Goal: Task Accomplishment & Management: Manage account settings

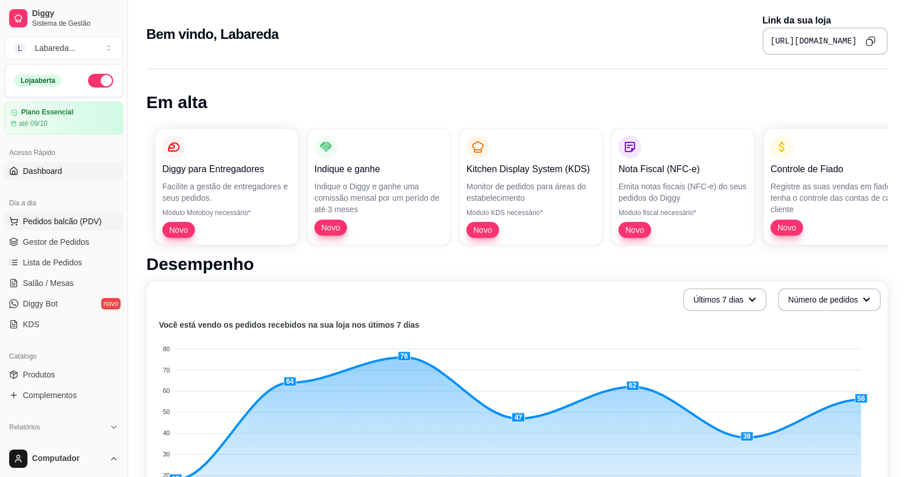
click at [28, 224] on span "Pedidos balcão (PDV)" at bounding box center [62, 221] width 79 height 11
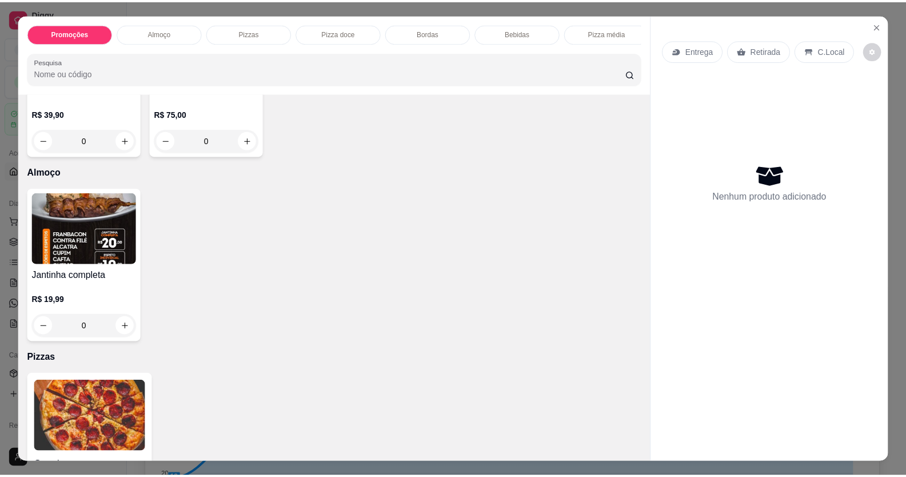
scroll to position [229, 0]
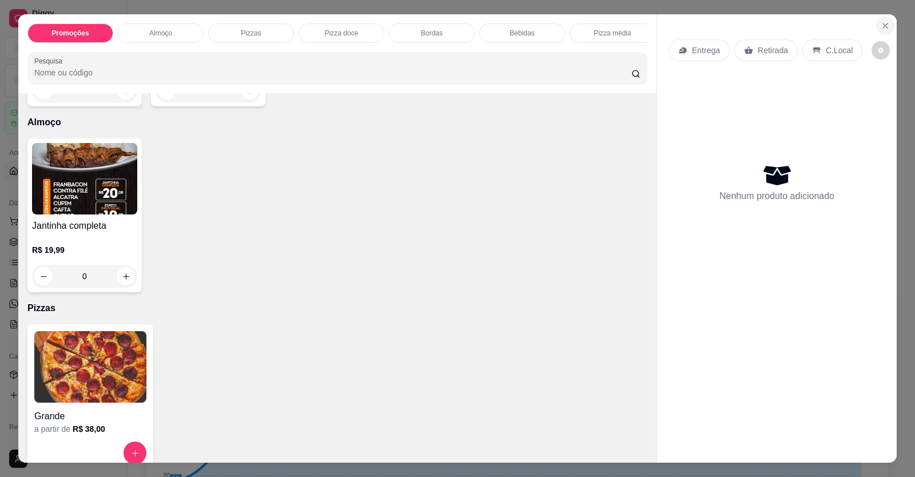
click at [881, 21] on button "Close" at bounding box center [885, 26] width 18 height 18
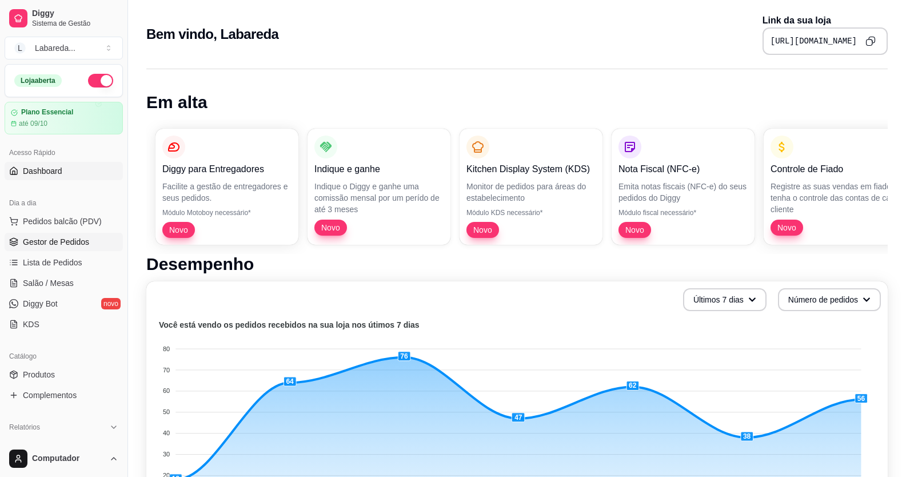
click at [55, 240] on span "Gestor de Pedidos" at bounding box center [56, 241] width 66 height 11
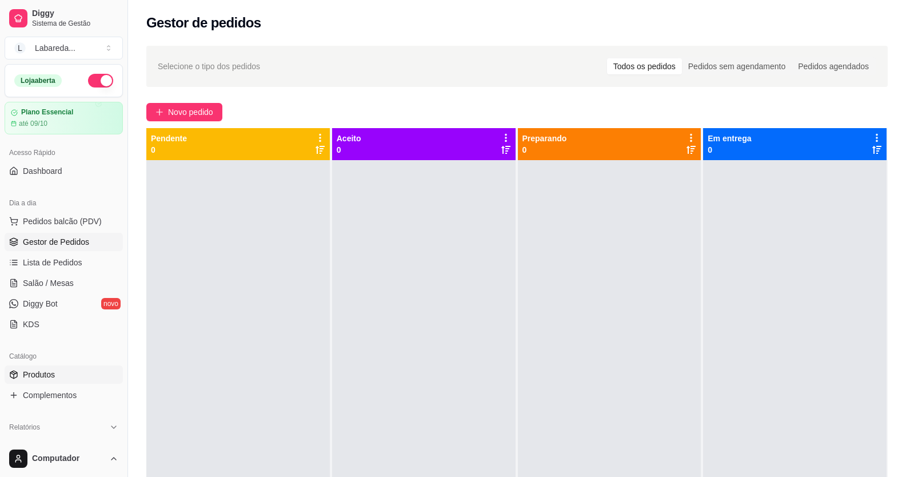
click at [23, 375] on span "Produtos" at bounding box center [39, 374] width 32 height 11
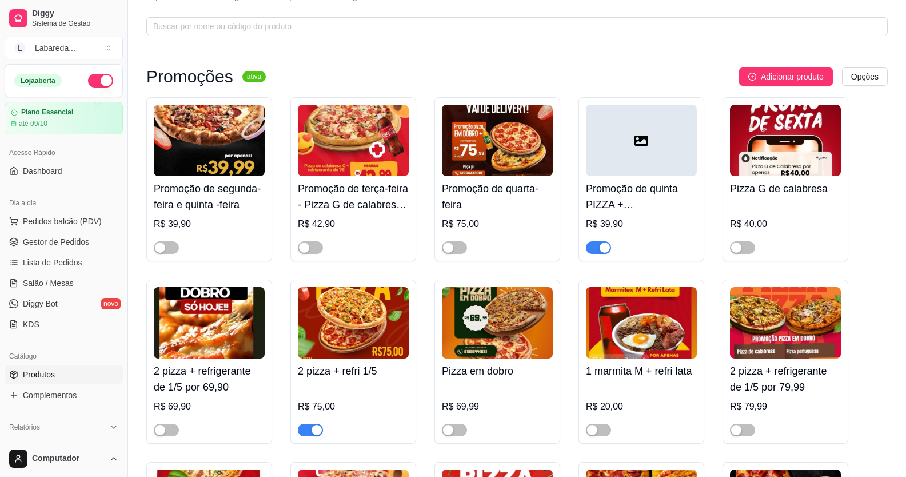
scroll to position [114, 0]
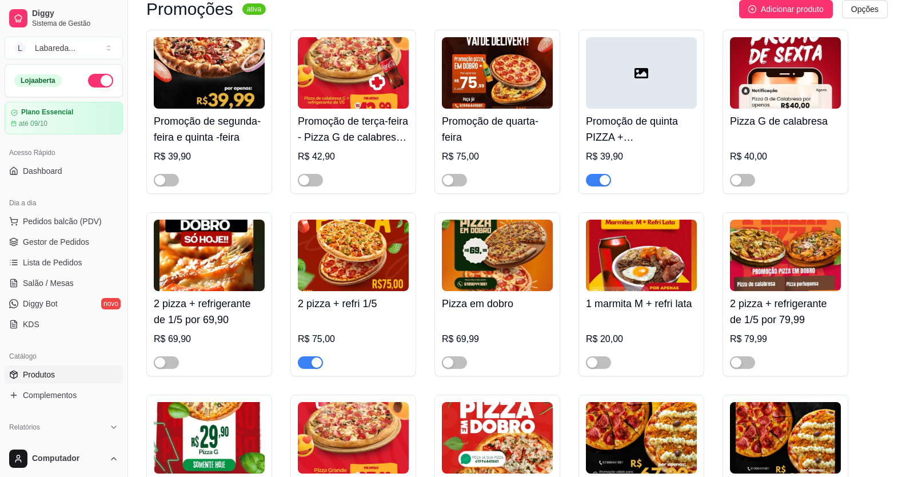
click at [596, 182] on span "button" at bounding box center [598, 180] width 25 height 13
click at [313, 364] on div "button" at bounding box center [317, 362] width 10 height 10
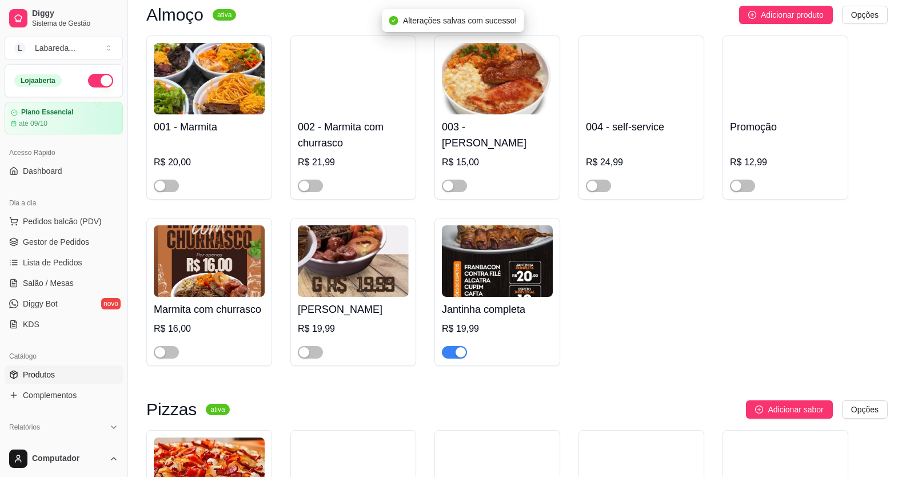
scroll to position [572, 0]
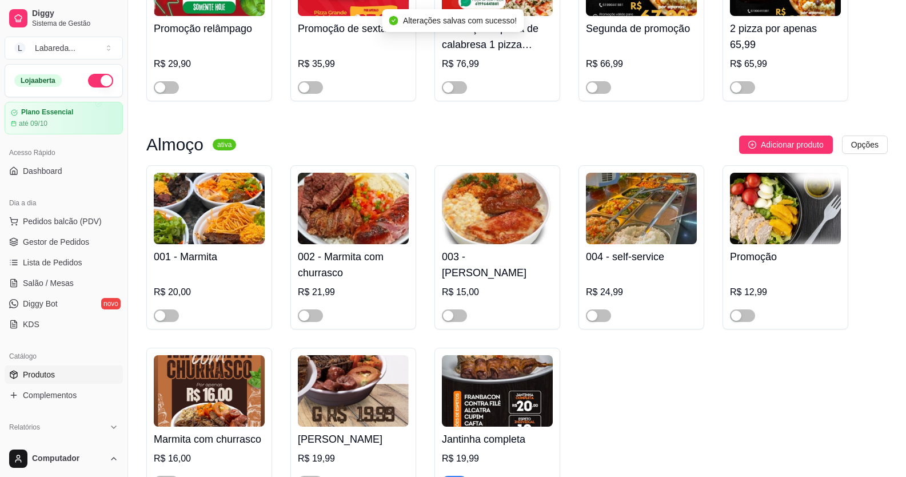
click at [168, 306] on div at bounding box center [209, 310] width 111 height 23
click at [161, 321] on div "button" at bounding box center [160, 315] width 10 height 10
drag, startPoint x: 314, startPoint y: 320, endPoint x: 417, endPoint y: 326, distance: 103.1
click at [314, 320] on span "button" at bounding box center [310, 315] width 25 height 13
click at [449, 322] on span "button" at bounding box center [454, 315] width 25 height 13
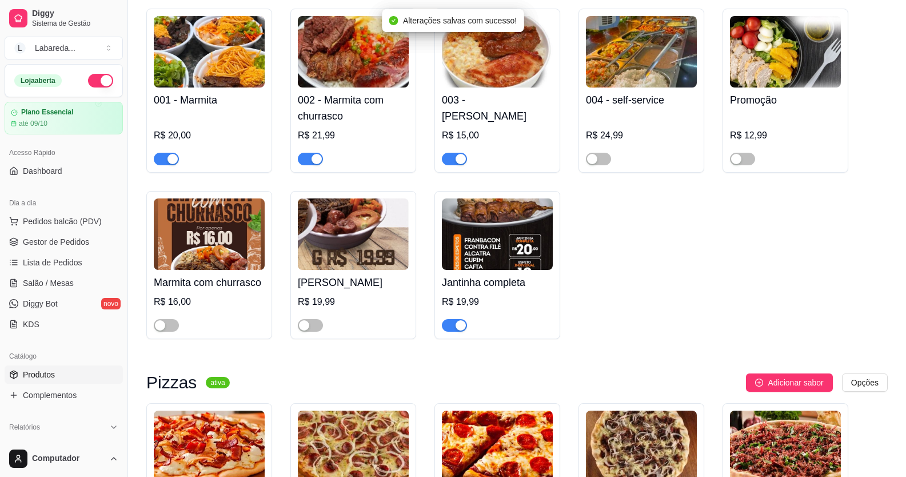
scroll to position [743, 0]
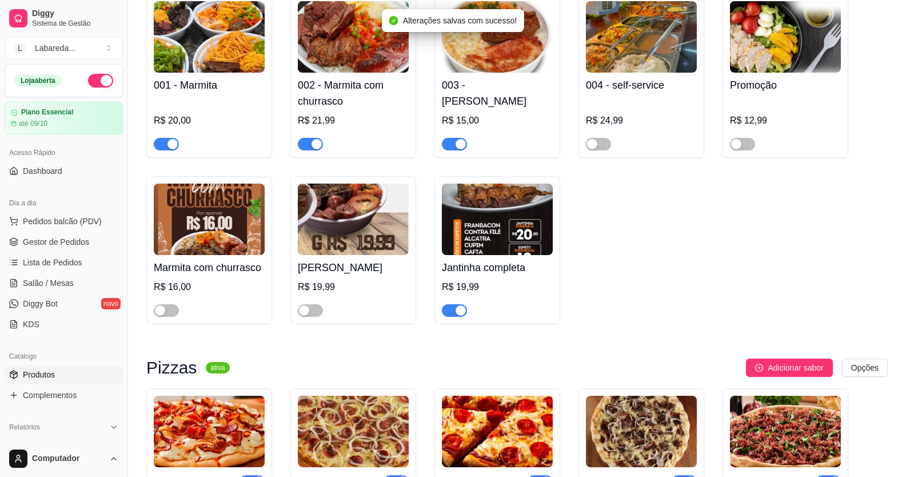
click at [459, 317] on span "button" at bounding box center [454, 310] width 25 height 13
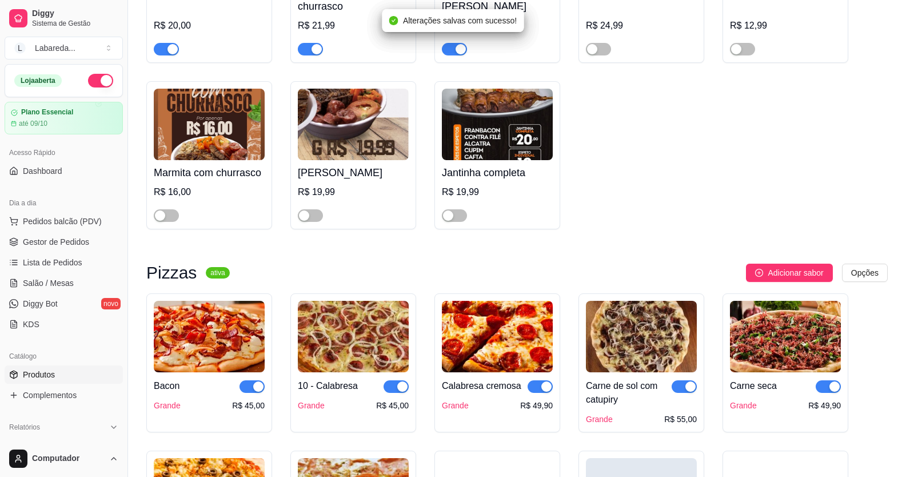
scroll to position [686, 0]
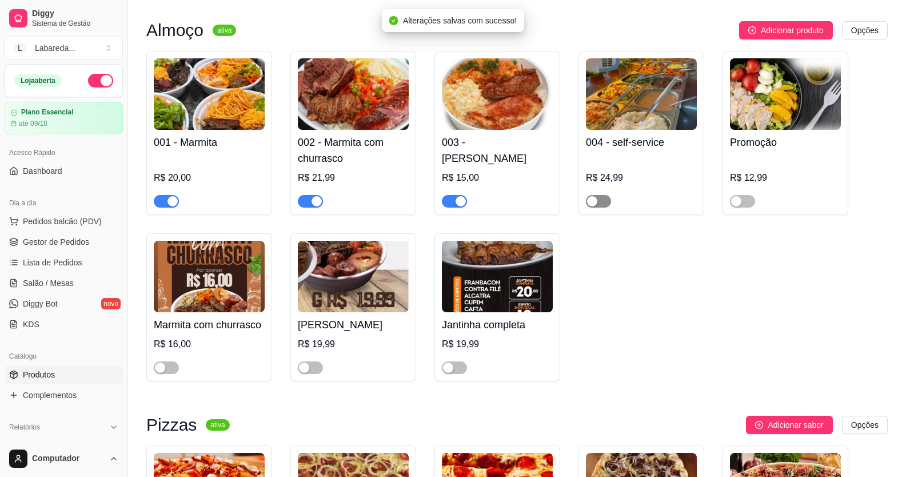
click at [592, 202] on div "button" at bounding box center [592, 201] width 10 height 10
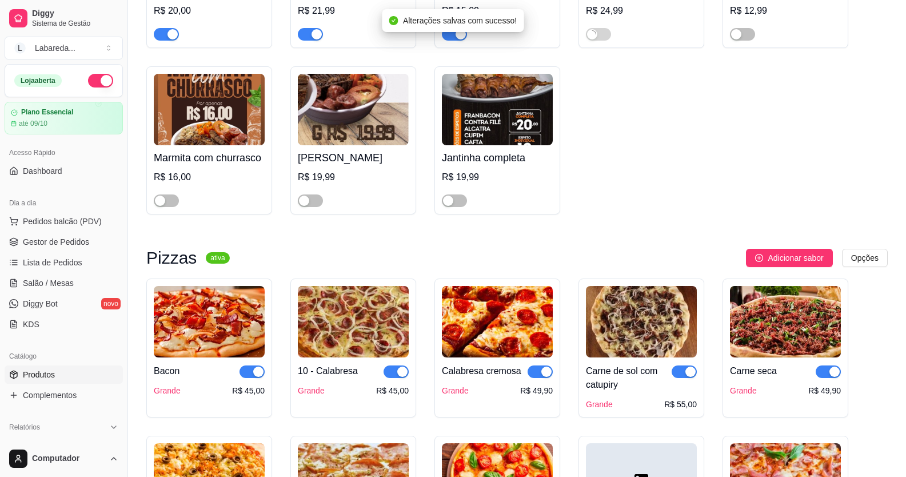
scroll to position [858, 0]
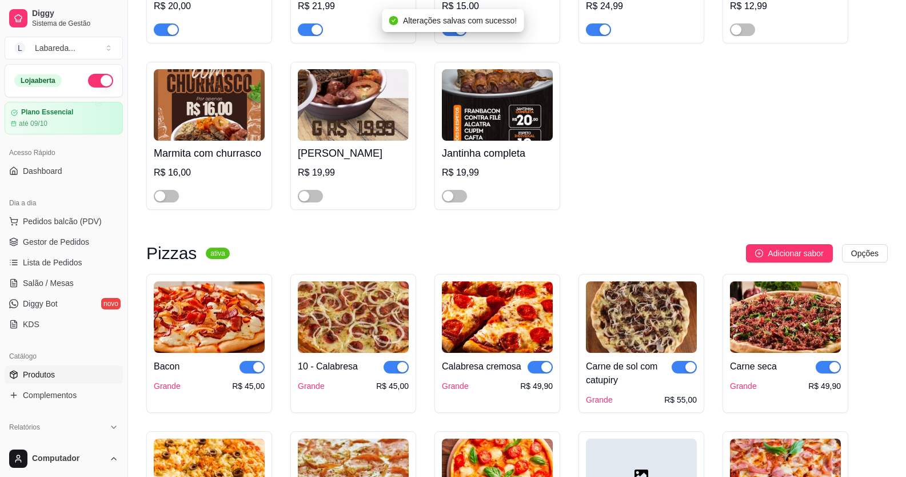
click at [250, 373] on span "button" at bounding box center [252, 367] width 25 height 13
drag, startPoint x: 400, startPoint y: 373, endPoint x: 407, endPoint y: 373, distance: 6.3
click at [401, 372] on div "button" at bounding box center [402, 367] width 10 height 10
drag, startPoint x: 537, startPoint y: 371, endPoint x: 604, endPoint y: 375, distance: 66.4
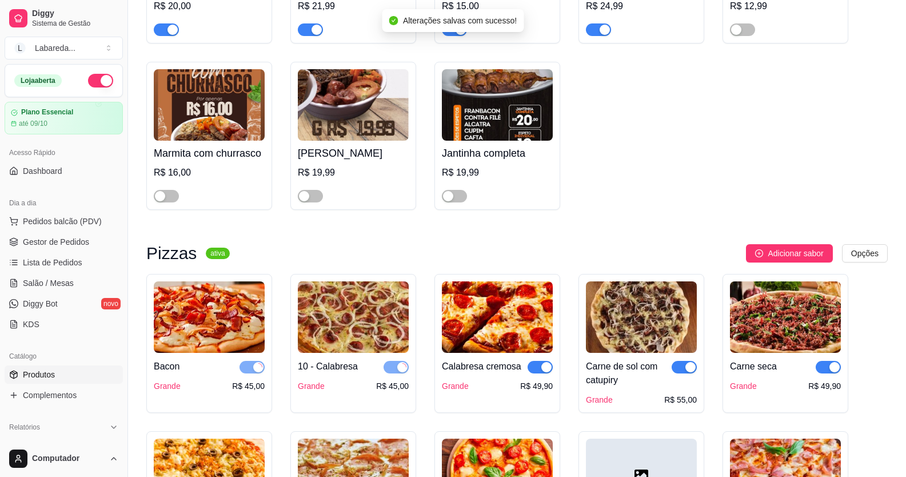
click at [538, 371] on span "button" at bounding box center [540, 367] width 25 height 13
click at [683, 373] on span "button" at bounding box center [684, 367] width 25 height 13
click at [838, 370] on div "Carne seca Grande R$ 49,90" at bounding box center [786, 343] width 126 height 139
click at [822, 369] on span "button" at bounding box center [828, 367] width 25 height 13
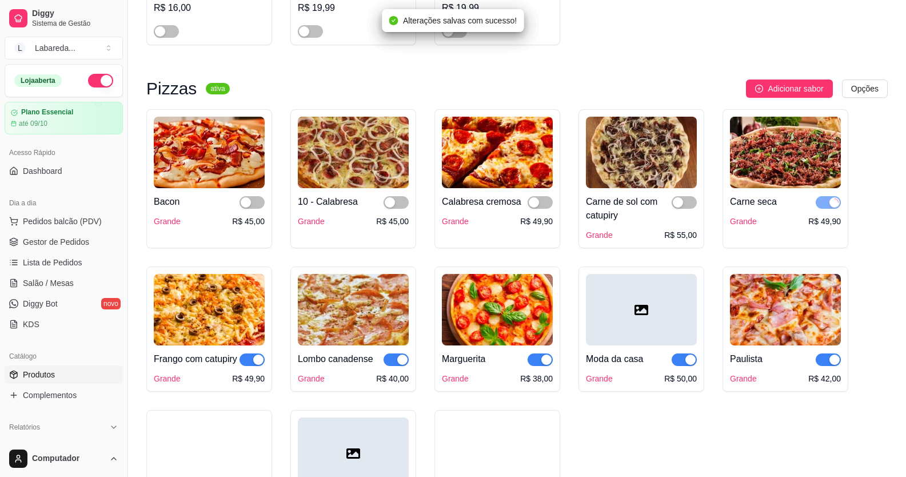
scroll to position [1029, 0]
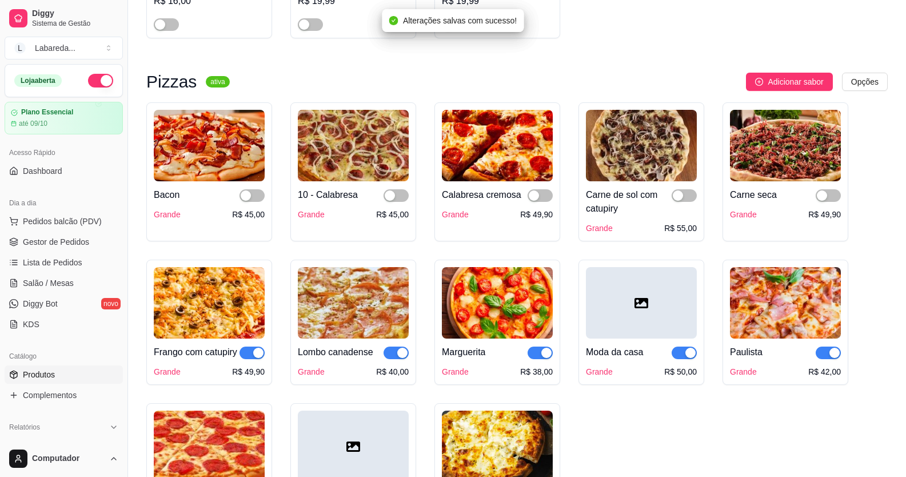
drag, startPoint x: 827, startPoint y: 356, endPoint x: 786, endPoint y: 359, distance: 41.9
click at [827, 355] on span "button" at bounding box center [828, 352] width 25 height 13
click at [686, 358] on div "button" at bounding box center [691, 353] width 10 height 10
click at [540, 362] on div "Marguerita Grande R$ 38,00" at bounding box center [497, 357] width 111 height 39
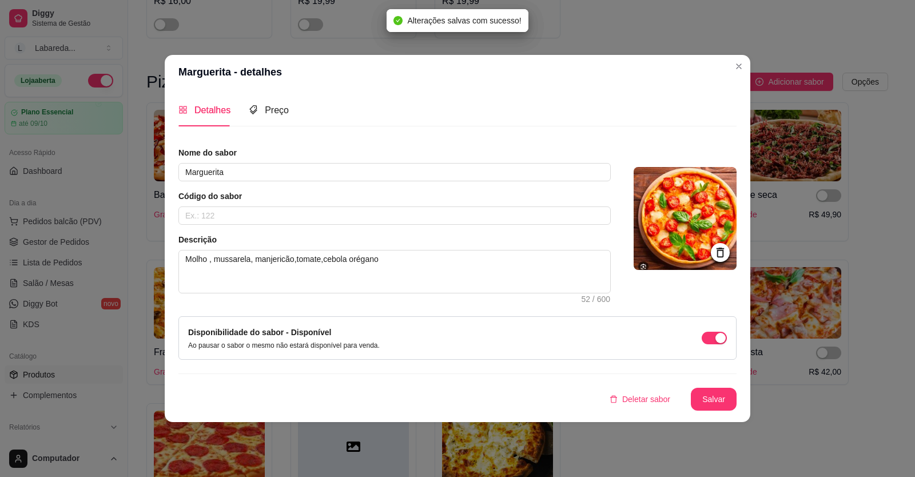
drag, startPoint x: 350, startPoint y: 416, endPoint x: 348, endPoint y: 432, distance: 15.7
click at [350, 418] on div "Detalhes Preço Nome do sabor Marguerita Código do sabor Descrição Molho , mussa…" at bounding box center [457, 255] width 585 height 333
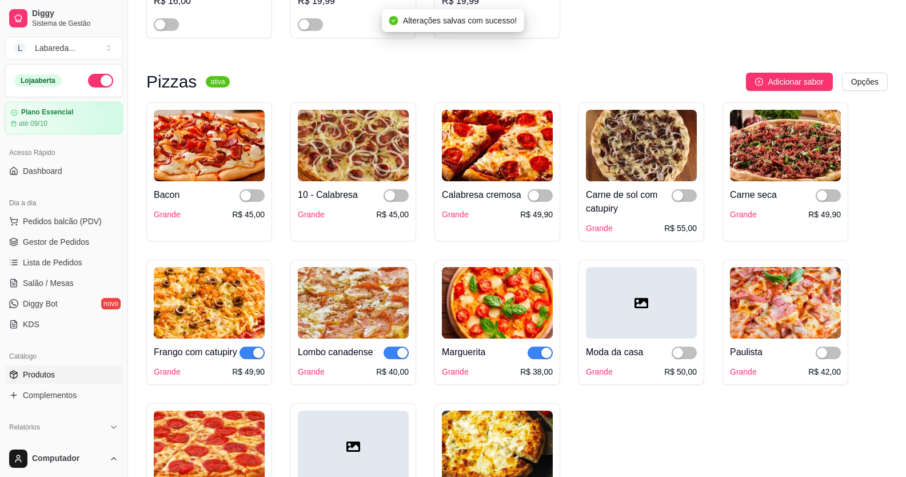
drag, startPoint x: 249, startPoint y: 361, endPoint x: 269, endPoint y: 358, distance: 19.6
click at [252, 359] on span "button" at bounding box center [252, 352] width 25 height 13
drag, startPoint x: 400, startPoint y: 358, endPoint x: 411, endPoint y: 360, distance: 11.6
click at [411, 360] on div "Lombo canadense Grande R$ 40,00" at bounding box center [353, 322] width 126 height 125
click at [401, 358] on div "button" at bounding box center [402, 353] width 10 height 10
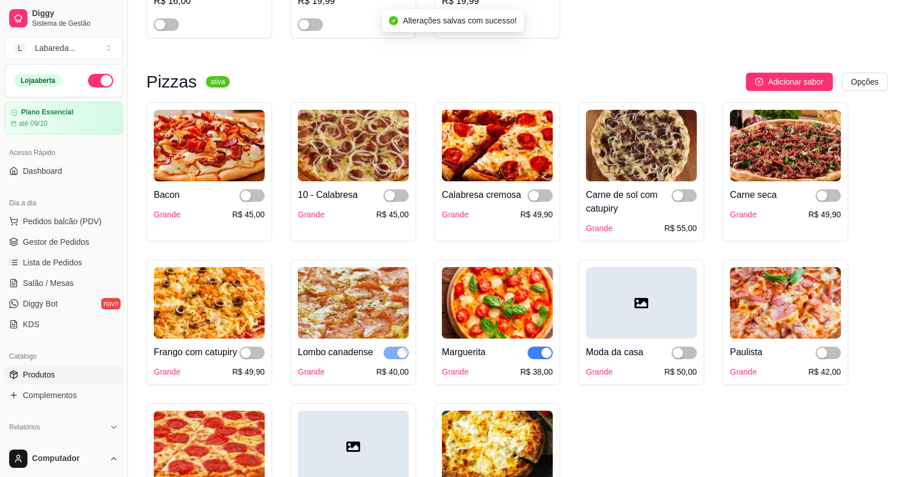
click at [542, 358] on div "button" at bounding box center [546, 353] width 10 height 10
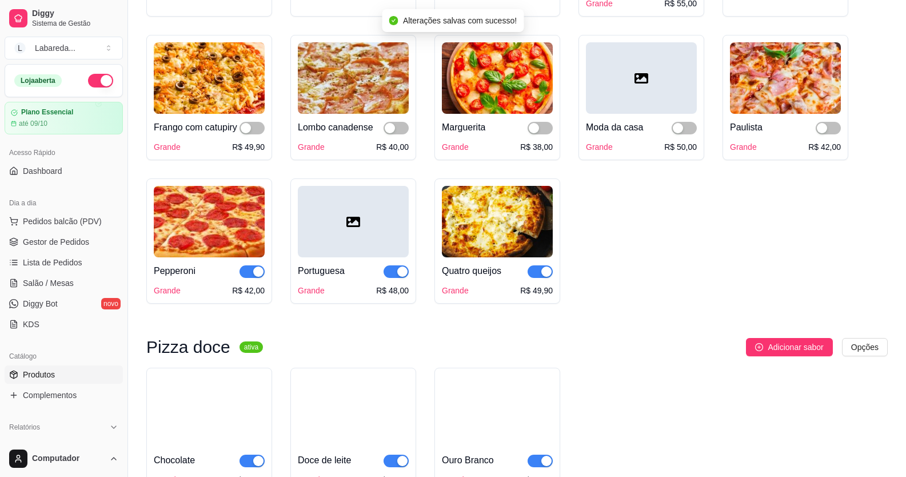
scroll to position [1258, 0]
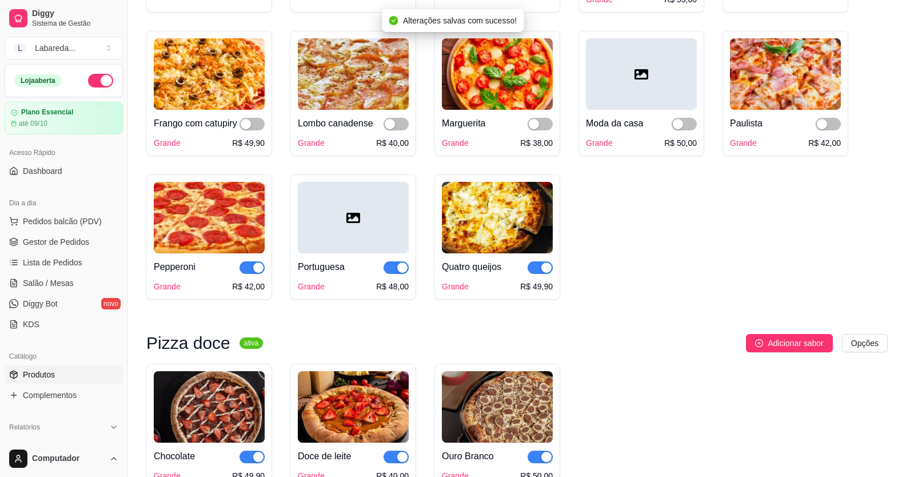
click at [401, 273] on div "button" at bounding box center [402, 267] width 10 height 10
click at [256, 273] on div "button" at bounding box center [258, 267] width 10 height 10
click at [541, 273] on div "button" at bounding box center [546, 267] width 10 height 10
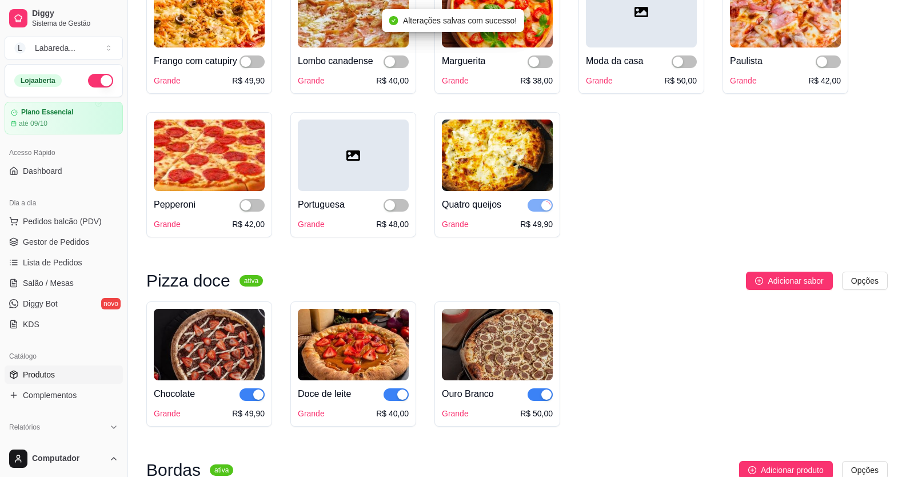
scroll to position [1429, 0]
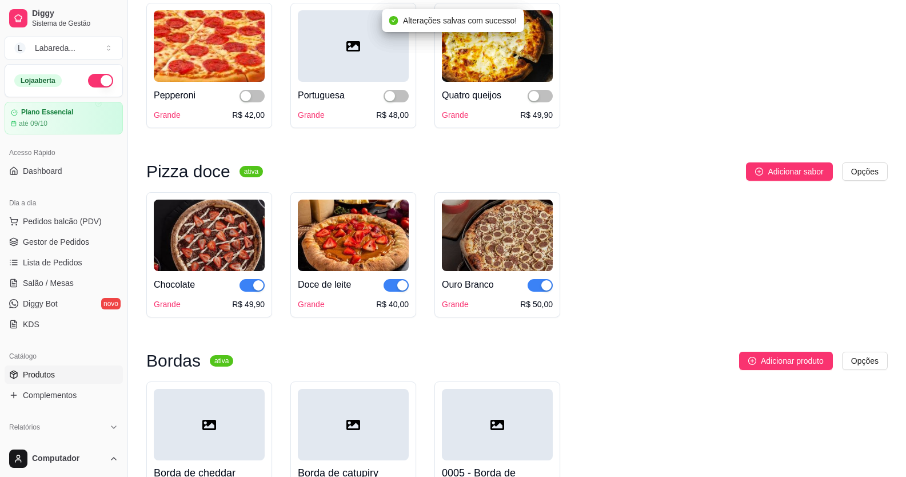
click at [540, 292] on span "button" at bounding box center [540, 285] width 25 height 13
click at [393, 292] on span "button" at bounding box center [396, 285] width 25 height 13
click at [257, 290] on div "button" at bounding box center [258, 285] width 10 height 10
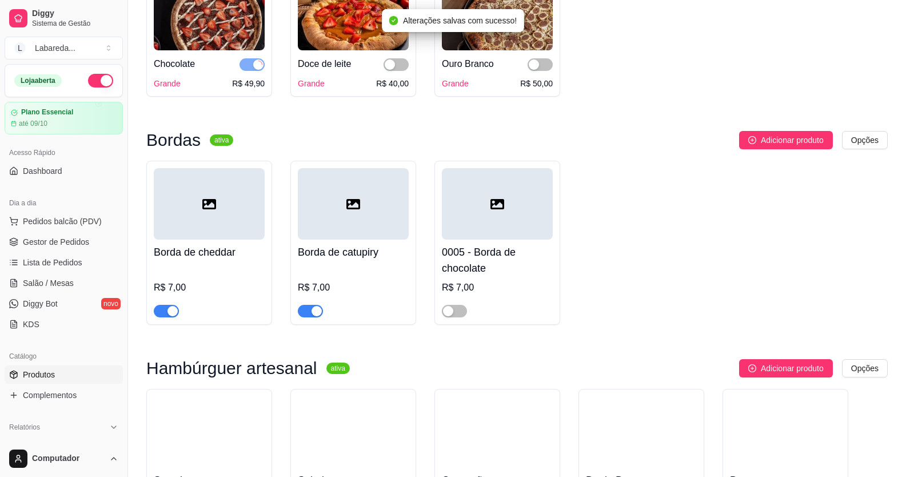
scroll to position [1658, 0]
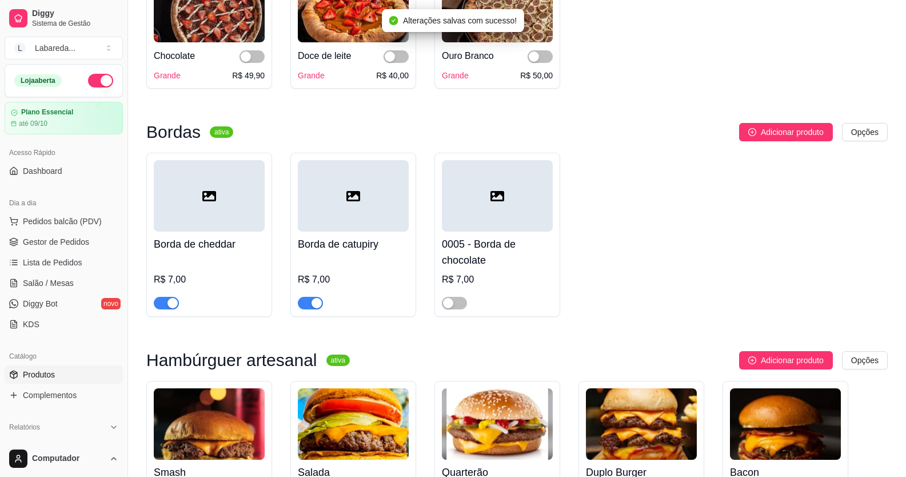
drag, startPoint x: 168, startPoint y: 317, endPoint x: 229, endPoint y: 324, distance: 61.6
click at [169, 308] on div "button" at bounding box center [173, 303] width 10 height 10
click at [305, 309] on div at bounding box center [310, 303] width 25 height 14
click at [314, 308] on div "button" at bounding box center [317, 303] width 10 height 10
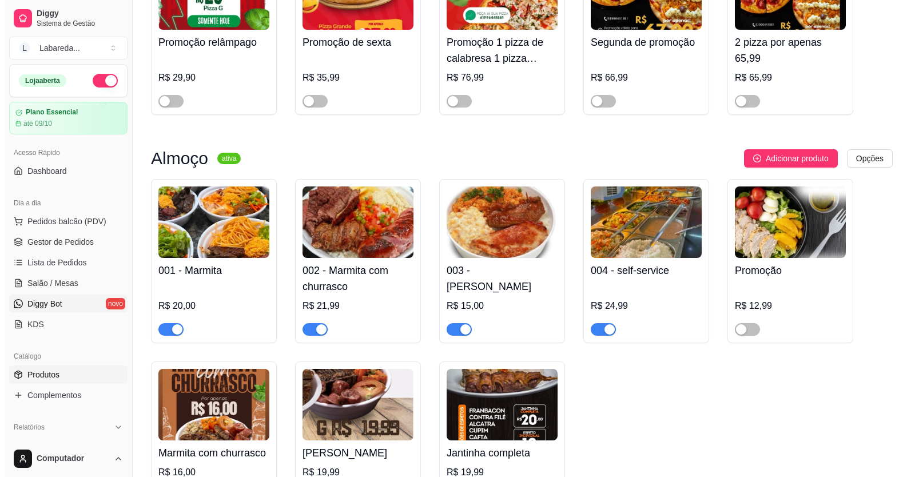
scroll to position [400, 0]
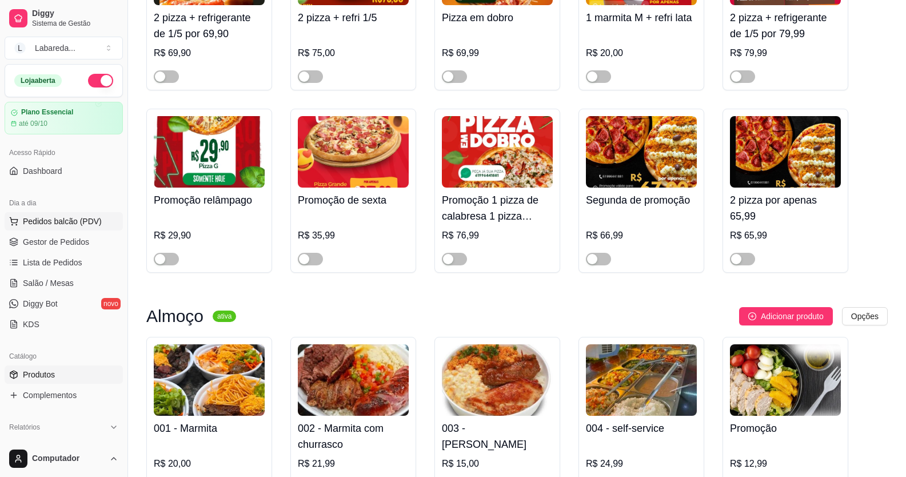
click at [37, 222] on span "Pedidos balcão (PDV)" at bounding box center [62, 221] width 79 height 11
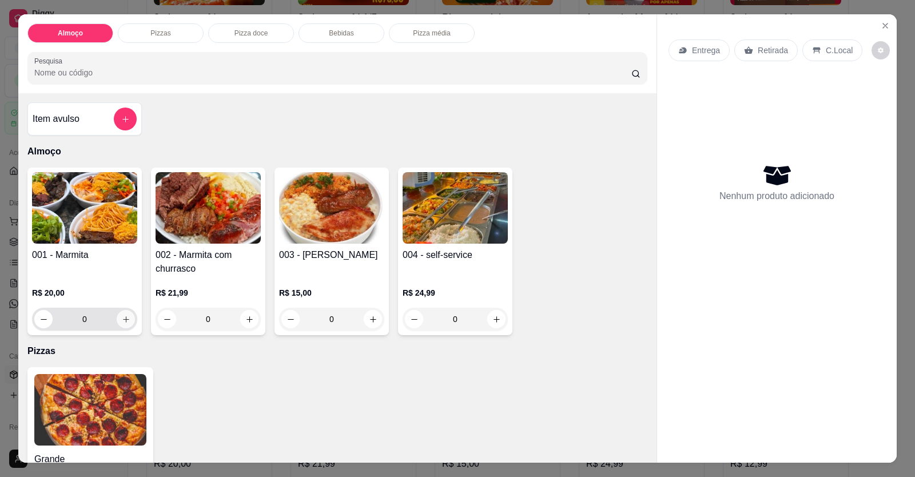
click at [125, 322] on icon "increase-product-quantity" at bounding box center [126, 319] width 9 height 9
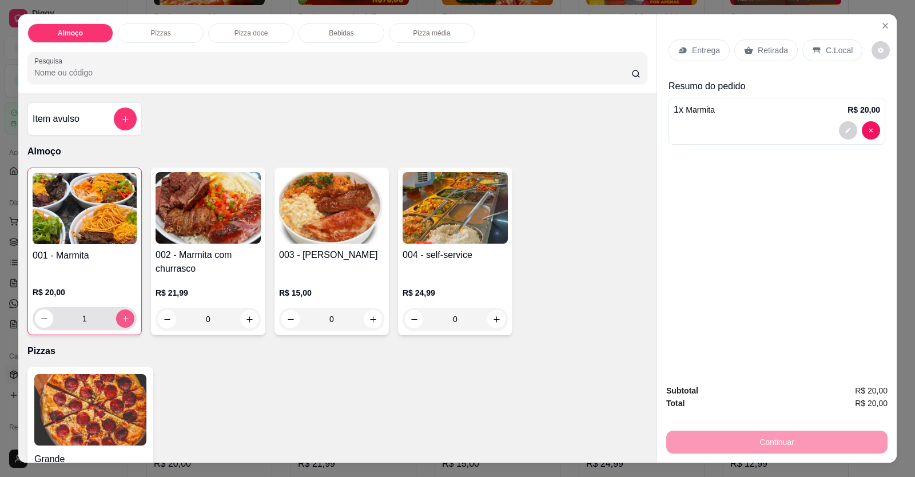
type input "1"
click at [700, 51] on p "Entrega" at bounding box center [706, 50] width 28 height 11
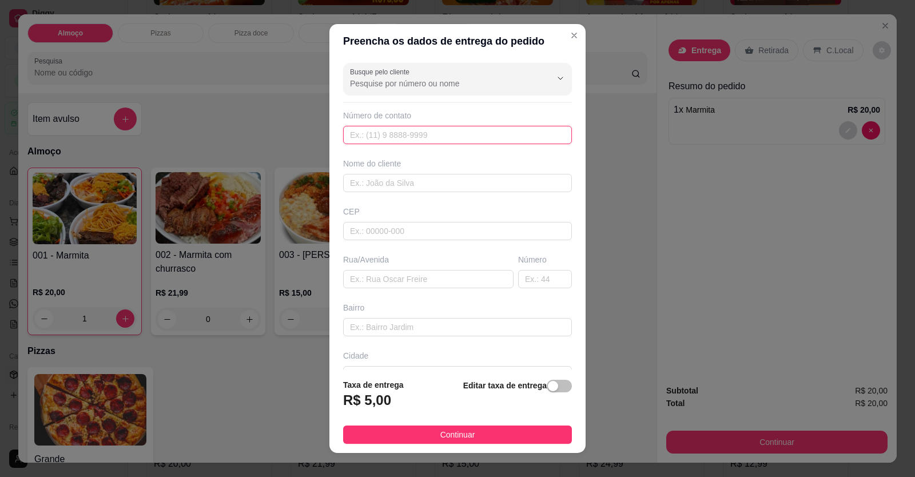
click at [455, 135] on input "text" at bounding box center [457, 135] width 229 height 18
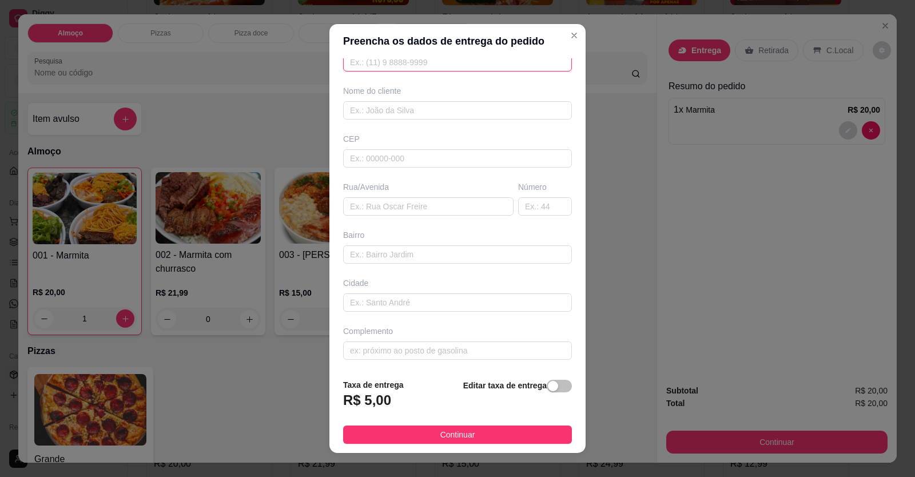
scroll to position [74, 0]
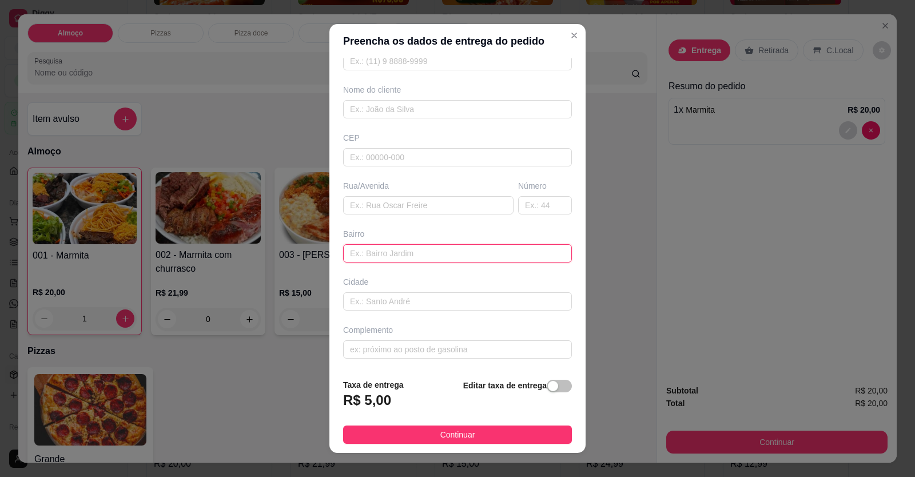
click at [411, 260] on input "text" at bounding box center [457, 253] width 229 height 18
type input "n"
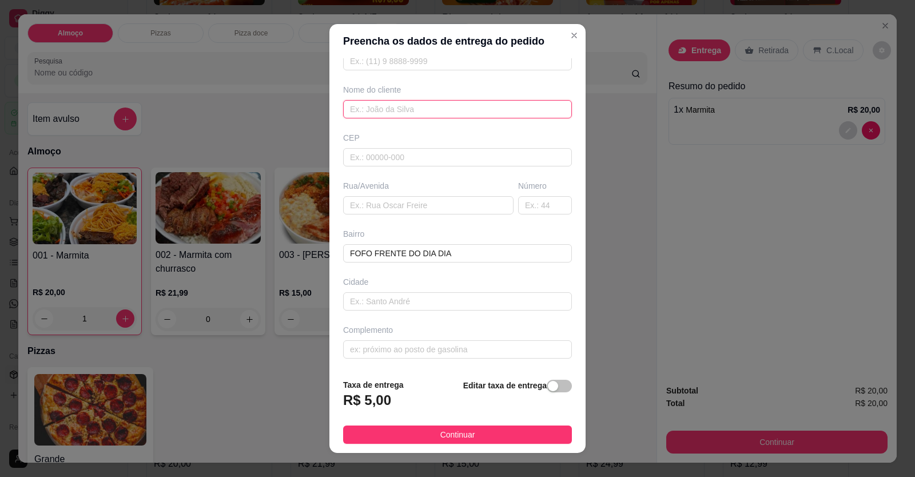
click at [354, 117] on input "text" at bounding box center [457, 109] width 229 height 18
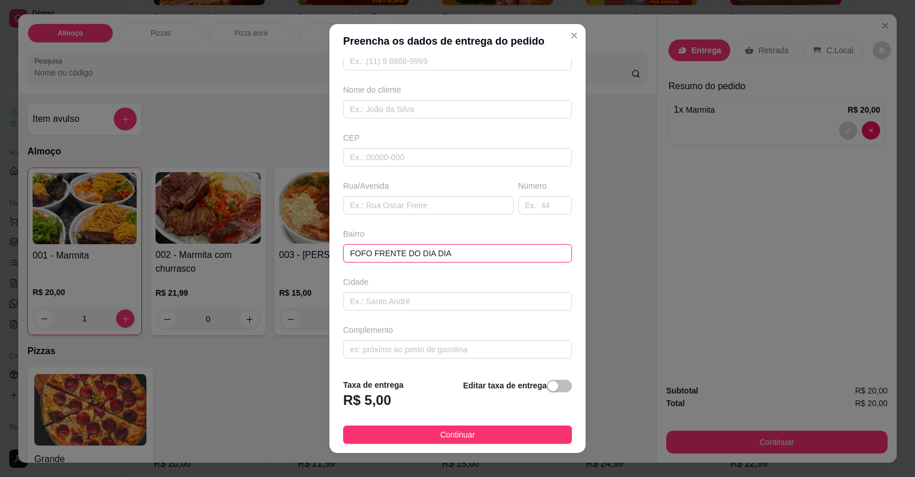
click at [369, 251] on input "FOFO FRENTE DO DIA DIA" at bounding box center [457, 253] width 229 height 18
type input "FOFO AMBEV EM FRENTE DO DIA DIA"
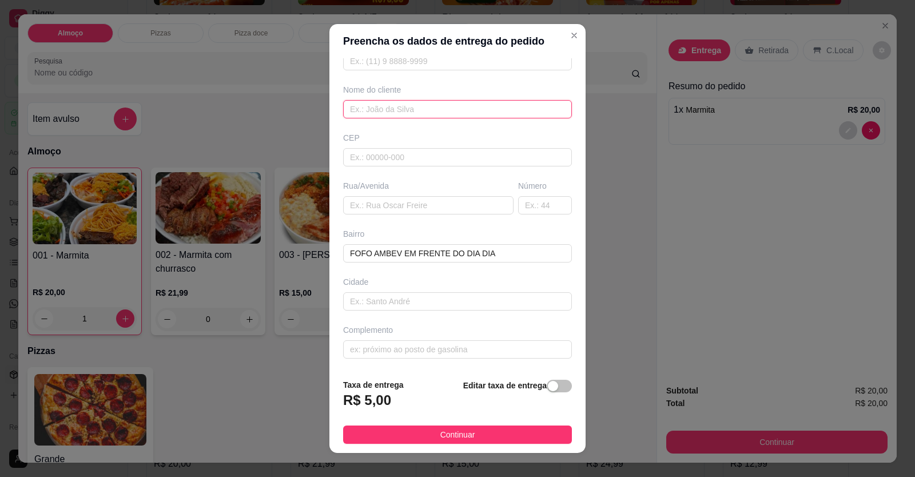
click at [423, 117] on input "text" at bounding box center [457, 109] width 229 height 18
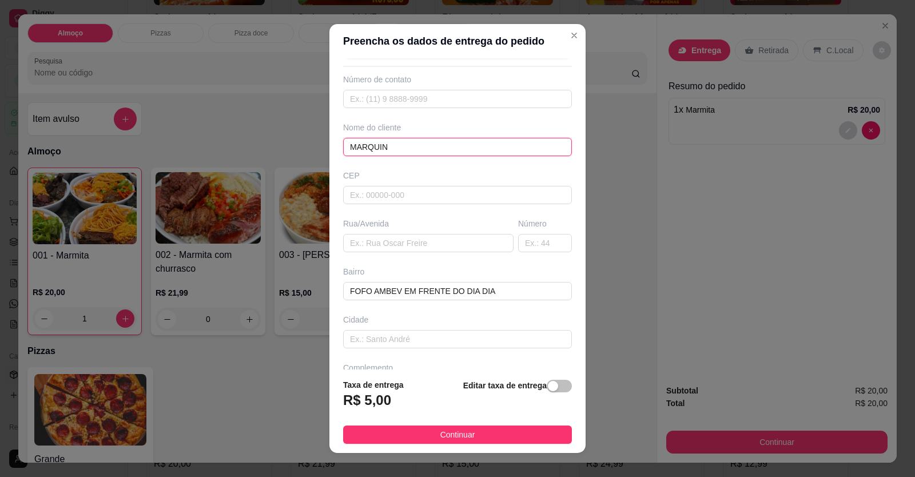
scroll to position [0, 0]
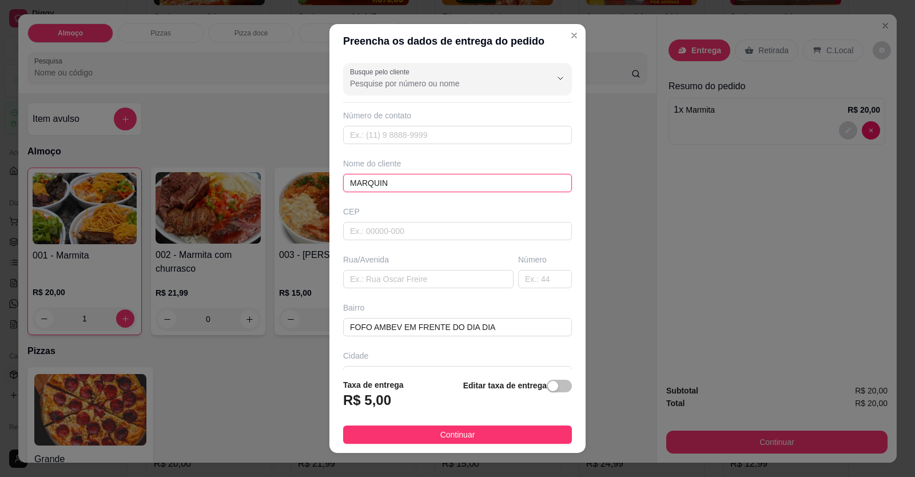
type input "MARQUIN"
click at [421, 145] on div "Busque pelo cliente Número de contato Nome do cliente MARQUIN CEP Rua/[GEOGRAPH…" at bounding box center [457, 214] width 256 height 312
click at [416, 124] on div "Número de contato" at bounding box center [457, 127] width 229 height 34
click at [418, 130] on input "text" at bounding box center [457, 135] width 229 height 18
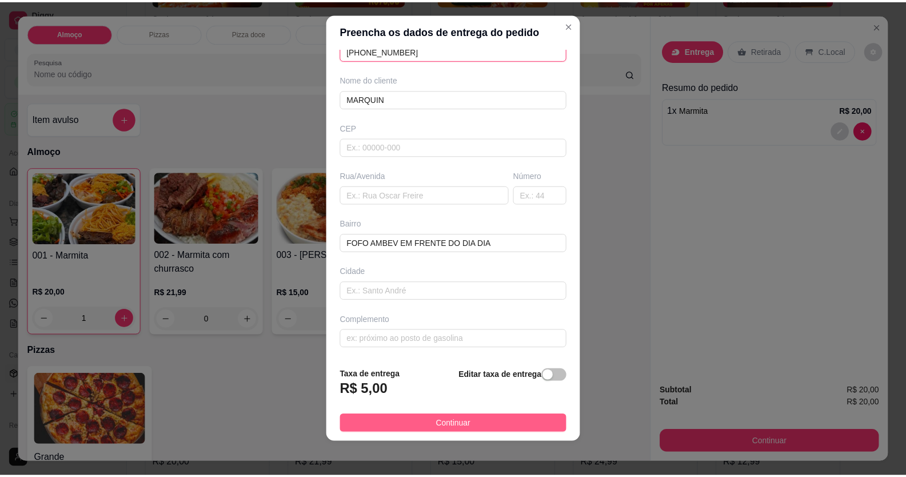
scroll to position [13, 0]
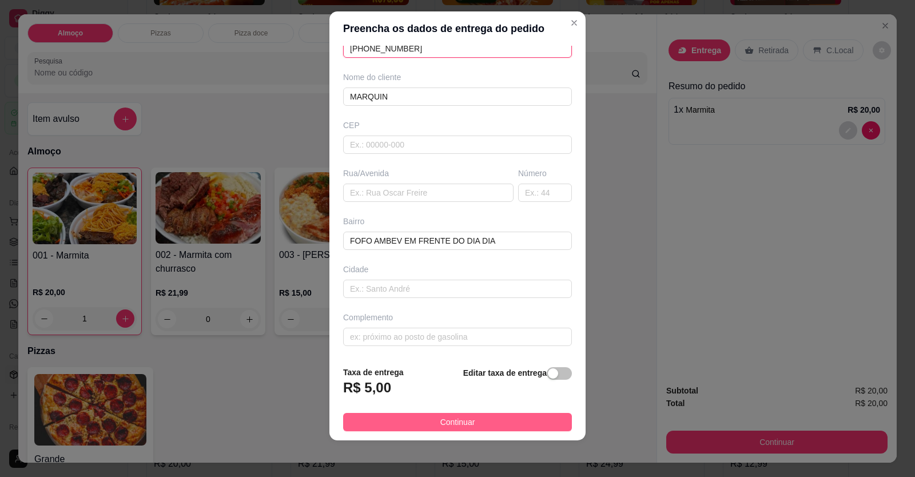
type input "[PHONE_NUMBER]"
click at [496, 425] on button "Continuar" at bounding box center [457, 422] width 229 height 18
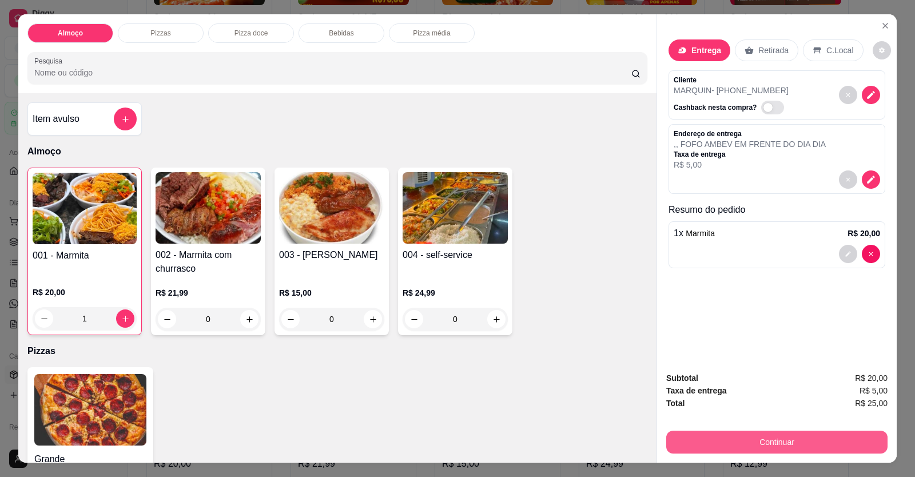
click at [672, 437] on button "Continuar" at bounding box center [776, 442] width 221 height 23
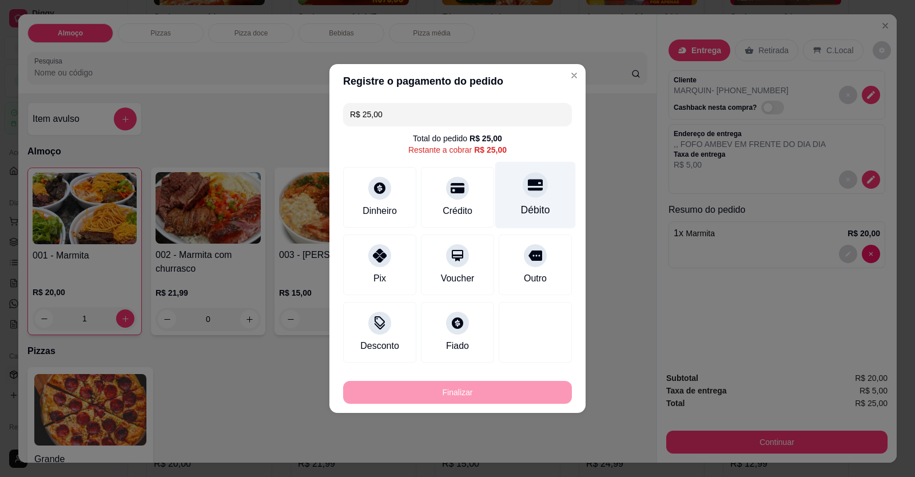
click at [533, 210] on div "Débito" at bounding box center [535, 209] width 29 height 15
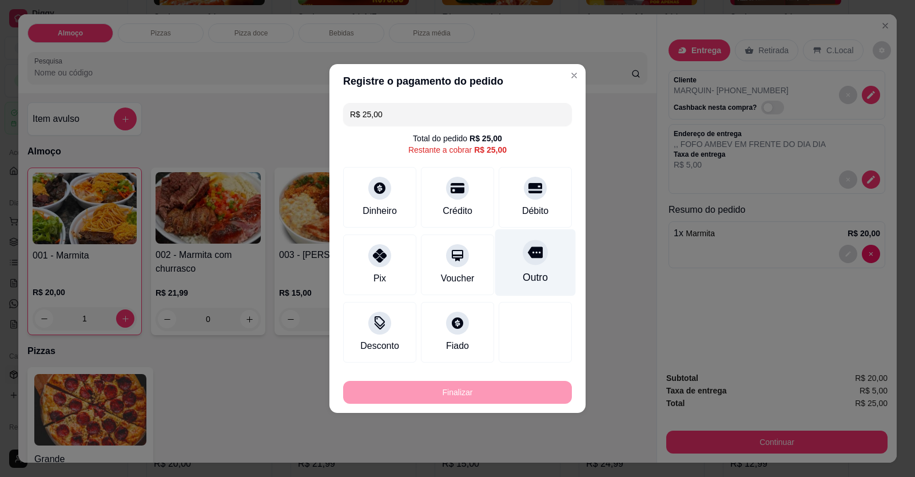
type input "R$ 0,00"
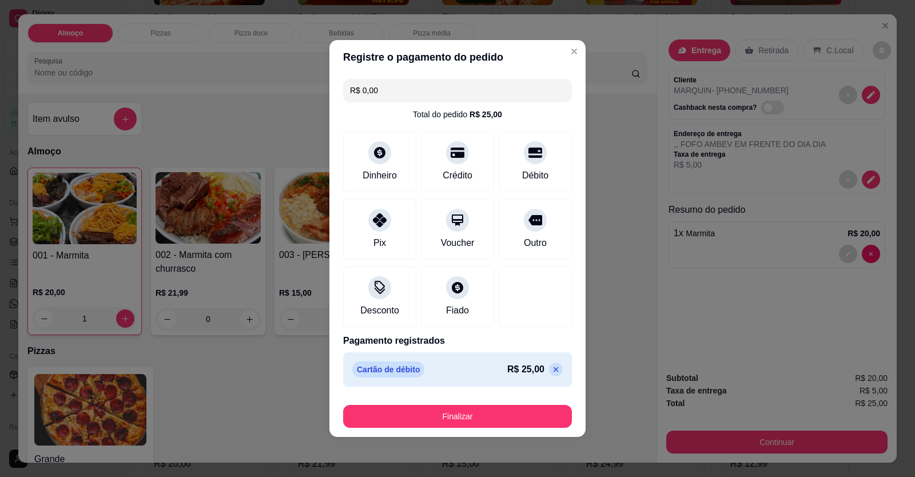
drag, startPoint x: 488, startPoint y: 428, endPoint x: 485, endPoint y: 421, distance: 7.8
click at [488, 428] on footer "Finalizar" at bounding box center [457, 414] width 256 height 46
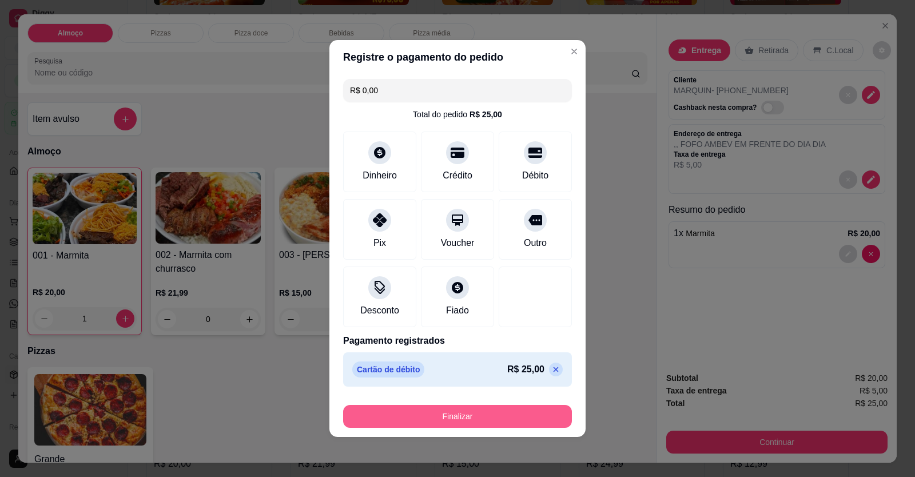
click at [484, 417] on button "Finalizar" at bounding box center [457, 416] width 229 height 23
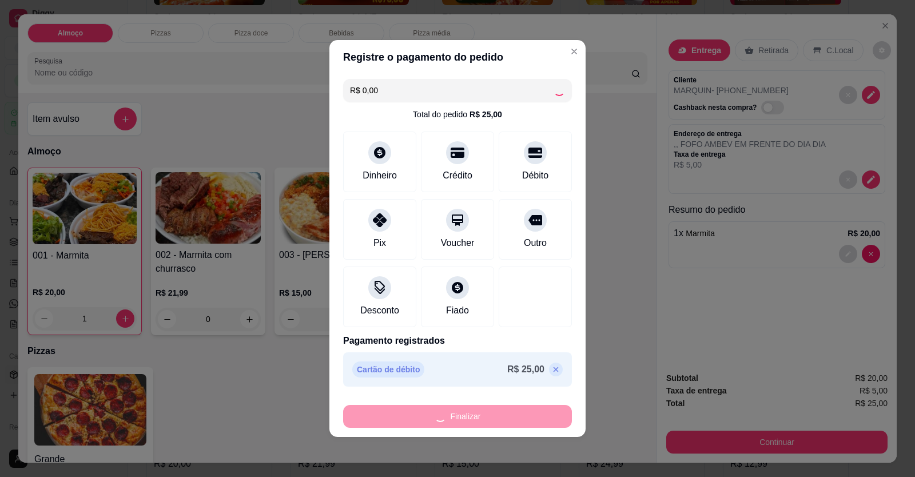
type input "0"
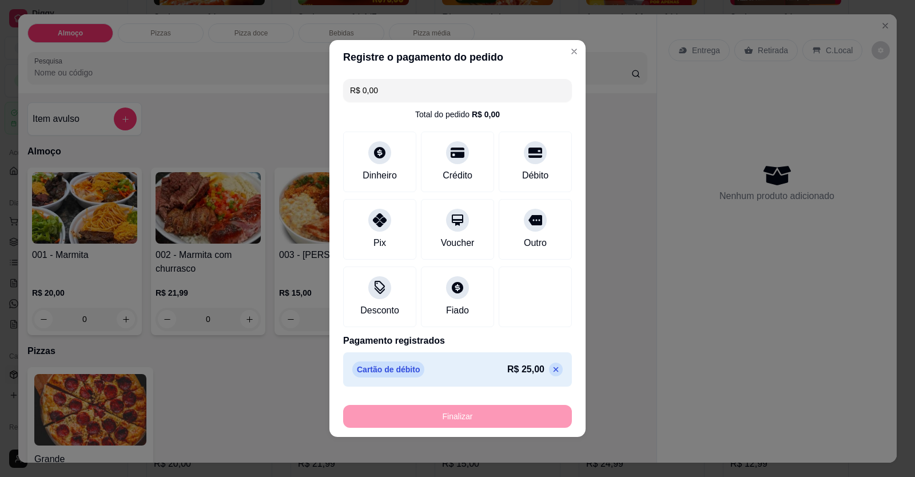
type input "-R$ 25,00"
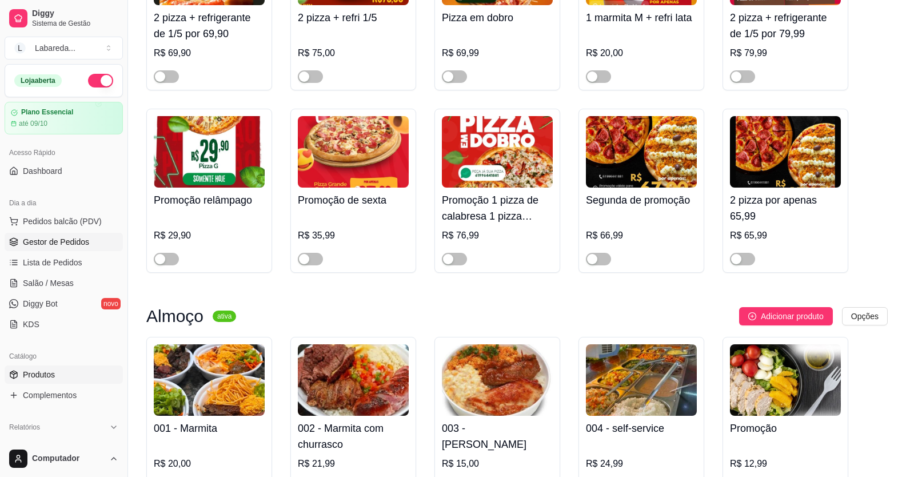
click at [41, 239] on span "Gestor de Pedidos" at bounding box center [56, 241] width 66 height 11
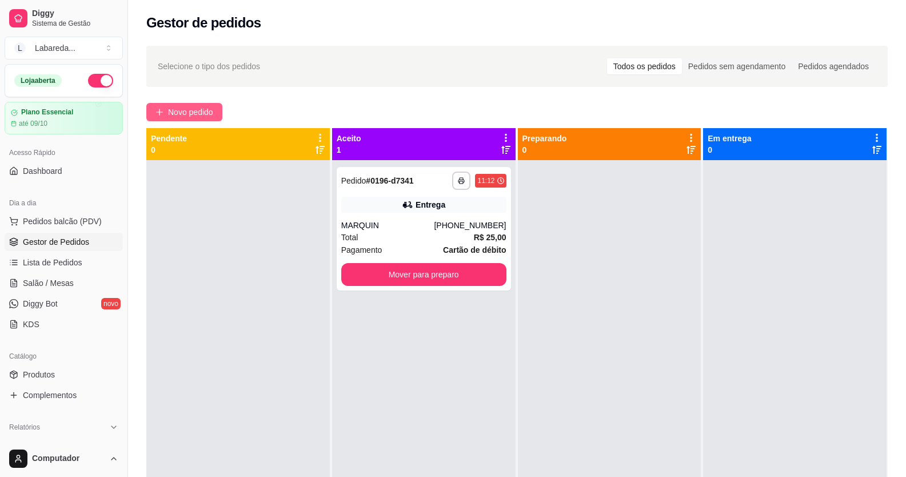
click at [196, 107] on span "Novo pedido" at bounding box center [190, 112] width 45 height 13
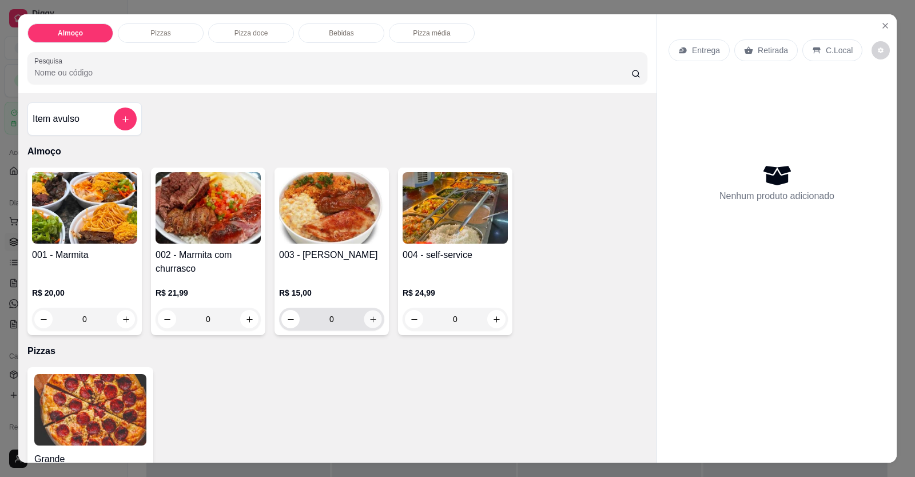
click at [370, 320] on icon "increase-product-quantity" at bounding box center [373, 319] width 6 height 6
type input "1"
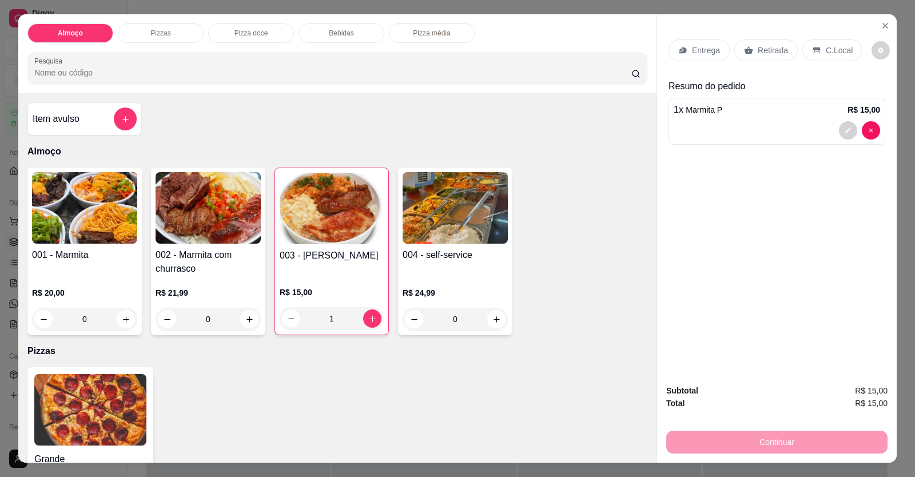
click at [686, 136] on div at bounding box center [777, 130] width 206 height 18
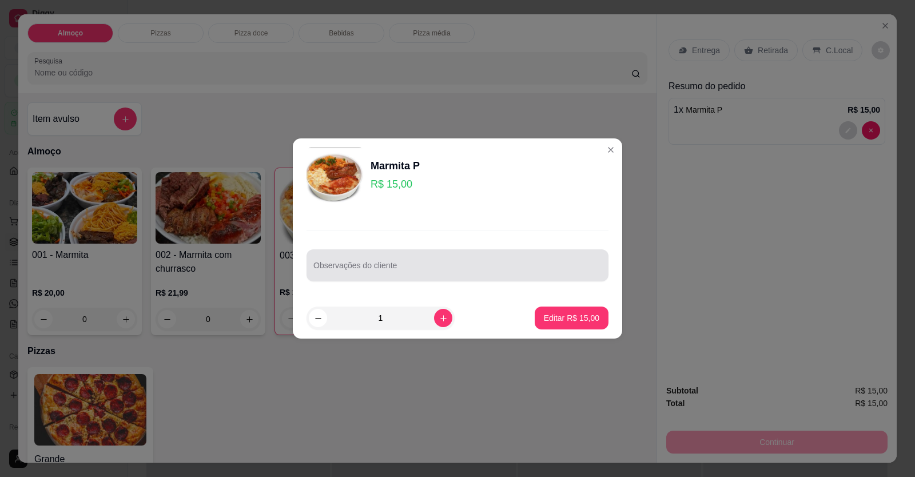
click at [534, 258] on div at bounding box center [457, 265] width 288 height 23
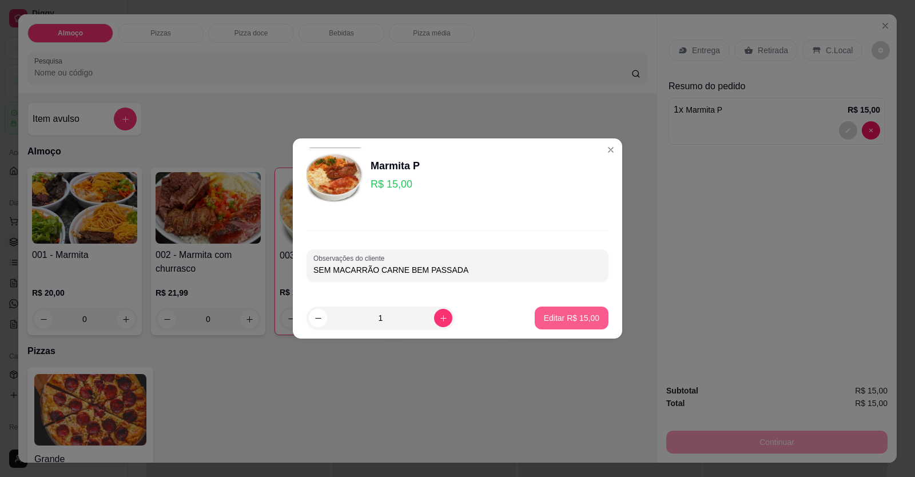
type input "SEM MACARRÃO CARNE BEM PASSADA"
click at [570, 311] on button "Editar R$ 15,00" at bounding box center [572, 317] width 74 height 23
type input "0"
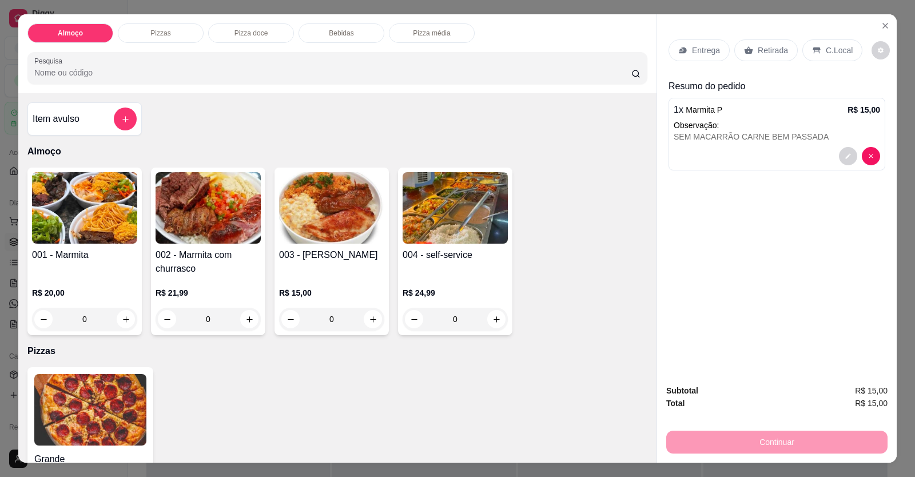
click at [713, 49] on p "Entrega" at bounding box center [706, 50] width 28 height 11
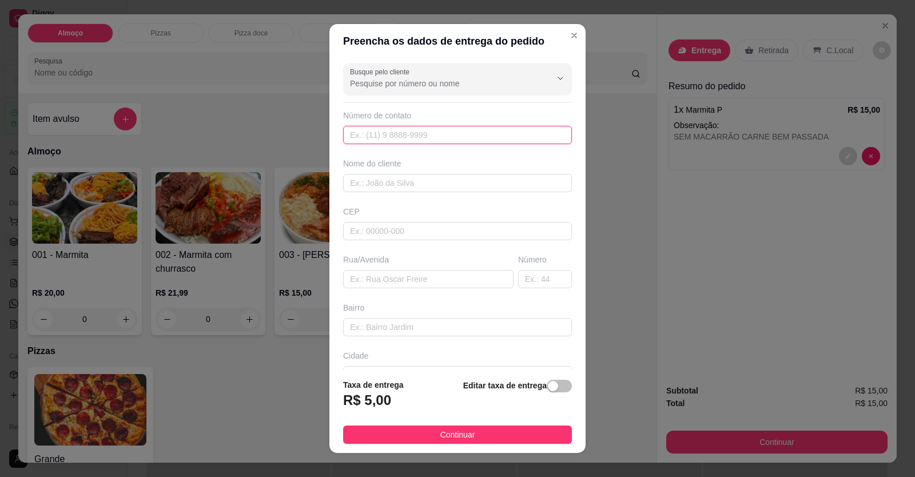
click at [525, 133] on input "text" at bounding box center [457, 135] width 229 height 18
drag, startPoint x: 492, startPoint y: 132, endPoint x: 537, endPoint y: 91, distance: 60.4
click at [492, 132] on input "text" at bounding box center [457, 135] width 229 height 18
click at [493, 129] on input "text" at bounding box center [457, 135] width 229 height 18
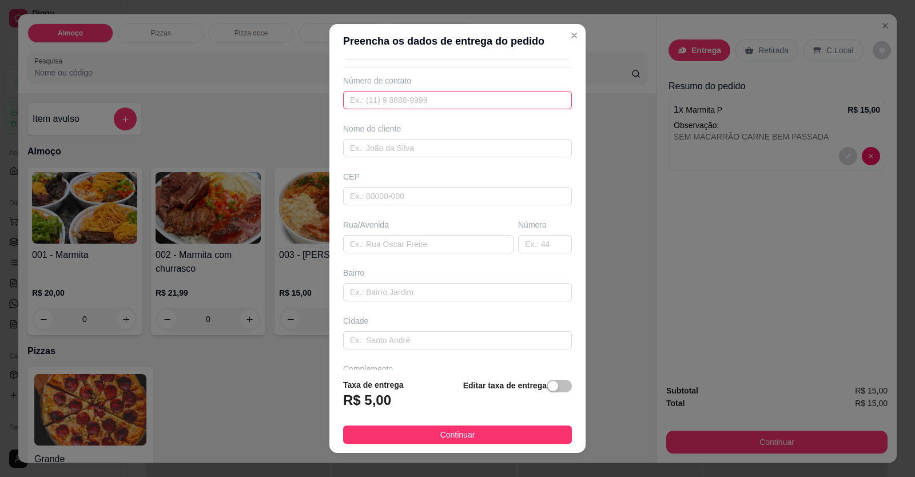
scroll to position [74, 0]
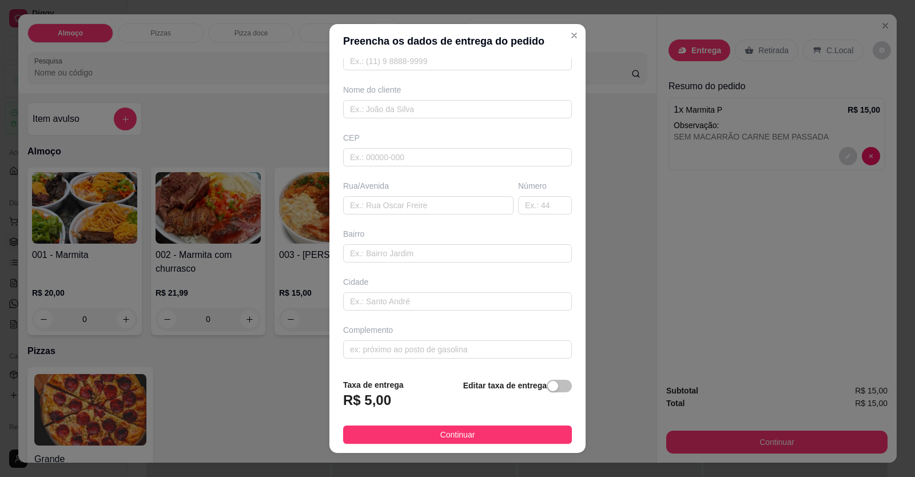
click at [431, 338] on div "Complemento" at bounding box center [457, 341] width 233 height 34
click at [431, 344] on input "text" at bounding box center [457, 349] width 229 height 18
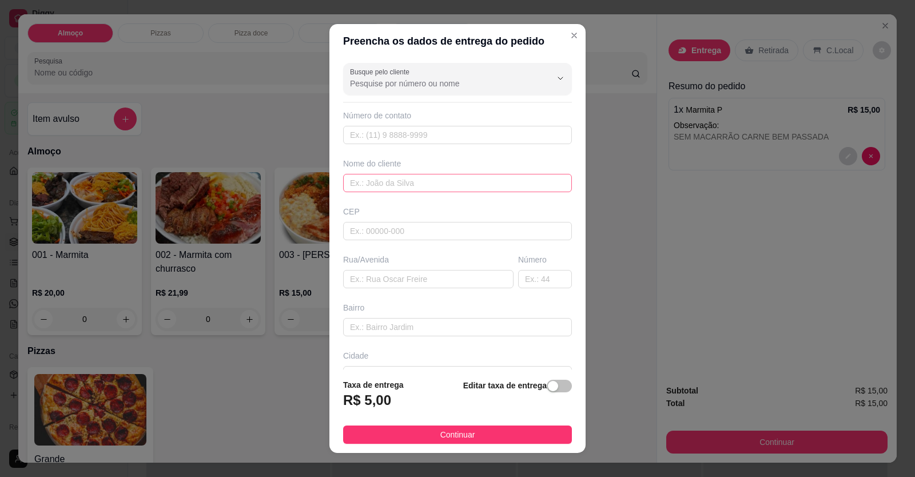
type input "LOCALIZAÇÃO"
click at [463, 182] on input "text" at bounding box center [457, 183] width 229 height 18
type input "[PERSON_NAME]"
click at [479, 142] on input "text" at bounding box center [457, 135] width 229 height 18
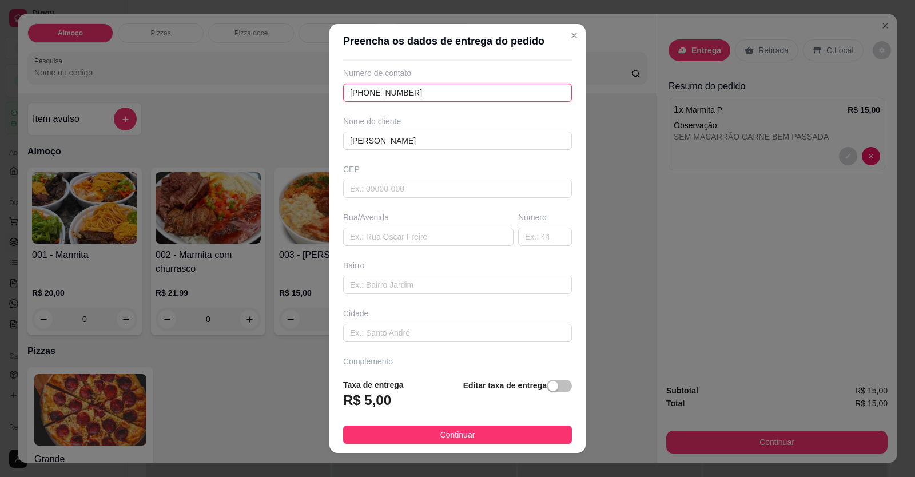
scroll to position [74, 0]
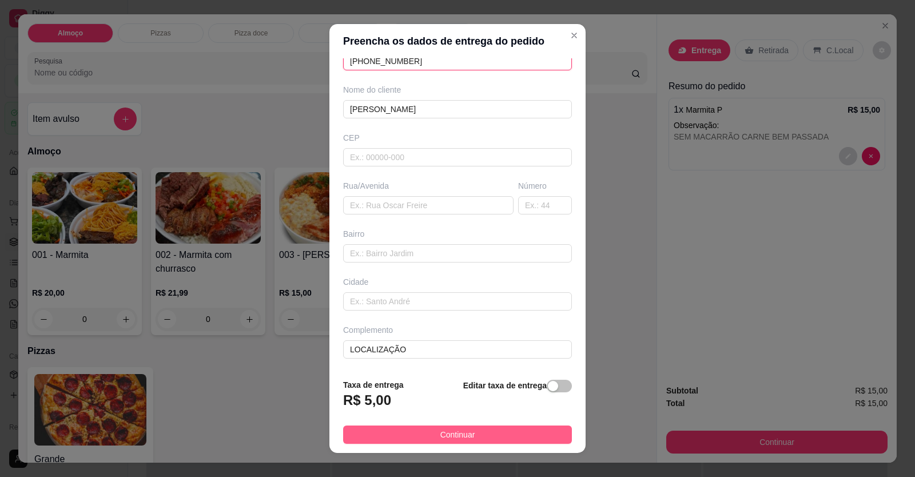
type input "[PHONE_NUMBER]"
click at [440, 430] on span "Continuar" at bounding box center [457, 434] width 35 height 13
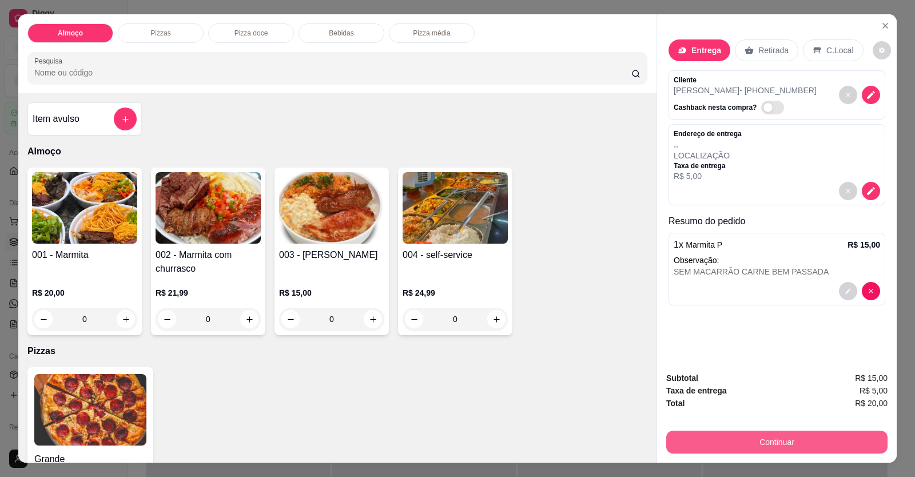
click at [719, 435] on button "Continuar" at bounding box center [776, 442] width 221 height 23
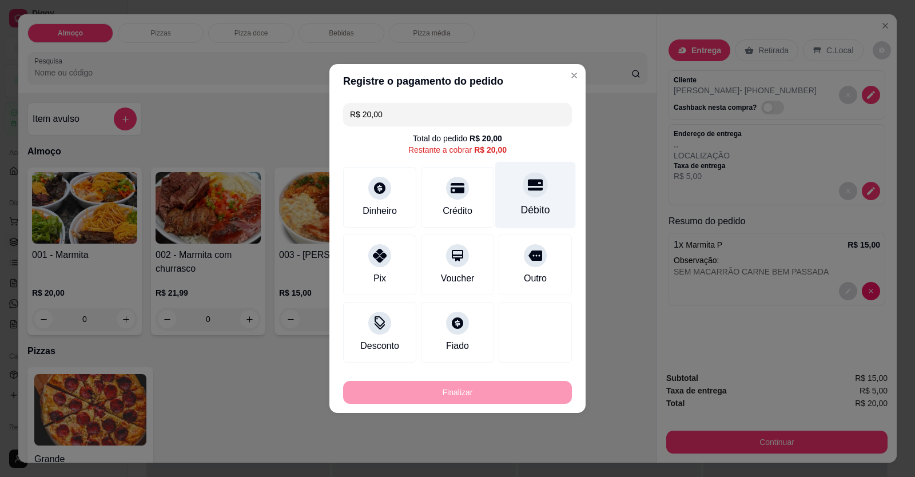
click at [527, 210] on div "Débito" at bounding box center [535, 209] width 29 height 15
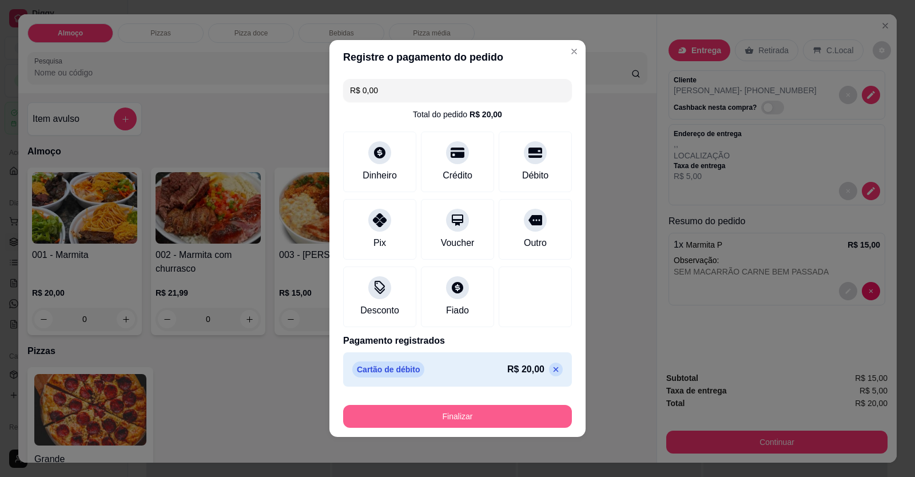
click at [467, 418] on button "Finalizar" at bounding box center [457, 416] width 229 height 23
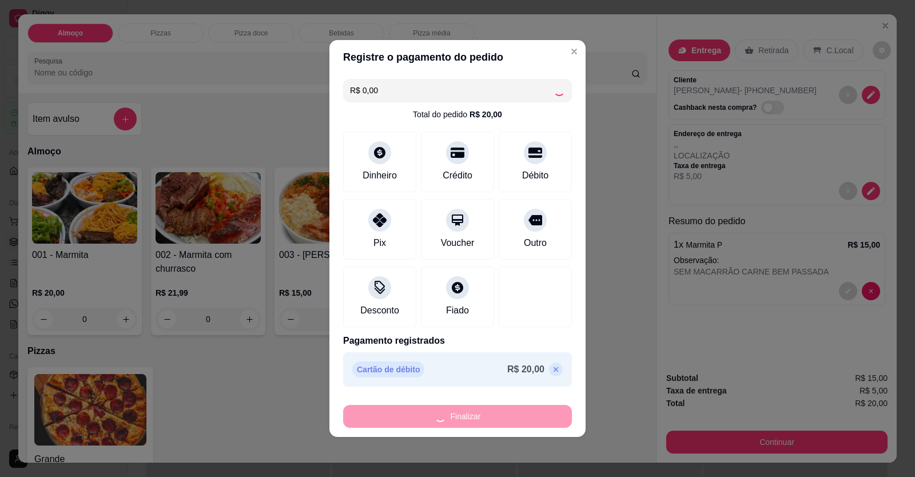
type input "-R$ 20,00"
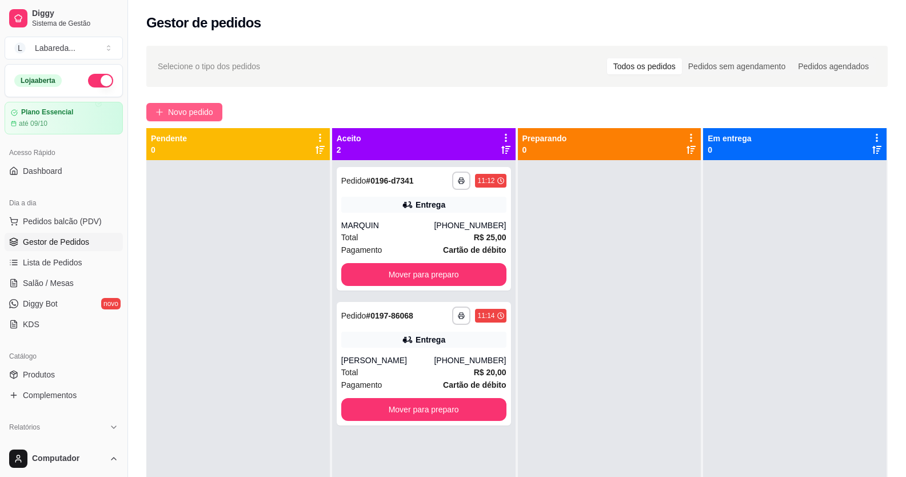
click at [184, 109] on span "Novo pedido" at bounding box center [190, 112] width 45 height 13
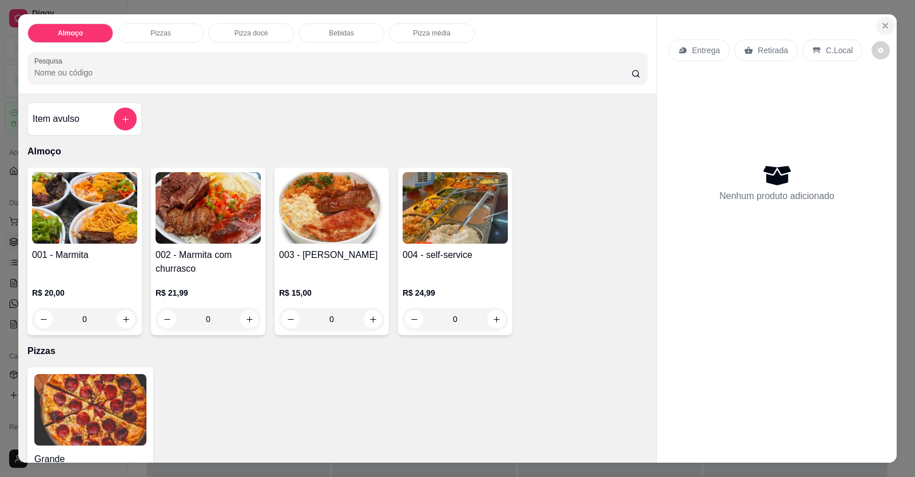
click at [879, 19] on button "Close" at bounding box center [885, 26] width 18 height 18
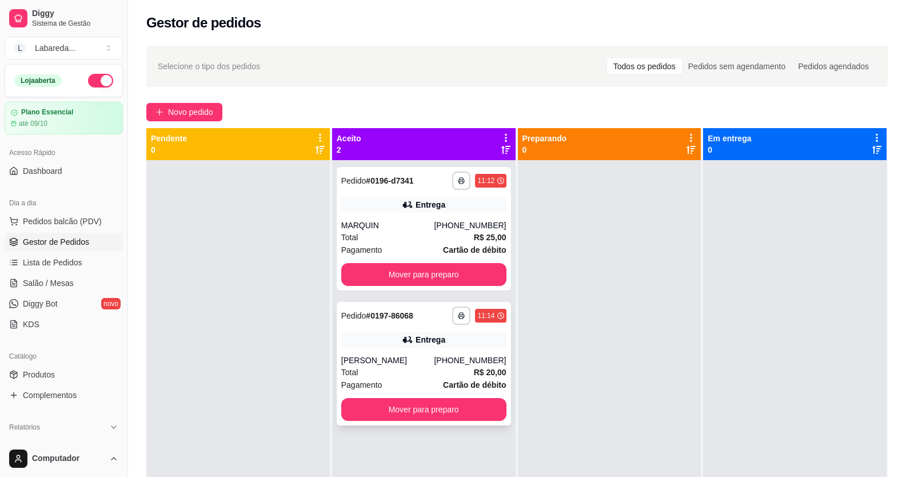
click at [432, 376] on div "Total R$ 20,00" at bounding box center [423, 372] width 165 height 13
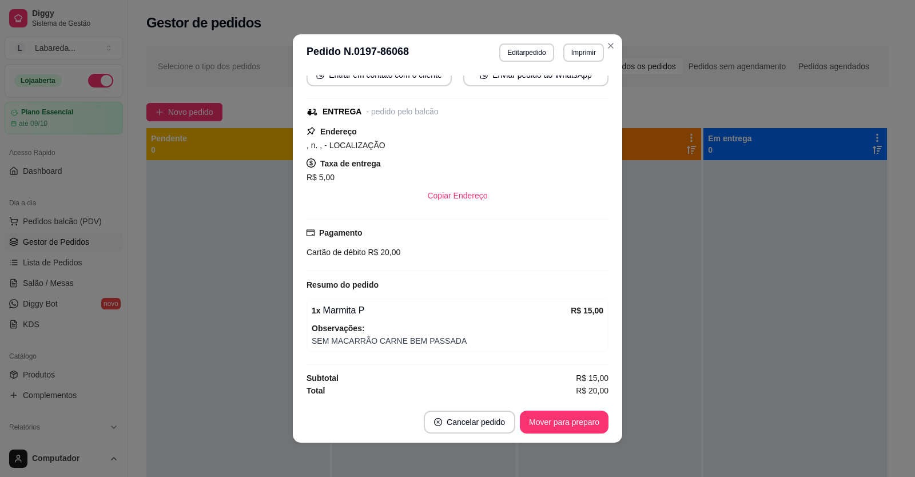
scroll to position [2, 0]
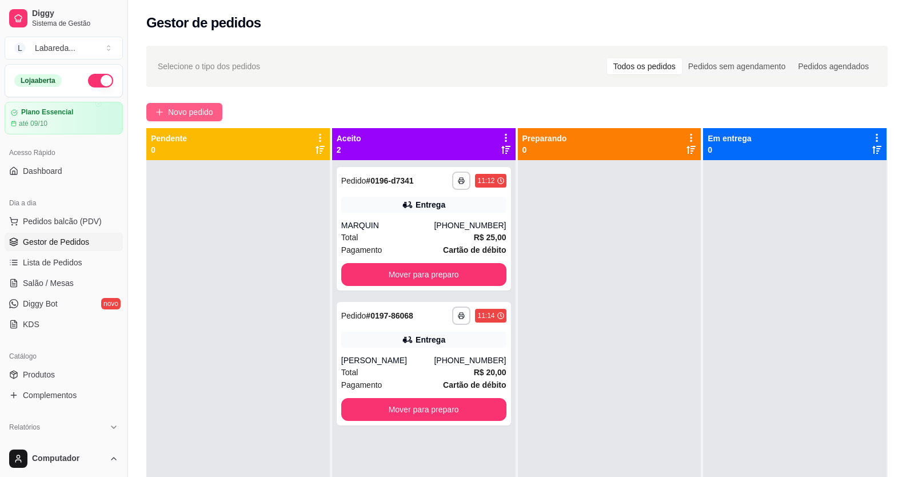
click at [178, 113] on span "Novo pedido" at bounding box center [190, 112] width 45 height 13
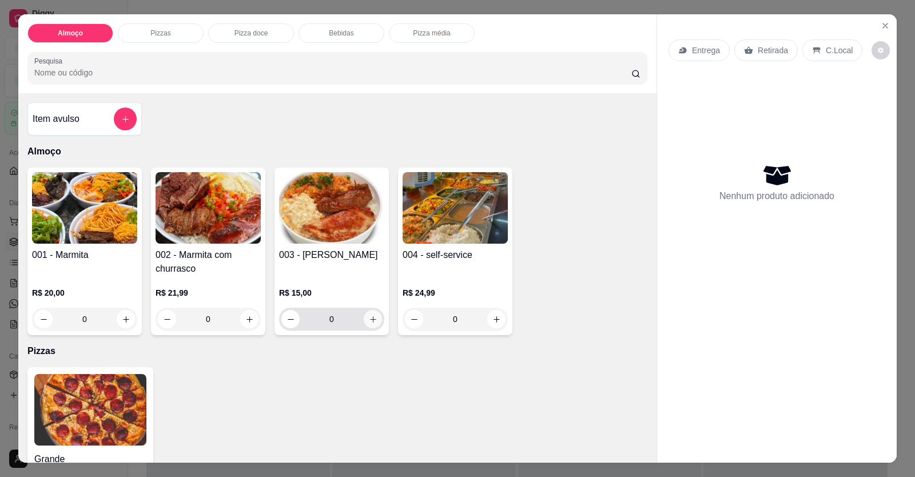
click at [369, 324] on button "increase-product-quantity" at bounding box center [373, 319] width 18 height 18
click at [372, 321] on button "increase-product-quantity" at bounding box center [373, 319] width 18 height 18
type input "1"
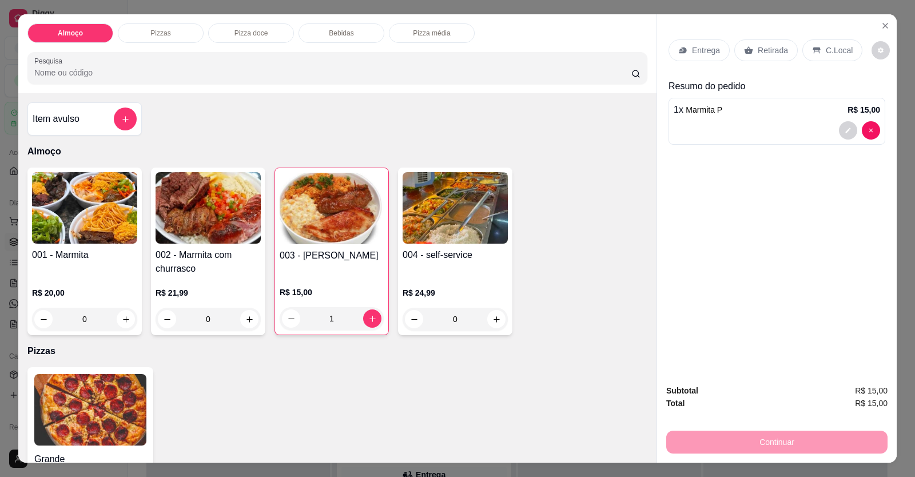
click at [686, 55] on div "Entrega" at bounding box center [698, 50] width 61 height 22
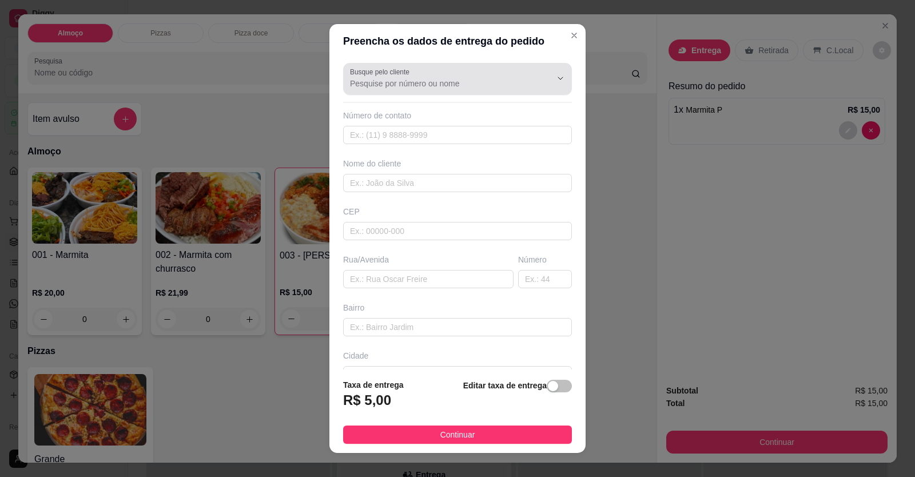
click at [392, 71] on label "Busque pelo cliente" at bounding box center [381, 72] width 63 height 10
click at [389, 88] on input "Busque pelo cliente" at bounding box center [441, 83] width 183 height 11
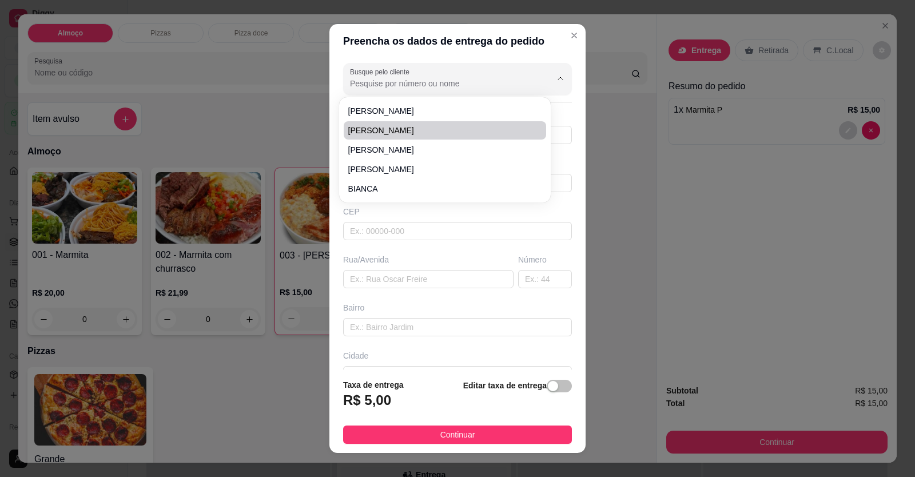
click at [305, 140] on div "Preencha os dados de entrega do pedido Busque pelo cliente Número de contato No…" at bounding box center [457, 238] width 915 height 477
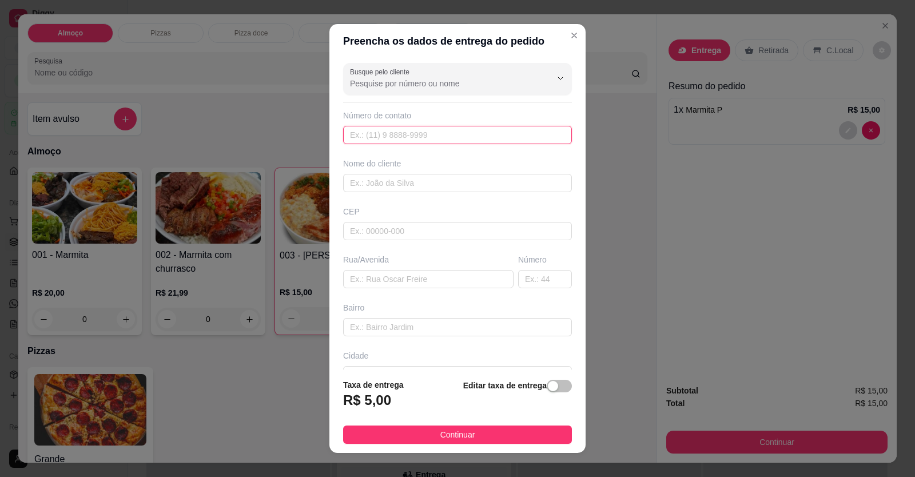
click at [358, 131] on input "text" at bounding box center [457, 135] width 229 height 18
type input "[PHONE_NUMBER]"
click at [432, 176] on input "text" at bounding box center [457, 183] width 229 height 18
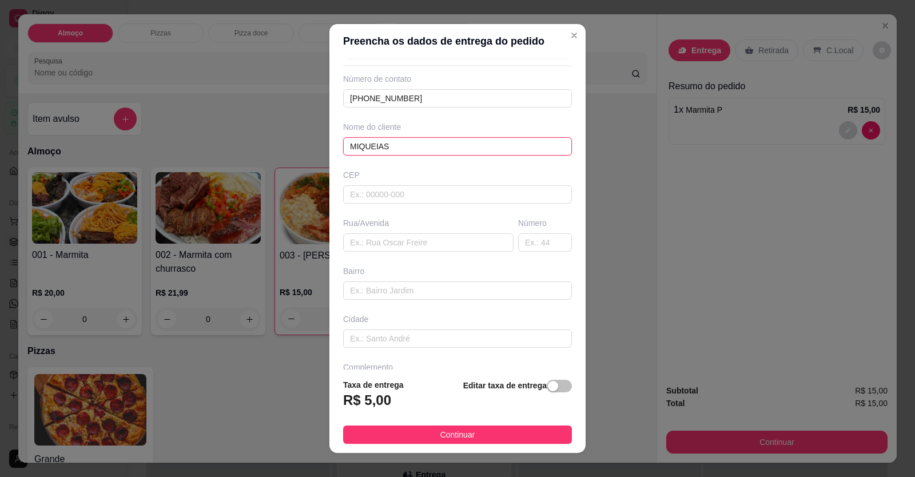
scroll to position [74, 0]
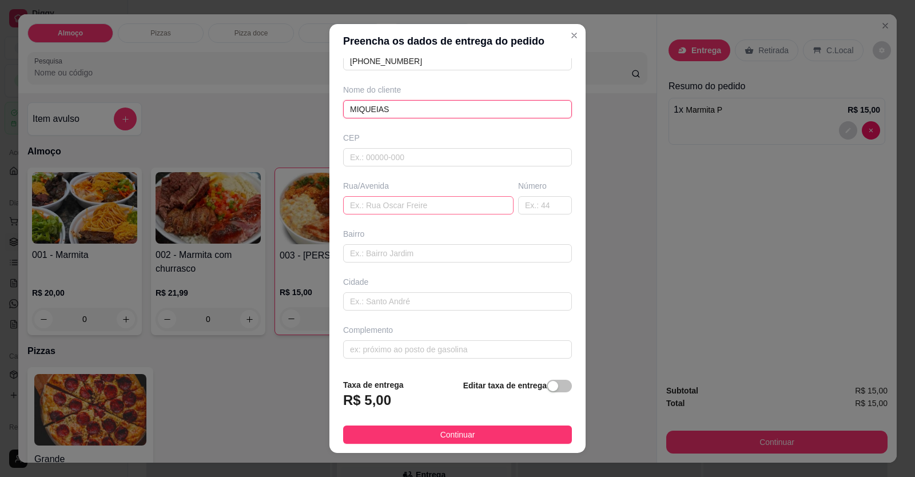
type input "MIQUEIAS"
click at [398, 208] on input "text" at bounding box center [428, 205] width 170 height 18
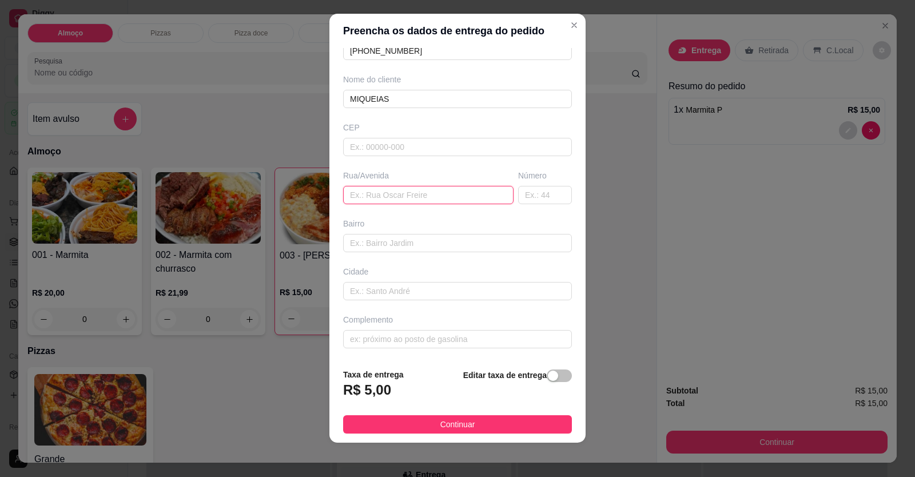
scroll to position [13, 0]
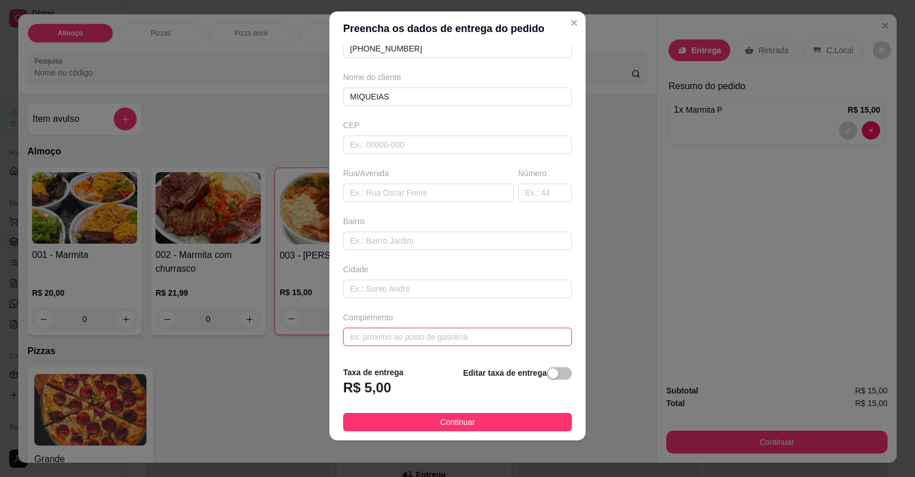
click at [362, 337] on input "text" at bounding box center [457, 337] width 229 height 18
type input "LOCALIZAÇÃO"
click at [415, 233] on input "text" at bounding box center [457, 241] width 229 height 18
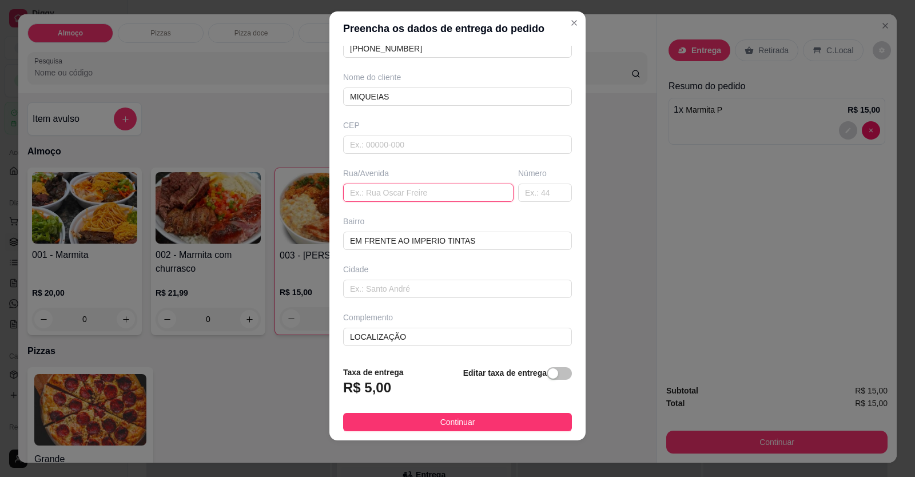
click at [384, 193] on input "text" at bounding box center [428, 193] width 170 height 18
drag, startPoint x: 387, startPoint y: 238, endPoint x: 333, endPoint y: 238, distance: 53.2
click at [334, 238] on div "Busque pelo cliente Número de contato [PHONE_NUMBER] Nome do cliente MIQUEIAS C…" at bounding box center [457, 202] width 256 height 312
type input "EM CIMA AO IMPERIO TINTAS"
click at [392, 198] on input "text" at bounding box center [428, 193] width 170 height 18
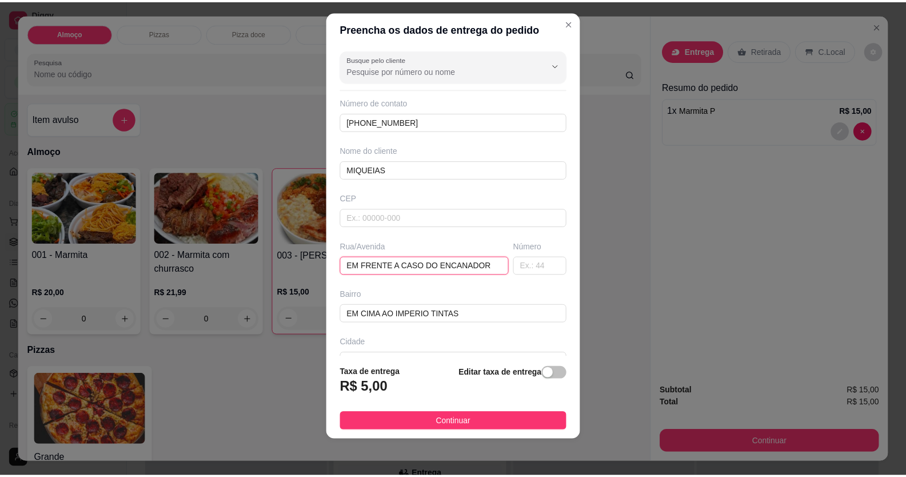
scroll to position [0, 0]
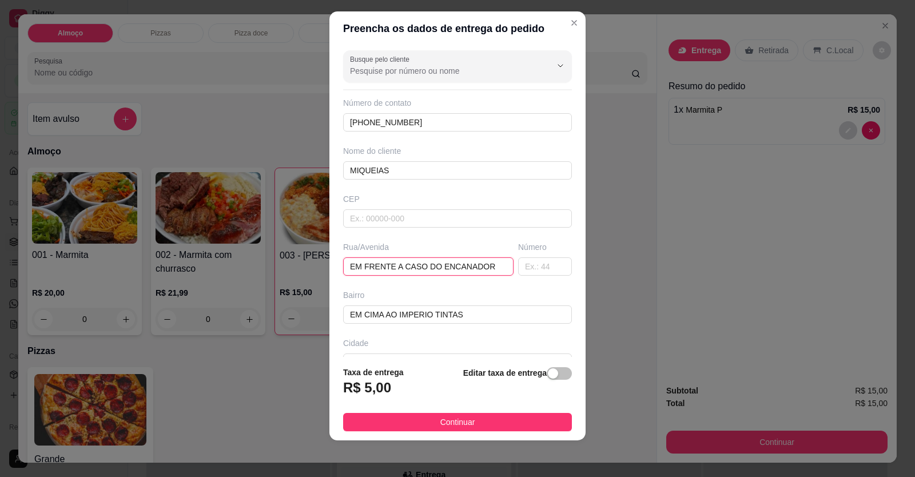
type input "EM FRENTE A CASO DO ENCANADOR"
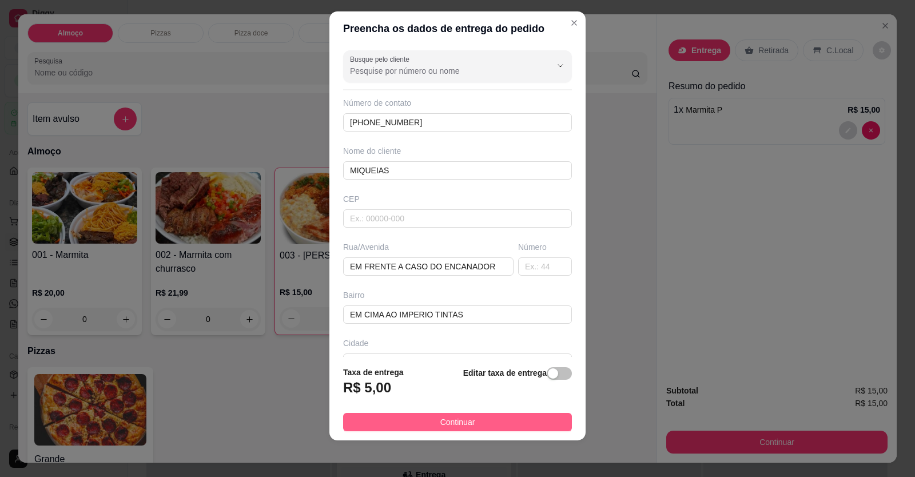
drag, startPoint x: 461, startPoint y: 412, endPoint x: 464, endPoint y: 420, distance: 9.2
click at [463, 415] on footer "Taxa de entrega R$ 5,00 Editar taxa de entrega Continuar" at bounding box center [457, 398] width 256 height 83
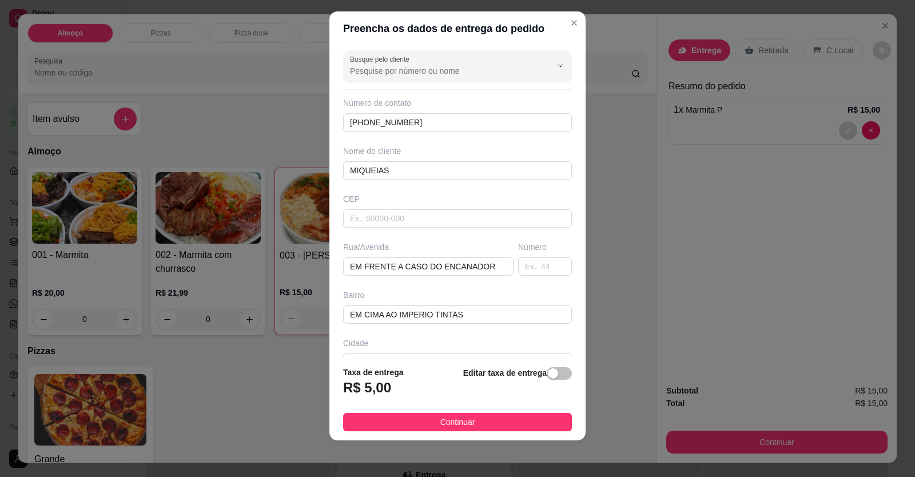
click at [465, 420] on span "Continuar" at bounding box center [457, 422] width 35 height 13
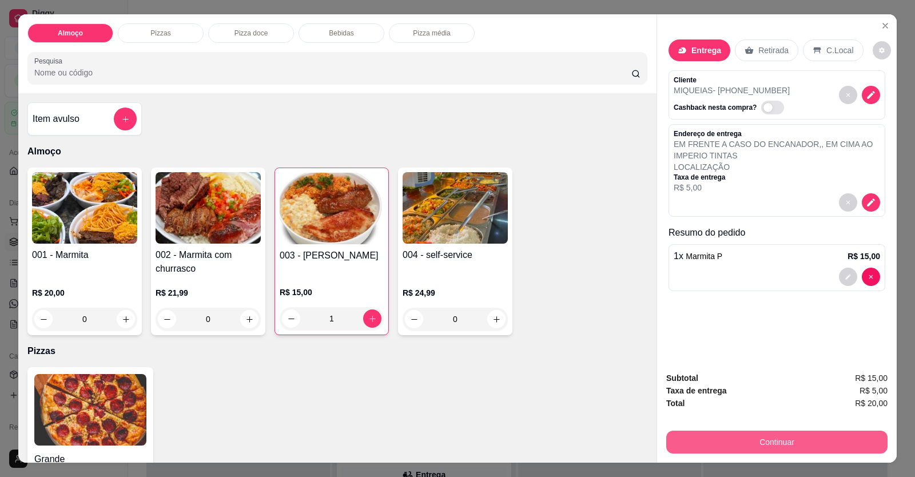
click at [679, 446] on button "Continuar" at bounding box center [776, 442] width 221 height 23
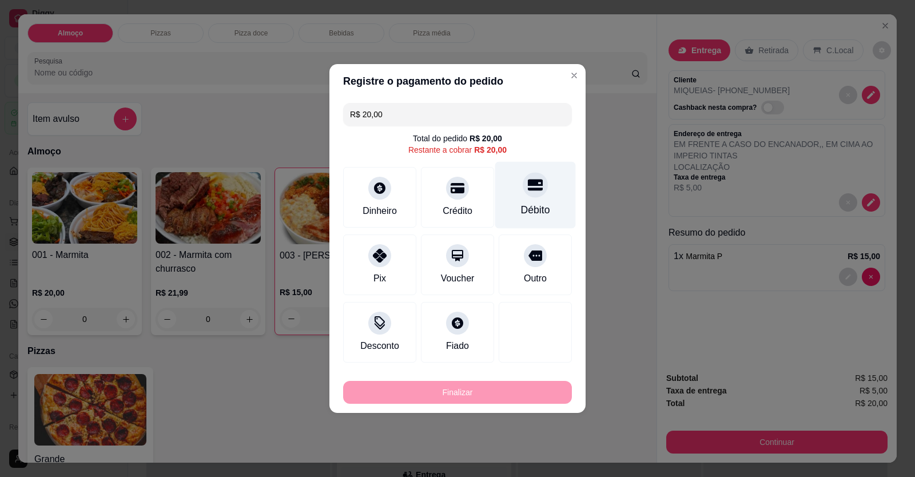
click at [528, 193] on div at bounding box center [535, 184] width 25 height 25
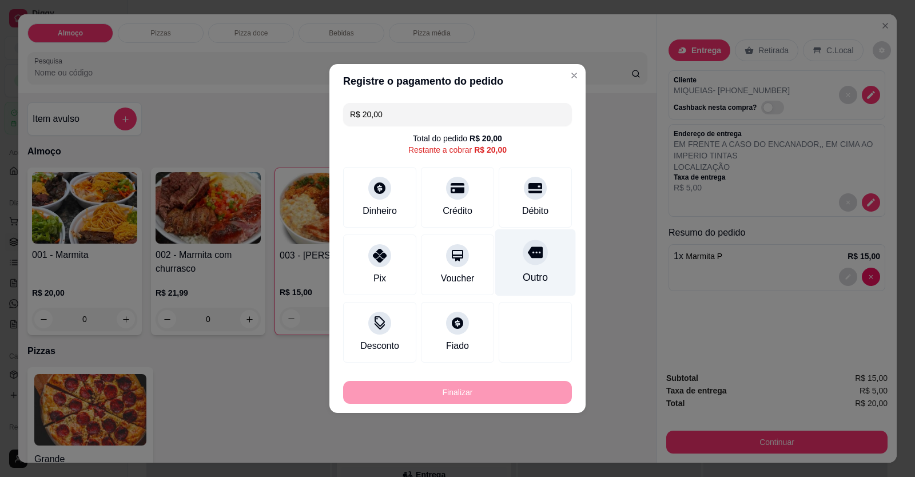
type input "R$ 0,00"
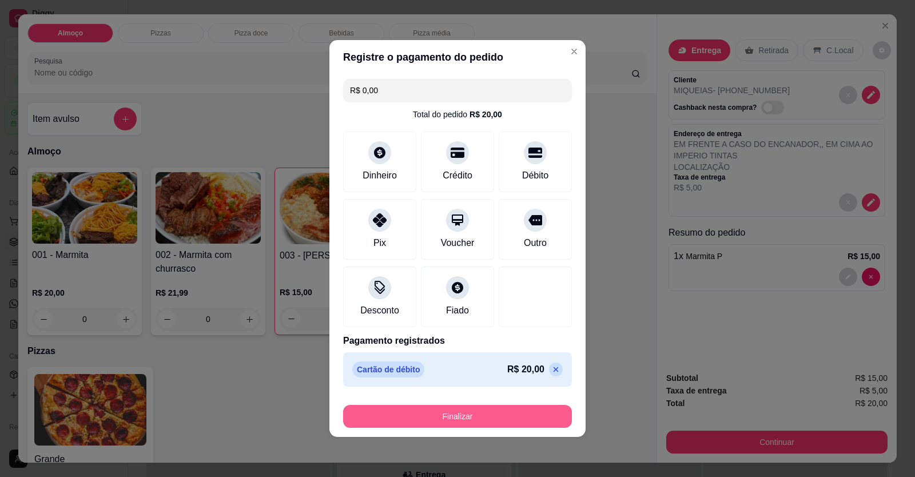
click at [498, 419] on button "Finalizar" at bounding box center [457, 416] width 229 height 23
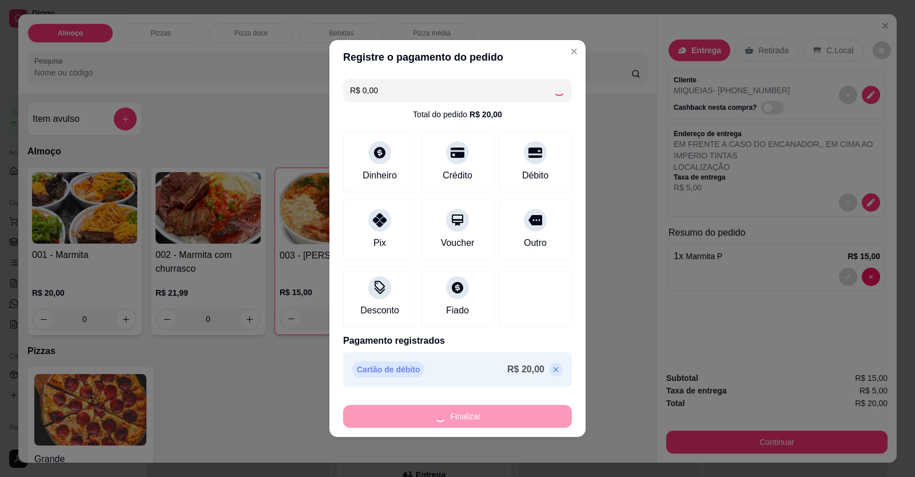
type input "0"
type input "-R$ 20,00"
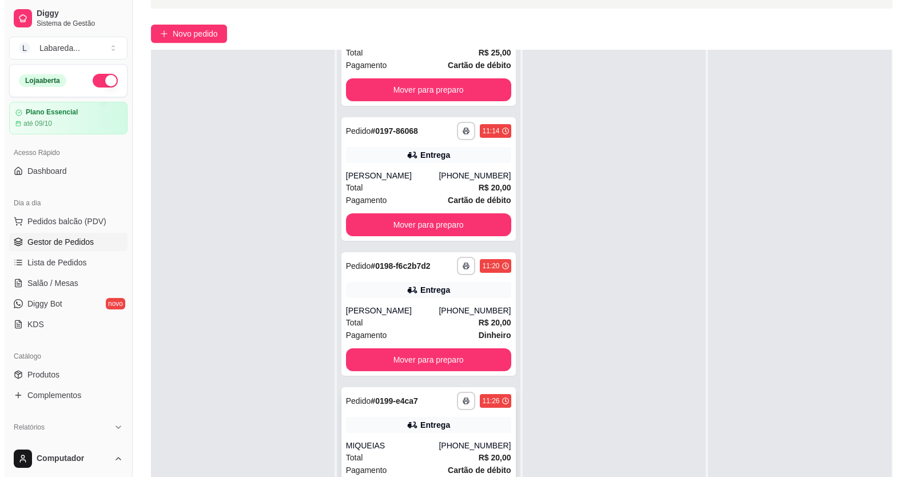
scroll to position [174, 0]
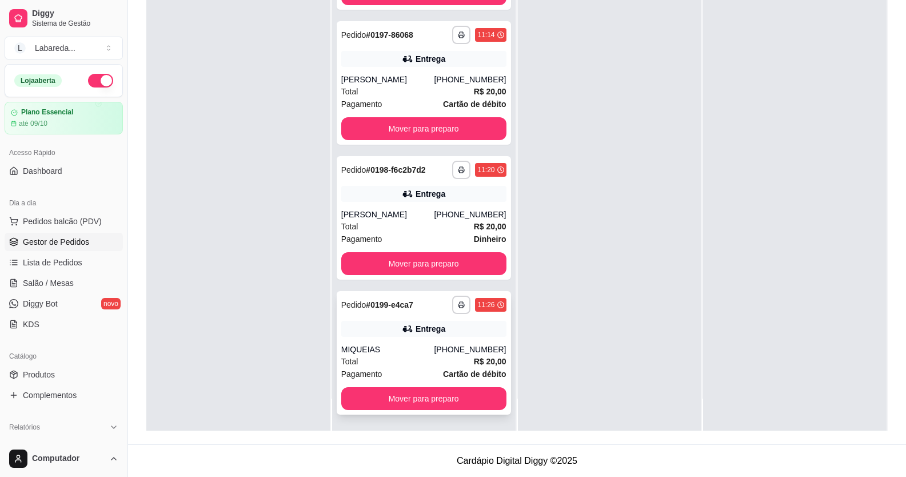
click at [392, 375] on div "Pagamento Cartão de débito" at bounding box center [423, 374] width 165 height 13
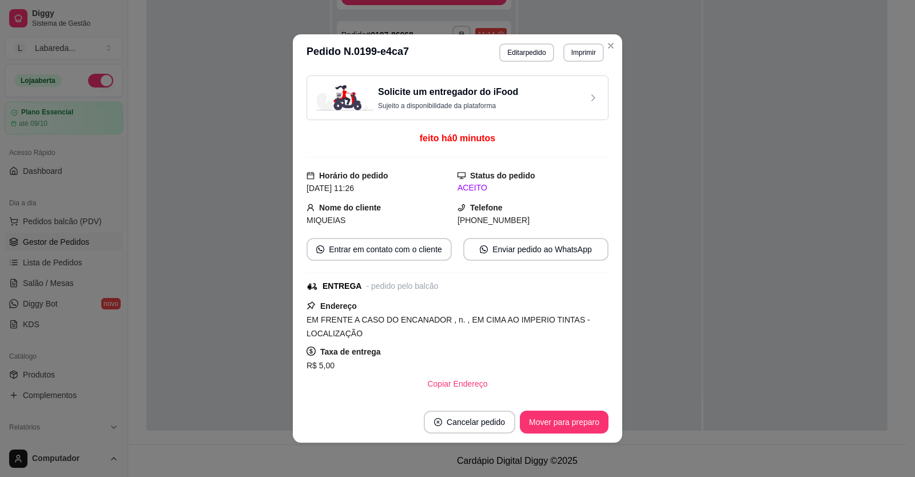
click at [528, 62] on header "**********" at bounding box center [457, 52] width 329 height 37
click at [522, 53] on button "Editar pedido" at bounding box center [526, 52] width 54 height 18
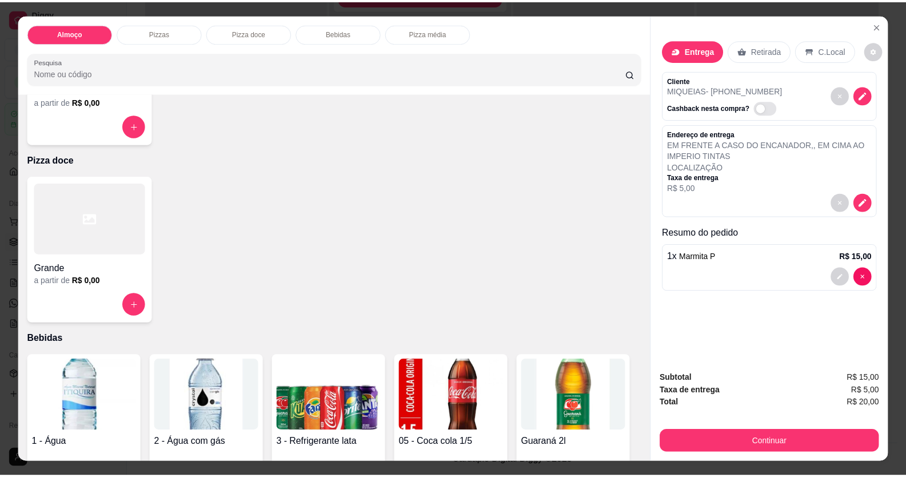
scroll to position [457, 0]
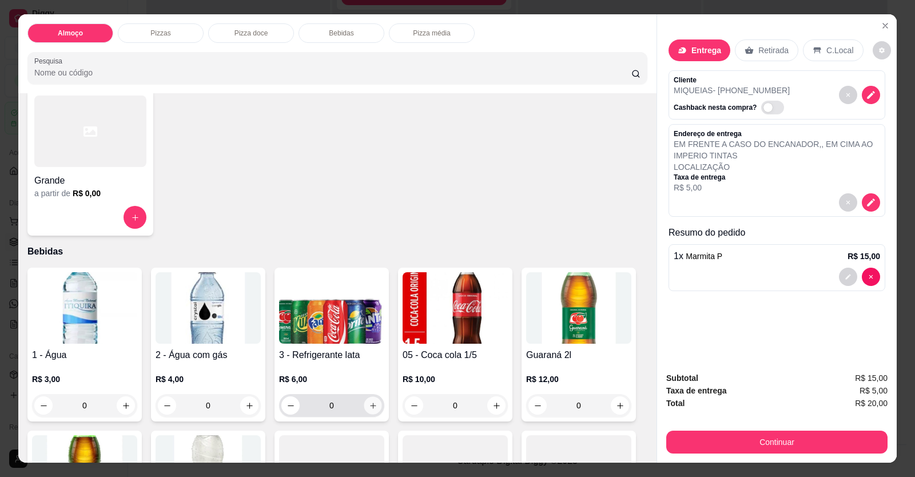
click at [372, 403] on button "increase-product-quantity" at bounding box center [373, 406] width 18 height 18
type input "1"
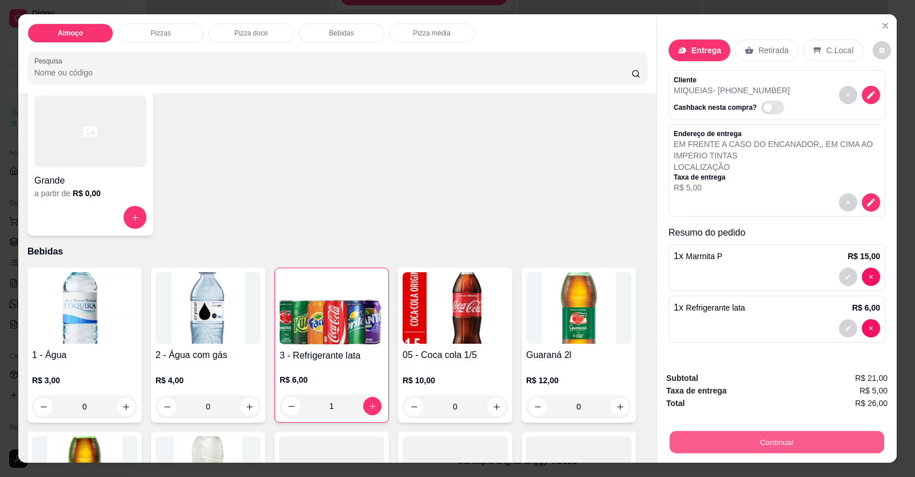
click at [850, 437] on button "Continuar" at bounding box center [777, 442] width 214 height 22
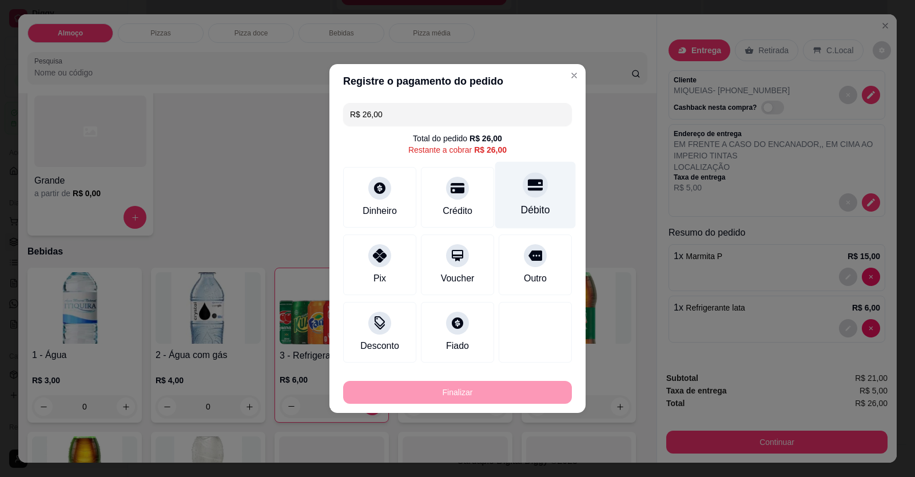
click at [528, 208] on div "Débito" at bounding box center [535, 209] width 29 height 15
type input "R$ 0,00"
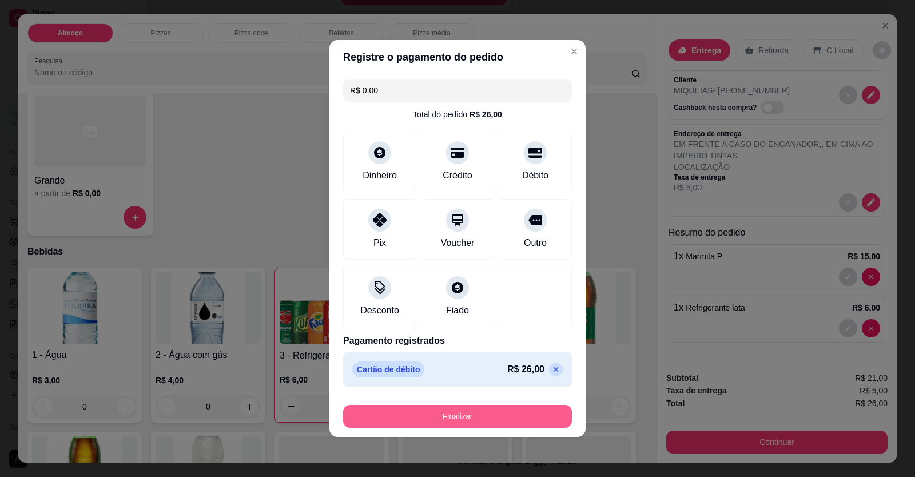
click at [505, 420] on button "Finalizar" at bounding box center [457, 416] width 229 height 23
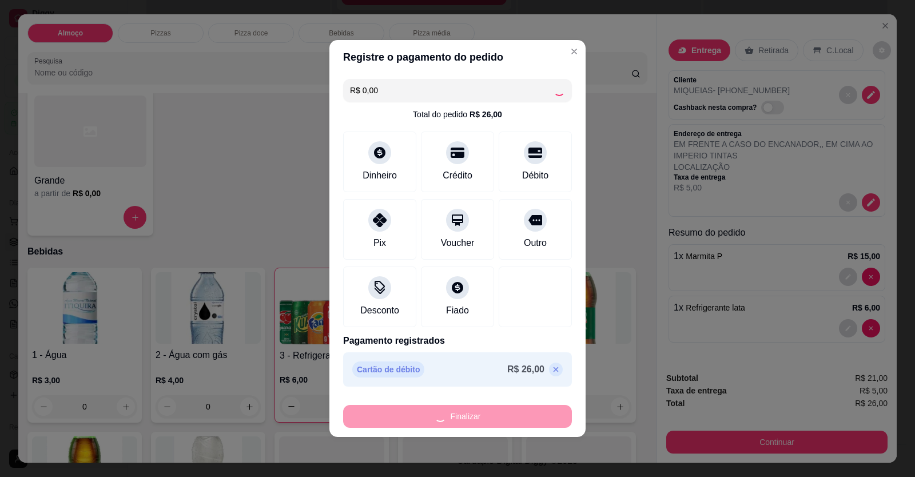
type input "0"
type input "-R$ 26,00"
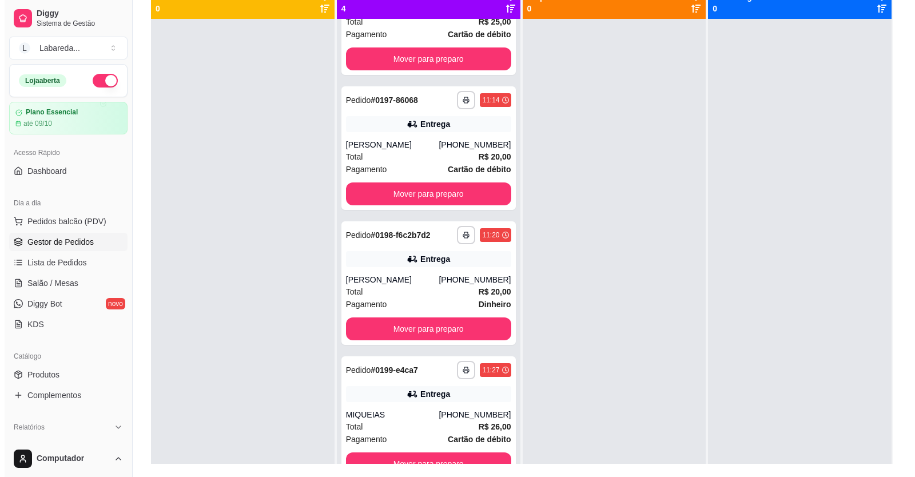
scroll to position [0, 0]
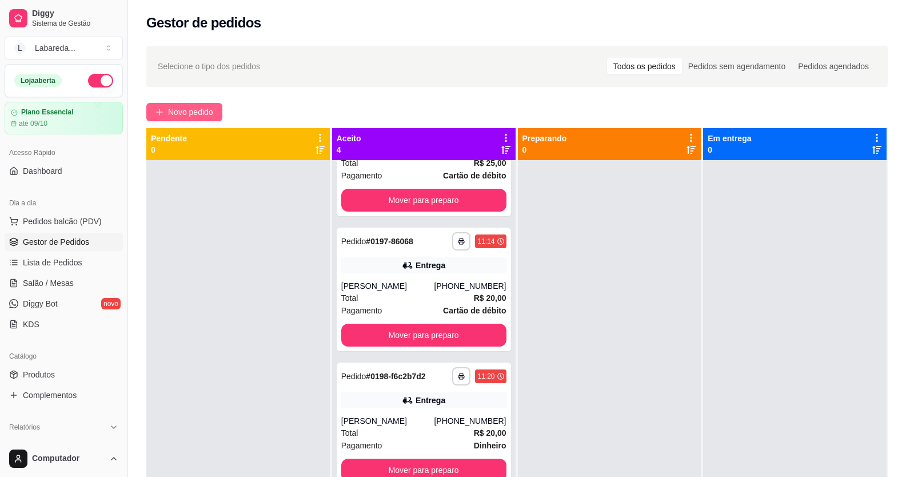
click at [198, 113] on span "Novo pedido" at bounding box center [190, 112] width 45 height 13
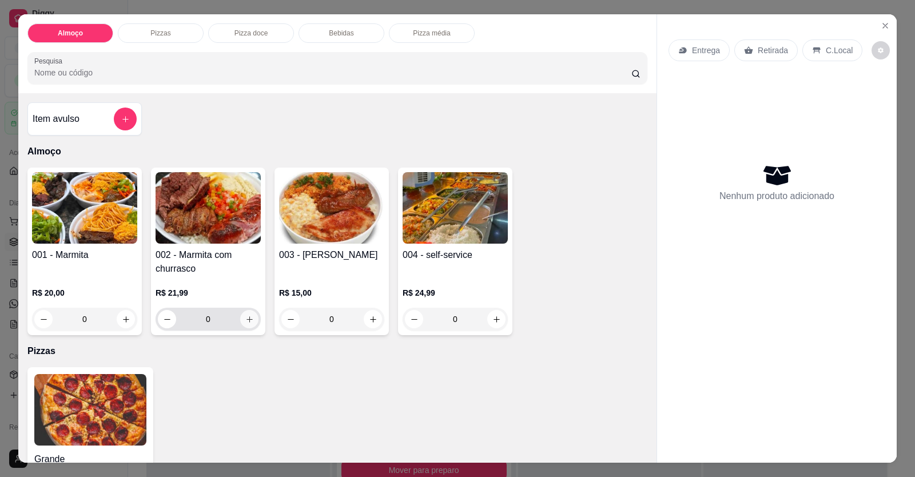
click at [245, 317] on icon "increase-product-quantity" at bounding box center [249, 319] width 9 height 9
type input "1"
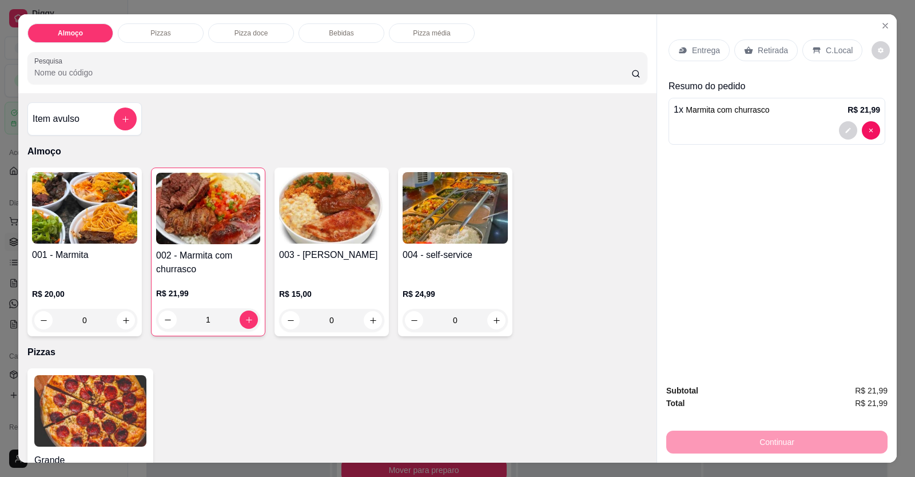
click at [674, 125] on div at bounding box center [777, 130] width 206 height 18
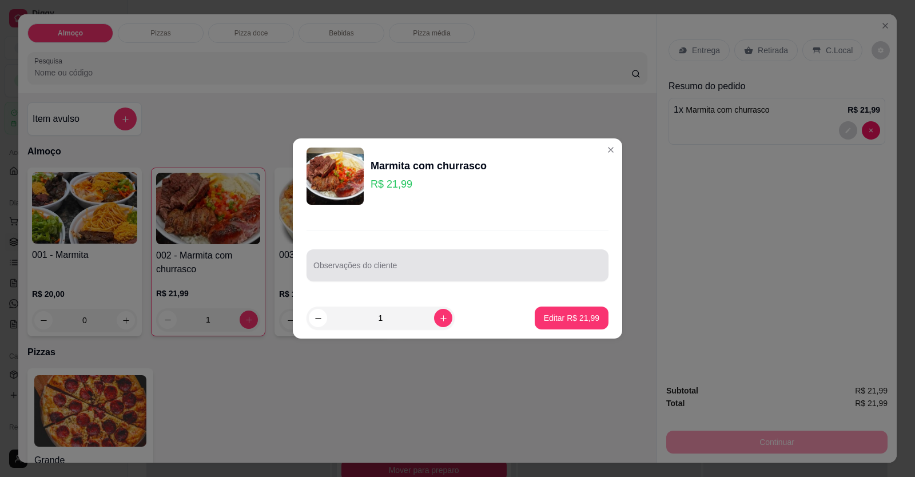
click at [474, 272] on input "Observações do cliente" at bounding box center [457, 269] width 288 height 11
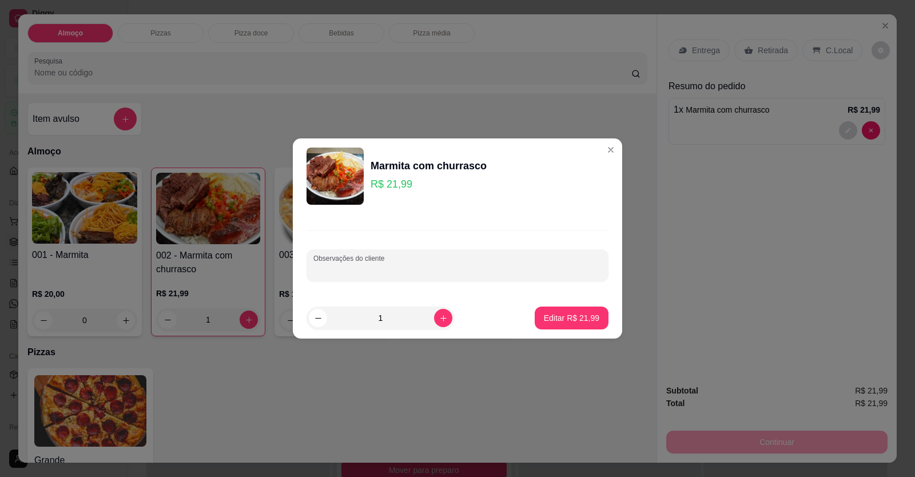
paste input "[PERSON_NAME], macarrão, feijão caldo"
type input "Arroz, macarrão, feijão caldo BATATA FRITA CHURRASCO"
click at [560, 325] on button "Editar R$ 21,99" at bounding box center [572, 317] width 74 height 23
type input "0"
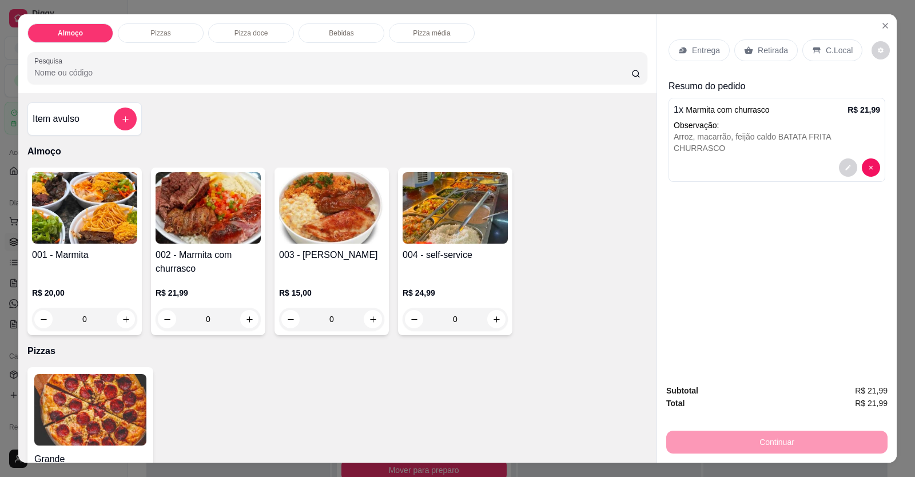
click at [703, 50] on p "Entrega" at bounding box center [706, 50] width 28 height 11
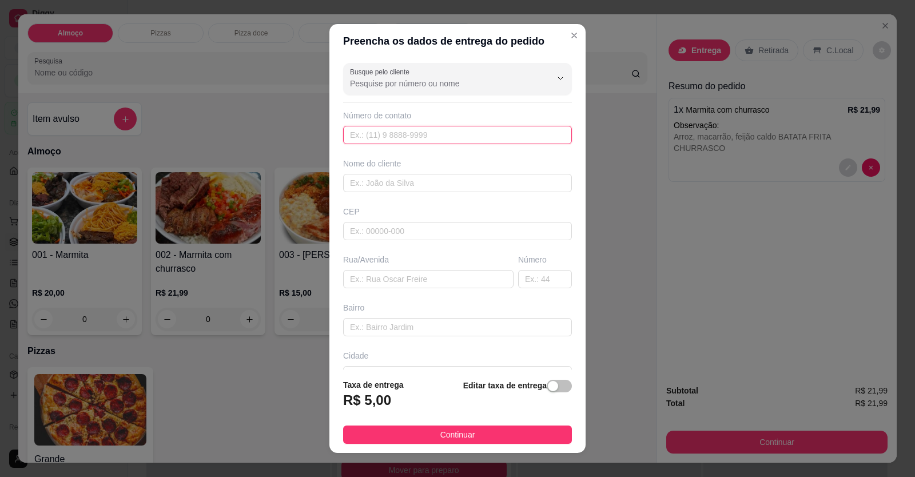
click at [419, 138] on input "text" at bounding box center [457, 135] width 229 height 18
type input "[PHONE_NUMBER]"
click at [433, 182] on input "text" at bounding box center [457, 183] width 229 height 18
click at [429, 184] on input "text" at bounding box center [457, 183] width 229 height 18
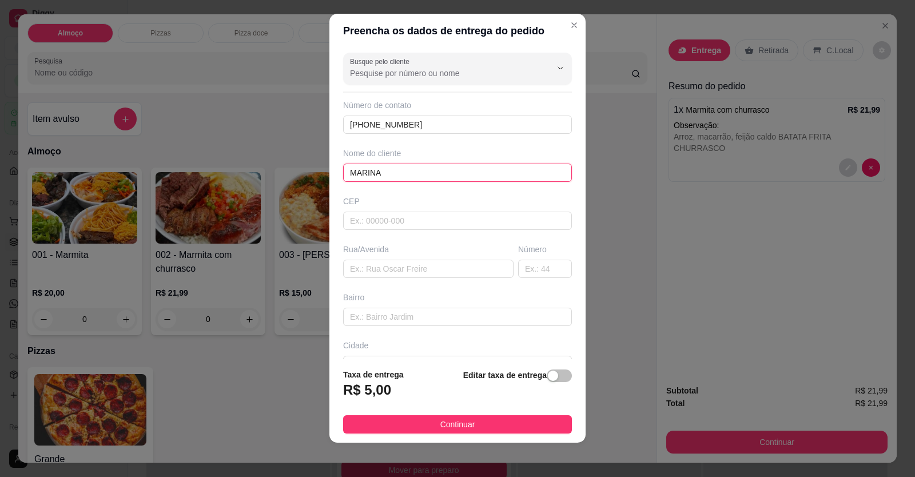
scroll to position [13, 0]
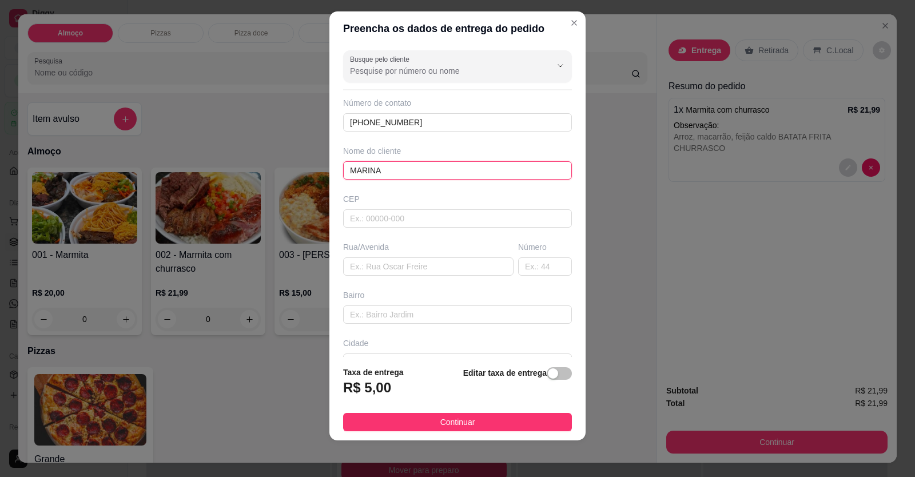
type input "MARINA"
click at [397, 273] on input "text" at bounding box center [428, 266] width 170 height 18
paste input "[STREET_ADDRESS]. CEP 73808-296"
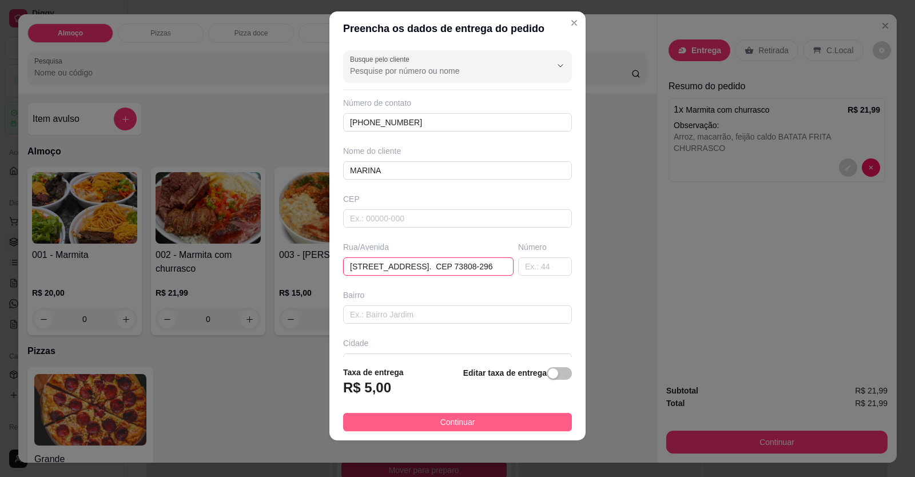
type input "[STREET_ADDRESS]. CEP 73808-296"
click at [453, 426] on span "Continuar" at bounding box center [457, 422] width 35 height 13
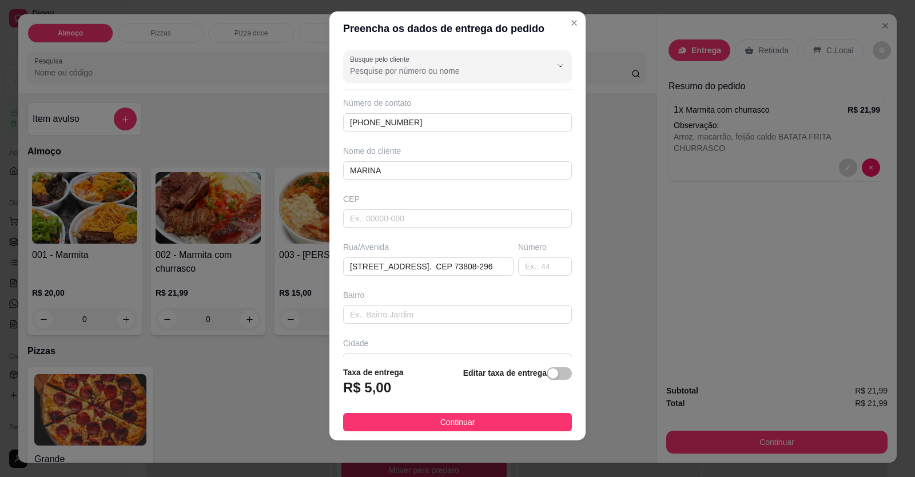
scroll to position [0, 0]
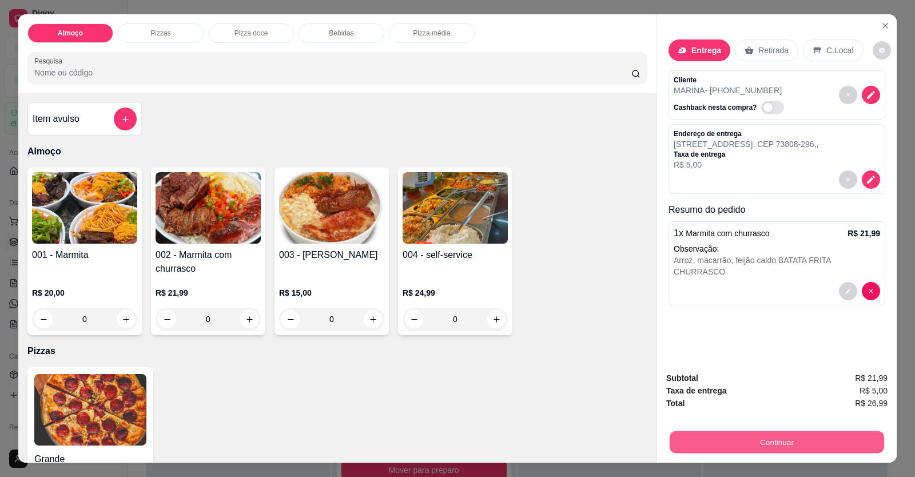
click at [695, 434] on button "Continuar" at bounding box center [777, 442] width 214 height 22
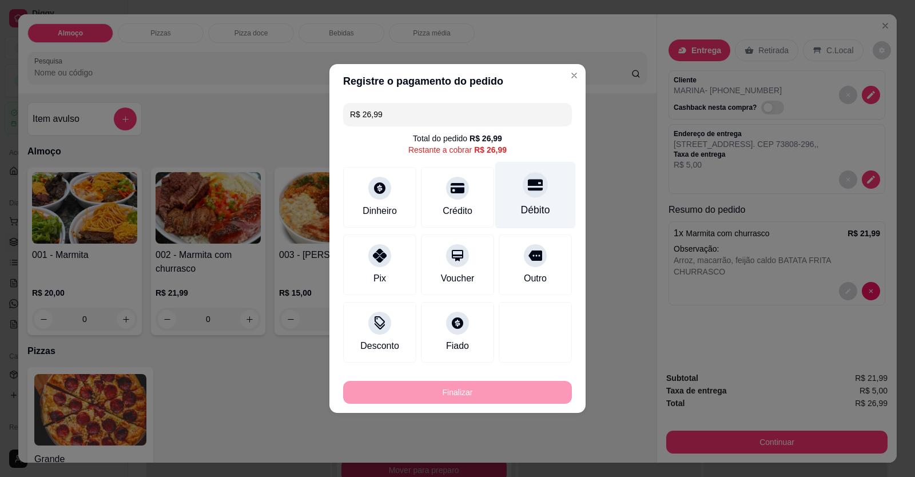
click at [528, 188] on icon at bounding box center [535, 184] width 15 height 15
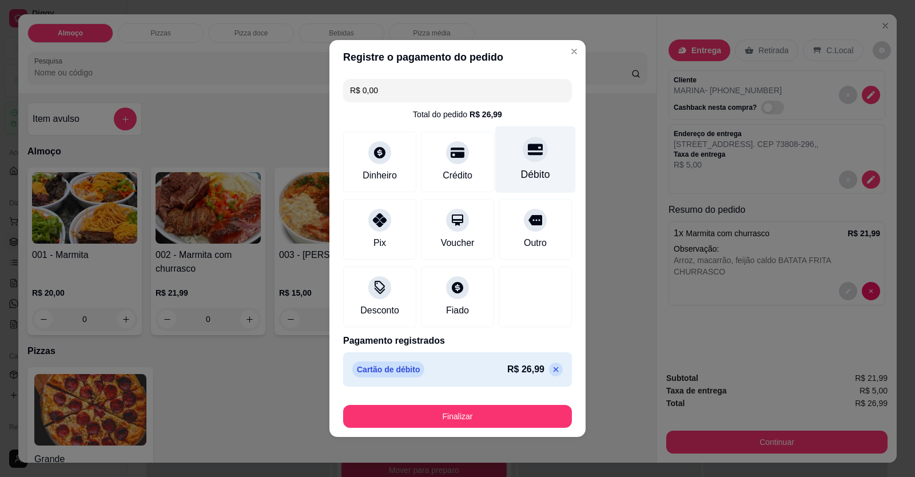
click at [527, 176] on div "Débito" at bounding box center [535, 174] width 29 height 15
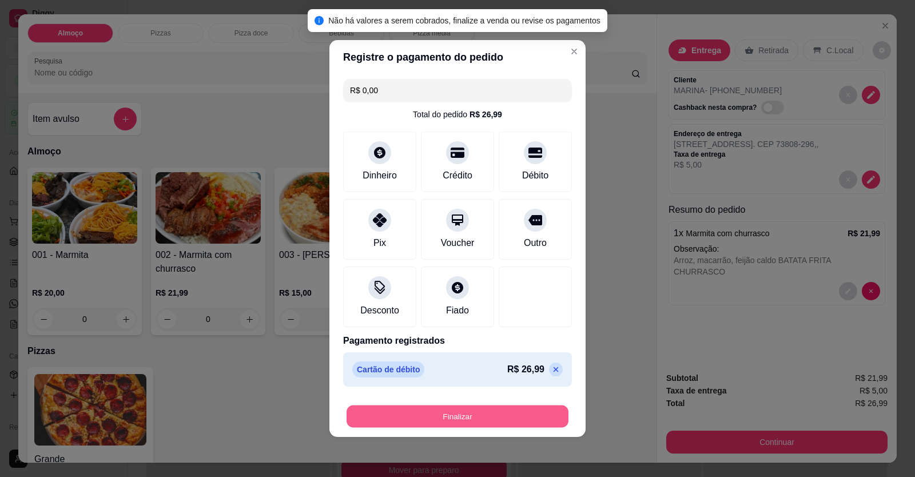
click at [464, 425] on button "Finalizar" at bounding box center [457, 416] width 222 height 22
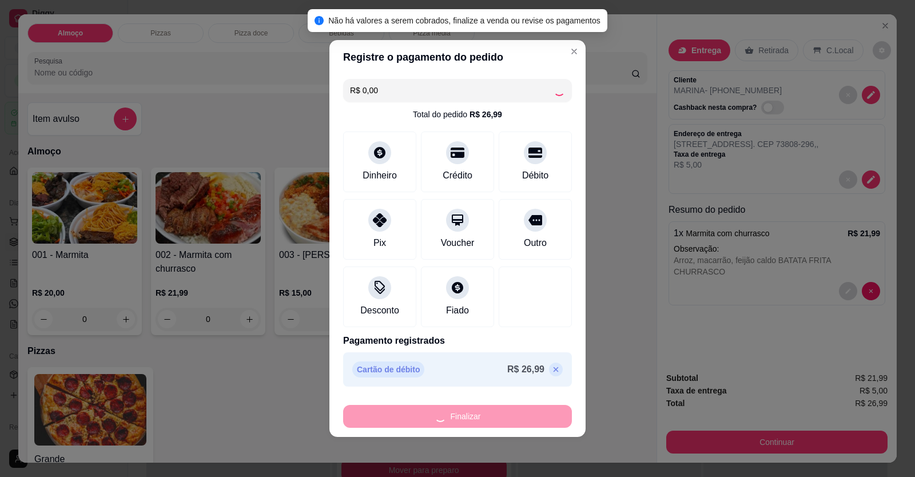
type input "-R$ 26,99"
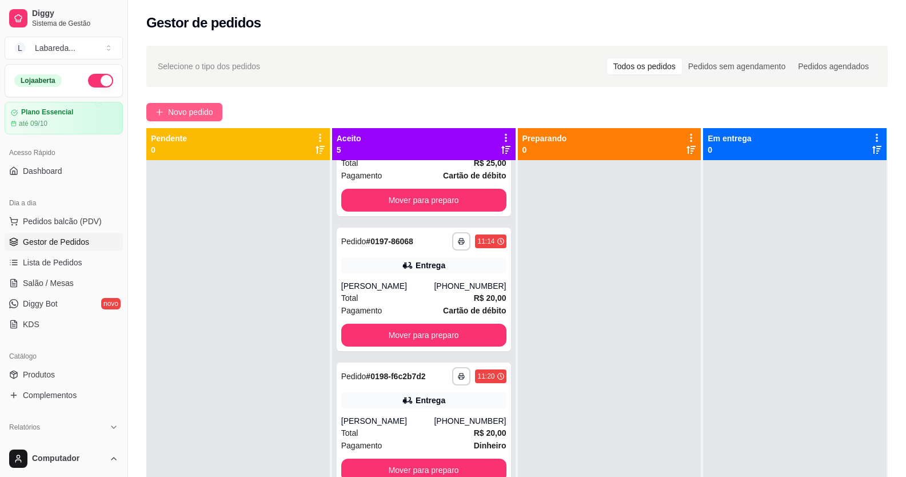
click at [181, 109] on span "Novo pedido" at bounding box center [190, 112] width 45 height 13
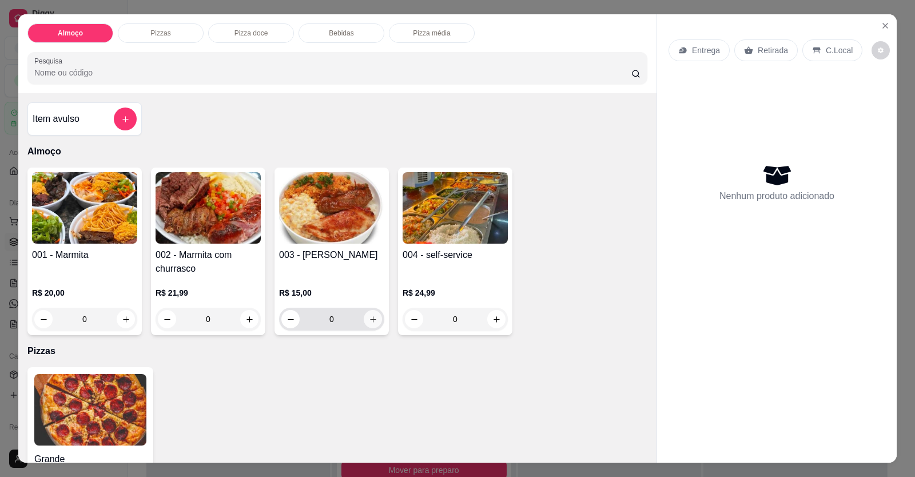
click at [371, 318] on icon "increase-product-quantity" at bounding box center [373, 319] width 9 height 9
type input "1"
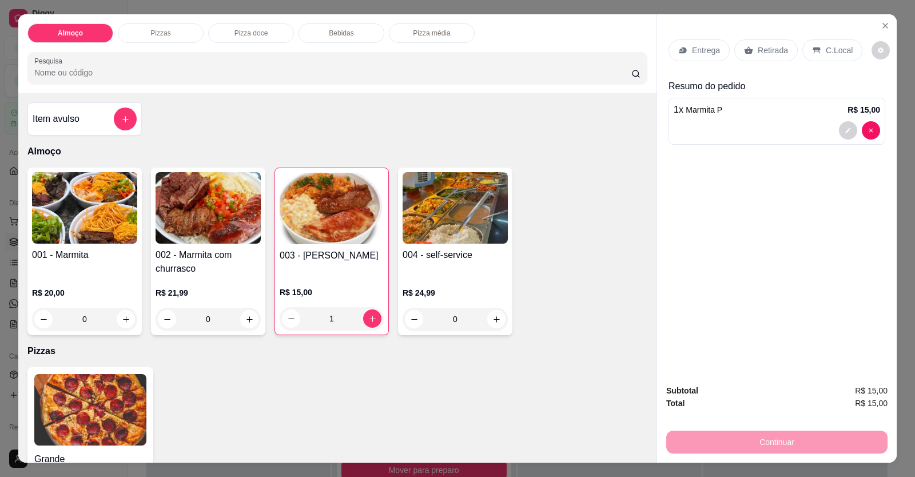
click at [762, 134] on div at bounding box center [777, 130] width 206 height 18
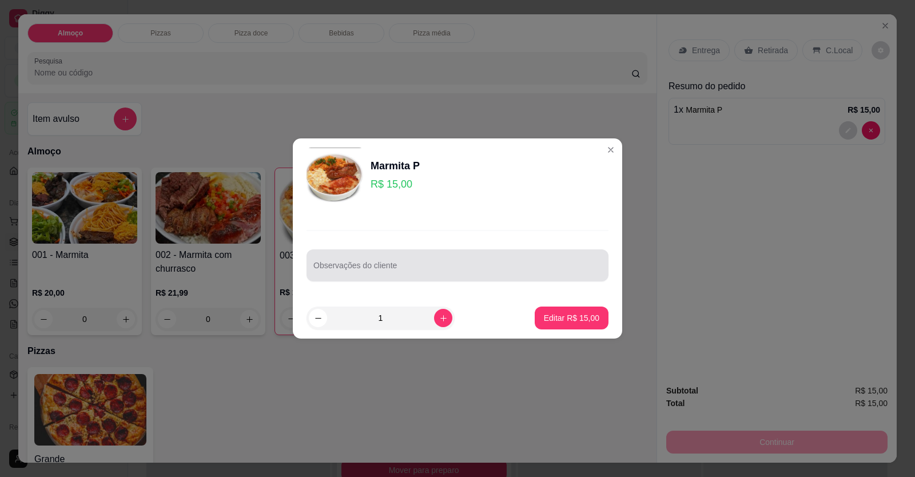
click at [475, 271] on input "Observações do cliente" at bounding box center [457, 269] width 288 height 11
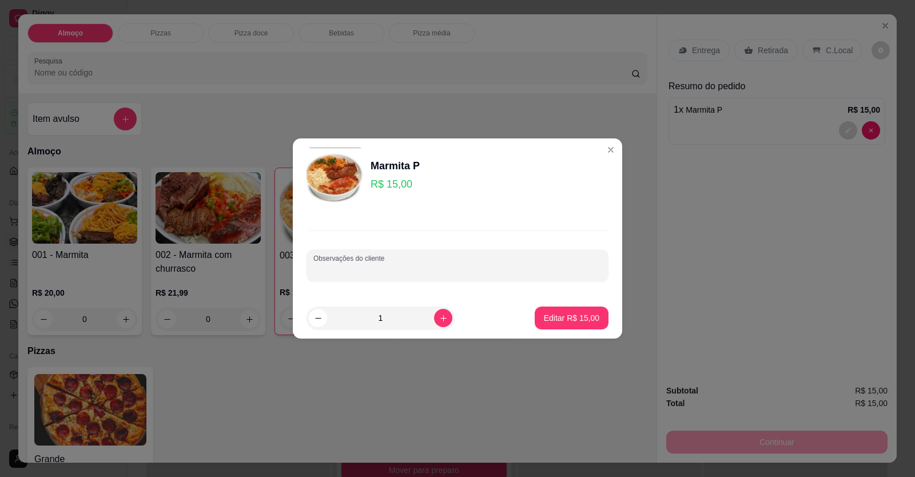
paste input "Pode ser arroz, feijão tropeiro, escondidinho de carne, batata doce , mandioca …"
type input "Pode ser arroz, feijão tropeiro, escondidinho de carne, batata doce , mandioca …"
click at [566, 320] on p "Editar R$ 15,00" at bounding box center [571, 317] width 54 height 11
type input "0"
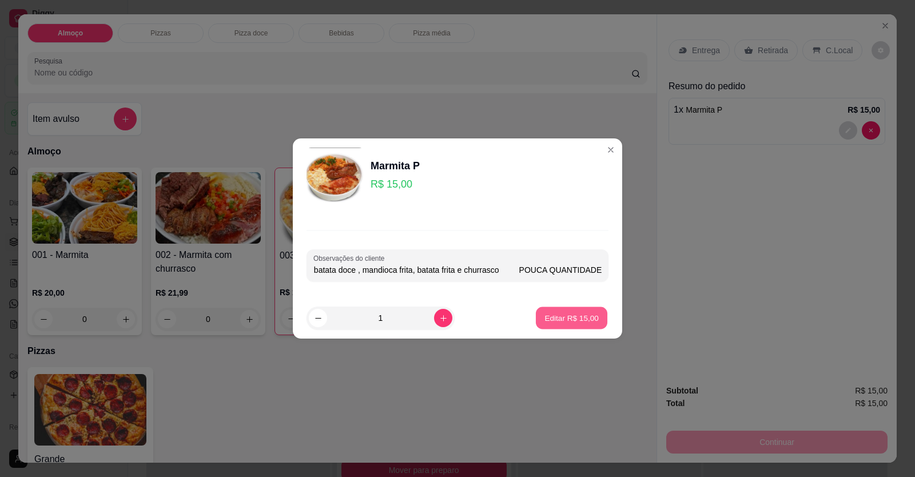
scroll to position [0, 0]
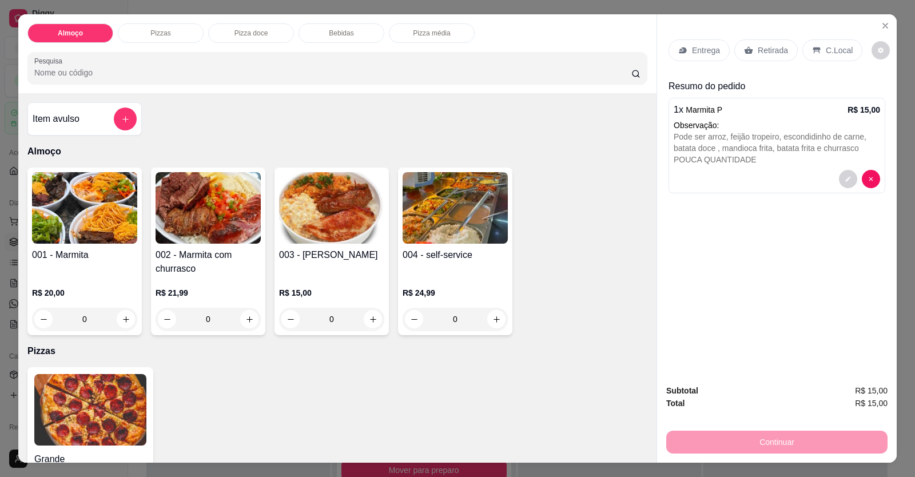
click at [698, 43] on div "Entrega" at bounding box center [698, 50] width 61 height 22
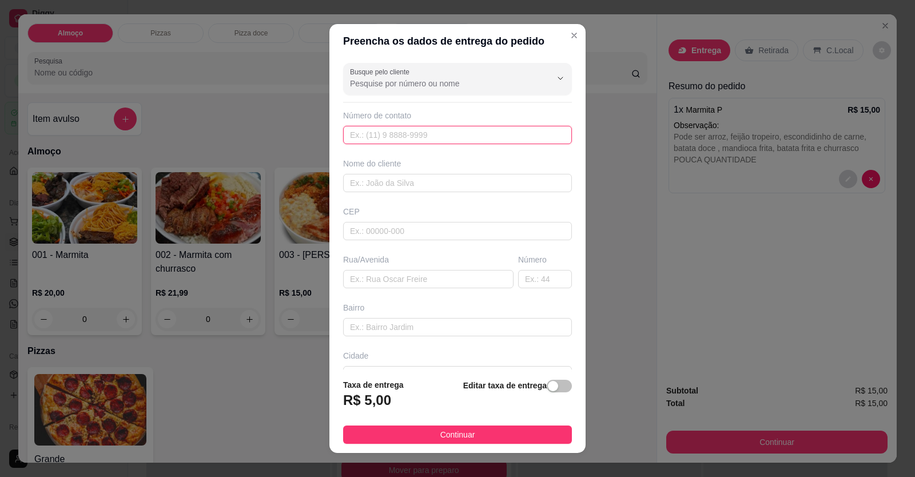
click at [536, 136] on input "text" at bounding box center [457, 135] width 229 height 18
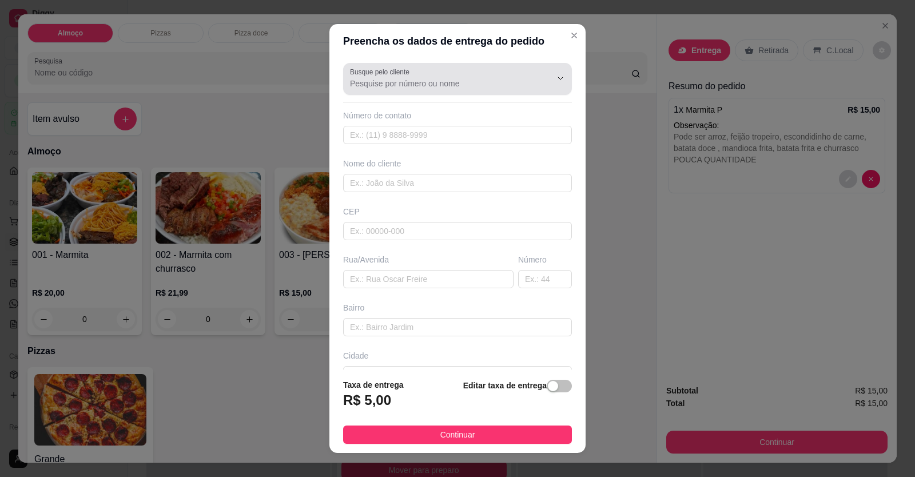
click at [501, 93] on div "Busque pelo cliente" at bounding box center [457, 79] width 229 height 32
type input "PAULINHA"
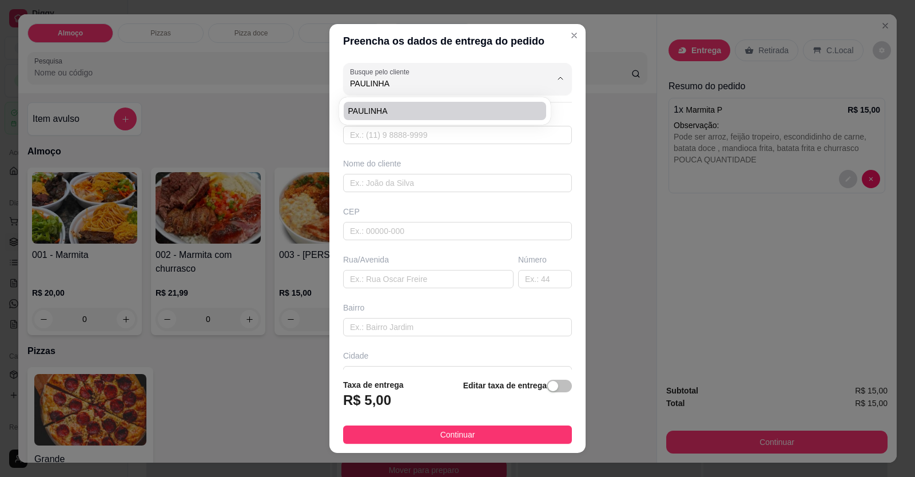
click at [452, 106] on span "PAULINHA" at bounding box center [439, 110] width 182 height 11
type input "61998116277"
type input "PAULINHA"
type input "[STREET_ADDRESS]"
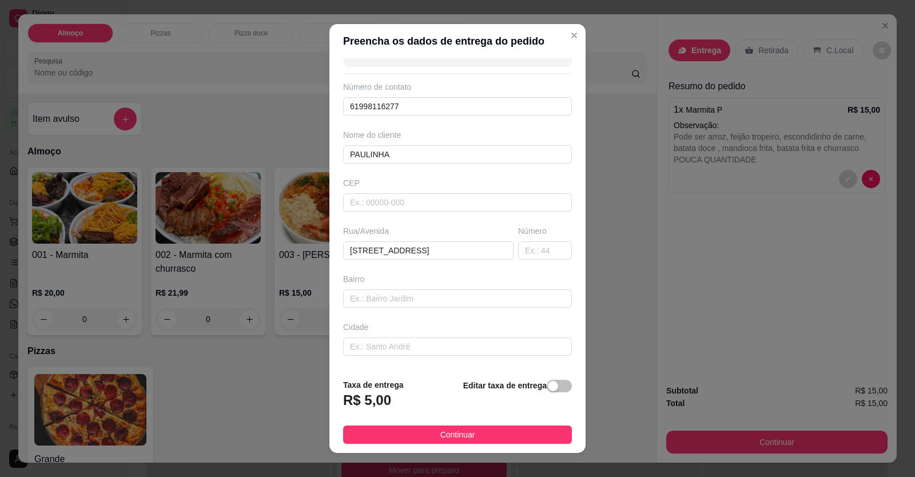
scroll to position [74, 0]
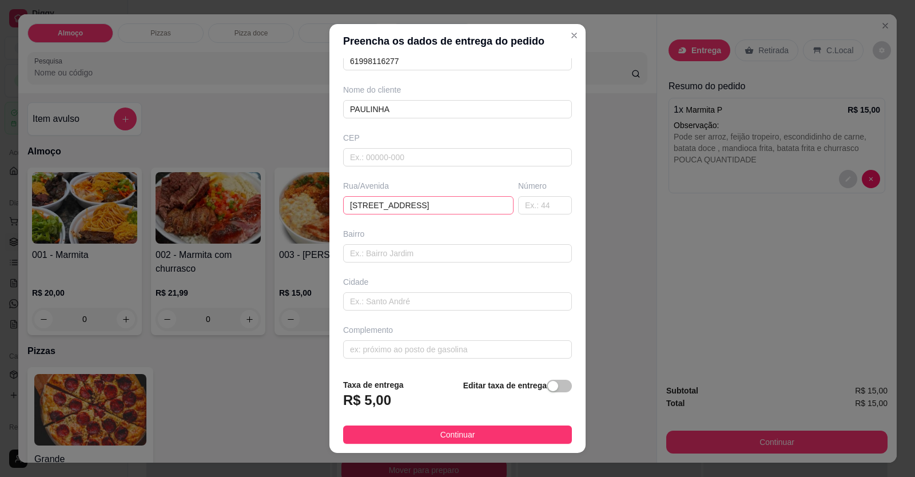
type input "PAULINHA"
drag, startPoint x: 345, startPoint y: 206, endPoint x: 571, endPoint y: 229, distance: 227.0
click at [573, 230] on section "Preencha os dados de entrega do pedido Busque pelo cliente PAULINHA Número de c…" at bounding box center [457, 238] width 256 height 429
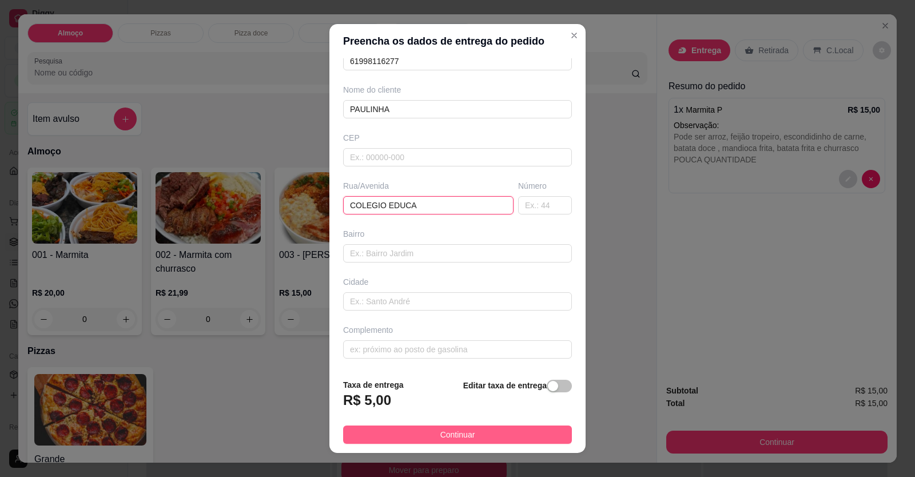
type input "COLEGIO EDUCA"
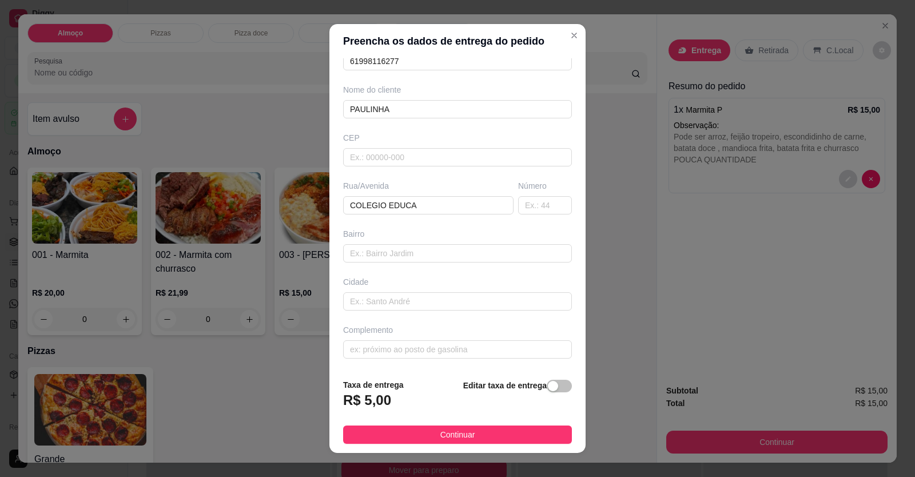
click at [493, 437] on button "Continuar" at bounding box center [457, 434] width 229 height 18
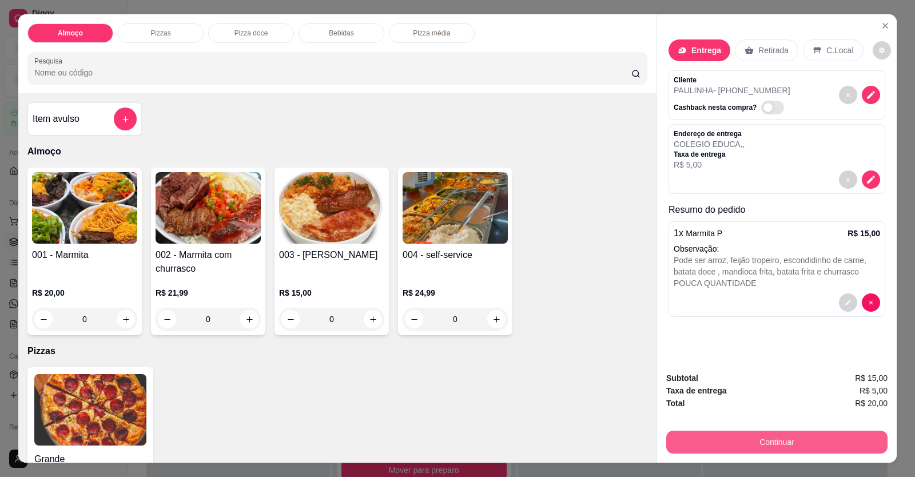
click at [678, 443] on button "Continuar" at bounding box center [776, 442] width 221 height 23
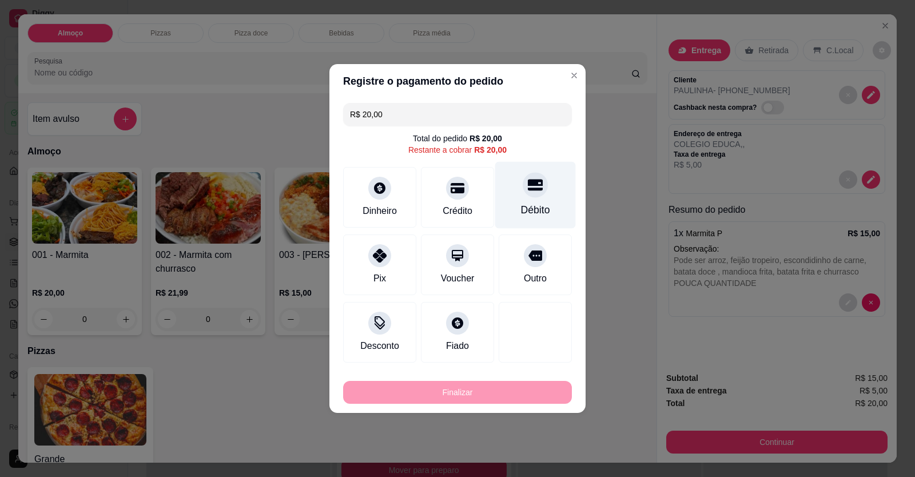
click at [532, 201] on div "Débito" at bounding box center [535, 195] width 81 height 67
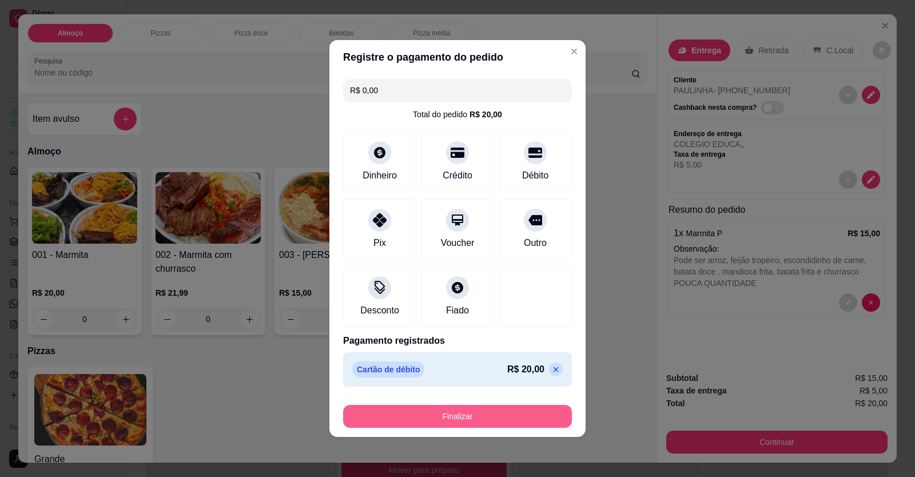
click at [484, 410] on button "Finalizar" at bounding box center [457, 416] width 229 height 23
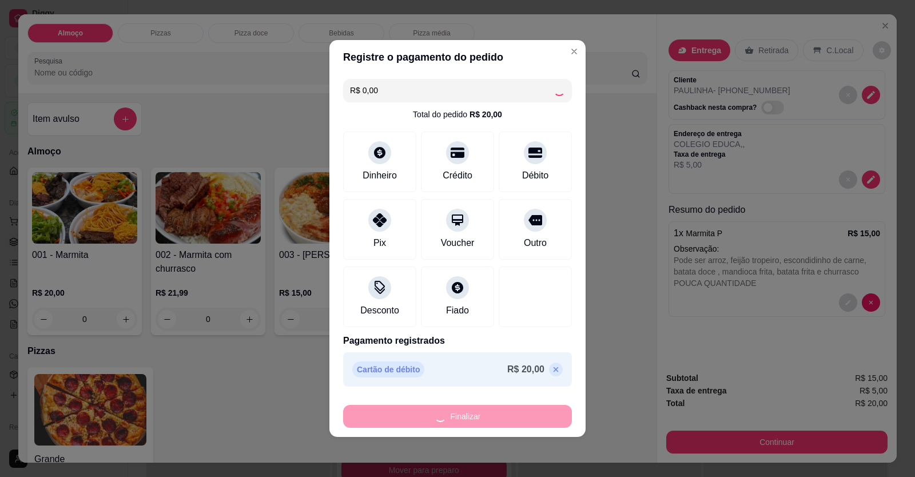
type input "-R$ 20,00"
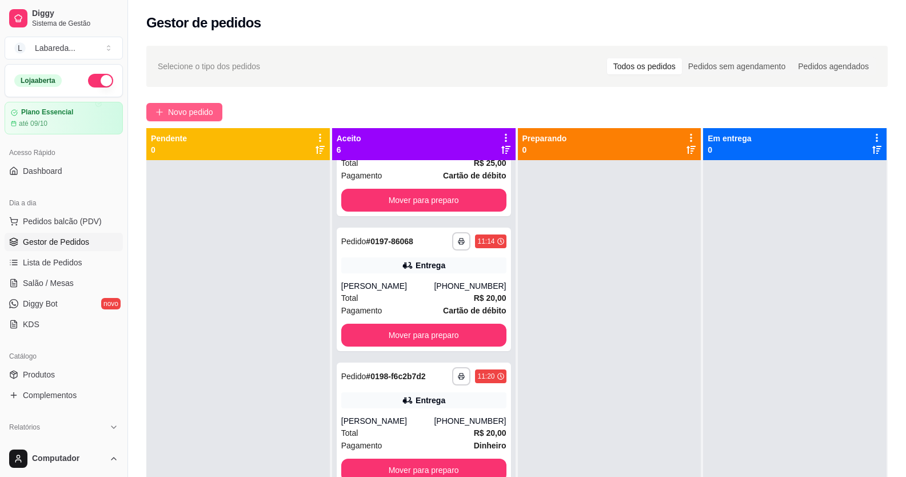
click at [212, 107] on span "Novo pedido" at bounding box center [190, 112] width 45 height 13
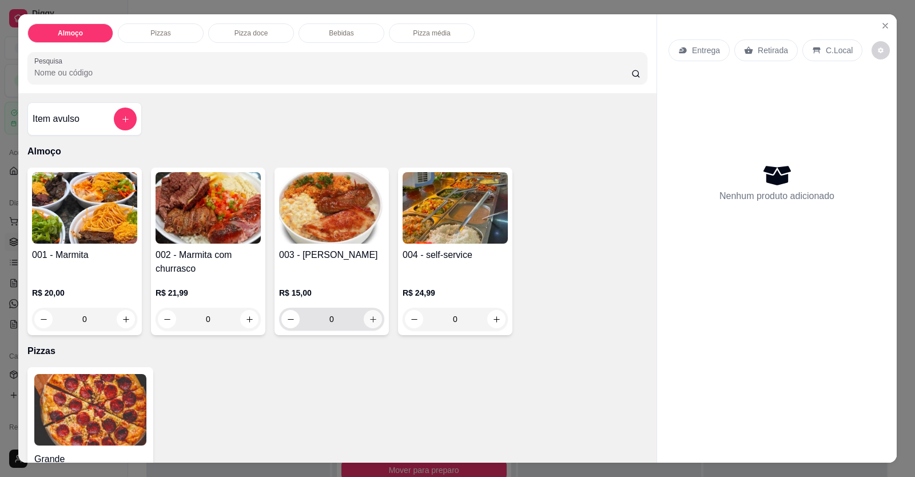
click at [369, 320] on icon "increase-product-quantity" at bounding box center [373, 319] width 9 height 9
type input "1"
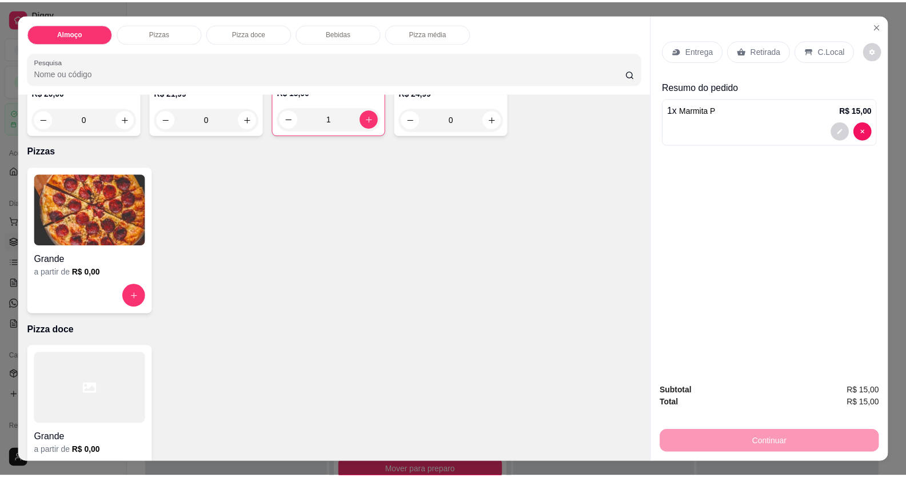
scroll to position [229, 0]
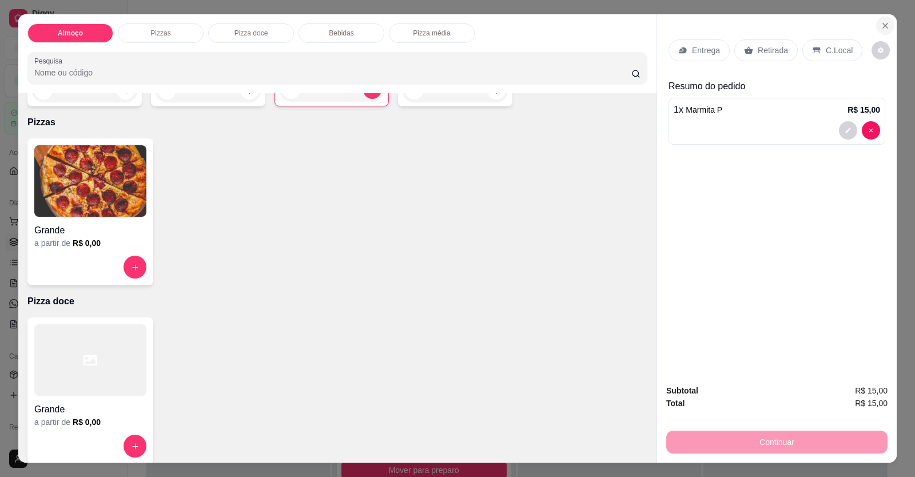
click at [881, 29] on icon "Close" at bounding box center [885, 25] width 9 height 9
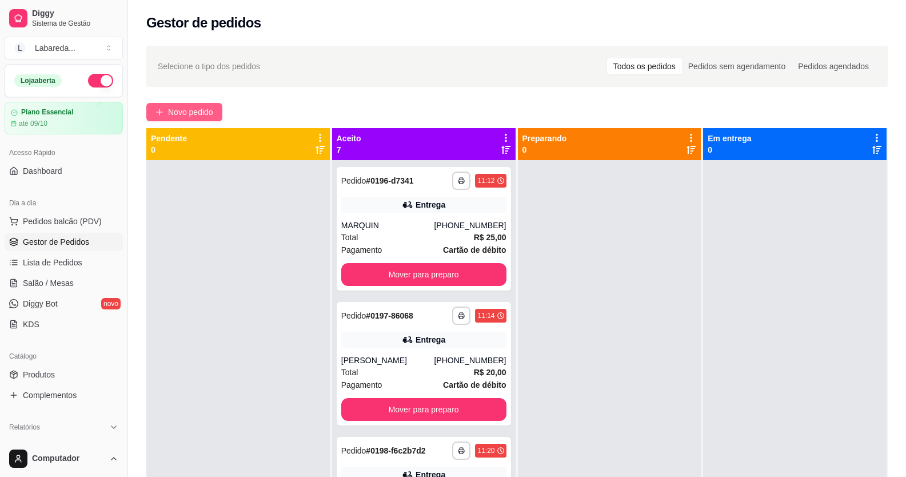
click at [205, 113] on span "Novo pedido" at bounding box center [190, 112] width 45 height 13
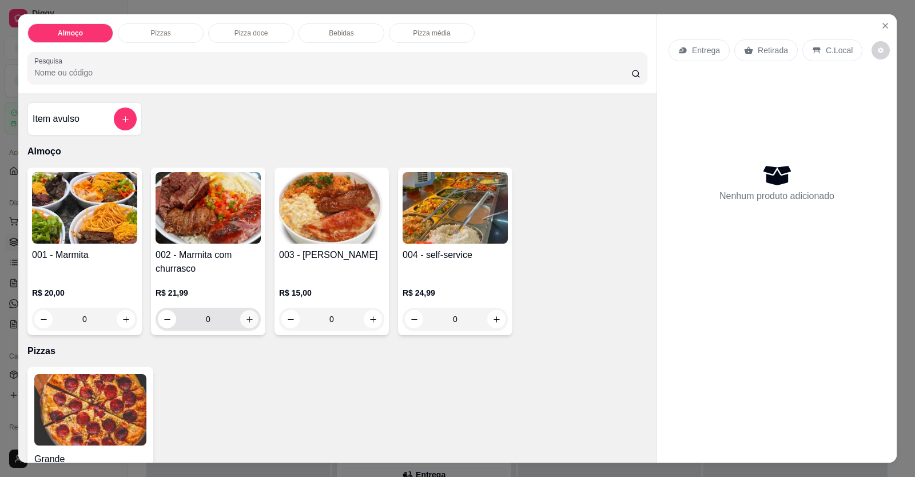
click at [248, 323] on icon "increase-product-quantity" at bounding box center [249, 319] width 9 height 9
type input "1"
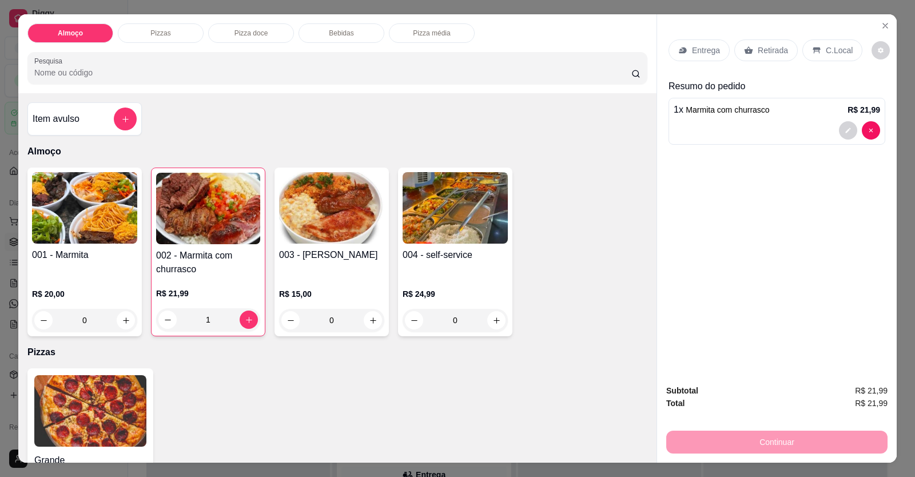
click at [712, 119] on div "1 x Marmita com churrasco R$ 21,99" at bounding box center [776, 121] width 217 height 47
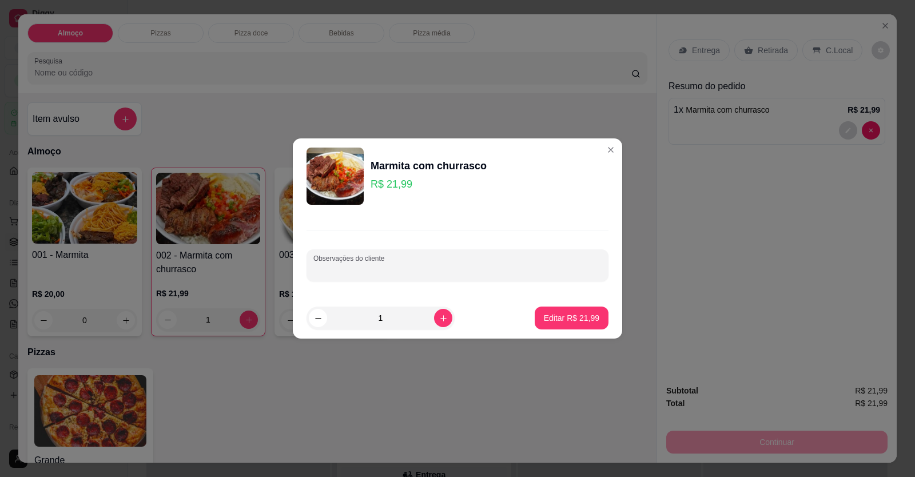
click at [431, 275] on input "Observações do cliente" at bounding box center [457, 269] width 288 height 11
paste input "Av. Cristalina Número 176 Setor sul Akso prime residence [PERSON_NAME] q estão …"
type input "Av. Cristalina Número 176 Setor sul Akso prime residence [PERSON_NAME] q estão …"
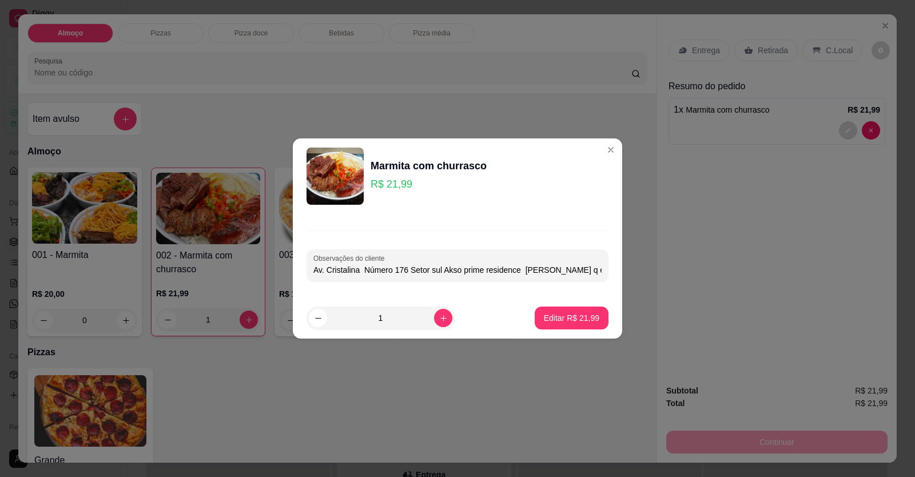
drag, startPoint x: 596, startPoint y: 269, endPoint x: 247, endPoint y: 249, distance: 349.4
click at [254, 255] on div "Marmita com churrasco R$ 21,99 Observações do cliente Av. Cristalina Número 176…" at bounding box center [457, 238] width 915 height 477
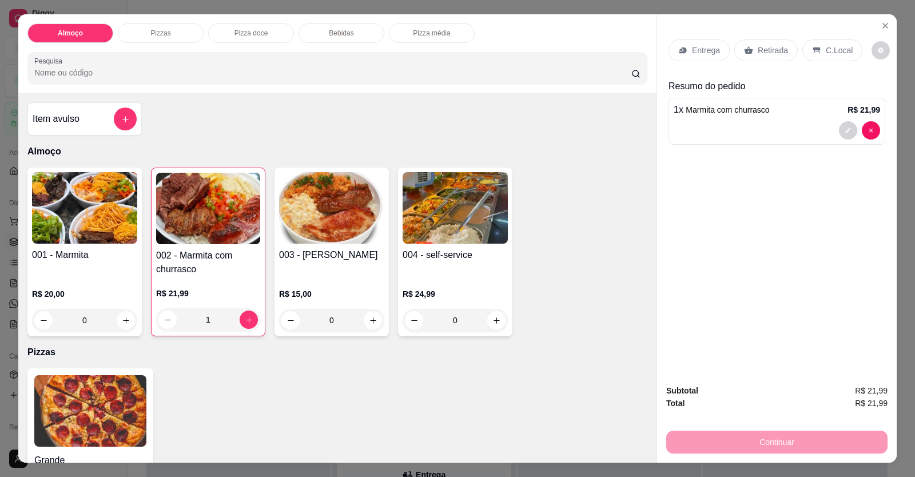
click at [681, 50] on icon at bounding box center [682, 50] width 7 height 6
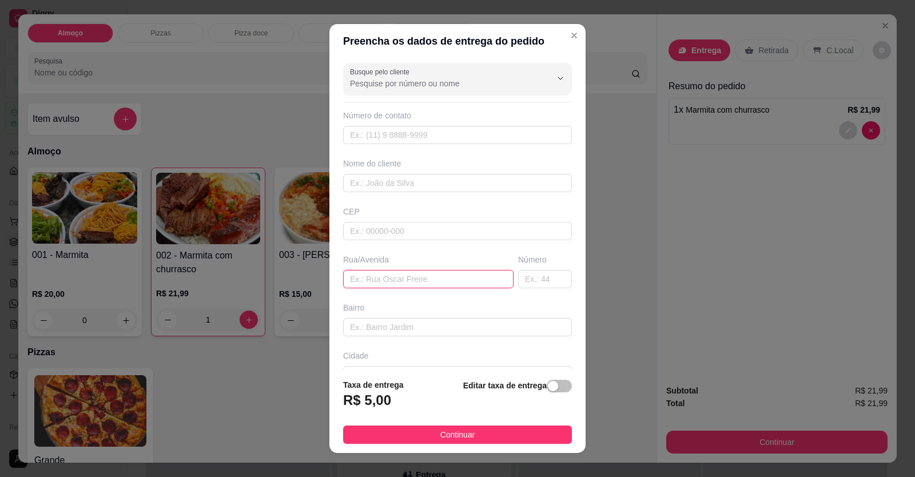
click at [433, 286] on input "text" at bounding box center [428, 279] width 170 height 18
paste input "Av. Cristalina Número 176 Setor sul Akso prime residence [PERSON_NAME] q estão …"
type input "Av. Cristalina Número 176 Setor sul Akso prime residence [PERSON_NAME] q estão …"
click at [389, 138] on input "text" at bounding box center [457, 135] width 229 height 18
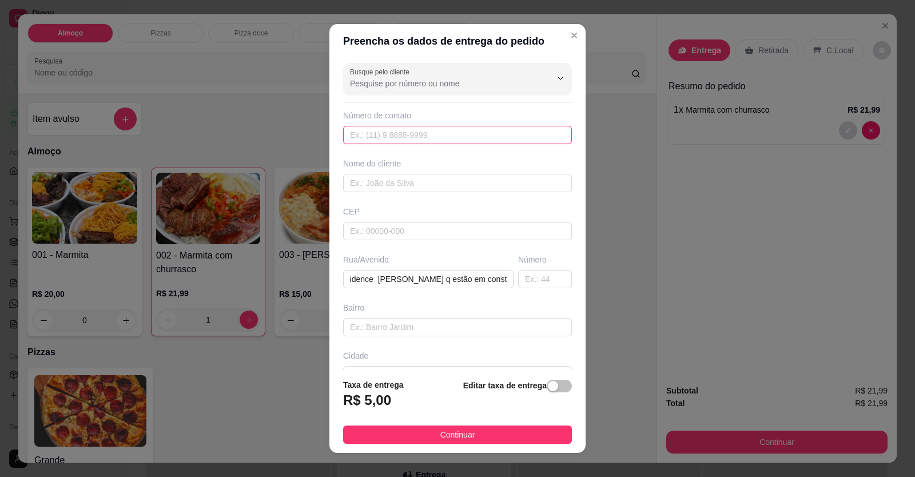
scroll to position [0, 0]
type input "[PHONE_NUMBER]"
click at [361, 166] on div "Nome do cliente" at bounding box center [457, 163] width 229 height 11
click at [353, 189] on input "text" at bounding box center [457, 183] width 229 height 18
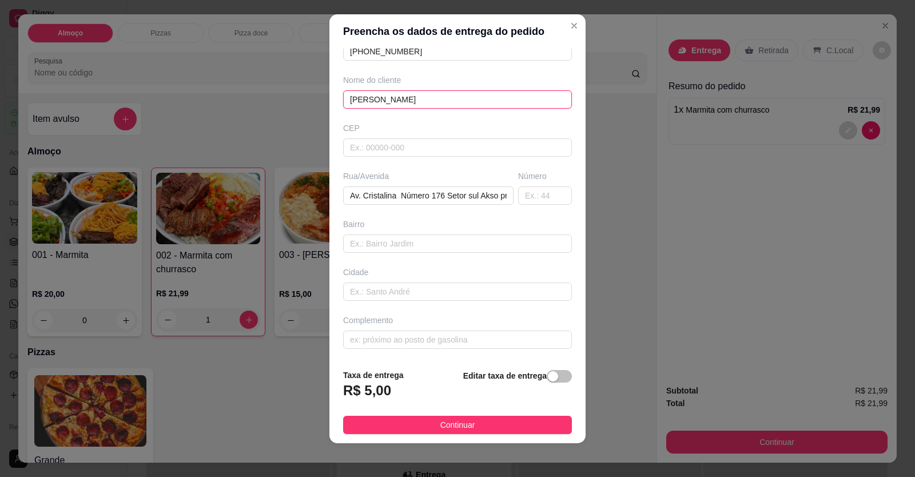
scroll to position [13, 0]
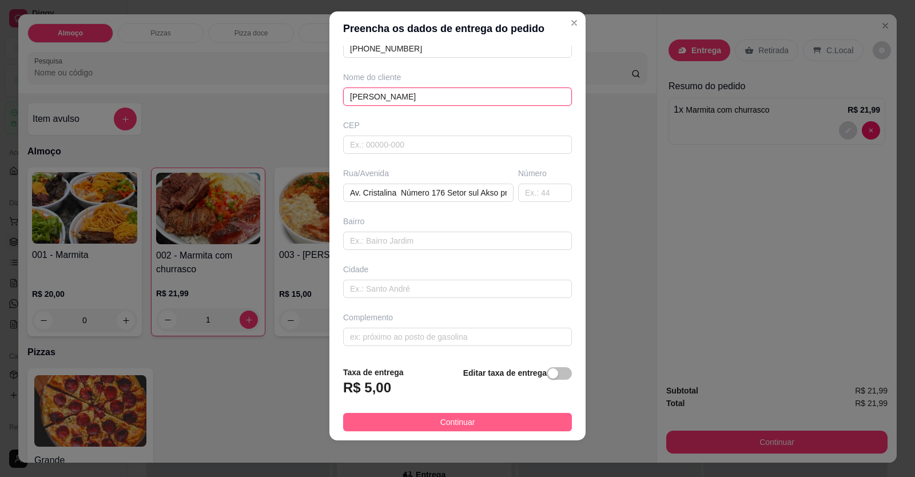
type input "[PERSON_NAME]"
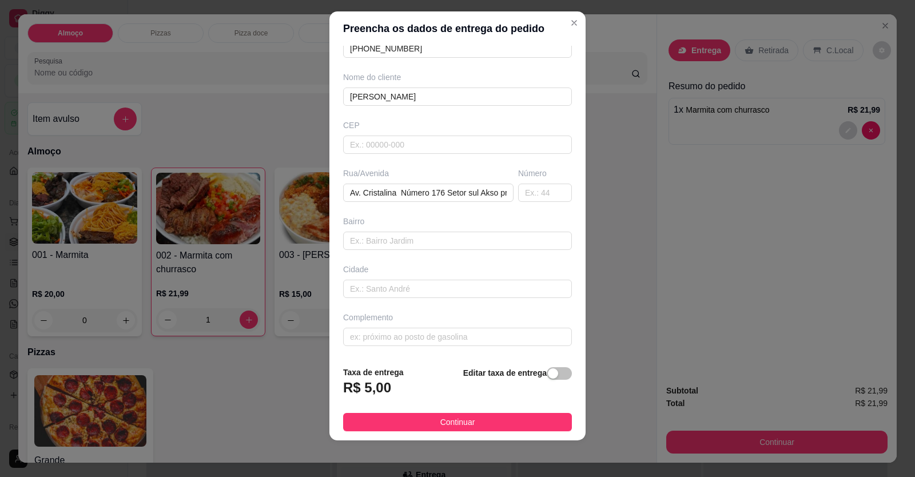
drag, startPoint x: 464, startPoint y: 421, endPoint x: 513, endPoint y: 441, distance: 52.6
click at [465, 421] on span "Continuar" at bounding box center [457, 422] width 35 height 13
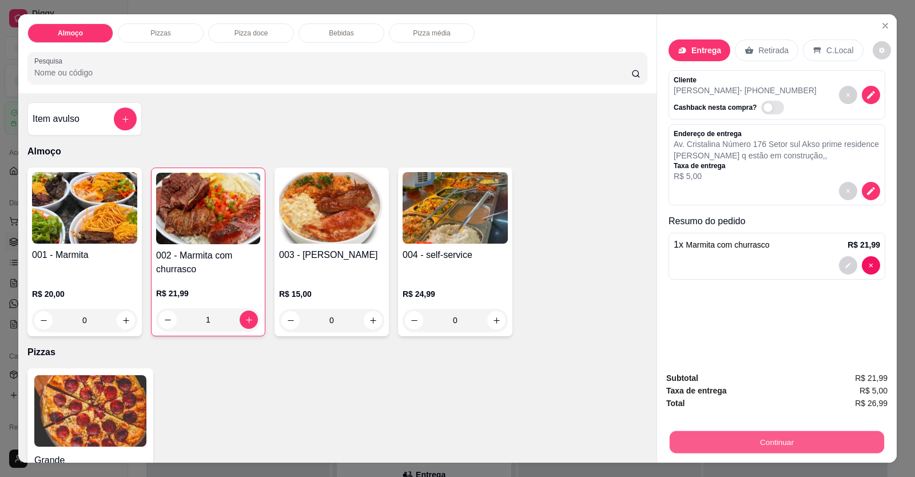
click at [709, 448] on button "Continuar" at bounding box center [777, 442] width 214 height 22
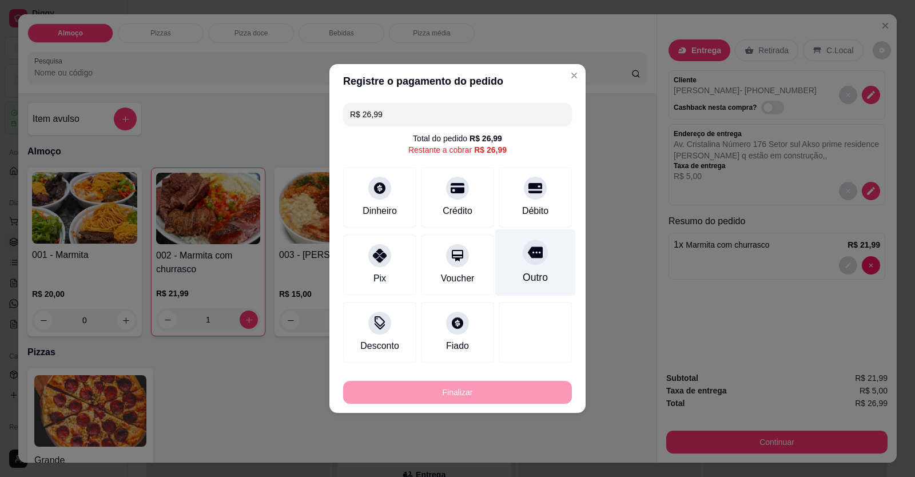
drag, startPoint x: 520, startPoint y: 205, endPoint x: 511, endPoint y: 251, distance: 47.2
click at [522, 206] on div "Débito" at bounding box center [535, 211] width 26 height 14
type input "R$ 0,00"
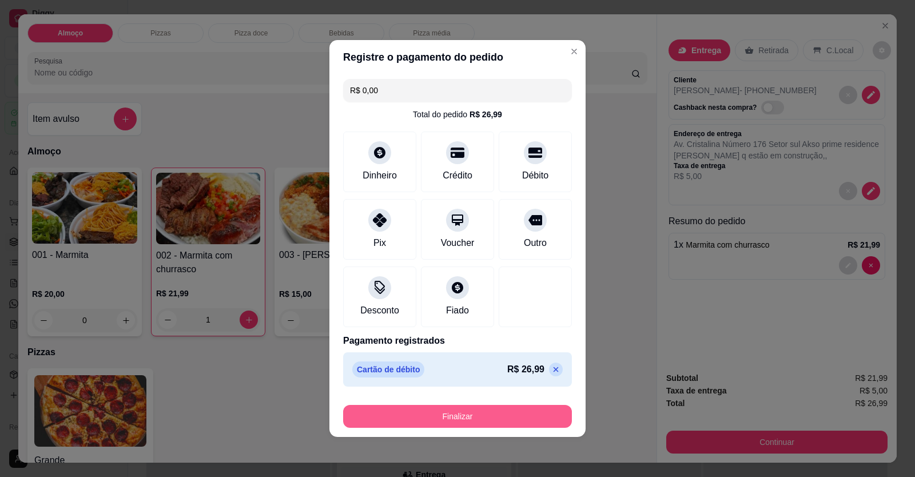
click at [491, 416] on button "Finalizar" at bounding box center [457, 416] width 229 height 23
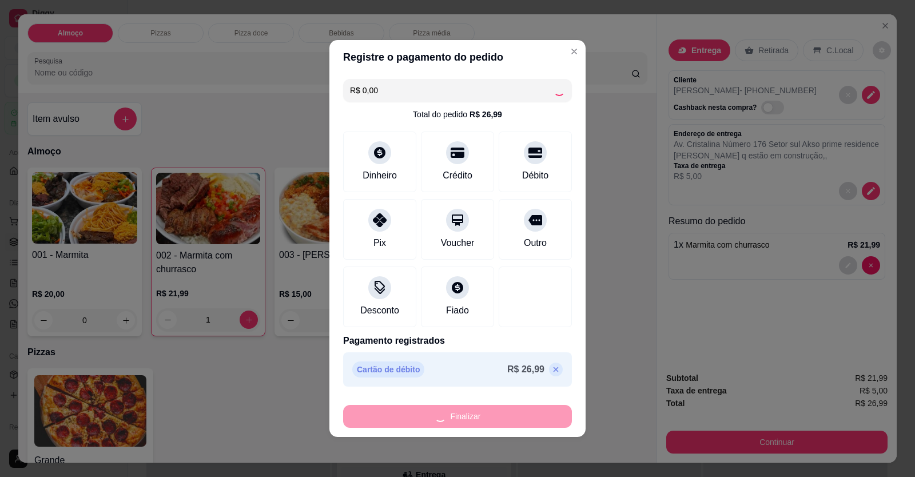
type input "0"
type input "-R$ 26,99"
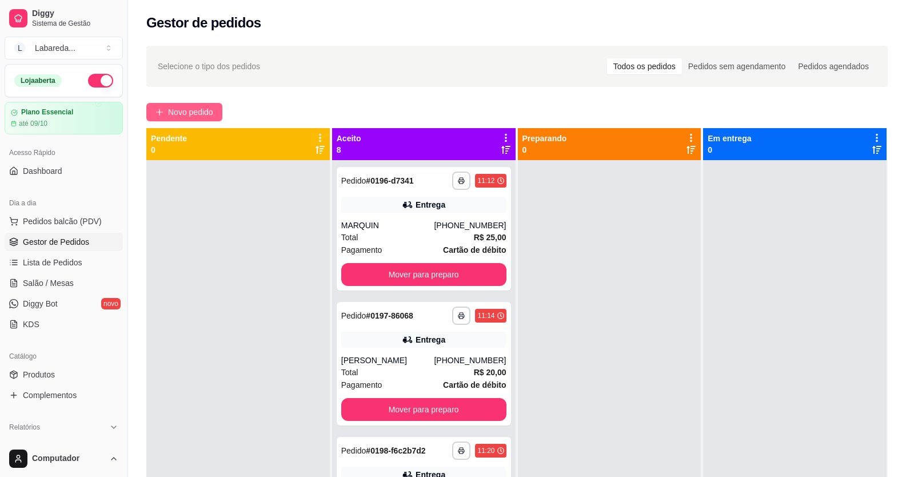
click at [161, 111] on icon "plus" at bounding box center [160, 112] width 8 height 8
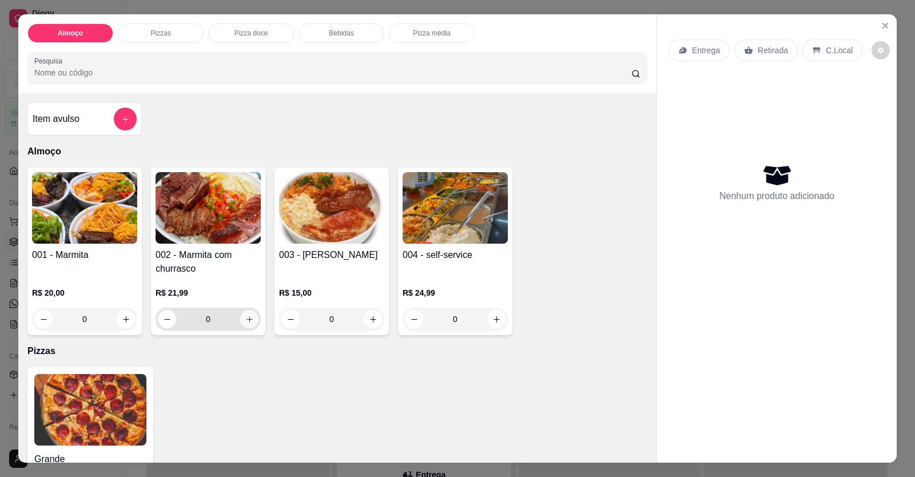
click at [245, 326] on button "increase-product-quantity" at bounding box center [249, 319] width 18 height 18
type input "1"
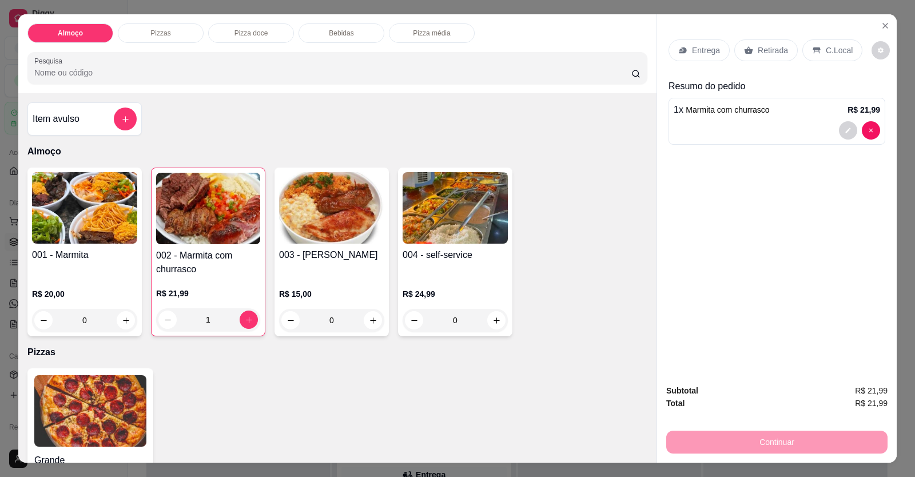
click at [724, 114] on span "Marmita com churrasco" at bounding box center [727, 109] width 83 height 9
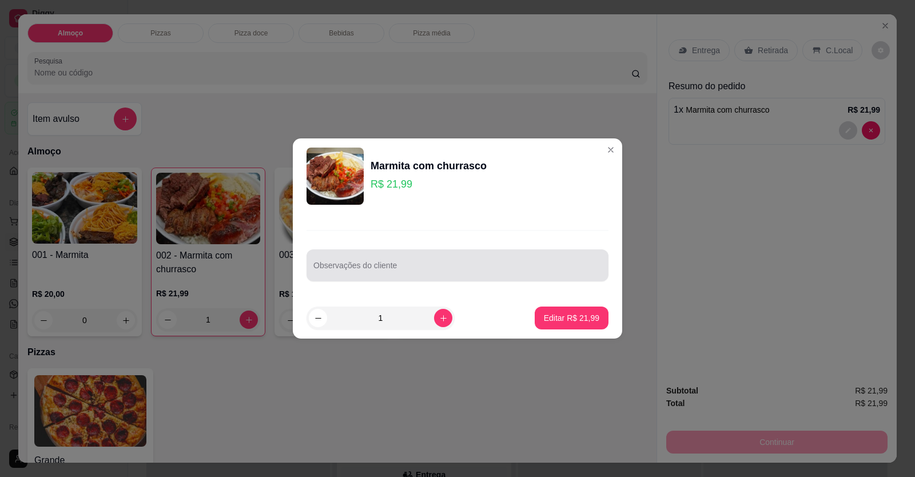
drag, startPoint x: 392, startPoint y: 248, endPoint x: 392, endPoint y: 256, distance: 8.0
click at [392, 252] on div "Observações do cliente" at bounding box center [457, 255] width 329 height 83
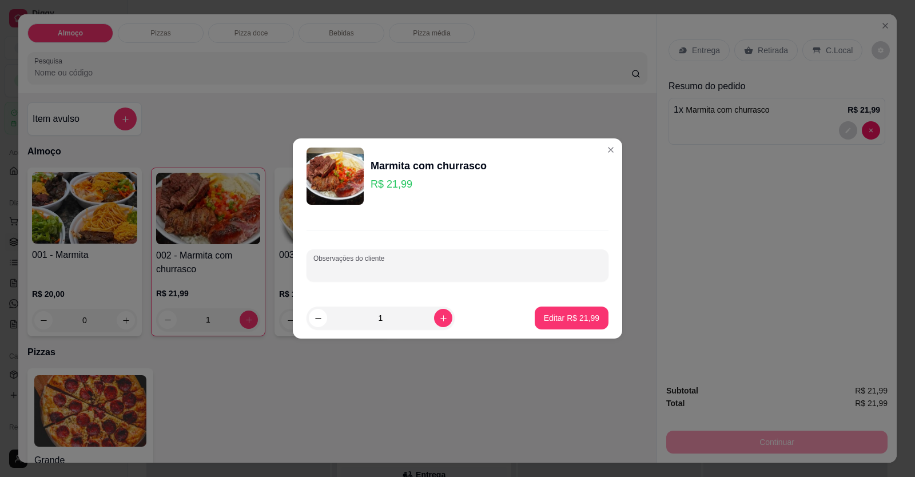
paste input "Vou querer um mista , com feijão de caldo mesm"
type input "Vou querer um mista , com feijão de caldo mesmO0"
click at [558, 320] on p "Editar R$ 21,99" at bounding box center [571, 317] width 55 height 11
type input "0"
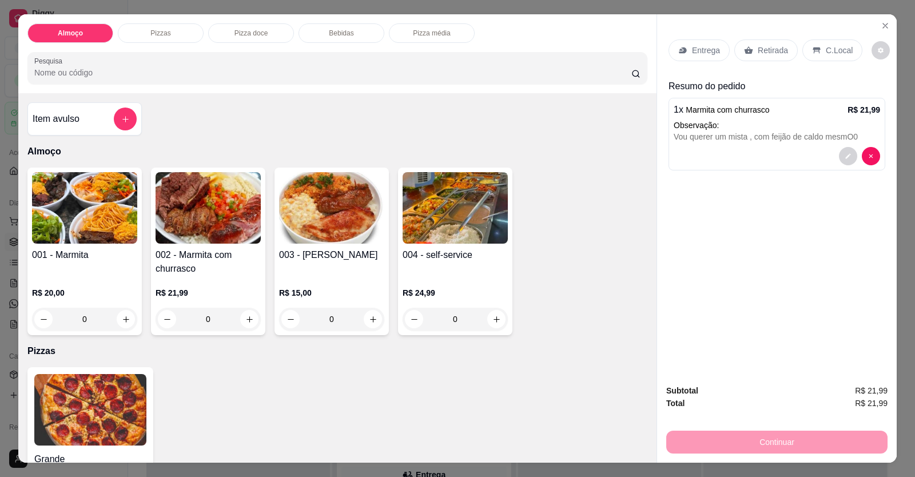
click at [696, 46] on p "Entrega" at bounding box center [706, 50] width 28 height 11
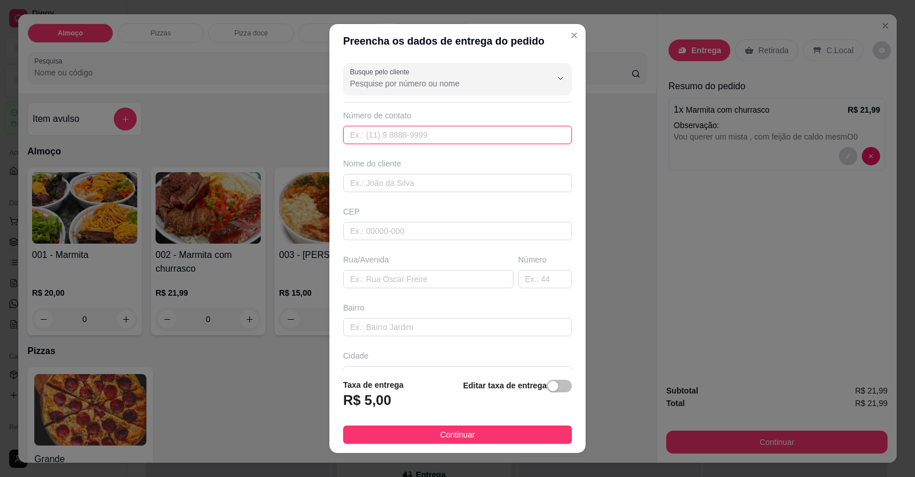
click at [517, 133] on input "text" at bounding box center [457, 135] width 229 height 18
type input "[PHONE_NUMBER]"
click at [467, 191] on input "text" at bounding box center [457, 183] width 229 height 18
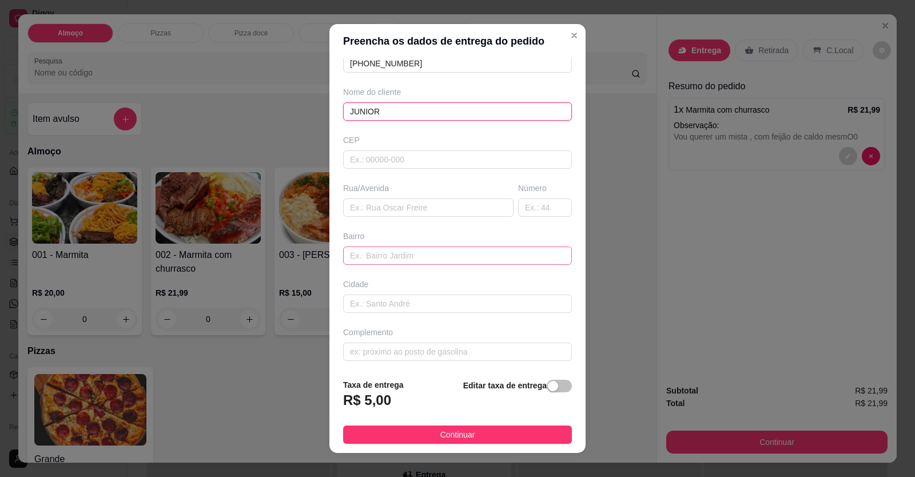
scroll to position [74, 0]
type input "JUNIOR"
click at [379, 204] on input "text" at bounding box center [428, 205] width 170 height 18
paste input "[STREET_ADDRESS] formosinha , comando som e película"
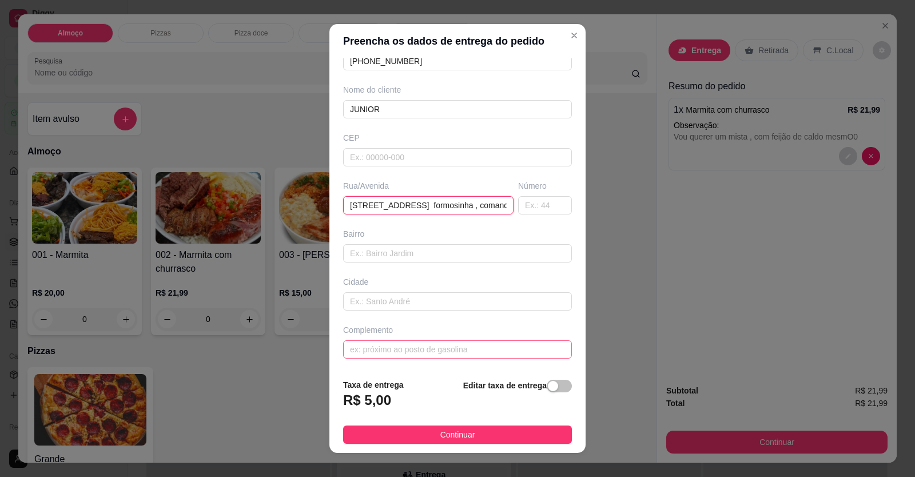
scroll to position [0, 74]
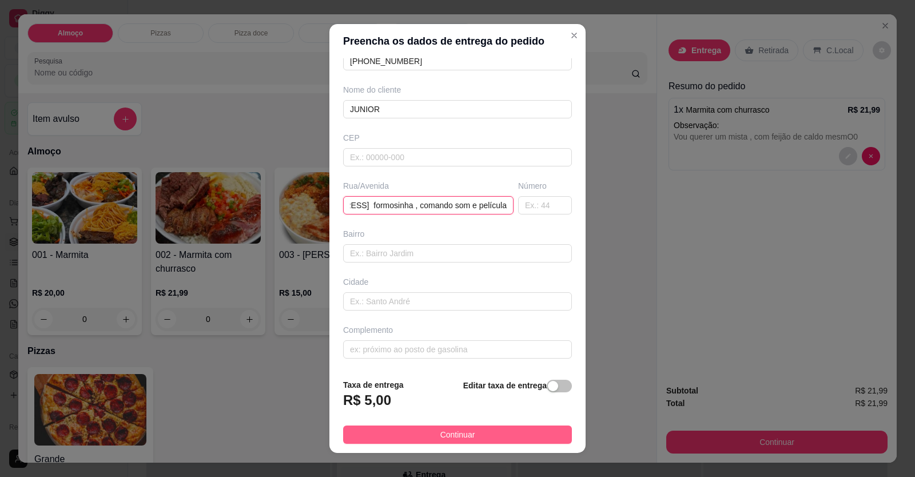
type input "[STREET_ADDRESS] formosinha , comando som e película"
click at [449, 431] on span "Continuar" at bounding box center [457, 434] width 35 height 13
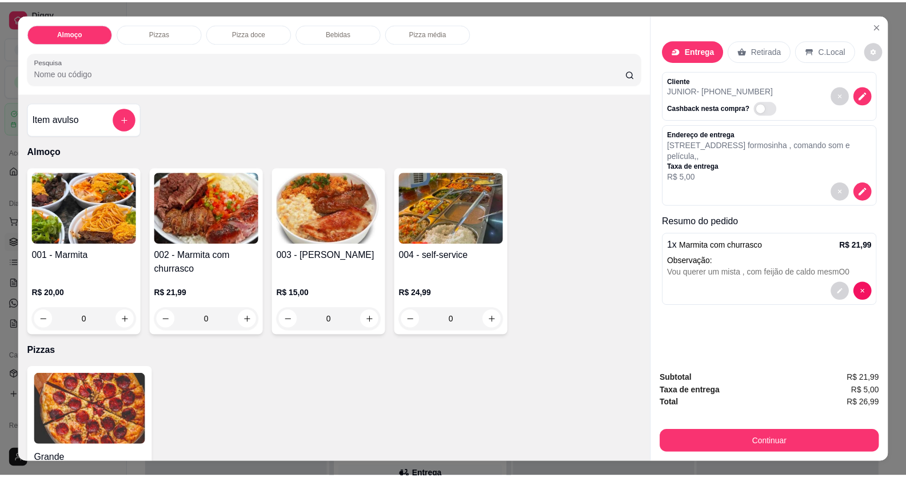
scroll to position [323, 0]
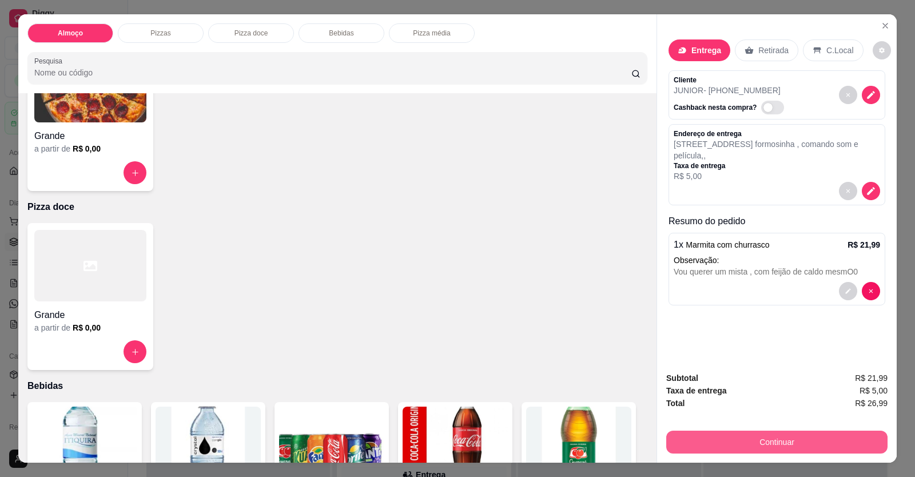
click at [676, 445] on button "Continuar" at bounding box center [776, 442] width 221 height 23
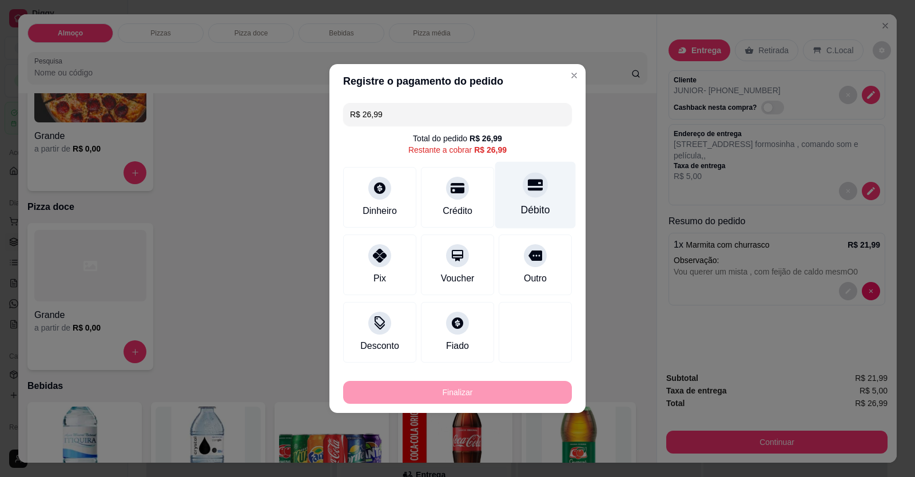
click at [539, 214] on div "Débito" at bounding box center [535, 209] width 29 height 15
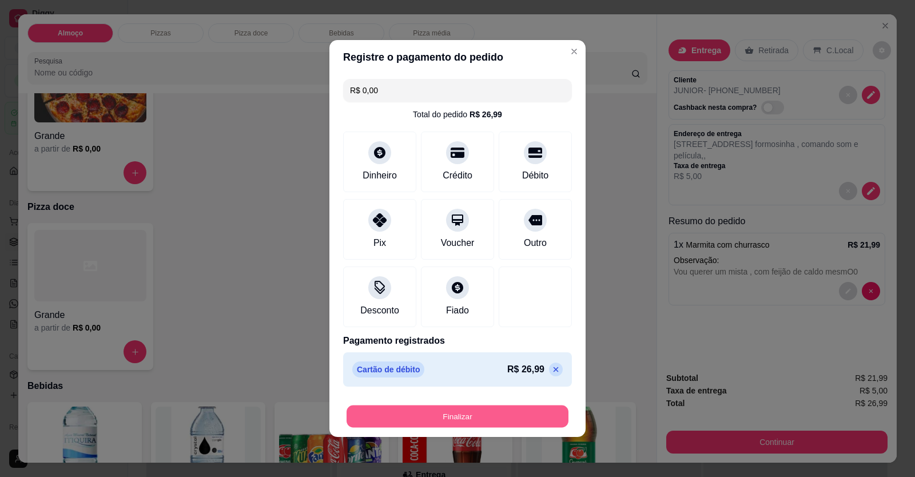
click at [477, 414] on button "Finalizar" at bounding box center [457, 416] width 222 height 22
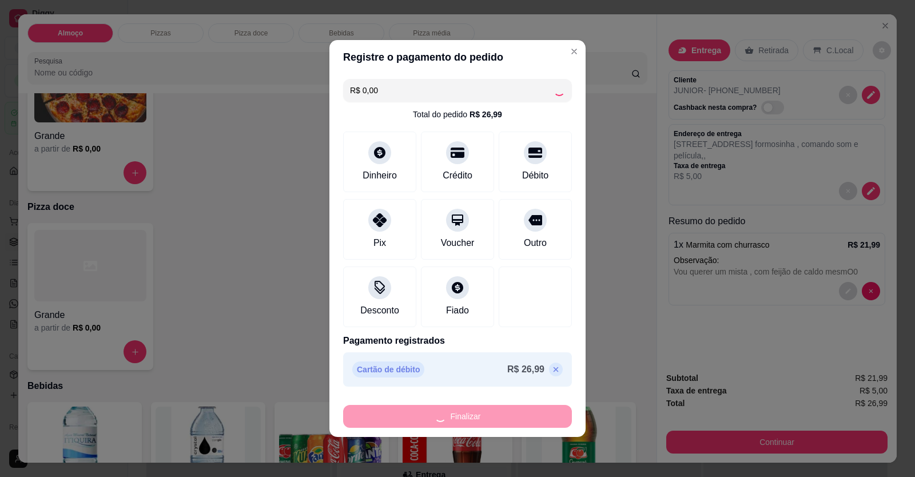
type input "-R$ 26,99"
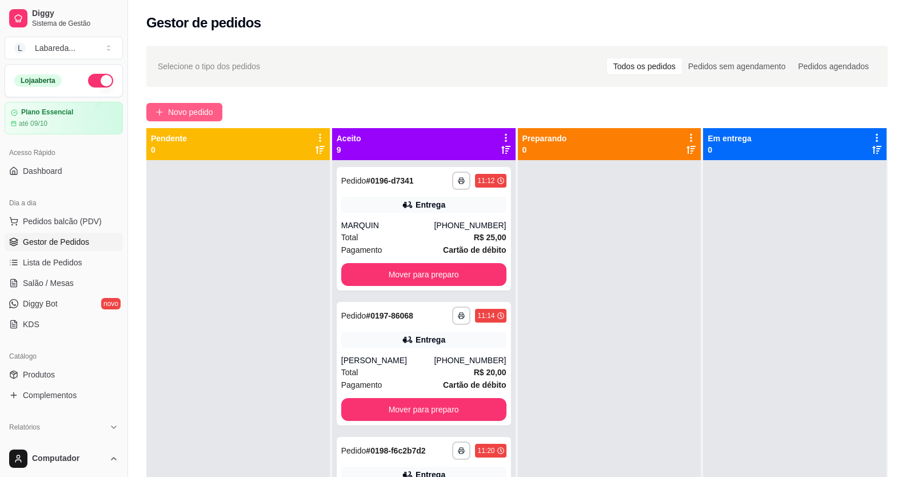
click at [192, 119] on button "Novo pedido" at bounding box center [184, 112] width 76 height 18
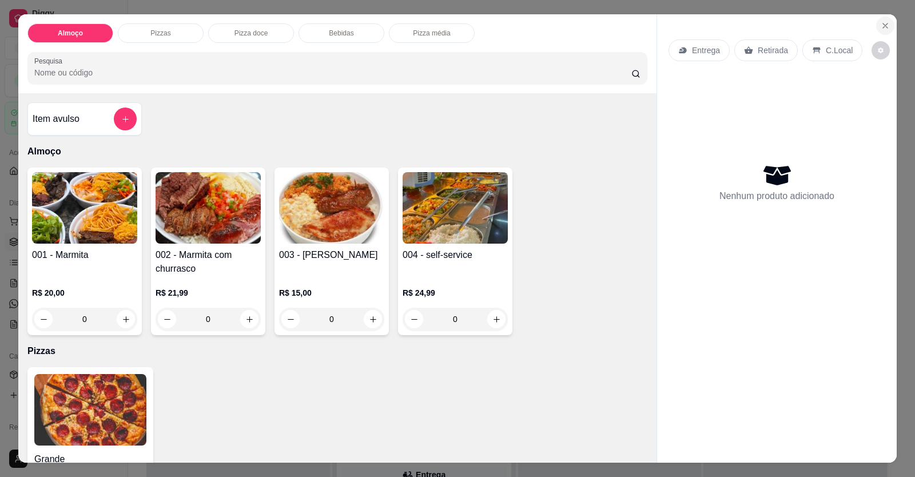
click at [882, 23] on button "Close" at bounding box center [885, 26] width 18 height 18
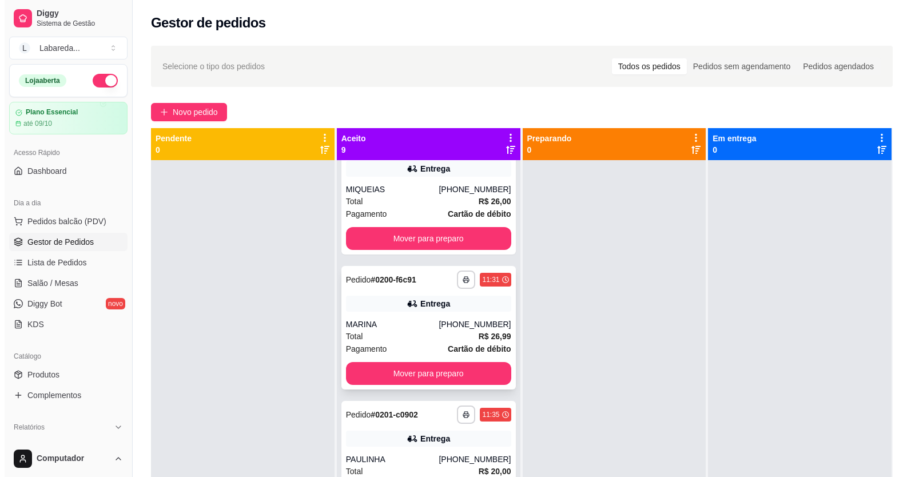
scroll to position [572, 0]
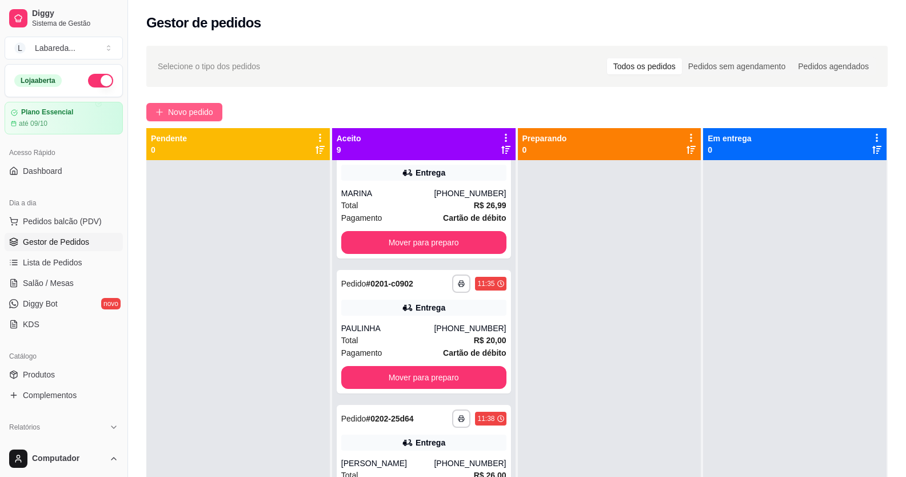
click at [202, 117] on span "Novo pedido" at bounding box center [190, 112] width 45 height 13
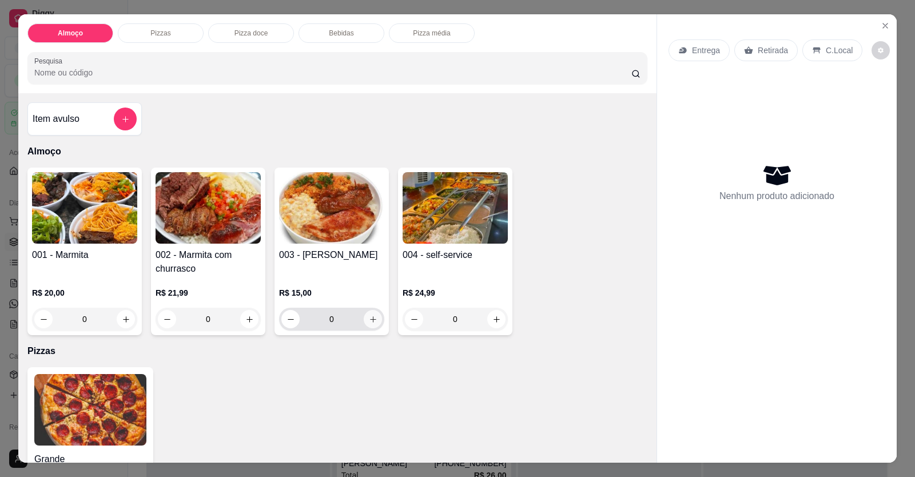
click at [373, 319] on button "increase-product-quantity" at bounding box center [373, 319] width 18 height 18
type input "1"
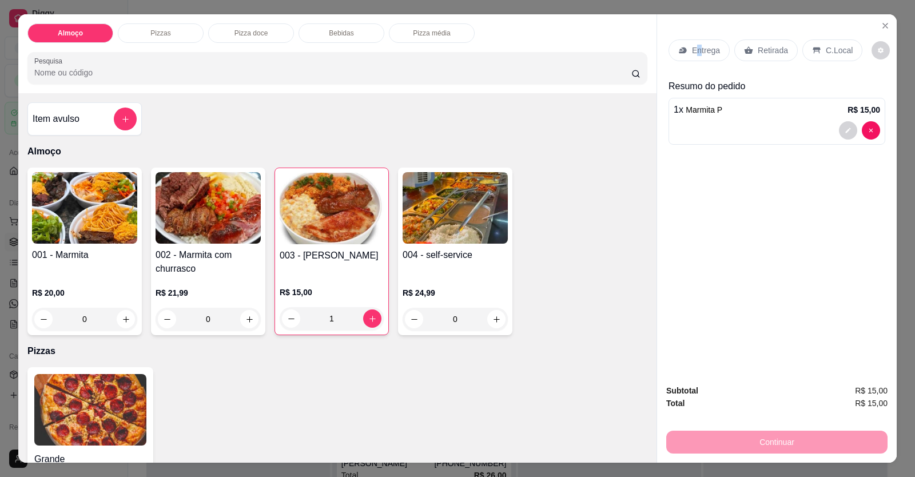
click at [696, 42] on div "Entrega" at bounding box center [698, 50] width 61 height 22
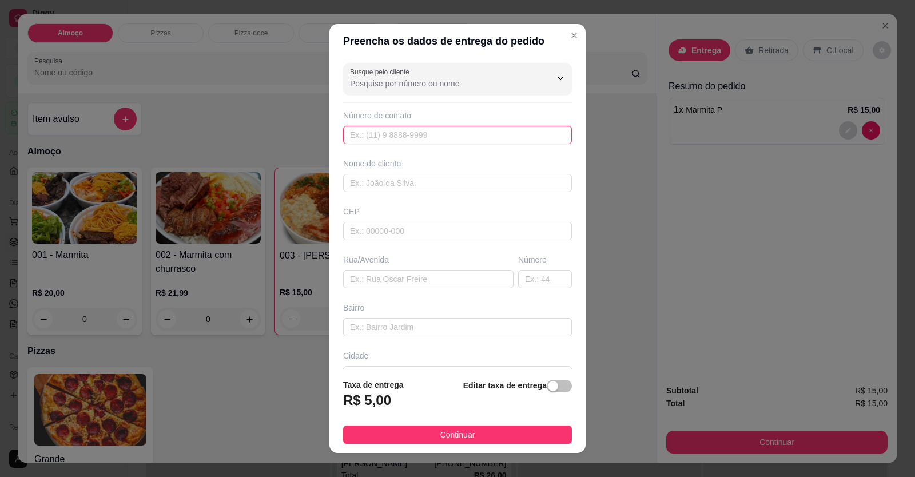
click at [495, 138] on input "text" at bounding box center [457, 135] width 229 height 18
type input "[PHONE_NUMBER]"
click at [435, 180] on input "text" at bounding box center [457, 183] width 229 height 18
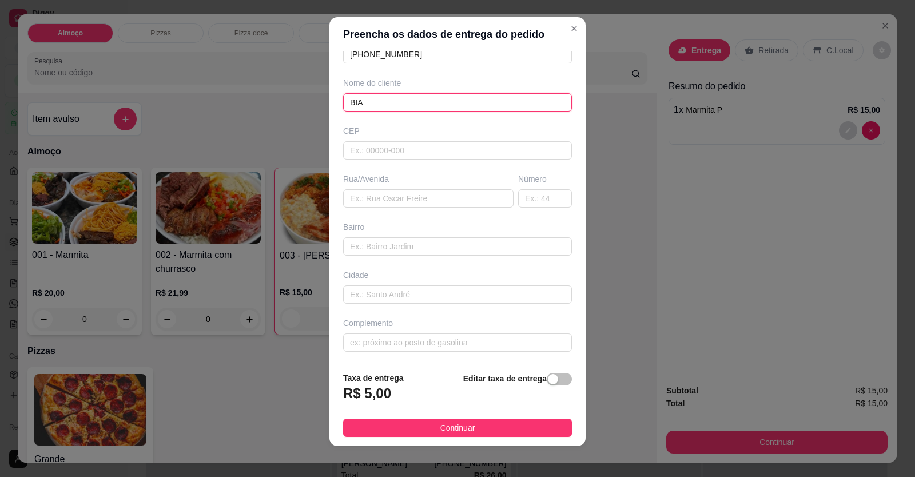
scroll to position [13, 0]
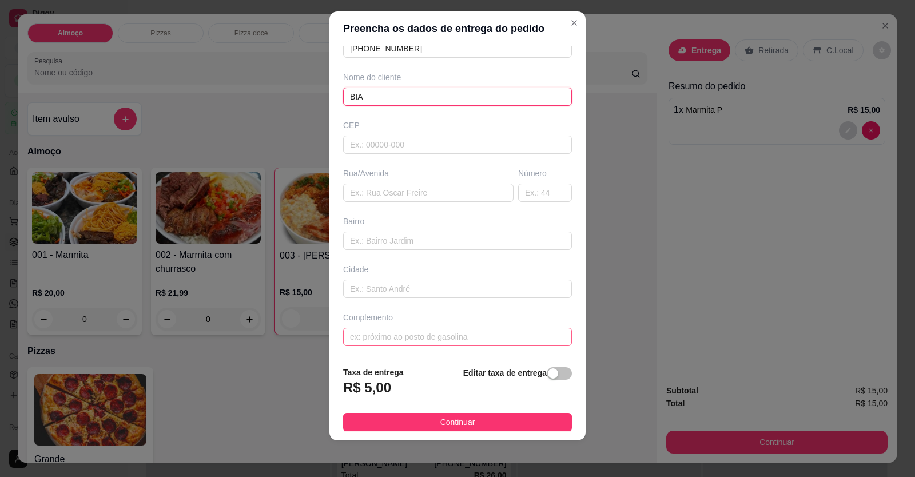
type input "BIA"
click at [421, 344] on input "text" at bounding box center [457, 337] width 229 height 18
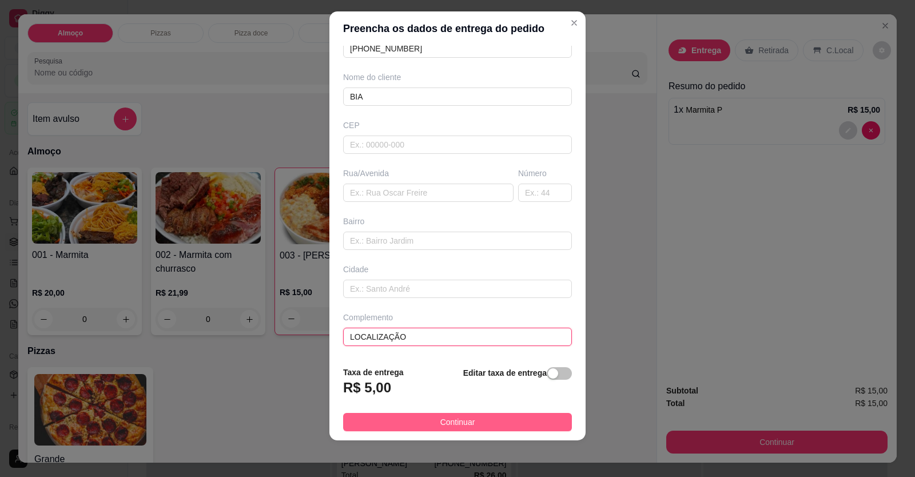
type input "LOCALIZAÇÃO"
click at [419, 416] on button "Continuar" at bounding box center [457, 422] width 229 height 18
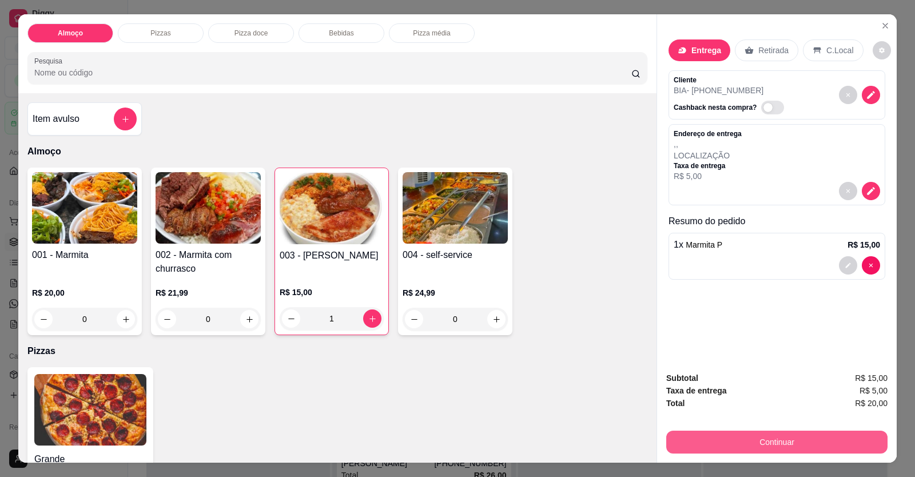
click at [682, 443] on button "Continuar" at bounding box center [776, 442] width 221 height 23
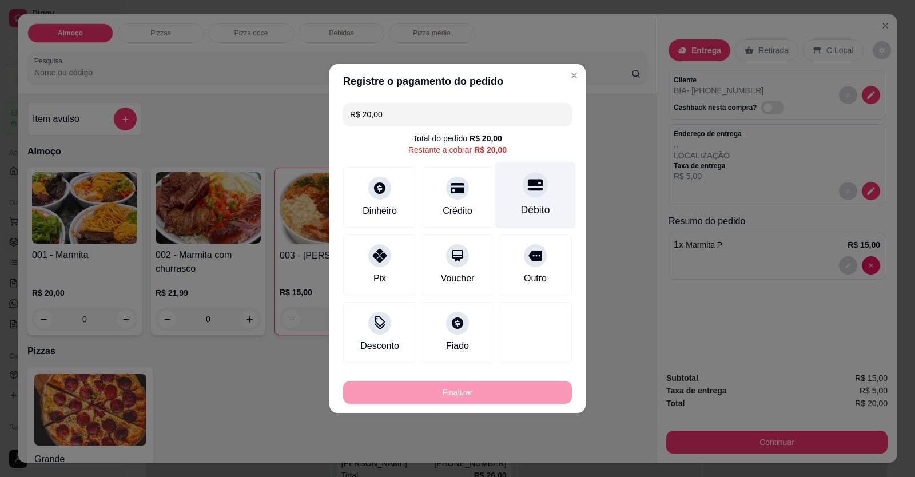
click at [532, 202] on div "Débito" at bounding box center [535, 195] width 81 height 67
type input "R$ 0,00"
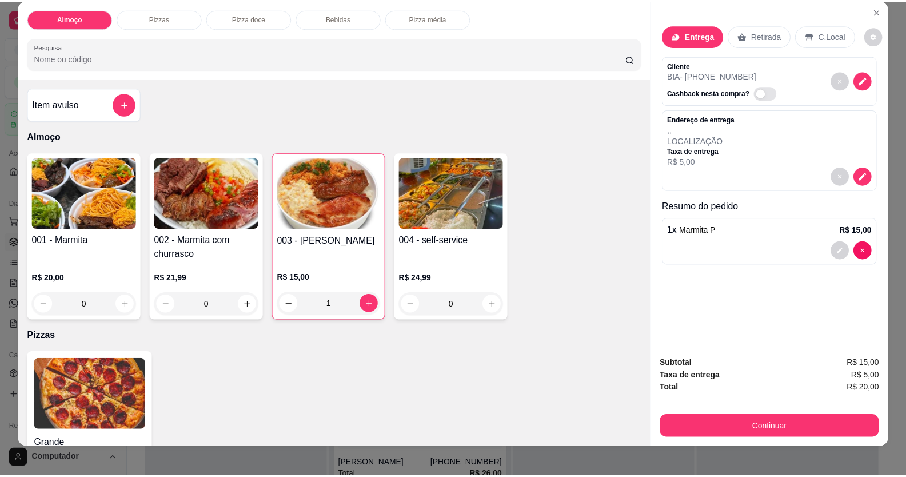
scroll to position [22, 0]
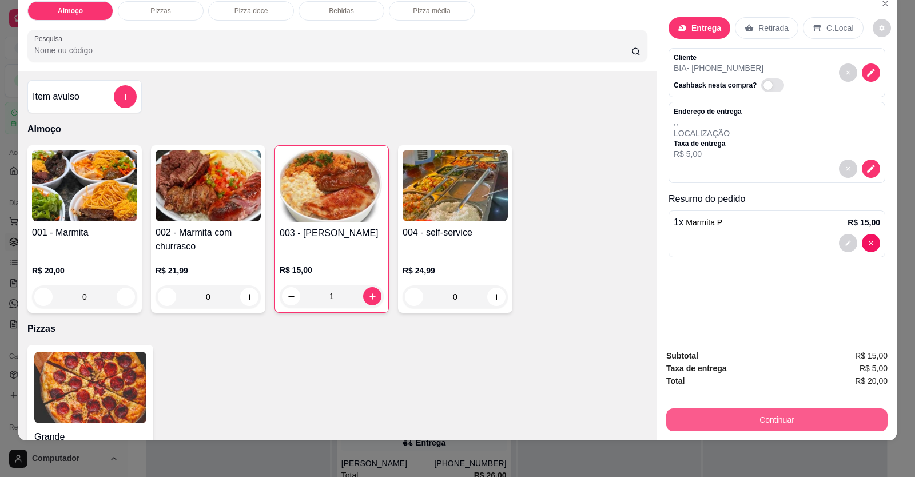
click at [693, 429] on button "Continuar" at bounding box center [776, 419] width 221 height 23
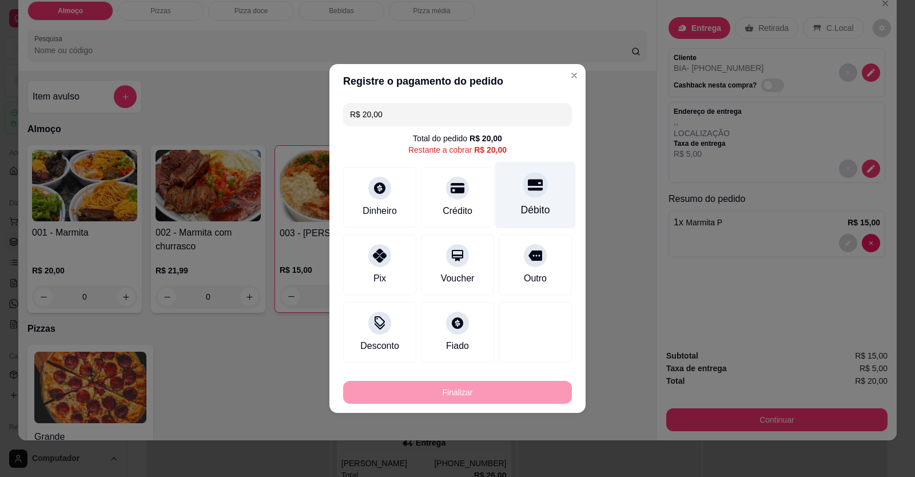
click at [537, 213] on div "Débito" at bounding box center [535, 209] width 29 height 15
type input "R$ 0,00"
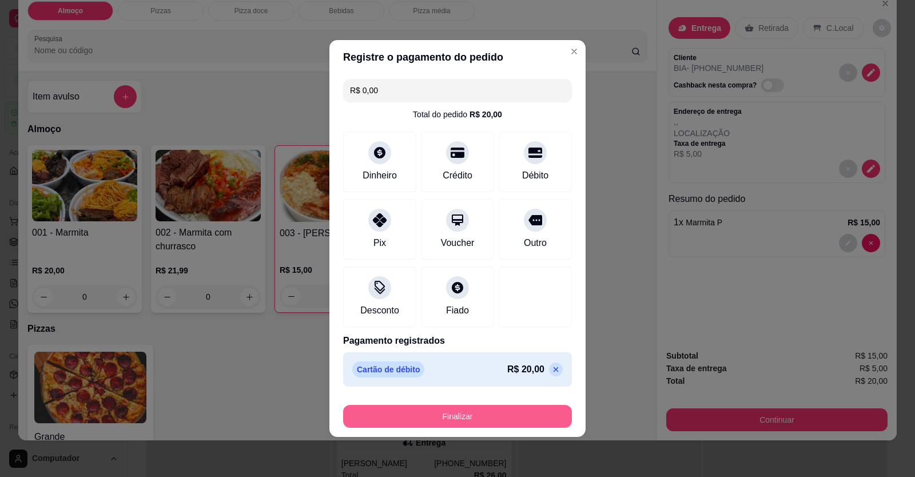
click at [529, 414] on button "Finalizar" at bounding box center [457, 416] width 229 height 23
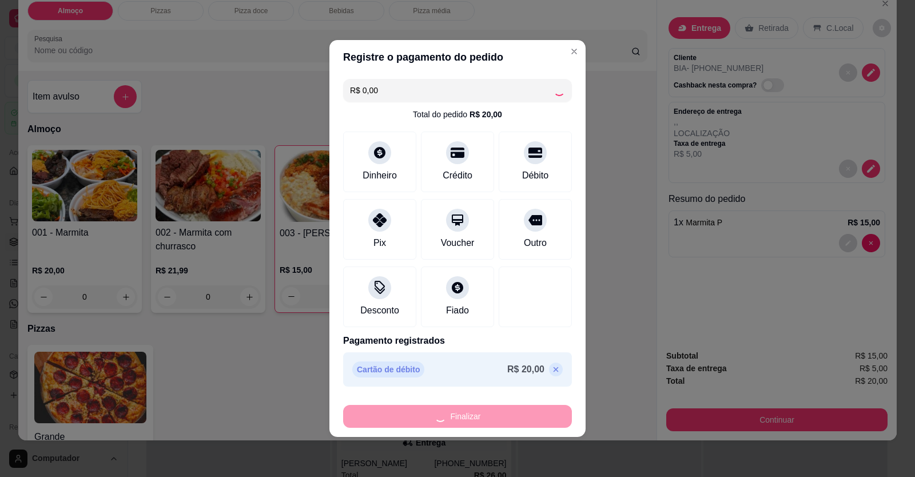
type input "0"
type input "-R$ 20,00"
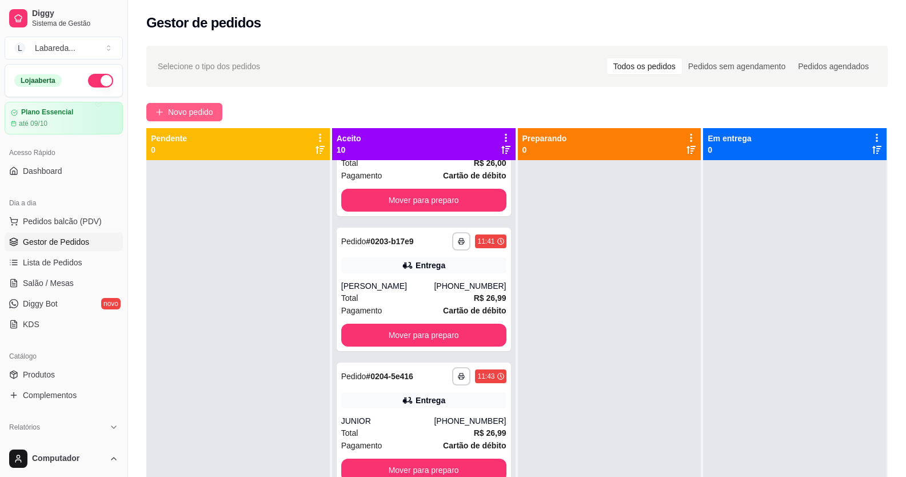
click at [198, 109] on span "Novo pedido" at bounding box center [190, 112] width 45 height 13
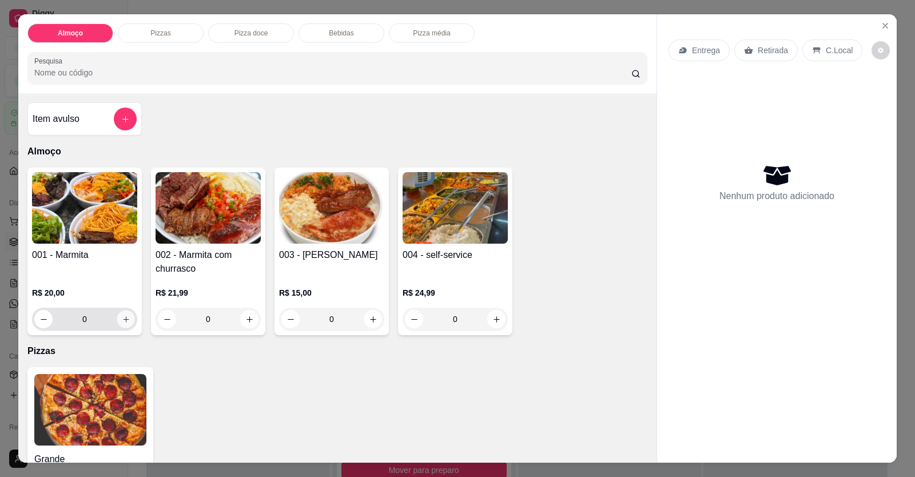
click at [126, 320] on button "increase-product-quantity" at bounding box center [126, 319] width 18 height 18
type input "1"
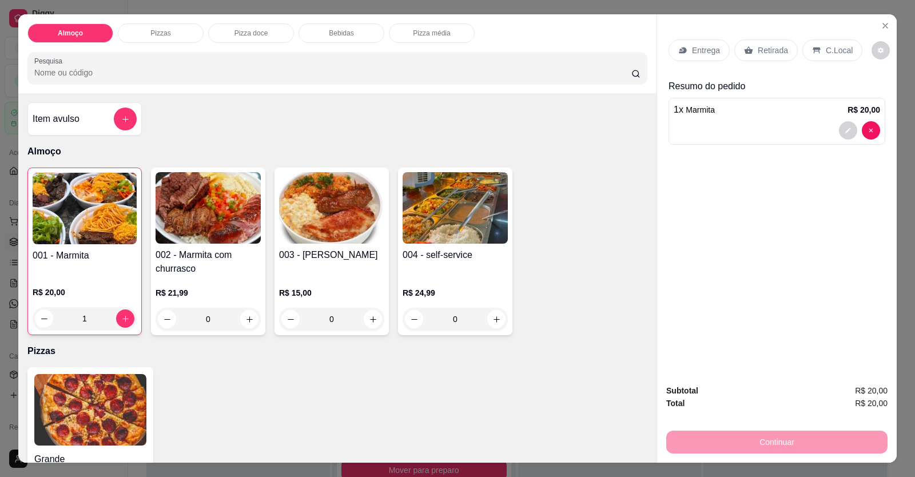
click at [704, 114] on span "Marmita" at bounding box center [700, 109] width 29 height 9
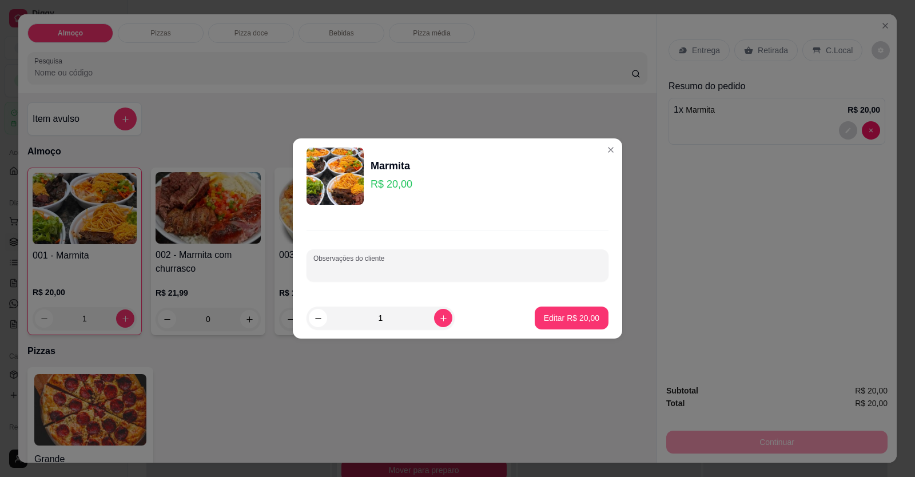
click at [448, 272] on input "Observações do cliente" at bounding box center [457, 269] width 288 height 11
paste input "Marmita M arroz branco, macarrão feijão tropeiro,mandioca frita, carne cozida, …"
type input "Marmita M arroz branco, macarrão feijão tropeiro,mandioca frita, carne cozida, …"
click at [563, 321] on p "Editar R$ 20,00" at bounding box center [571, 317] width 55 height 11
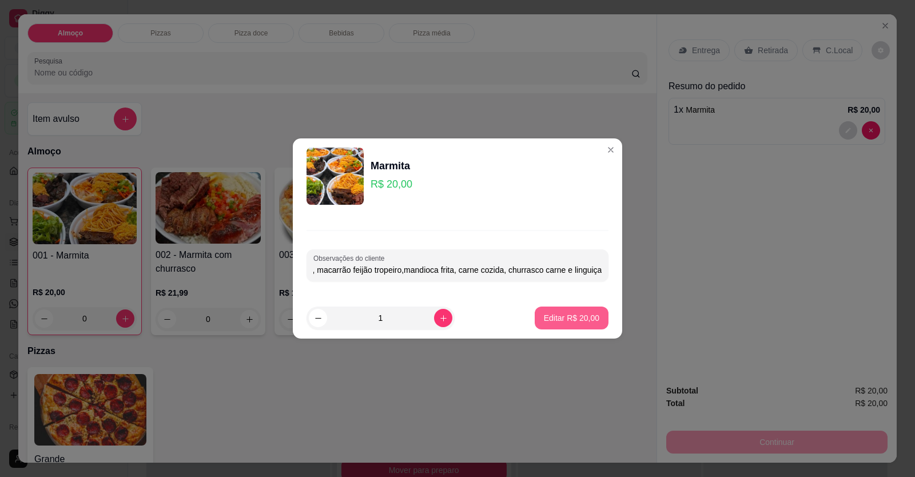
scroll to position [0, 0]
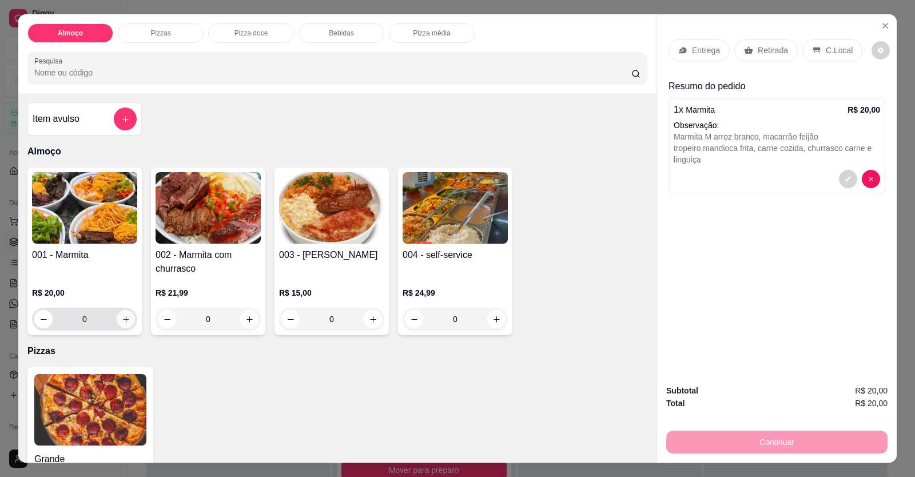
click at [119, 324] on button "increase-product-quantity" at bounding box center [126, 319] width 18 height 18
type input "1"
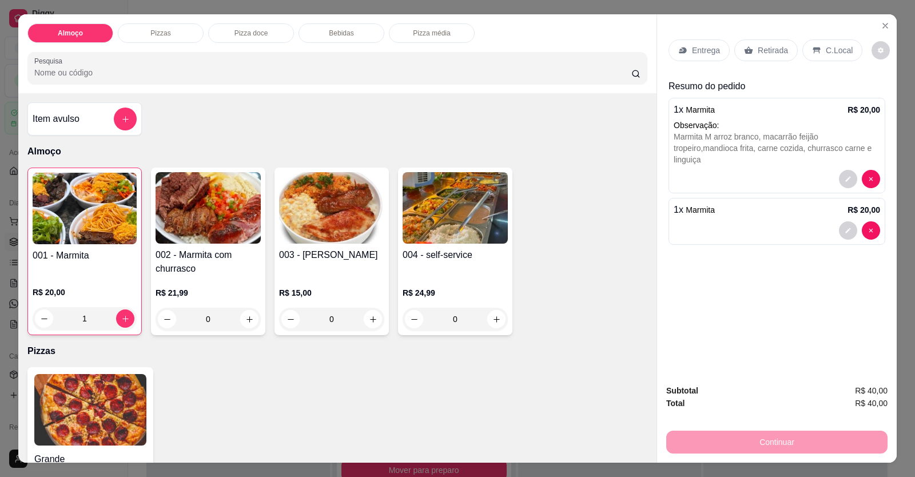
click at [688, 228] on div at bounding box center [777, 230] width 206 height 18
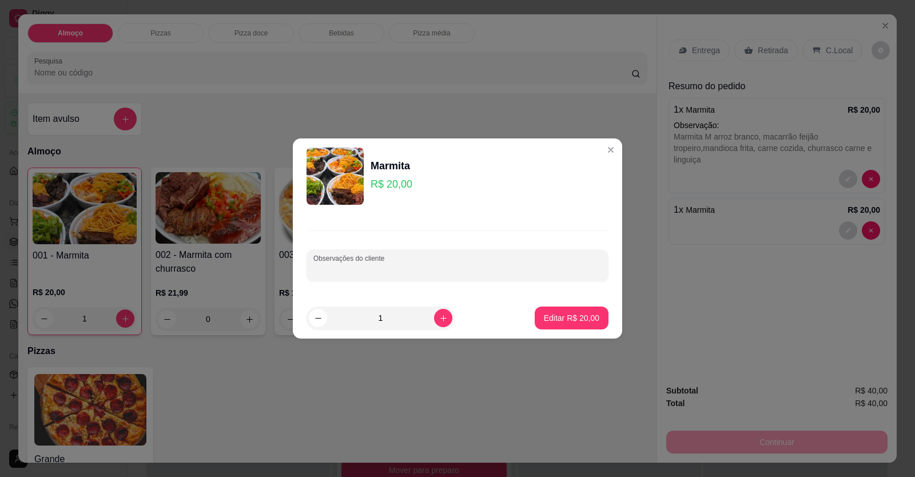
click at [563, 271] on input "Observações do cliente" at bounding box center [457, 269] width 288 height 11
paste input "Marmita M arroz branco, feijão tropeiro, escondidinho de carne, mandioca frita,…"
type input "Marmita M arroz branco, feijão tropeiro, escondidinho de carne, mandioca frita,…"
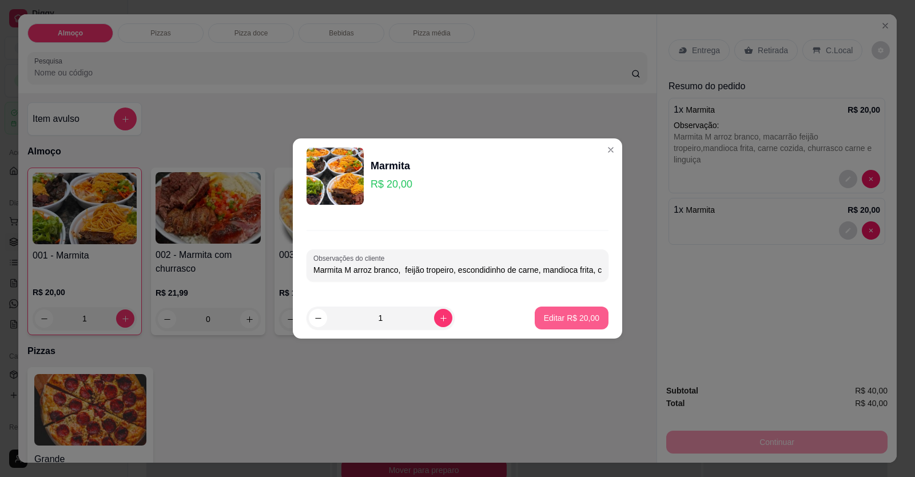
click at [572, 324] on button "Editar R$ 20,00" at bounding box center [572, 317] width 74 height 23
type input "0"
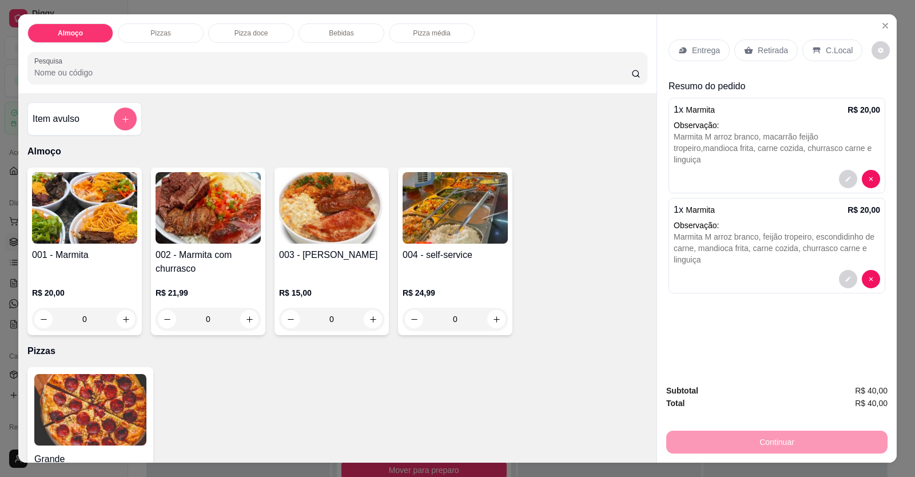
click at [125, 125] on button "add-separate-item" at bounding box center [125, 118] width 23 height 23
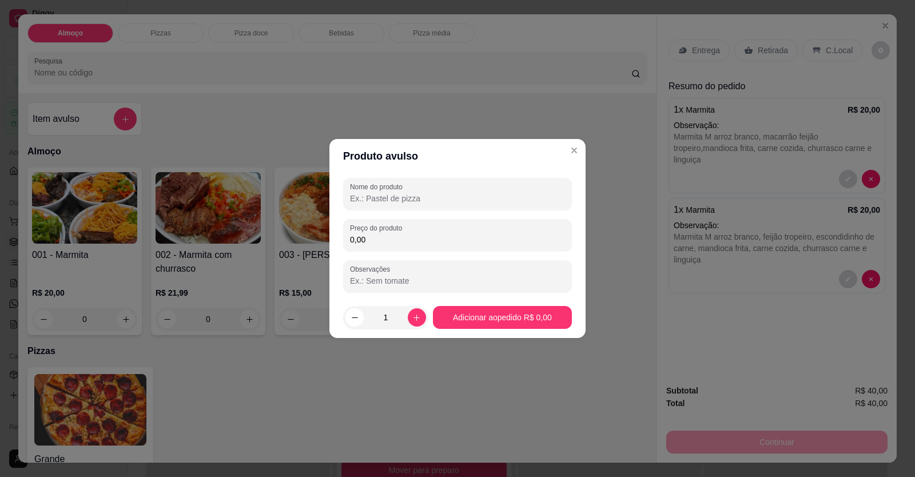
click at [396, 194] on input "Nome do produto" at bounding box center [457, 198] width 215 height 11
type input "SALADA SO DE MAIONESE"
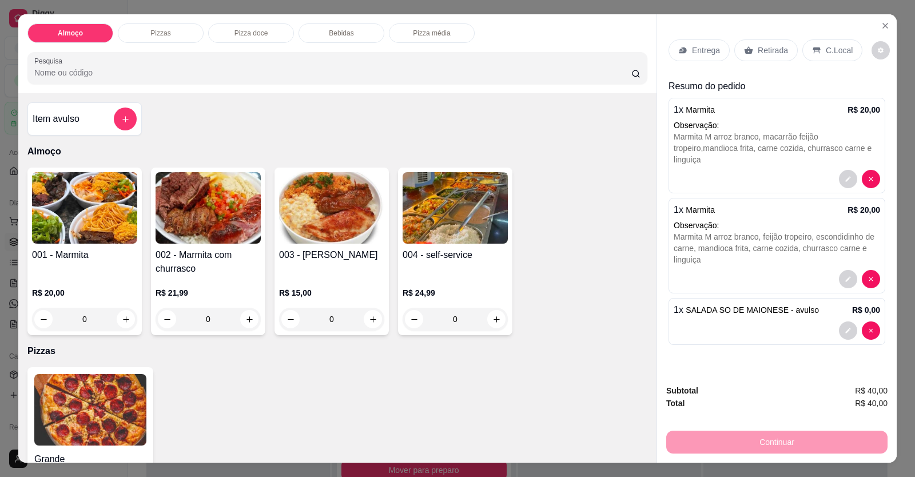
click at [692, 57] on div "Entrega" at bounding box center [698, 50] width 61 height 22
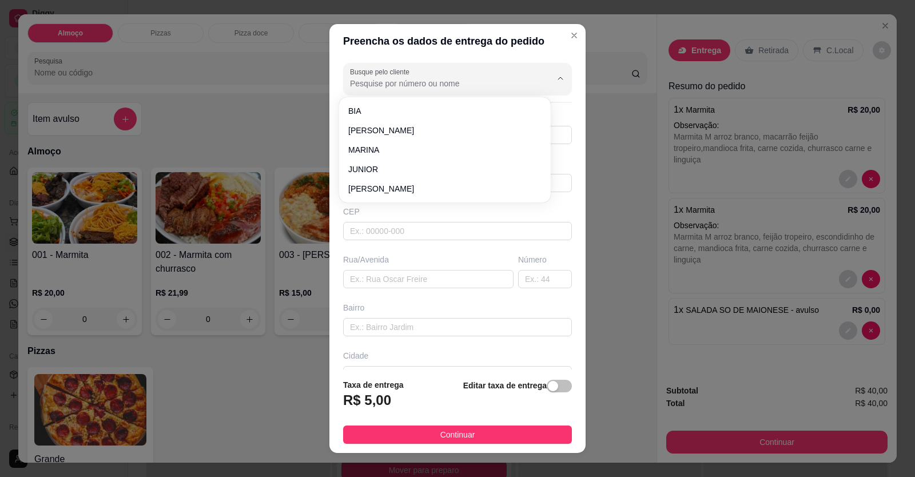
click at [533, 84] on div at bounding box center [551, 78] width 37 height 22
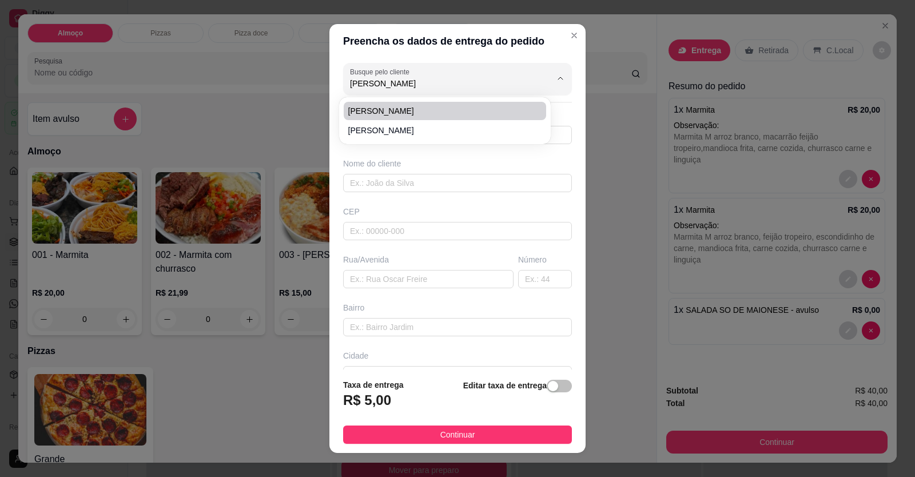
click at [439, 112] on span "[PERSON_NAME]" at bounding box center [439, 110] width 182 height 11
type input "[PERSON_NAME]"
type input "61998444930"
type input "[PERSON_NAME]"
type input "LOCALIZAÇÃO"
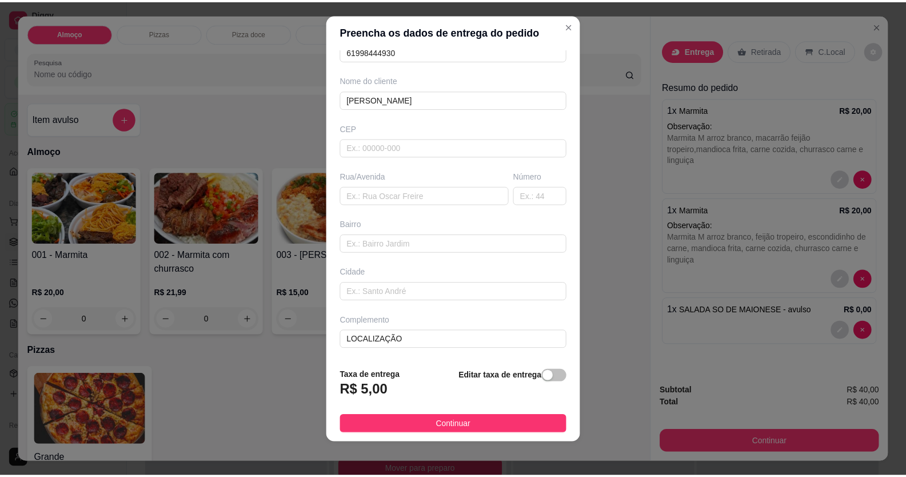
scroll to position [13, 0]
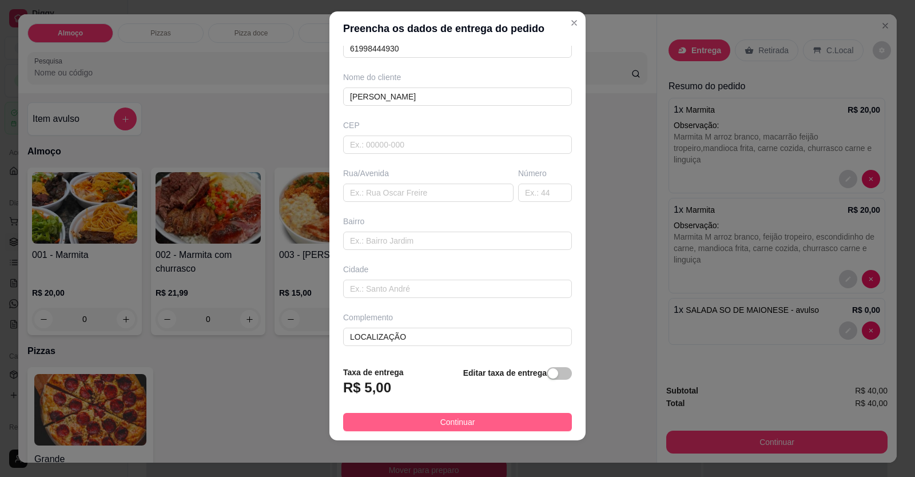
type input "[PERSON_NAME]"
click at [485, 419] on button "Continuar" at bounding box center [457, 422] width 229 height 18
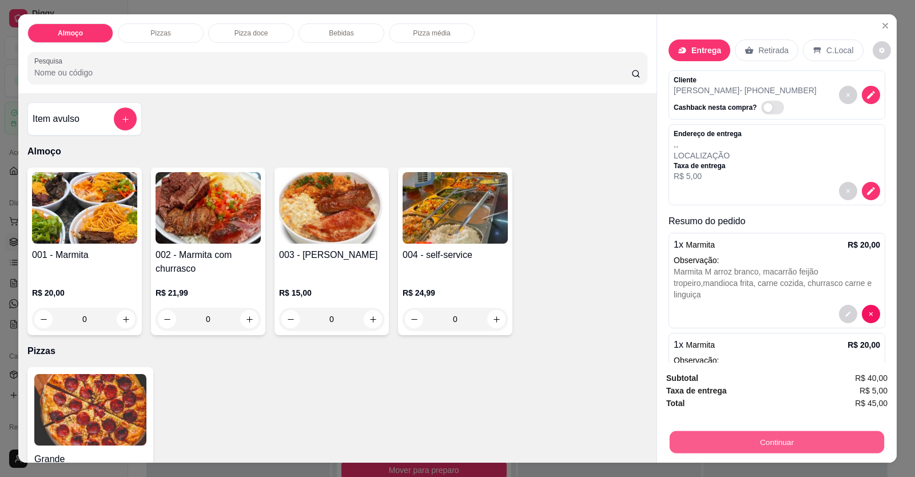
click at [666, 442] on div "Continuar" at bounding box center [776, 441] width 221 height 26
click at [680, 443] on button "Continuar" at bounding box center [776, 442] width 221 height 23
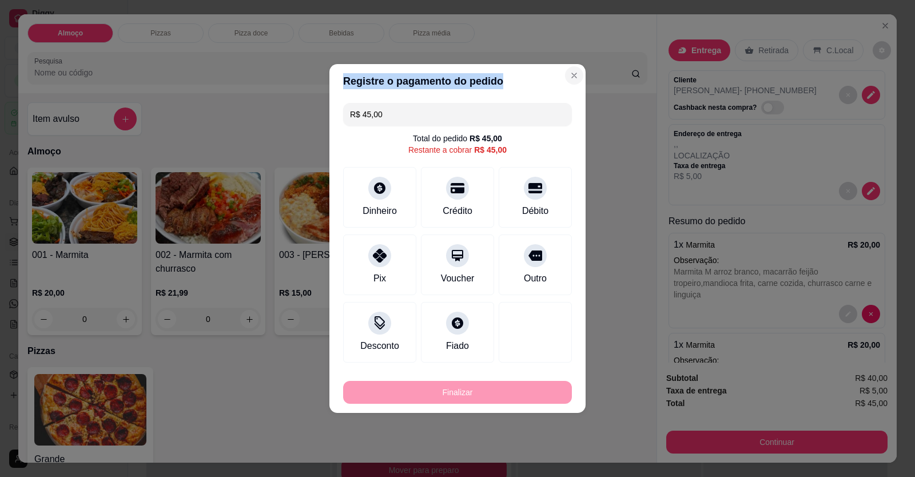
click at [557, 71] on section "Registre o pagamento do pedido R$ 45,00 Total do pedido R$ 45,00 Restante a cob…" at bounding box center [457, 238] width 256 height 349
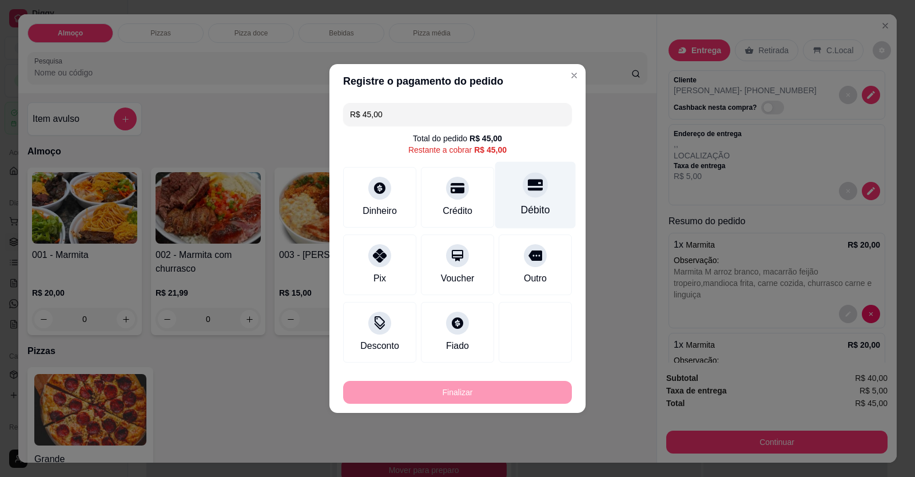
click at [524, 206] on div "Débito" at bounding box center [535, 209] width 29 height 15
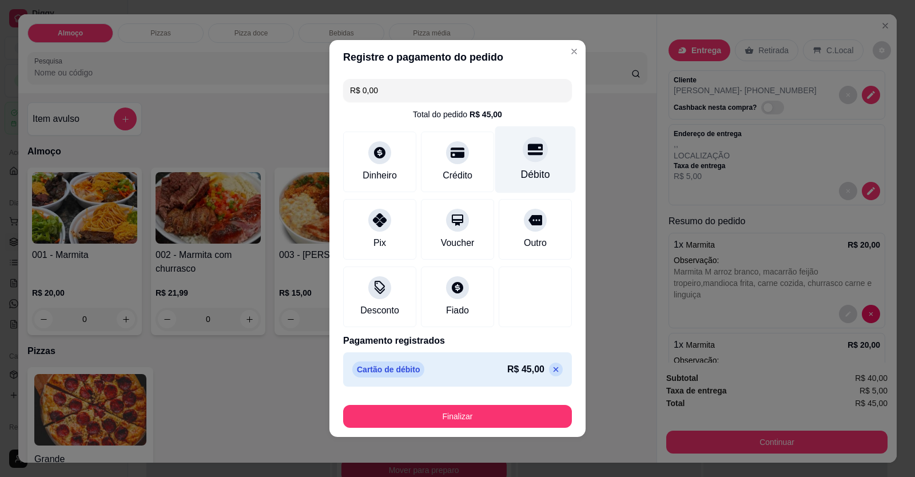
drag, startPoint x: 521, startPoint y: 126, endPoint x: 530, endPoint y: 158, distance: 32.6
click at [523, 131] on div "R$ 0,00 Total do pedido R$ 45,00 Dinheiro Crédito Débito Pix Voucher Outro Desc…" at bounding box center [457, 232] width 256 height 317
click at [530, 161] on div at bounding box center [535, 149] width 25 height 25
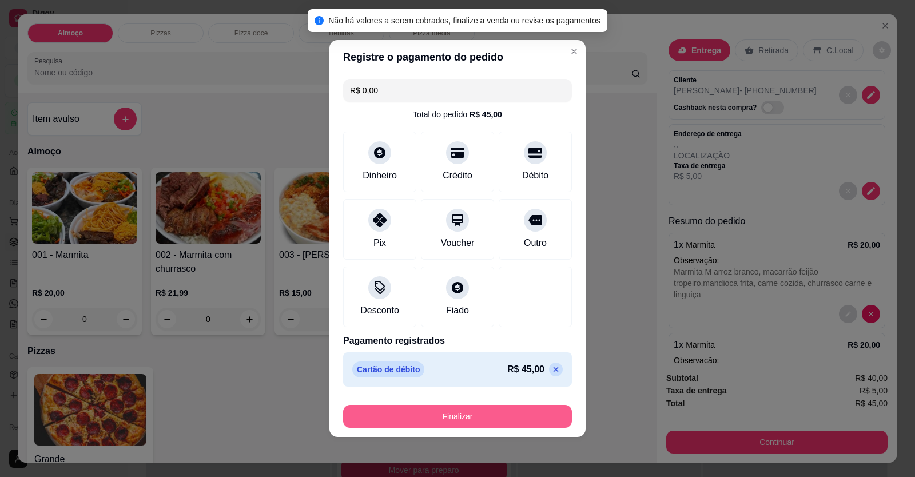
click at [511, 408] on button "Finalizar" at bounding box center [457, 416] width 229 height 23
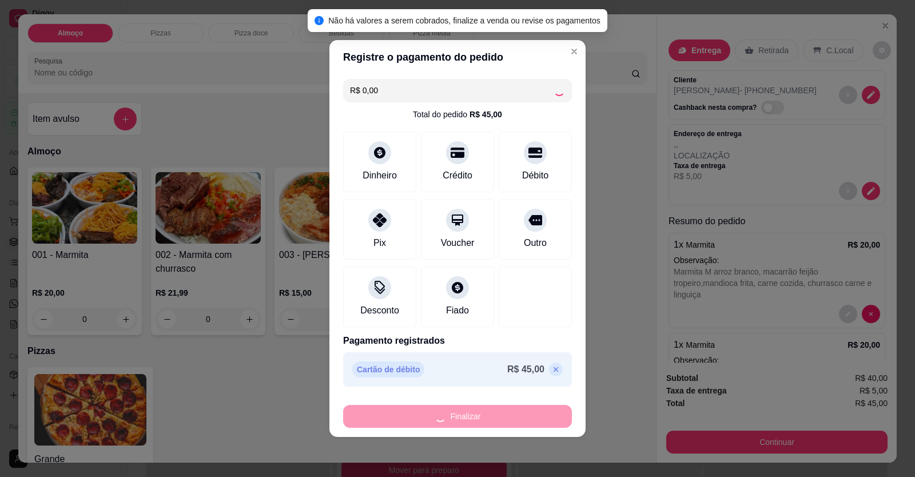
type input "-R$ 45,00"
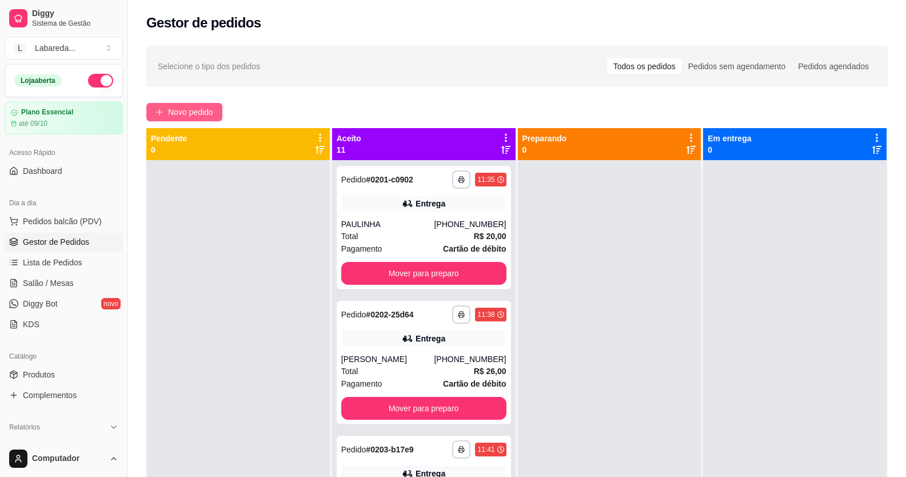
click at [207, 113] on span "Novo pedido" at bounding box center [190, 112] width 45 height 13
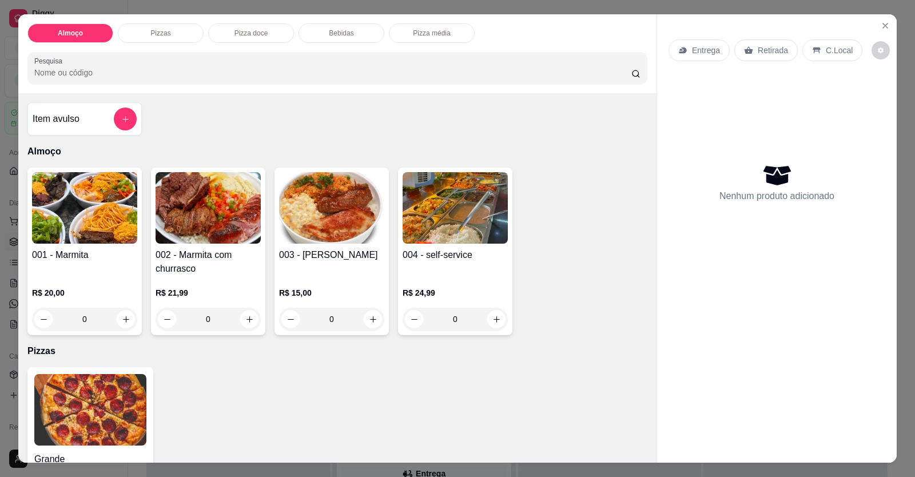
scroll to position [22, 0]
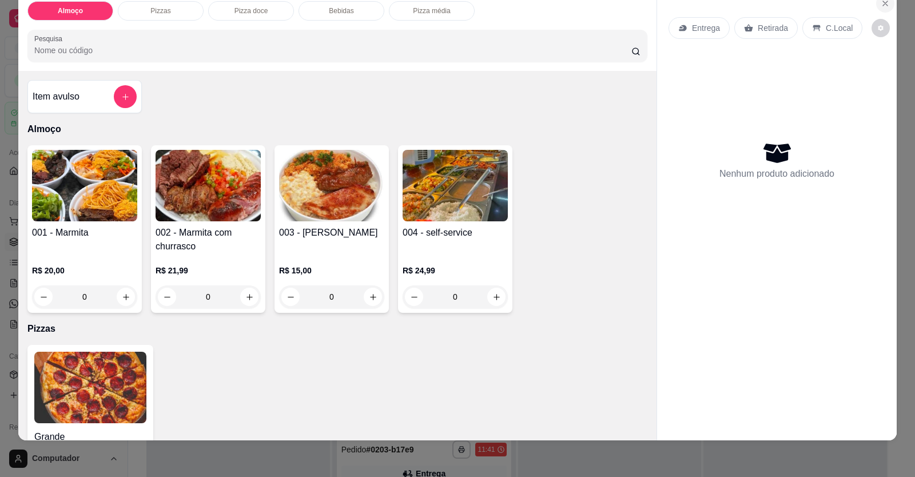
click at [883, 4] on icon "Close" at bounding box center [885, 3] width 5 height 5
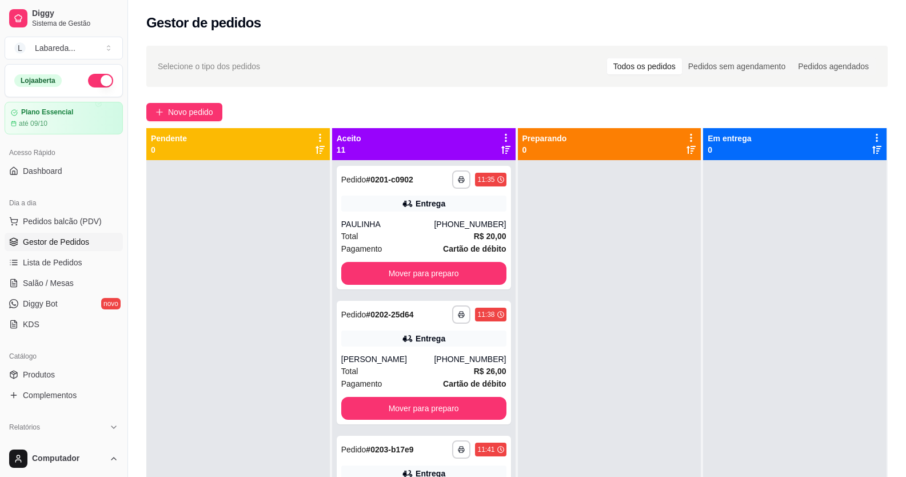
drag, startPoint x: 242, startPoint y: 263, endPoint x: 187, endPoint y: 162, distance: 114.9
click at [242, 256] on div at bounding box center [238, 398] width 184 height 477
click at [172, 105] on button "Novo pedido" at bounding box center [184, 112] width 76 height 18
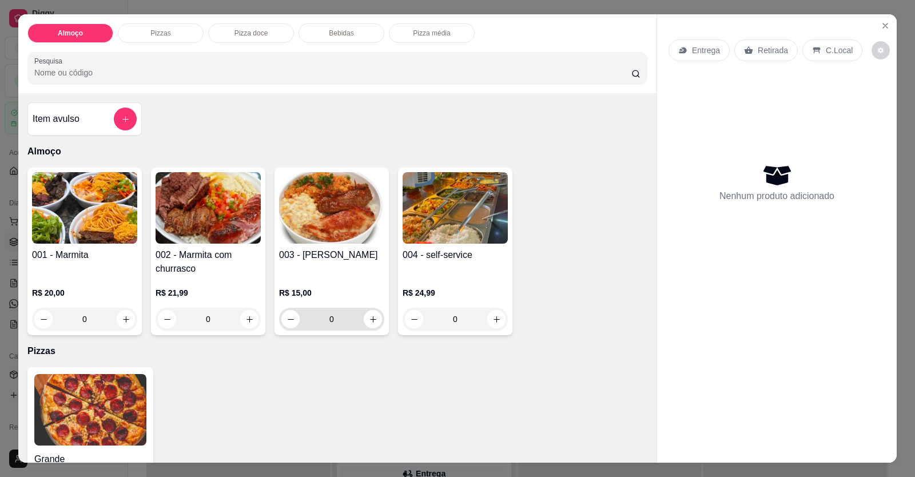
drag, startPoint x: 358, startPoint y: 318, endPoint x: 367, endPoint y: 318, distance: 9.1
click at [367, 318] on div "0" at bounding box center [331, 319] width 101 height 23
click at [369, 318] on icon "increase-product-quantity" at bounding box center [373, 319] width 9 height 9
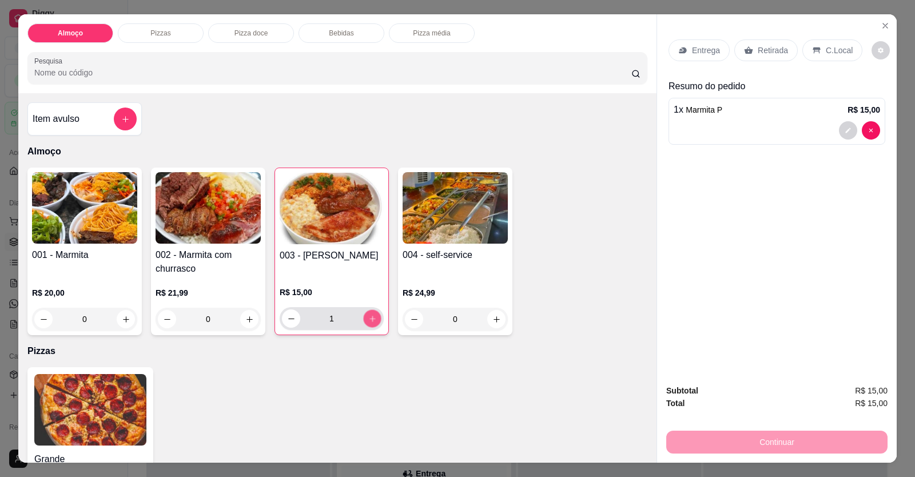
click at [369, 318] on icon "increase-product-quantity" at bounding box center [372, 319] width 6 height 6
click at [291, 320] on button "decrease-product-quantity" at bounding box center [291, 319] width 18 height 18
type input "1"
click at [702, 54] on p "Entrega" at bounding box center [706, 50] width 28 height 11
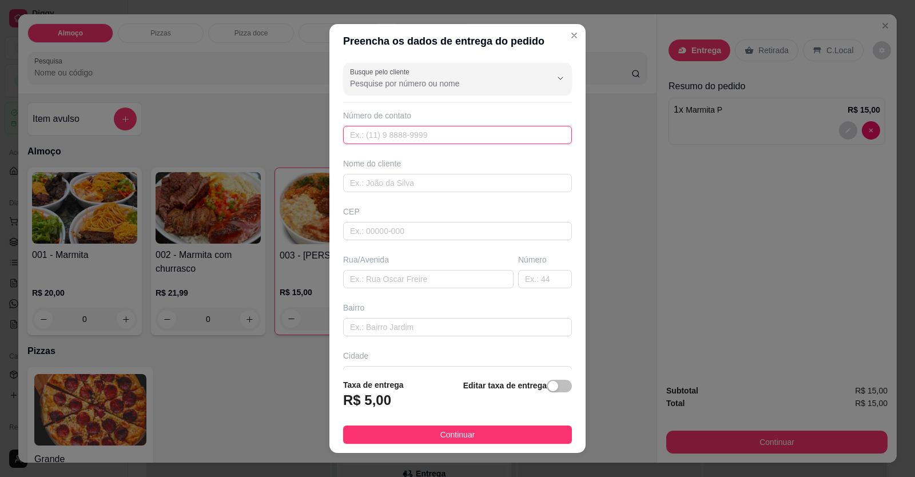
click at [369, 141] on input "text" at bounding box center [457, 135] width 229 height 18
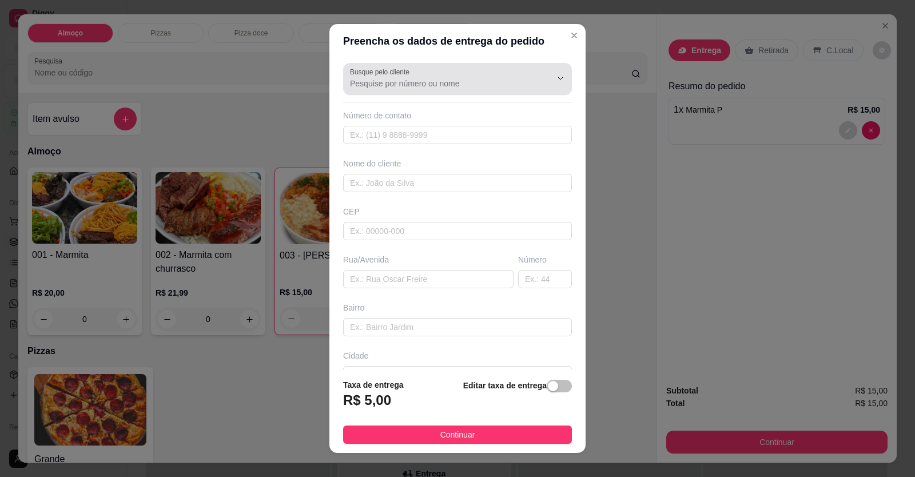
drag, startPoint x: 369, startPoint y: 69, endPoint x: 374, endPoint y: 73, distance: 6.5
click at [373, 72] on label "Busque pelo cliente" at bounding box center [381, 72] width 63 height 10
click at [378, 91] on div "Busque pelo cliente" at bounding box center [457, 79] width 229 height 32
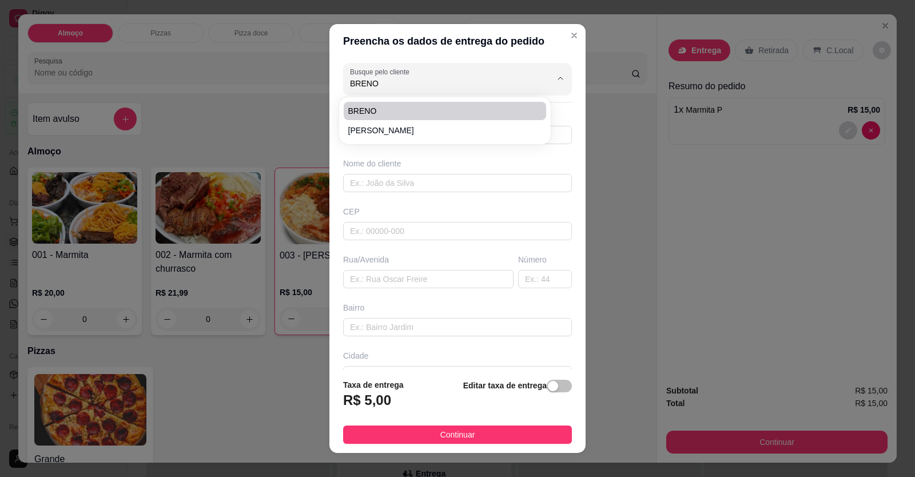
click at [371, 111] on span "BRENO" at bounding box center [439, 110] width 182 height 11
type input "BRENO"
type input "61991707039"
type input "BRENO"
type input "[STREET_ADDRESS]"
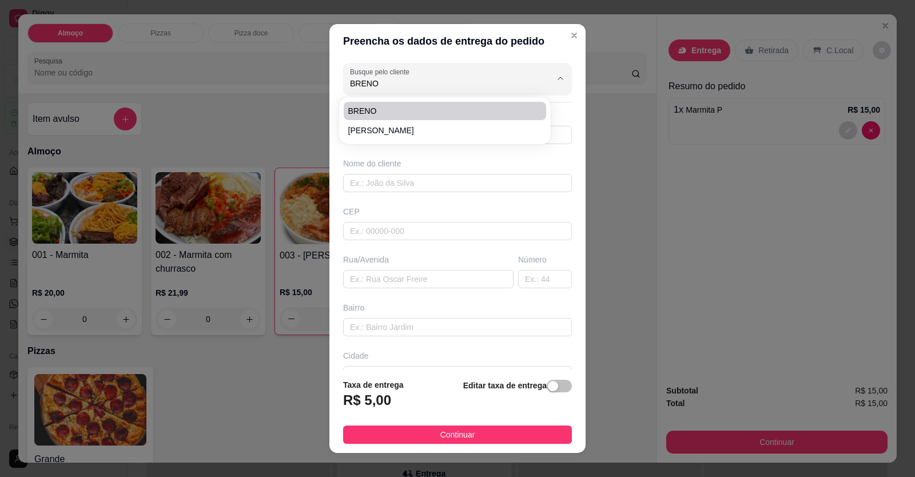
type input "SETOR CHACARA SUL"
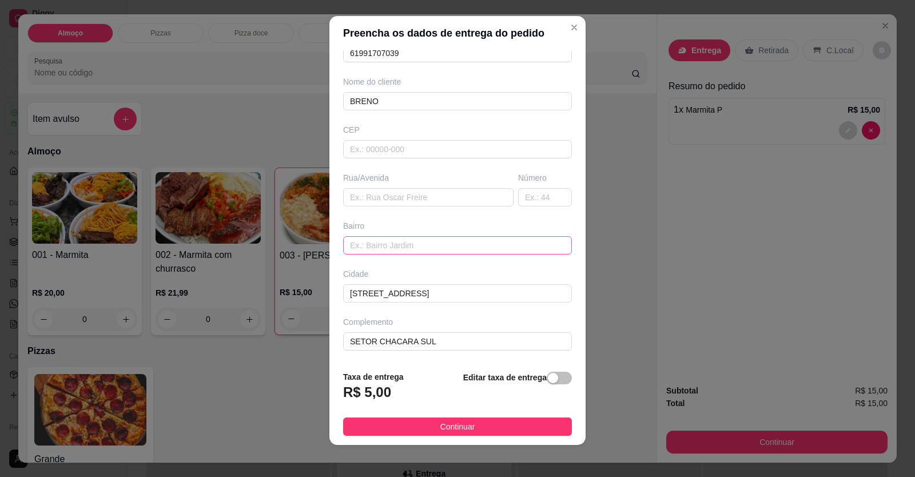
scroll to position [13, 0]
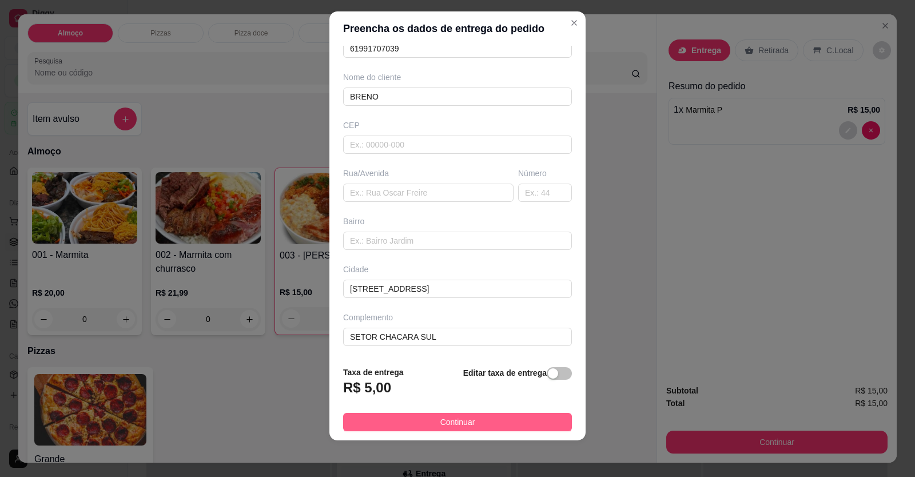
type input "BRENO"
click at [459, 428] on span "Continuar" at bounding box center [457, 422] width 35 height 13
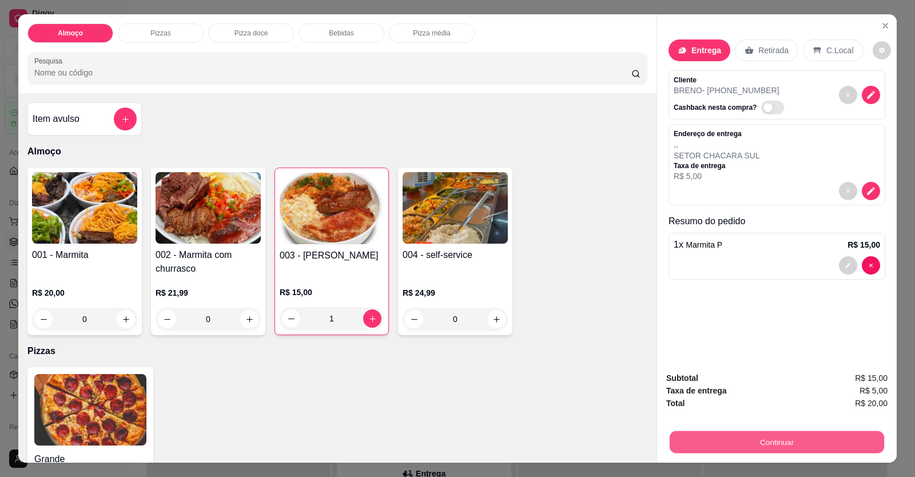
click at [738, 432] on button "Continuar" at bounding box center [777, 442] width 214 height 22
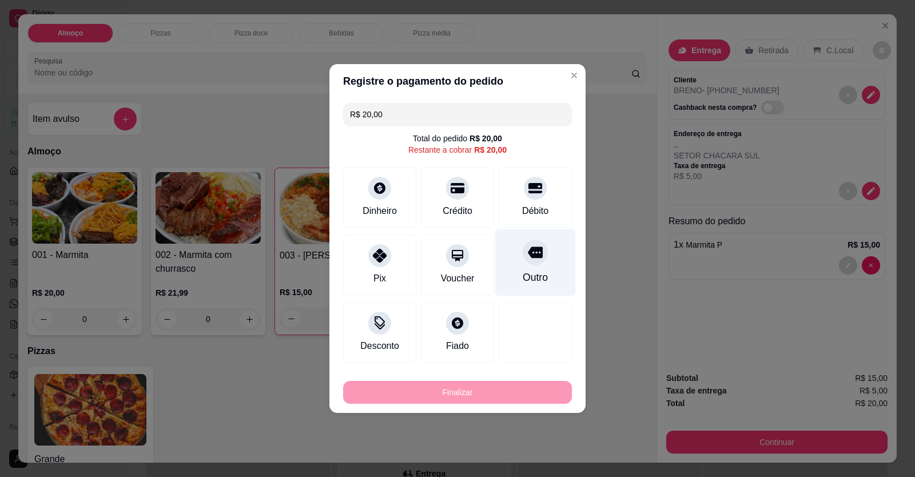
drag, startPoint x: 541, startPoint y: 204, endPoint x: 537, endPoint y: 234, distance: 31.1
click at [541, 207] on div "Débito" at bounding box center [535, 211] width 26 height 14
type input "R$ 0,00"
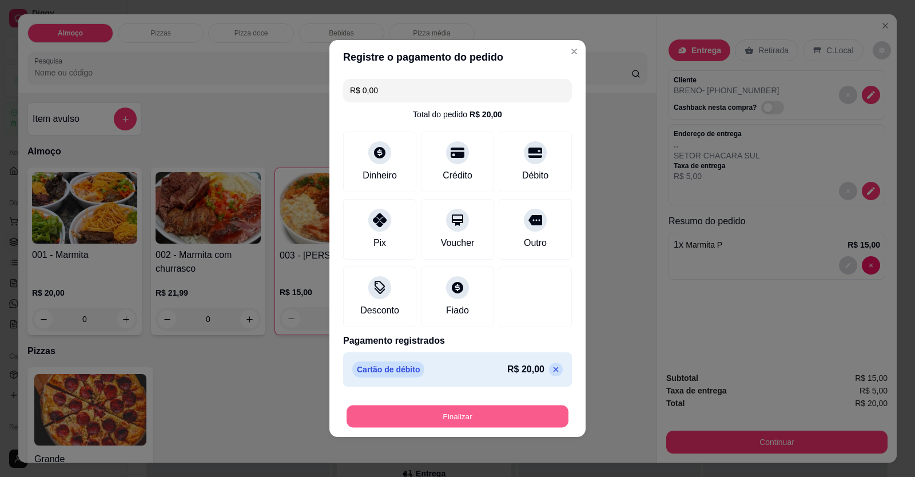
click at [506, 415] on button "Finalizar" at bounding box center [457, 416] width 222 height 22
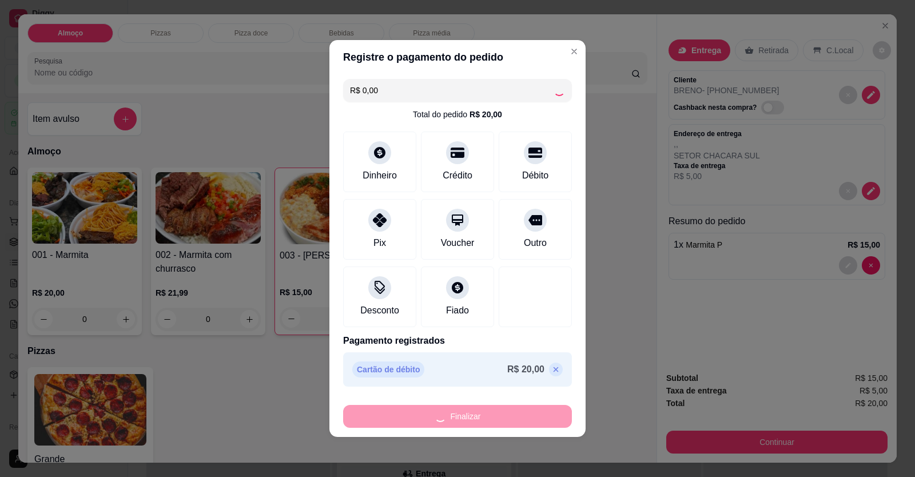
type input "0"
type input "-R$ 20,00"
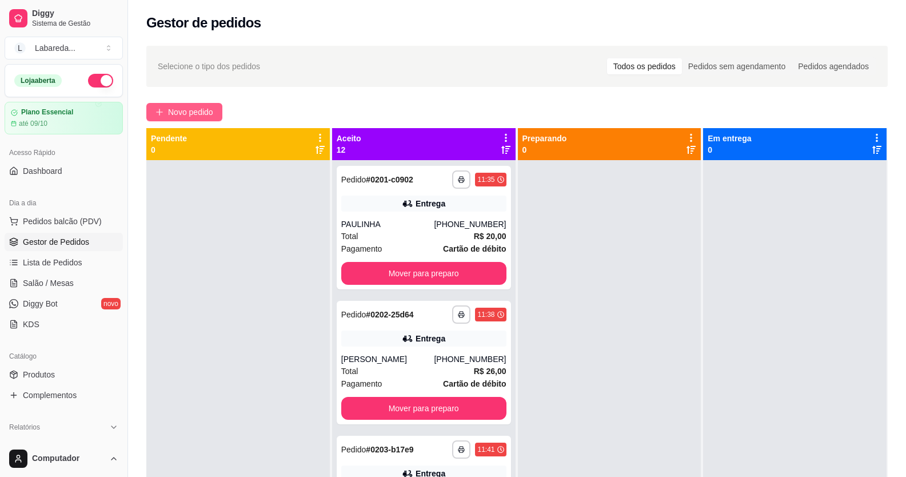
click at [198, 111] on span "Novo pedido" at bounding box center [190, 112] width 45 height 13
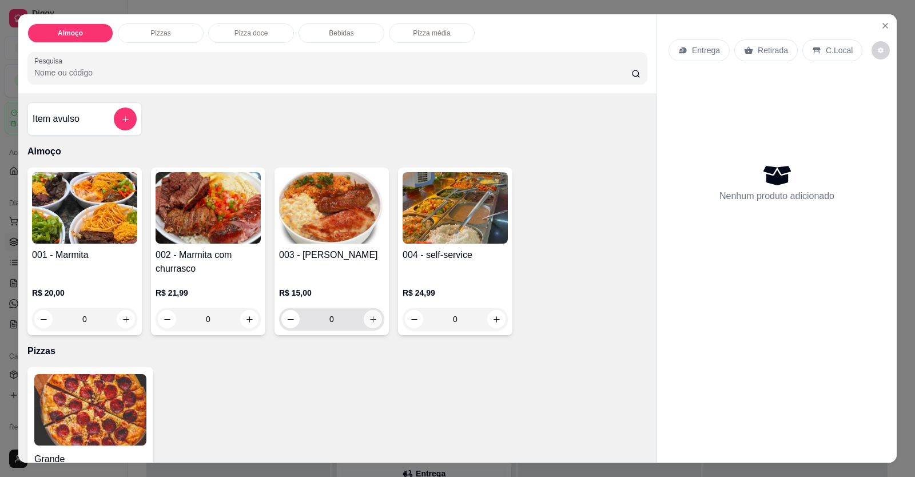
click at [373, 323] on button "increase-product-quantity" at bounding box center [373, 319] width 18 height 18
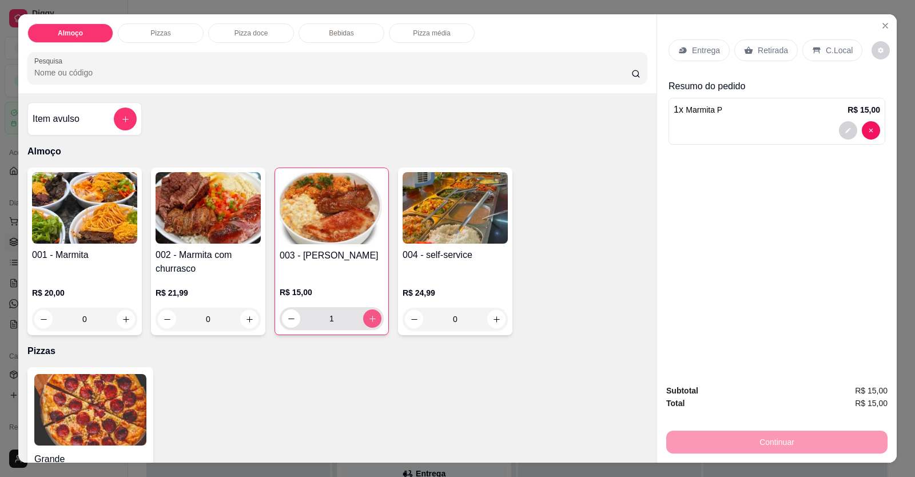
click at [373, 322] on button "increase-product-quantity" at bounding box center [372, 318] width 18 height 18
type input "2"
click at [702, 48] on p "Entrega" at bounding box center [706, 50] width 28 height 11
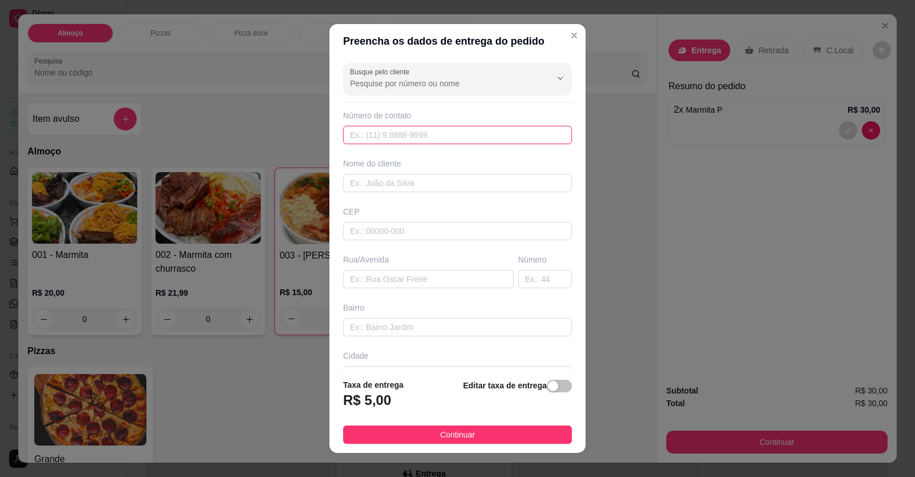
click at [459, 137] on input "text" at bounding box center [457, 135] width 229 height 18
click at [505, 84] on input "Busque pelo cliente" at bounding box center [441, 83] width 183 height 11
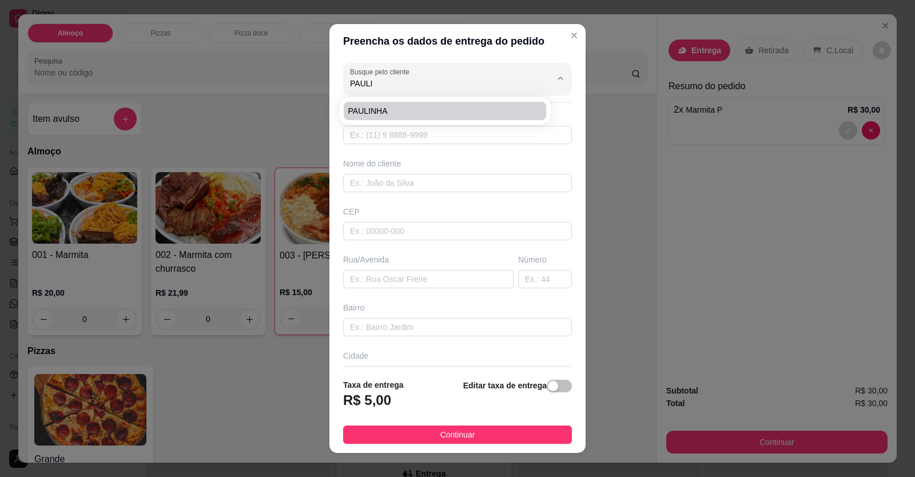
click at [447, 113] on span "PAULINHA" at bounding box center [439, 110] width 182 height 11
type input "PAULINHA"
type input "61998116277"
type input "PAULINHA"
type input "COLEGIO EDUCA"
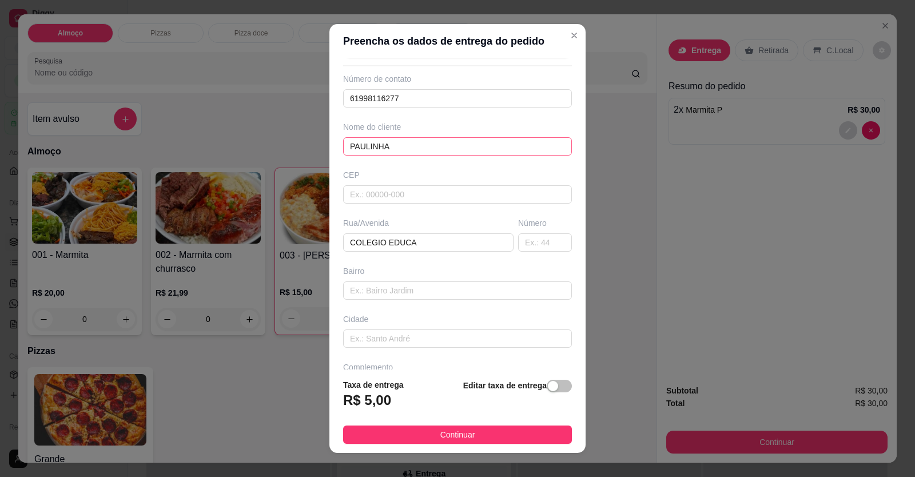
scroll to position [74, 0]
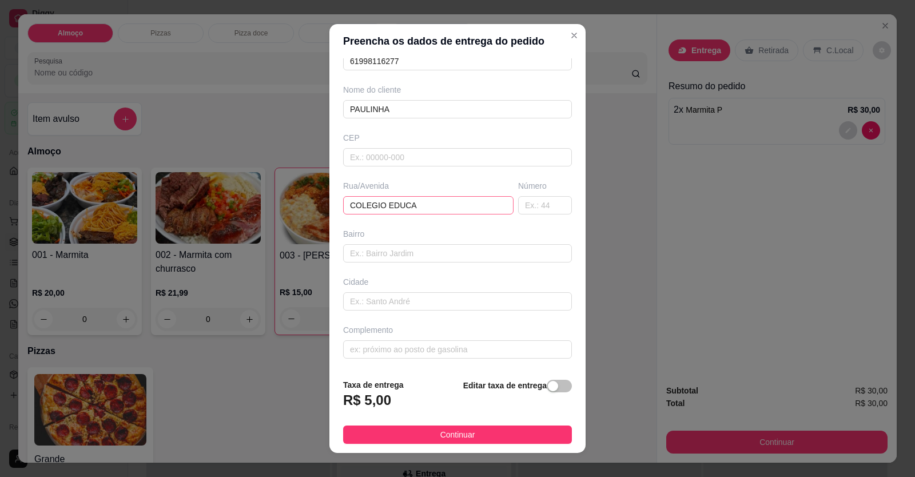
type input "PAULINHA"
drag, startPoint x: 427, startPoint y: 203, endPoint x: 289, endPoint y: 197, distance: 137.9
click at [290, 197] on div "Preencha os dados de entrega do pedido Busque pelo cliente PAULINHA Número de c…" at bounding box center [457, 238] width 915 height 477
type input "AV LAGOUA FEIA"
click at [528, 206] on input "text" at bounding box center [545, 205] width 54 height 18
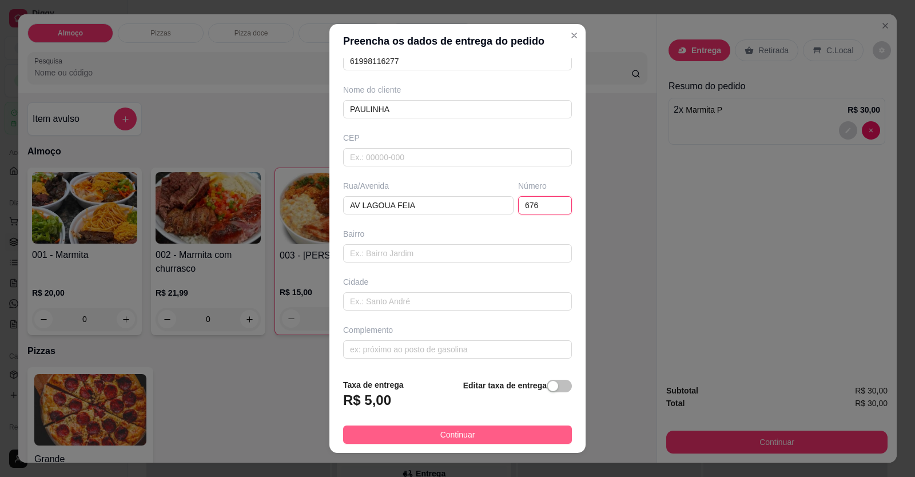
type input "676"
click at [523, 436] on button "Continuar" at bounding box center [457, 434] width 229 height 18
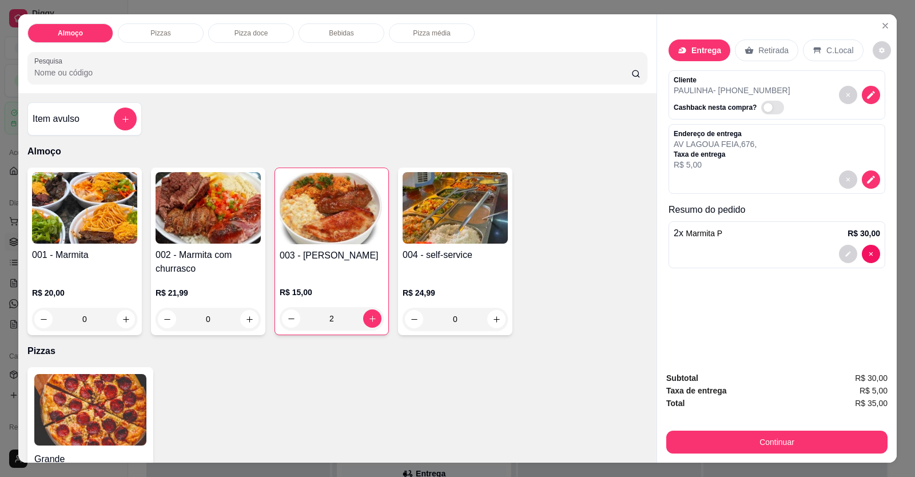
click at [728, 240] on div "2 x Marmita P R$ 30,00" at bounding box center [777, 233] width 206 height 14
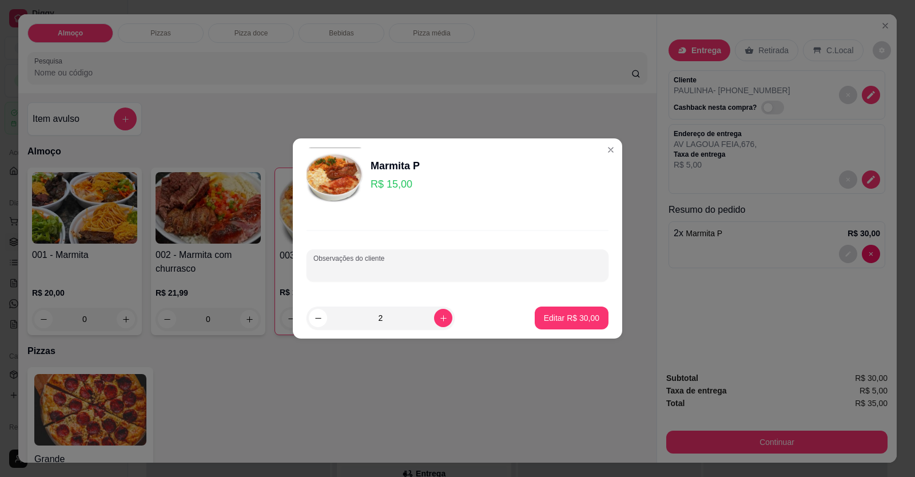
click at [569, 272] on input "Observações do cliente" at bounding box center [457, 269] width 288 height 11
type input "SEM ABOBRINHA"
click at [569, 319] on p "Editar R$ 30,00" at bounding box center [571, 317] width 55 height 11
type input "0"
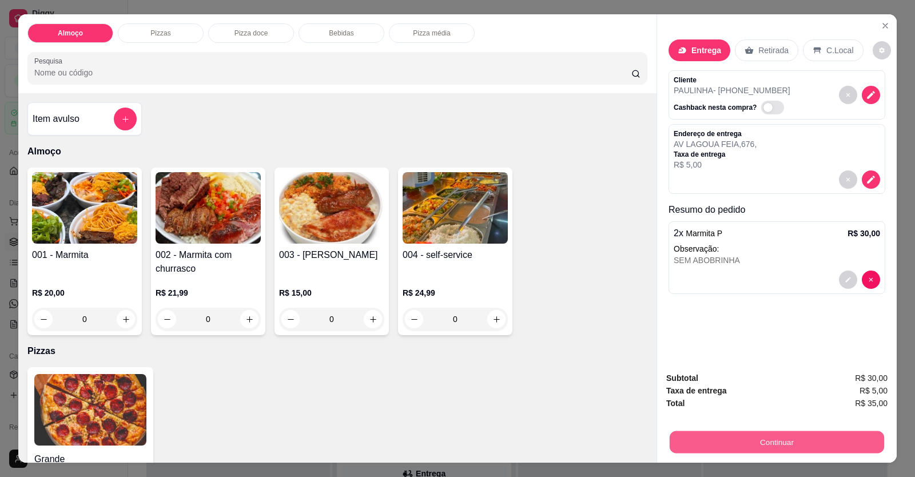
click at [824, 439] on button "Continuar" at bounding box center [777, 442] width 214 height 22
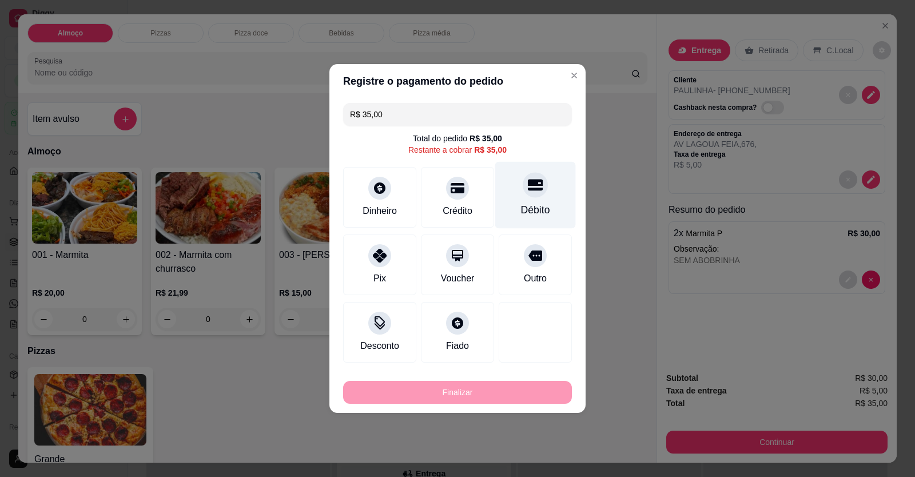
click at [537, 214] on div "Débito" at bounding box center [535, 209] width 29 height 15
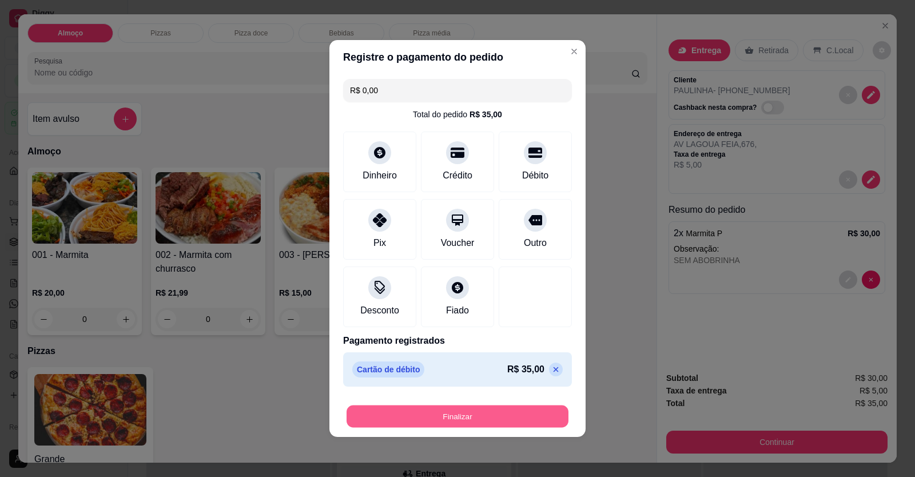
click at [460, 415] on button "Finalizar" at bounding box center [457, 416] width 222 height 22
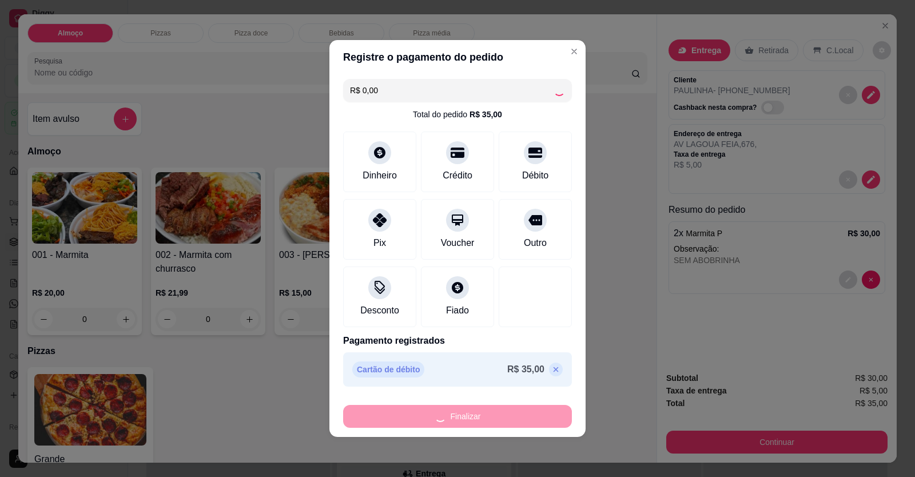
type input "-R$ 35,00"
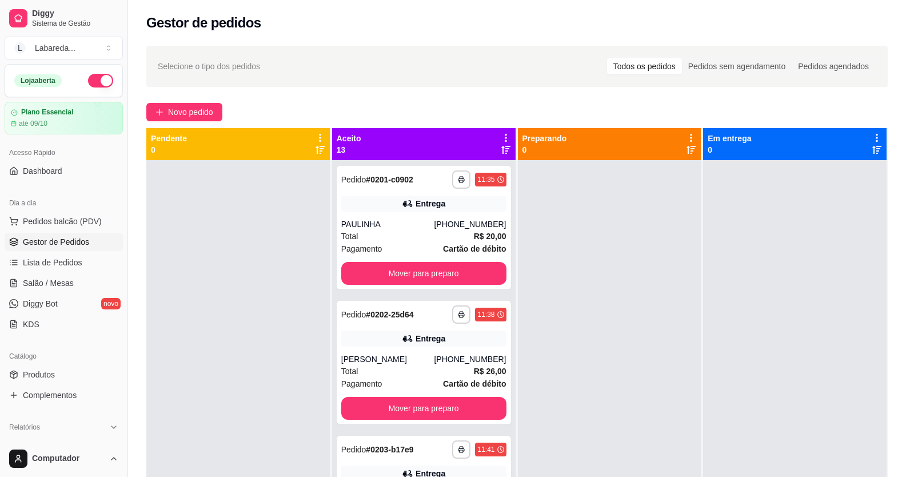
click at [186, 97] on div "**********" at bounding box center [517, 329] width 778 height 580
click at [189, 120] on button "Novo pedido" at bounding box center [184, 112] width 76 height 18
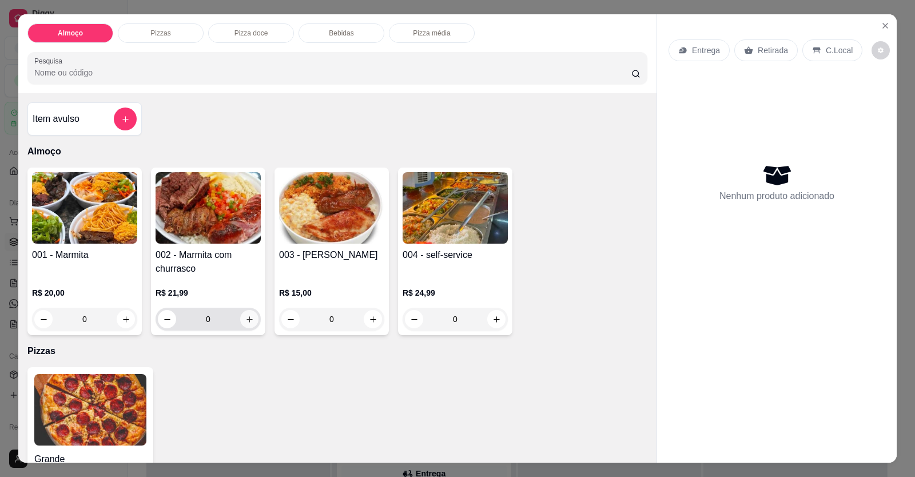
click at [246, 324] on button "increase-product-quantity" at bounding box center [249, 319] width 18 height 18
type input "1"
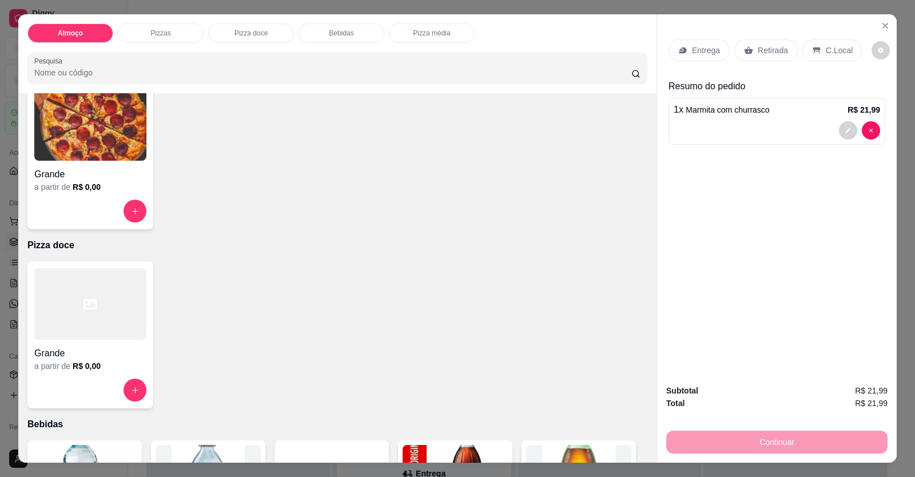
scroll to position [457, 0]
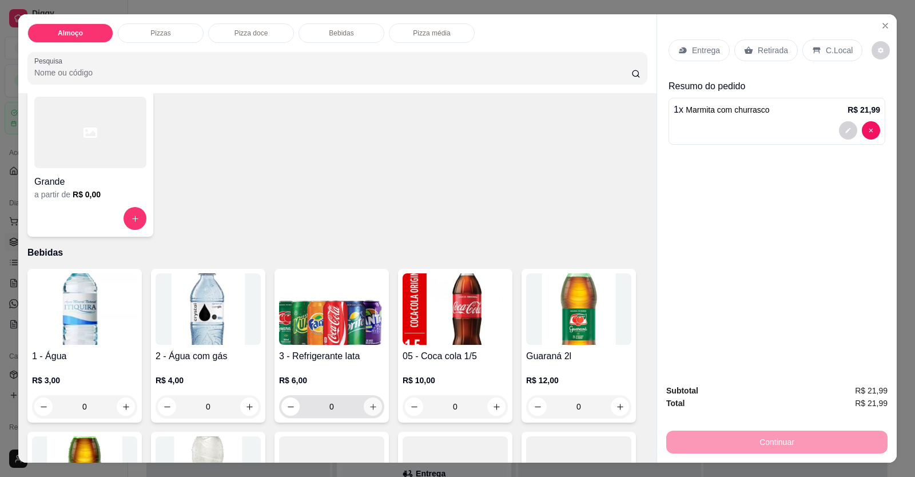
click at [372, 413] on button "increase-product-quantity" at bounding box center [373, 406] width 18 height 18
type input "1"
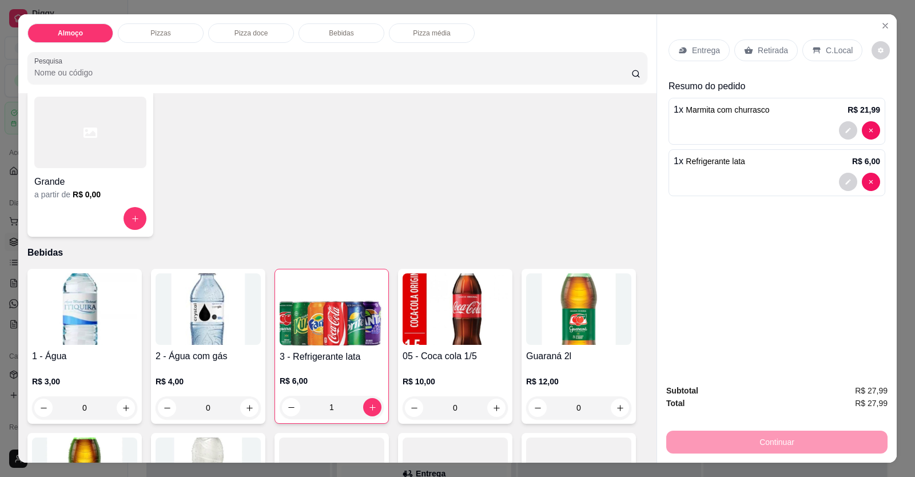
click at [692, 51] on p "Entrega" at bounding box center [706, 50] width 28 height 11
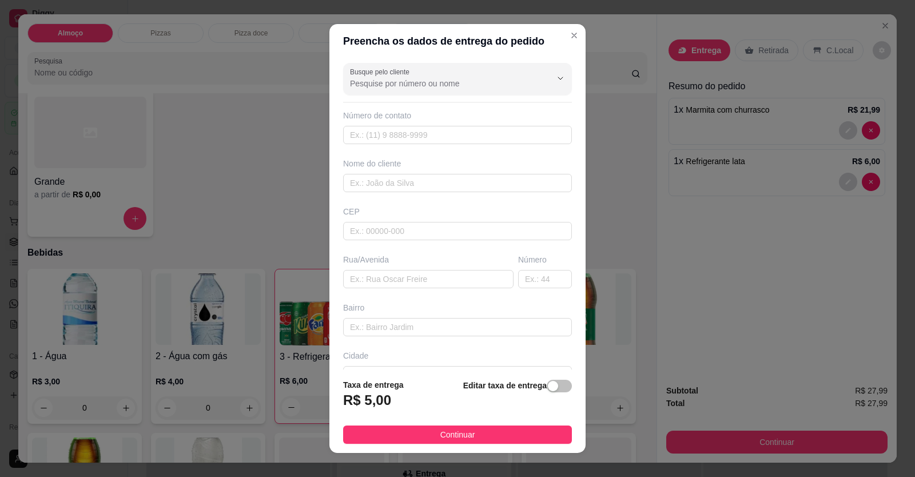
click at [527, 144] on div "Busque pelo cliente Número de contato Nome do cliente CEP Rua/[GEOGRAPHIC_DATA]" at bounding box center [457, 214] width 256 height 312
click at [501, 115] on div "Número de contato" at bounding box center [457, 115] width 229 height 11
click at [509, 136] on input "text" at bounding box center [457, 135] width 229 height 18
click at [503, 138] on input "text" at bounding box center [457, 135] width 229 height 18
click at [513, 137] on input "text" at bounding box center [457, 135] width 229 height 18
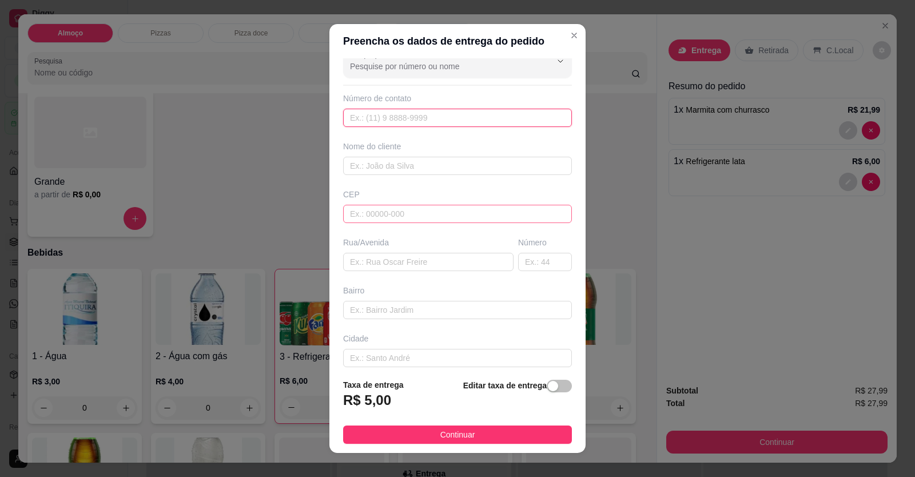
scroll to position [0, 0]
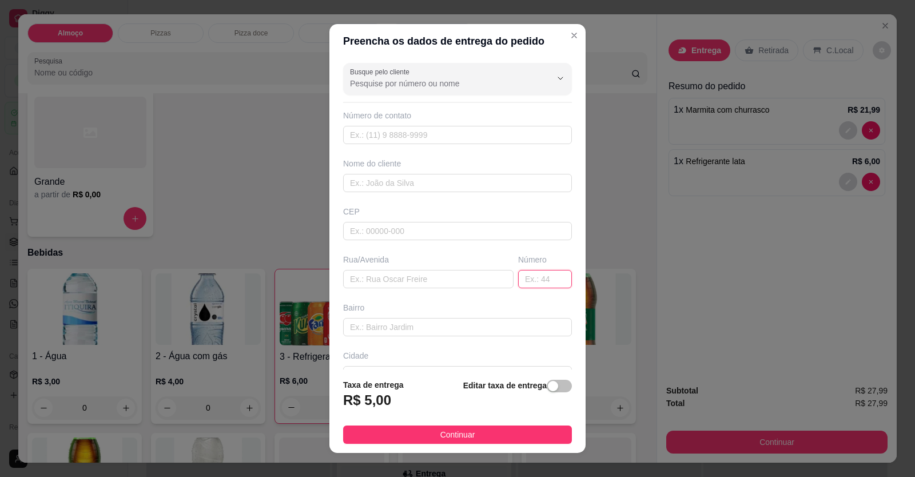
click at [521, 272] on input "text" at bounding box center [545, 279] width 54 height 18
type input "44"
click at [415, 280] on input "text" at bounding box center [428, 279] width 170 height 18
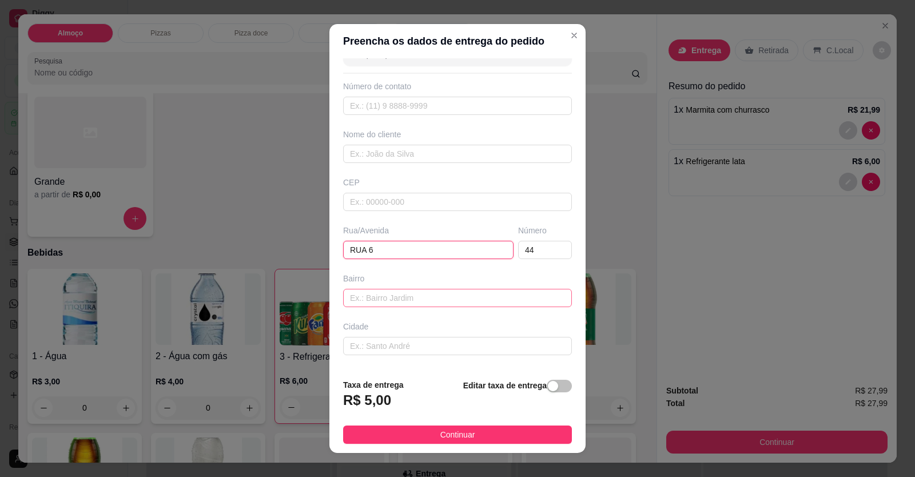
scroll to position [74, 0]
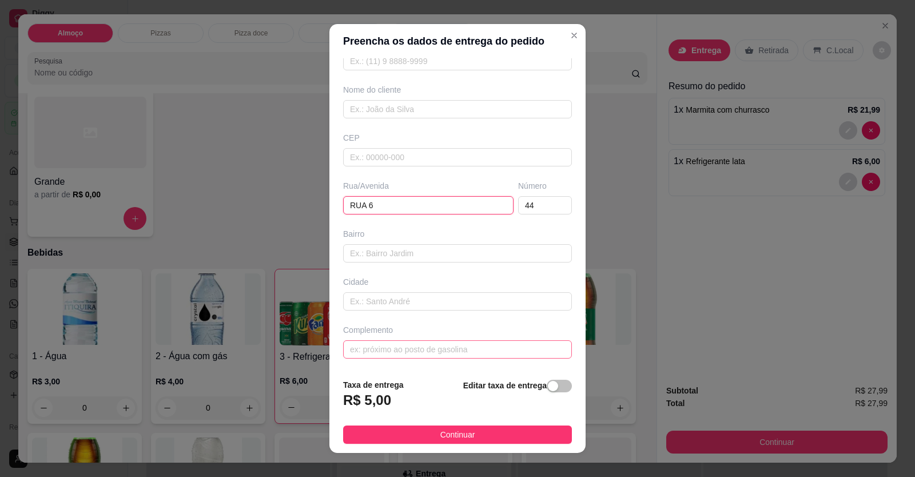
type input "RUA 6"
drag, startPoint x: 424, startPoint y: 353, endPoint x: 399, endPoint y: 351, distance: 25.3
click at [424, 352] on input "text" at bounding box center [457, 349] width 229 height 18
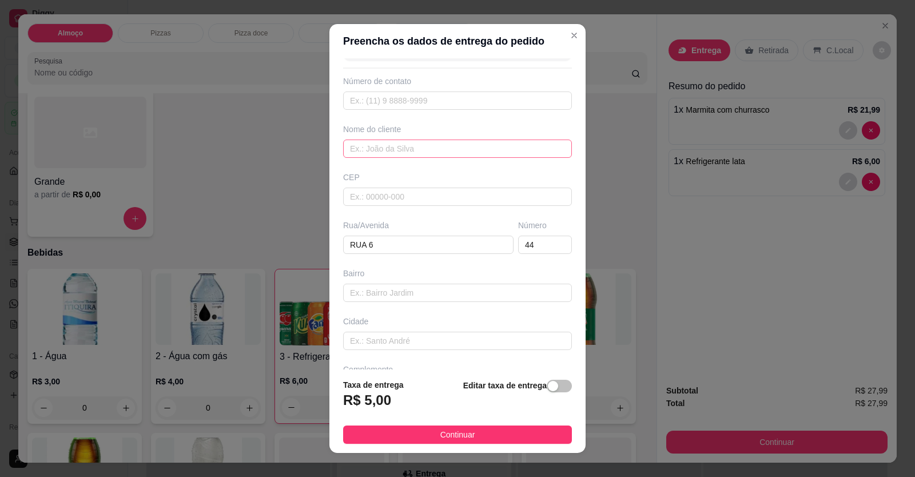
scroll to position [0, 0]
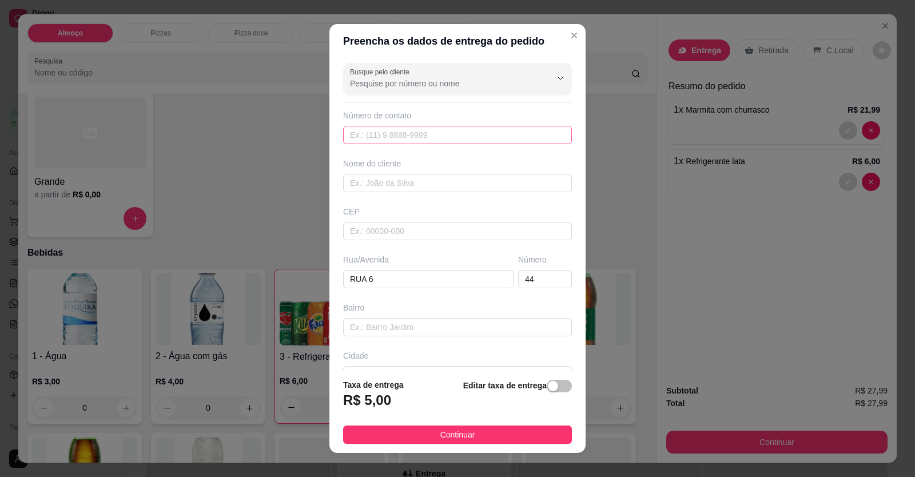
type input "LOCALIZAÇÃO"
click at [439, 126] on input "text" at bounding box center [457, 135] width 229 height 18
type input "[PHONE_NUMBER]"
click at [489, 182] on input "text" at bounding box center [457, 183] width 229 height 18
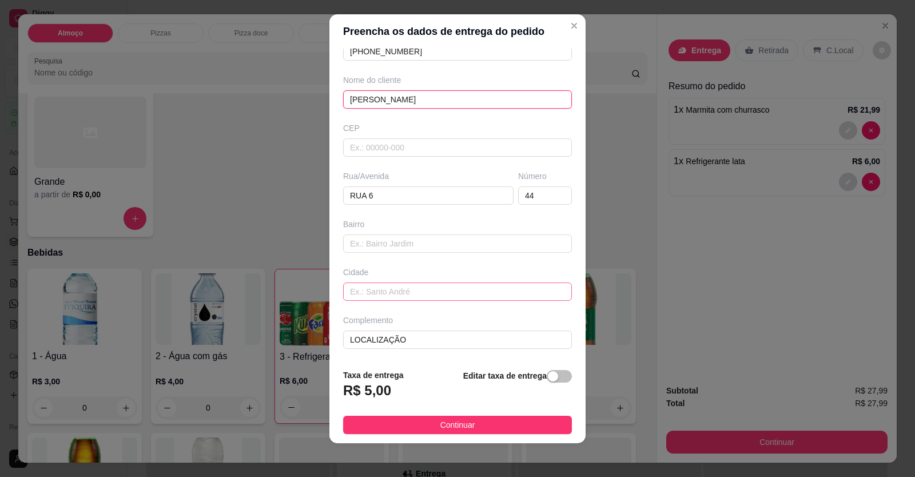
scroll to position [13, 0]
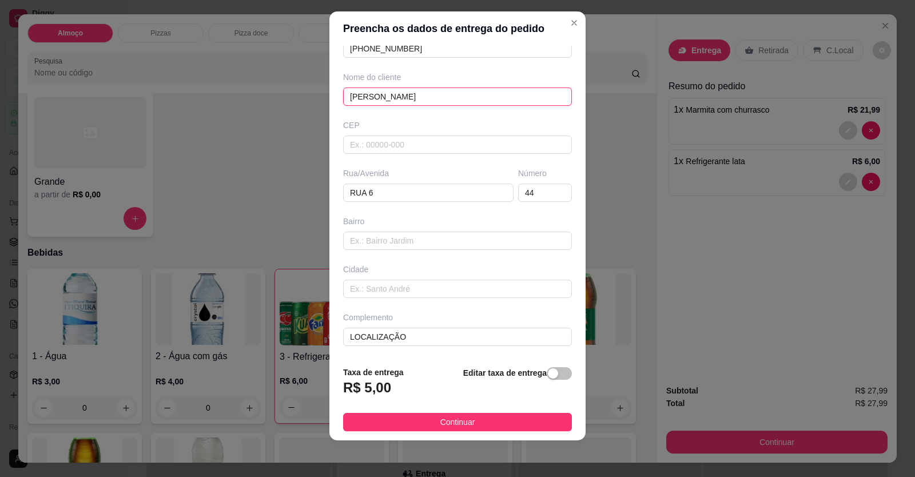
type input "[PERSON_NAME]"
drag, startPoint x: 487, startPoint y: 411, endPoint x: 487, endPoint y: 419, distance: 8.0
click at [487, 412] on footer "Taxa de entrega R$ 5,00 Editar taxa de entrega Continuar" at bounding box center [457, 398] width 256 height 83
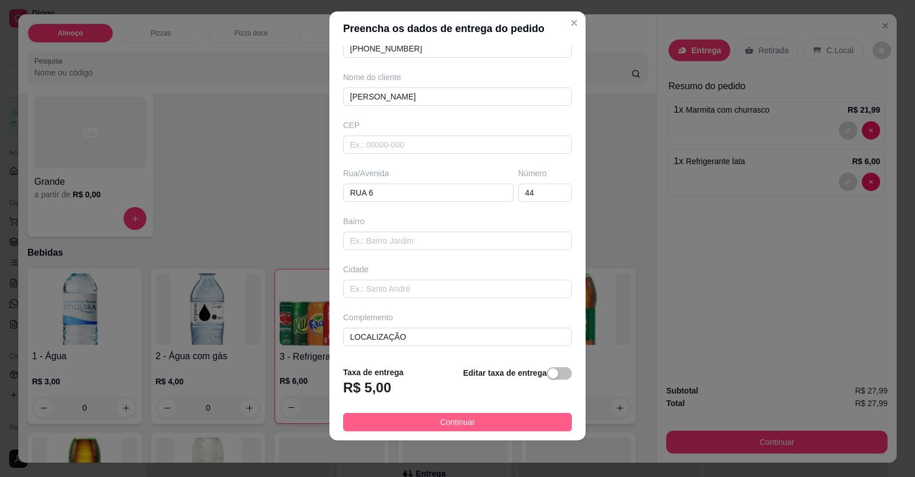
click at [487, 422] on button "Continuar" at bounding box center [457, 422] width 229 height 18
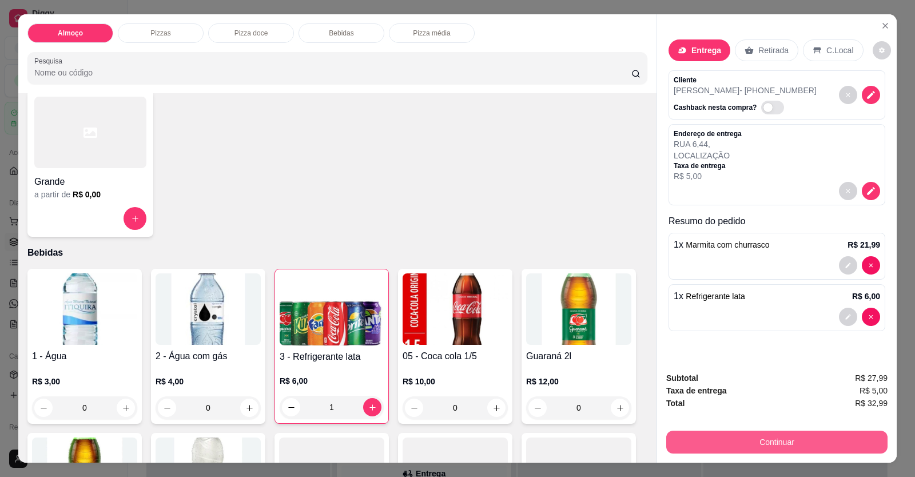
click at [751, 441] on button "Continuar" at bounding box center [776, 442] width 221 height 23
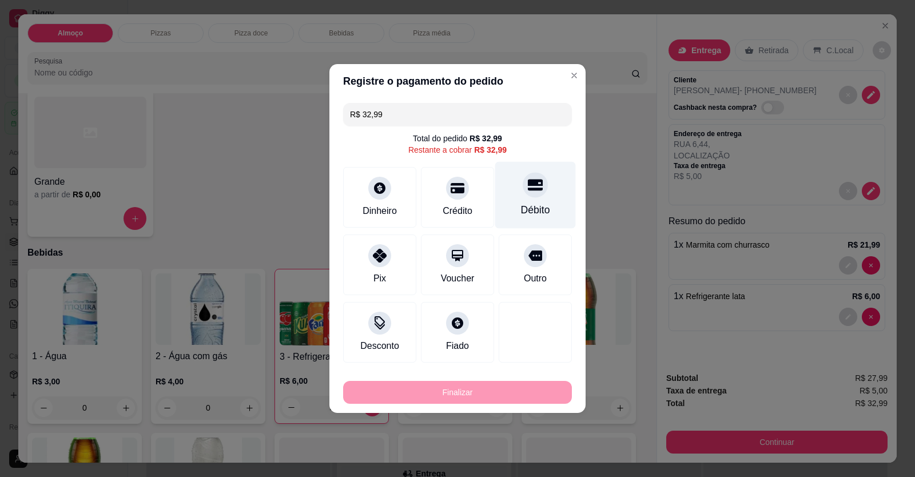
click at [532, 200] on div "Débito" at bounding box center [535, 195] width 81 height 67
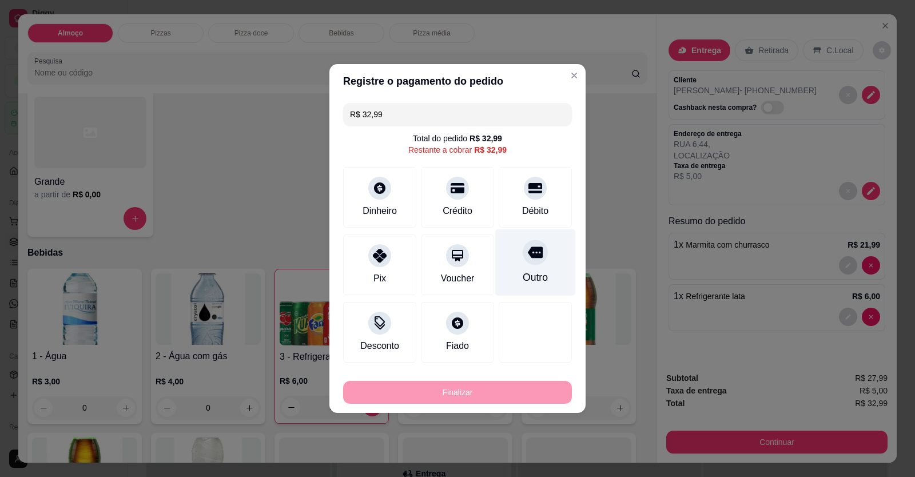
type input "R$ 0,00"
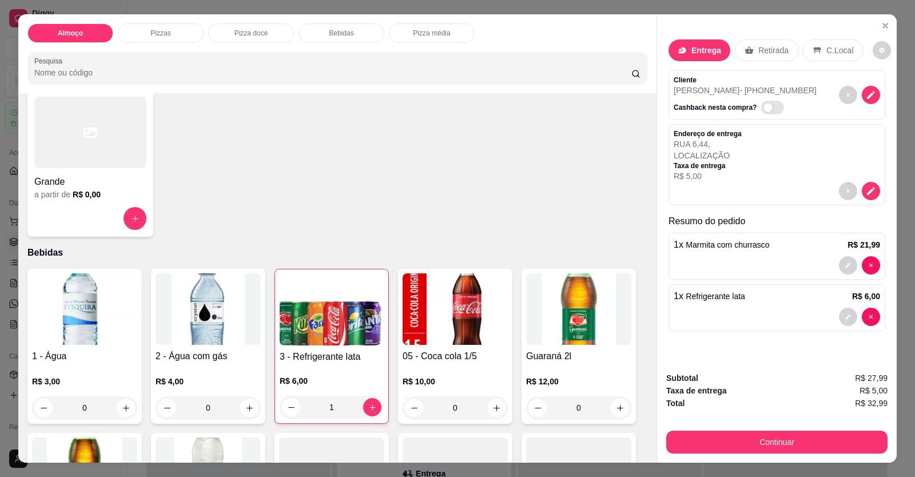
click at [746, 319] on div at bounding box center [777, 317] width 206 height 18
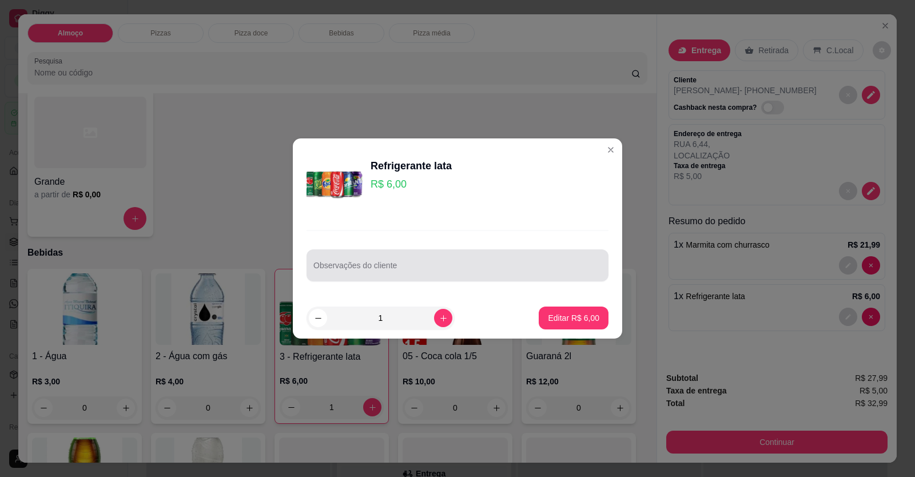
click at [416, 259] on div at bounding box center [457, 265] width 288 height 23
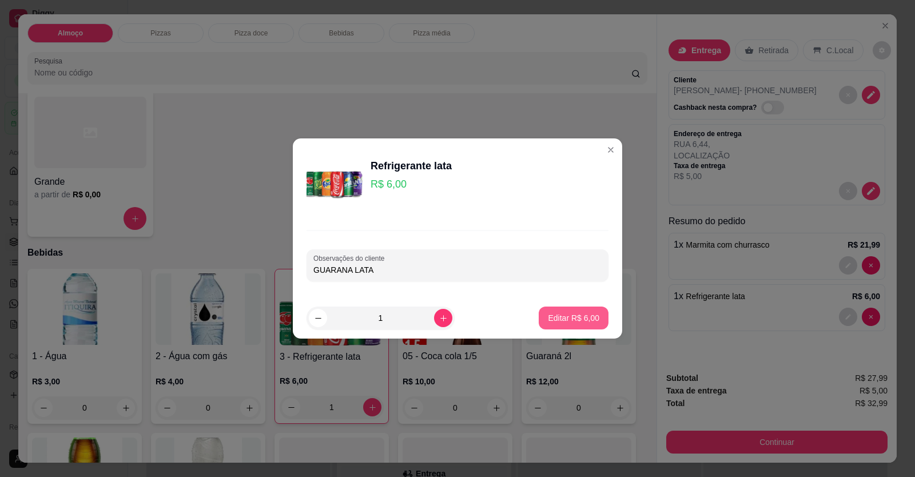
type input "GUARANA LATA"
click at [562, 324] on button "Editar R$ 6,00" at bounding box center [573, 318] width 67 height 22
type input "0"
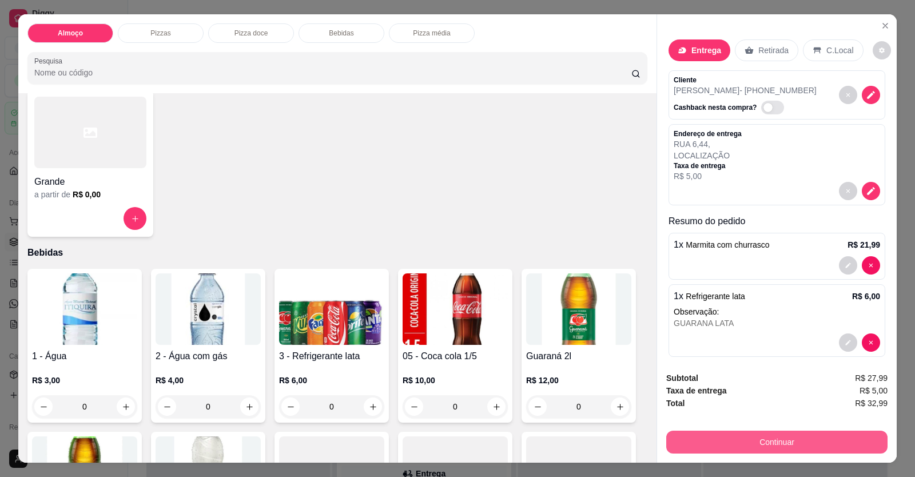
click at [714, 443] on button "Continuar" at bounding box center [776, 442] width 221 height 23
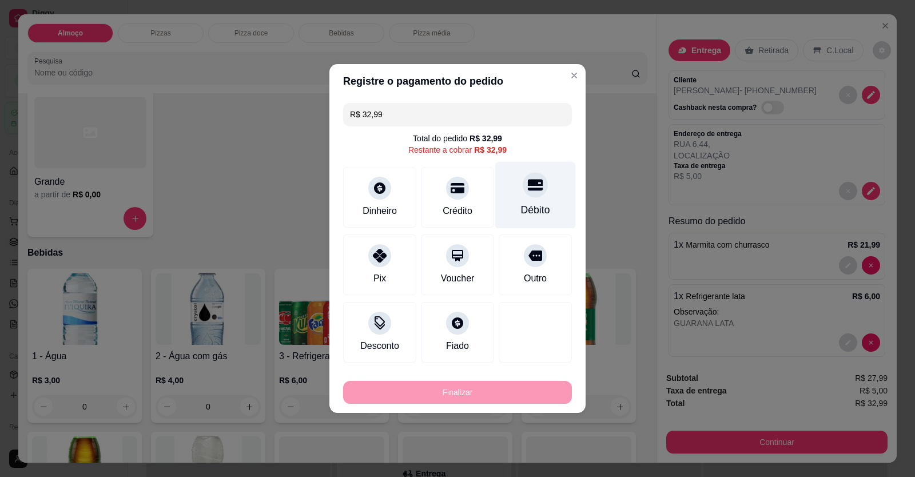
click at [541, 202] on div "Débito" at bounding box center [535, 195] width 81 height 67
type input "R$ 0,00"
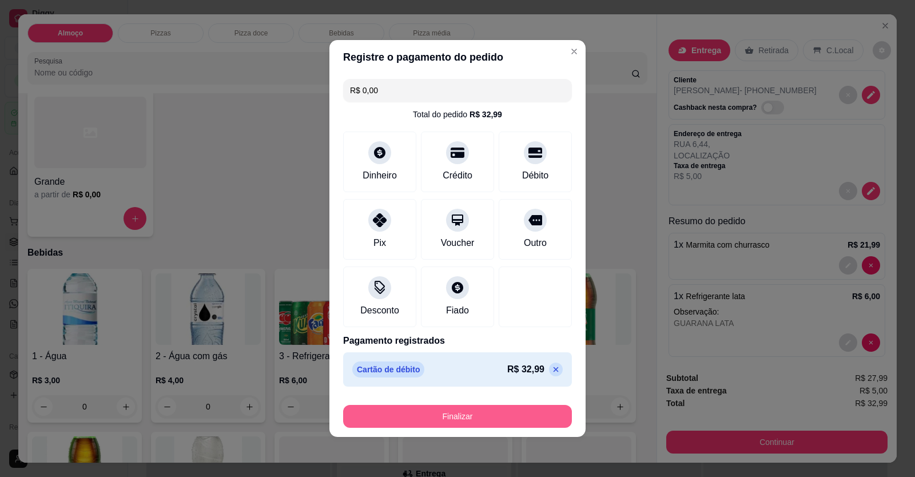
click at [493, 412] on button "Finalizar" at bounding box center [457, 416] width 229 height 23
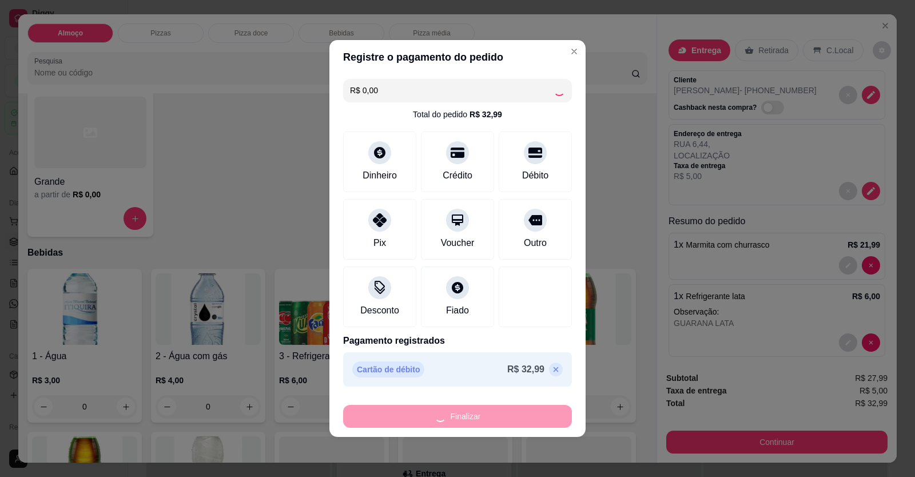
type input "0"
type input "-R$ 32,99"
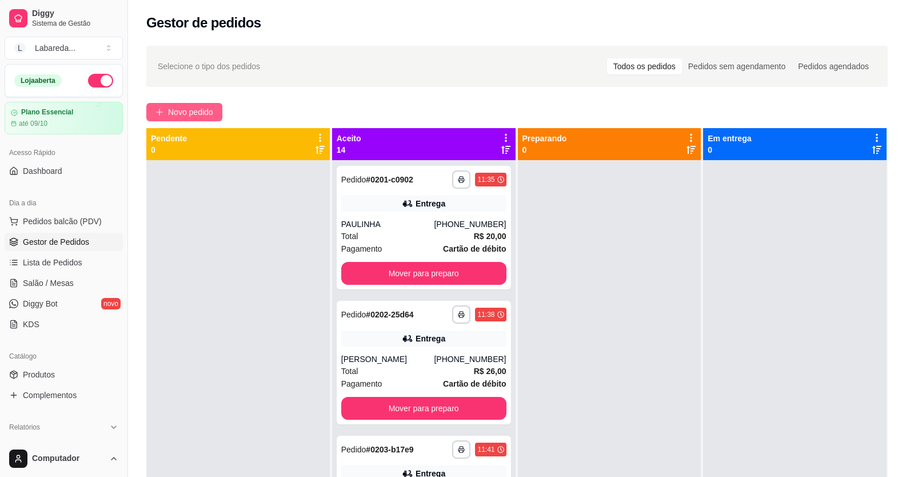
click at [205, 114] on span "Novo pedido" at bounding box center [190, 112] width 45 height 13
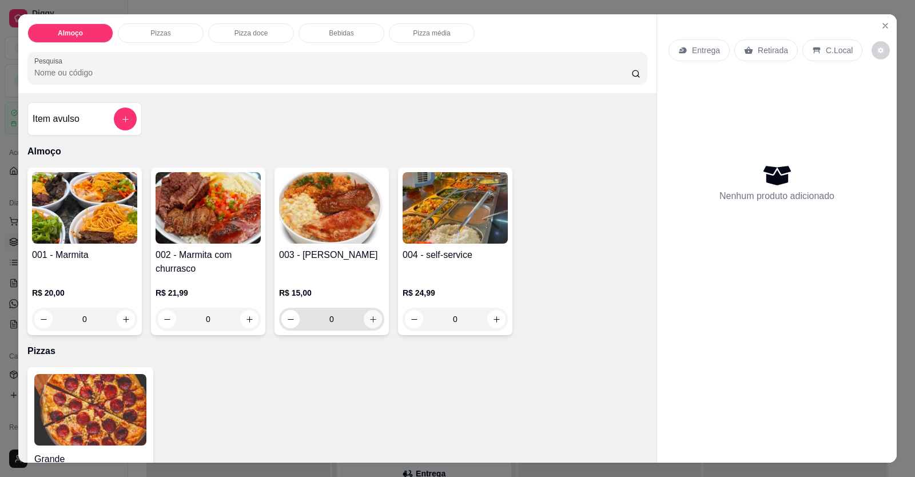
click at [364, 321] on button "increase-product-quantity" at bounding box center [373, 319] width 18 height 18
type input "1"
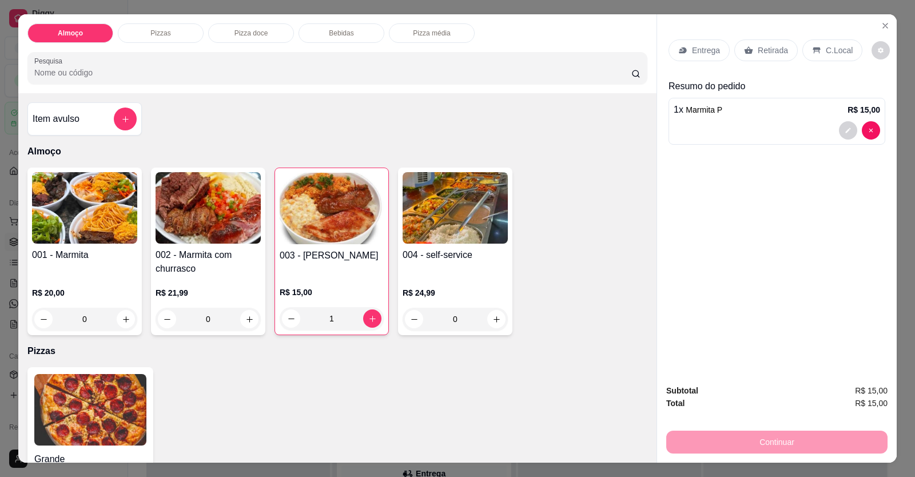
click at [704, 53] on p "Entrega" at bounding box center [706, 50] width 28 height 11
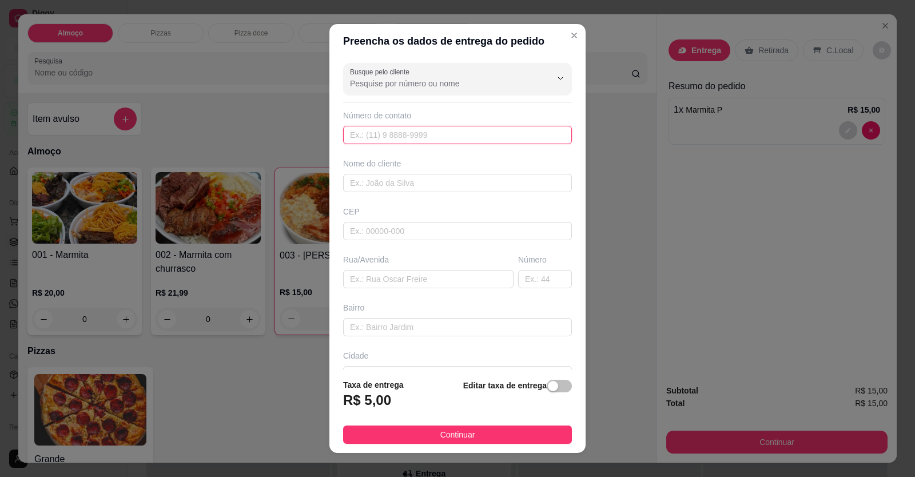
click at [450, 138] on input "text" at bounding box center [457, 135] width 229 height 18
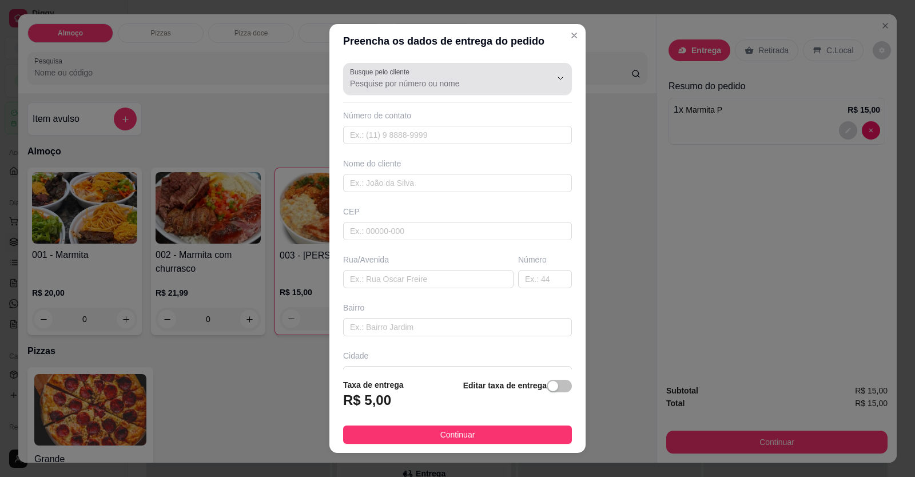
click at [482, 81] on input "Busque pelo cliente" at bounding box center [441, 83] width 183 height 11
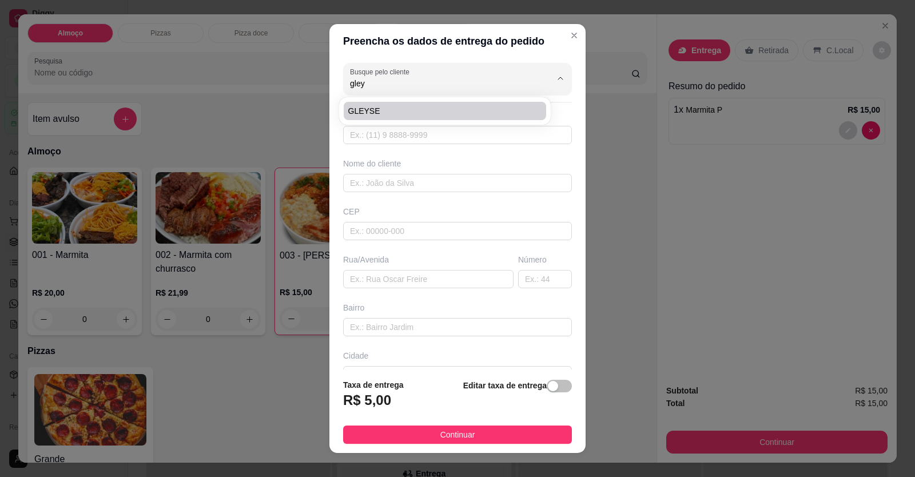
click at [416, 109] on span "GLEYSE" at bounding box center [439, 110] width 182 height 11
type input "GLEYSE"
type input "61998440326"
type input "GLEYSE"
type input "LOCALIZAÇÃO"
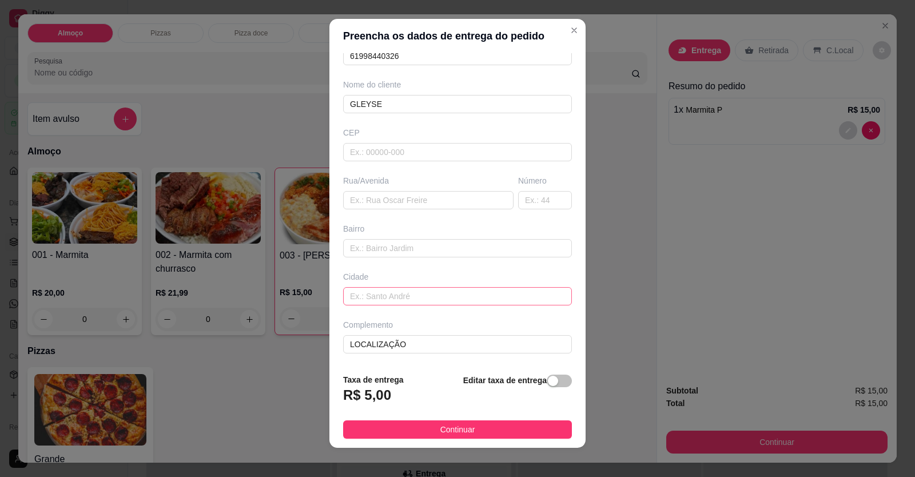
scroll to position [13, 0]
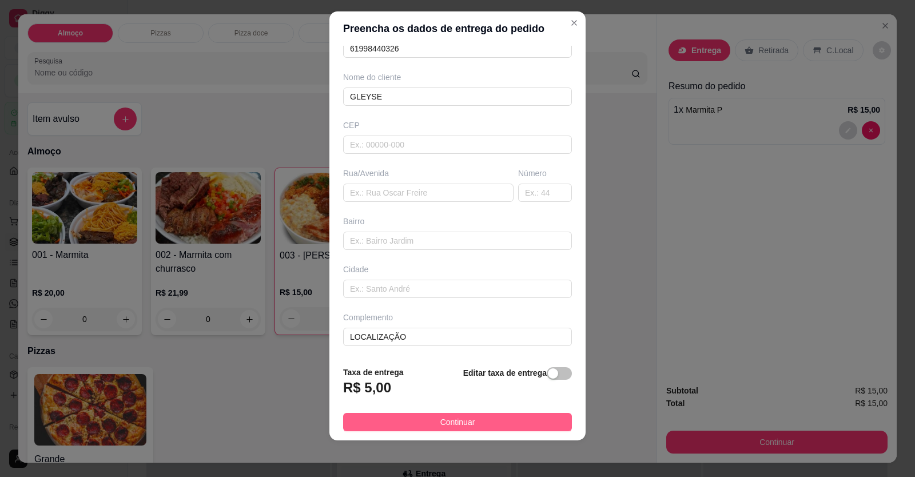
type input "GLEYSE"
click at [480, 419] on button "Continuar" at bounding box center [457, 422] width 229 height 18
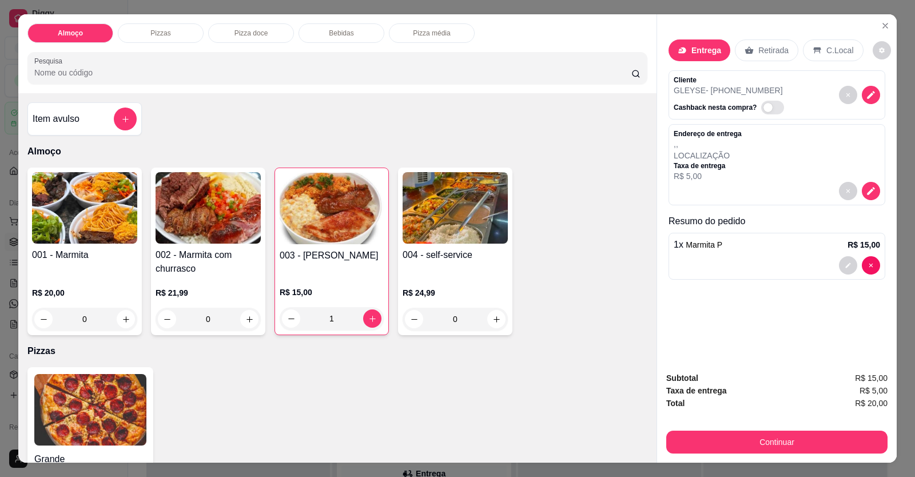
click at [702, 264] on div at bounding box center [777, 265] width 206 height 18
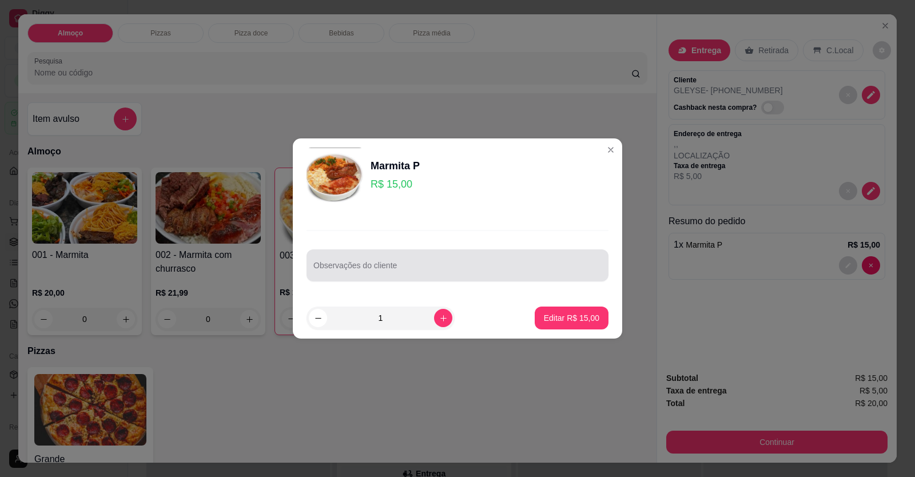
click at [500, 270] on input "Observações do cliente" at bounding box center [457, 269] width 288 height 11
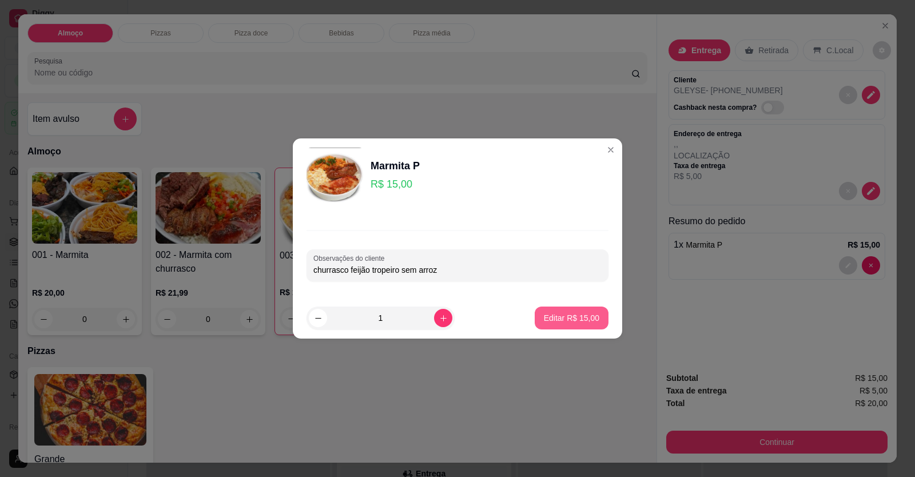
type input "churrasco feijão tropeiro sem arroz"
click at [567, 314] on p "Editar R$ 15,00" at bounding box center [571, 317] width 55 height 11
type input "0"
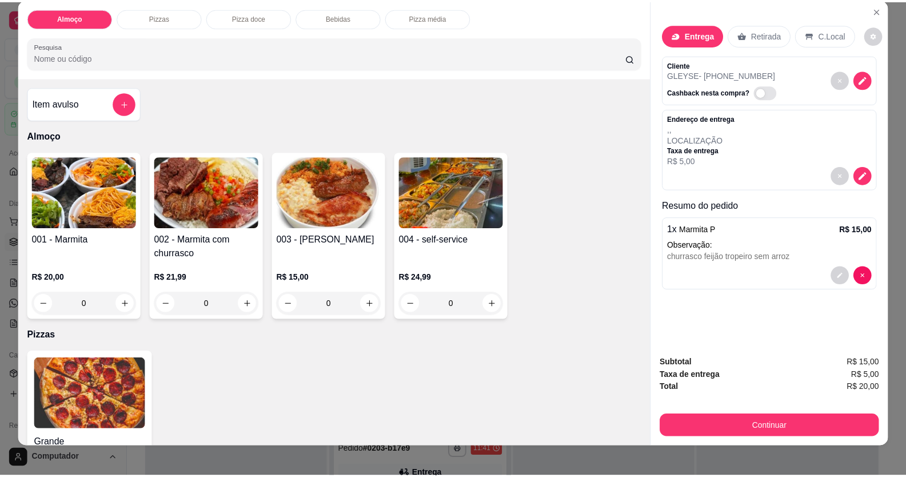
scroll to position [22, 0]
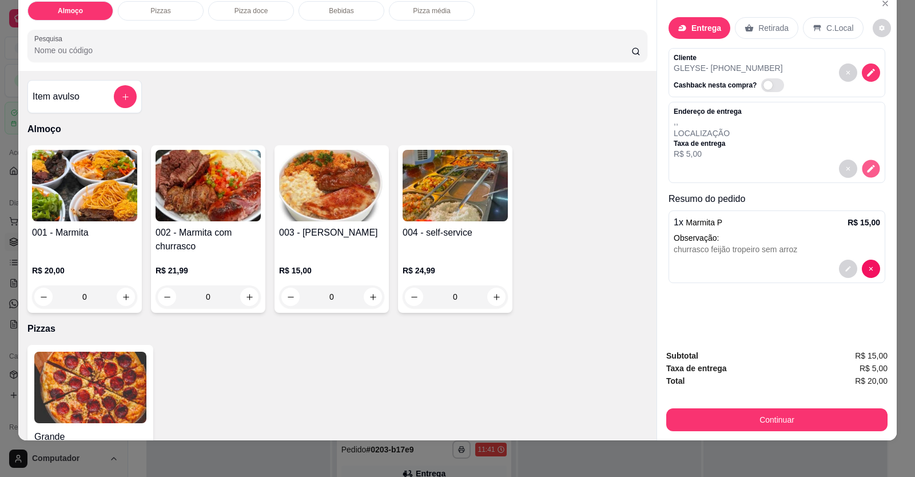
click at [867, 171] on icon "decrease-product-quantity" at bounding box center [871, 169] width 10 height 10
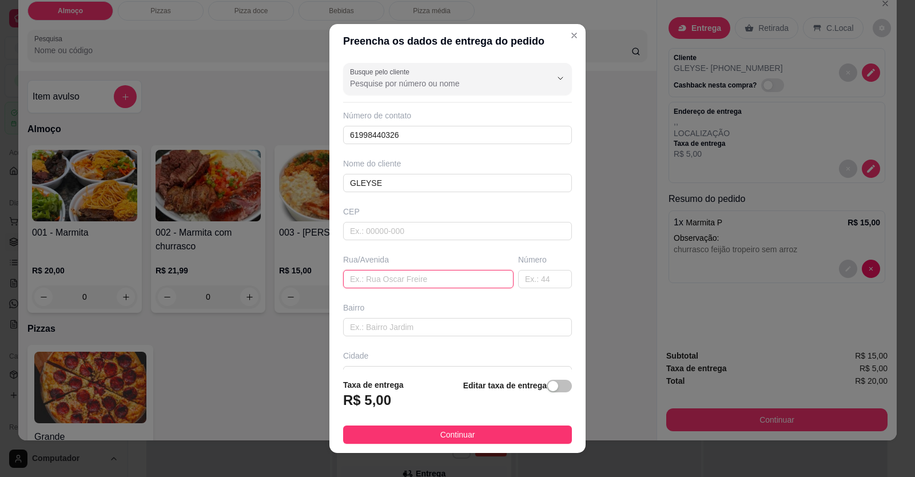
drag, startPoint x: 463, startPoint y: 271, endPoint x: 463, endPoint y: 277, distance: 6.3
click at [463, 275] on input "text" at bounding box center [428, 279] width 170 height 18
click at [463, 279] on input "text" at bounding box center [428, 279] width 170 height 18
type input "fonte de vida polpa"
click at [411, 228] on input "text" at bounding box center [457, 231] width 229 height 18
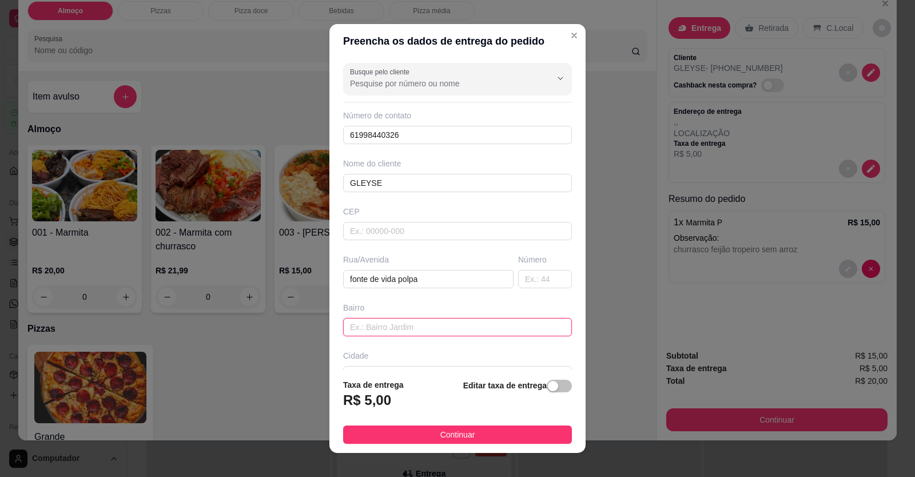
click at [388, 325] on input "text" at bounding box center [457, 327] width 229 height 18
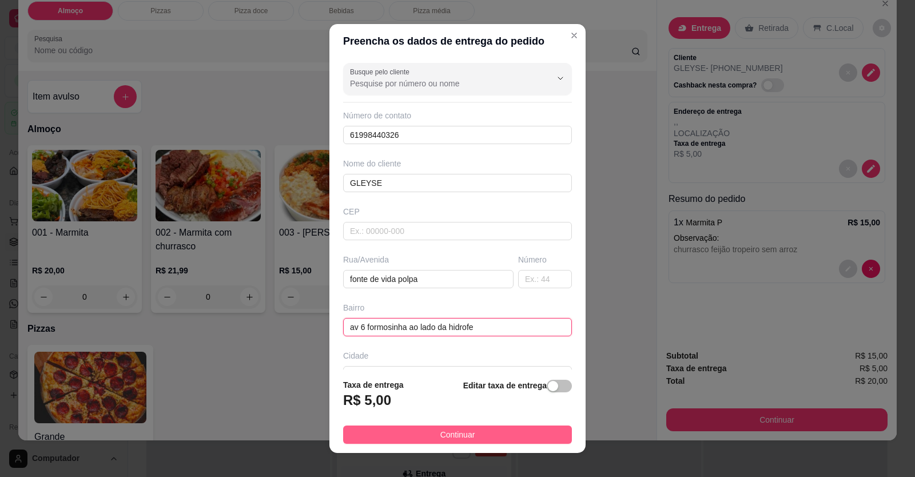
type input "av 6 formosinha ao lado da hidrofe"
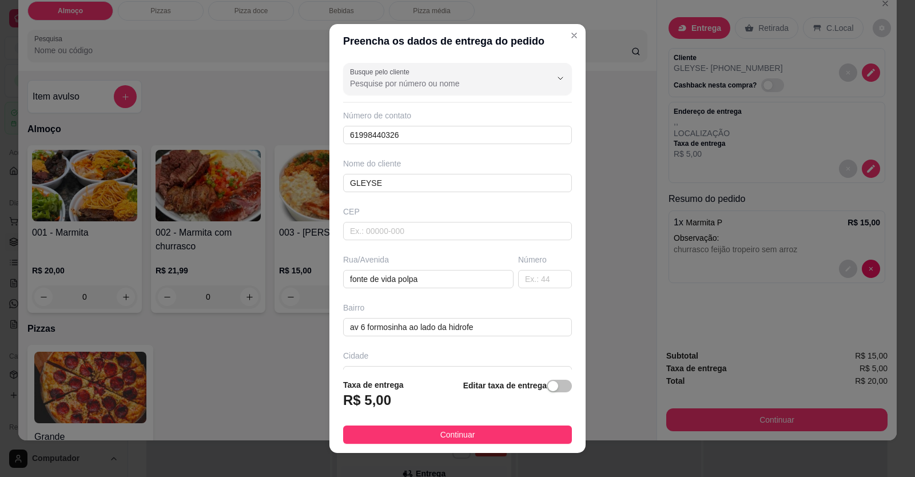
drag, startPoint x: 504, startPoint y: 431, endPoint x: 483, endPoint y: 361, distance: 72.3
click at [483, 361] on section "Preencha os dados de entrega do pedido Busque pelo cliente Número de contato 61…" at bounding box center [457, 238] width 256 height 429
click at [548, 385] on div "button" at bounding box center [553, 386] width 10 height 10
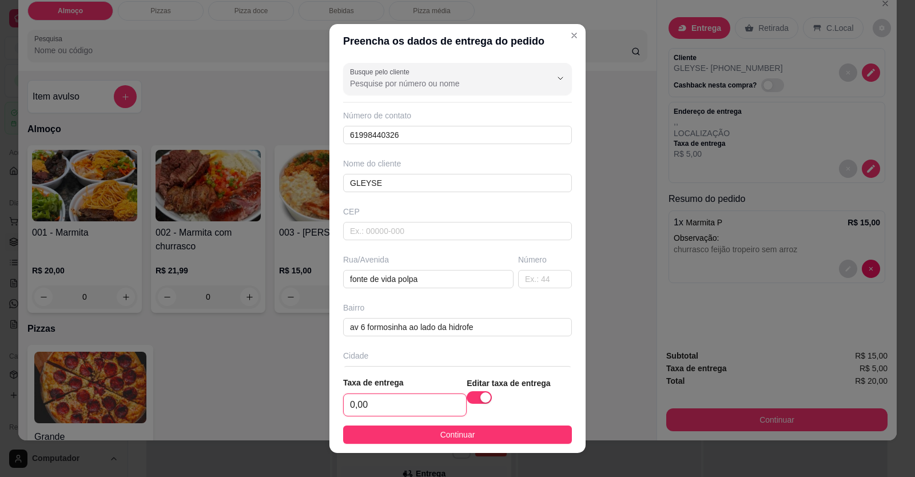
click at [420, 401] on input "0,00" at bounding box center [405, 405] width 122 height 22
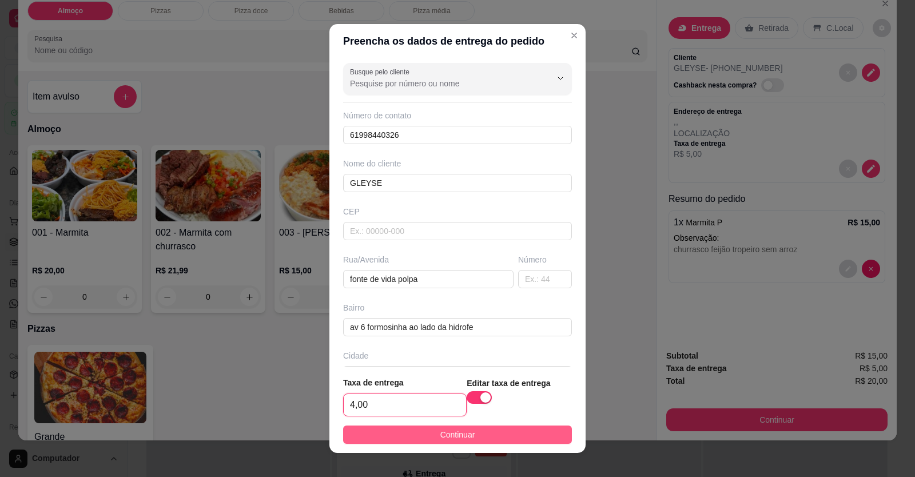
type input "4,00"
click at [472, 435] on button "Continuar" at bounding box center [457, 434] width 229 height 18
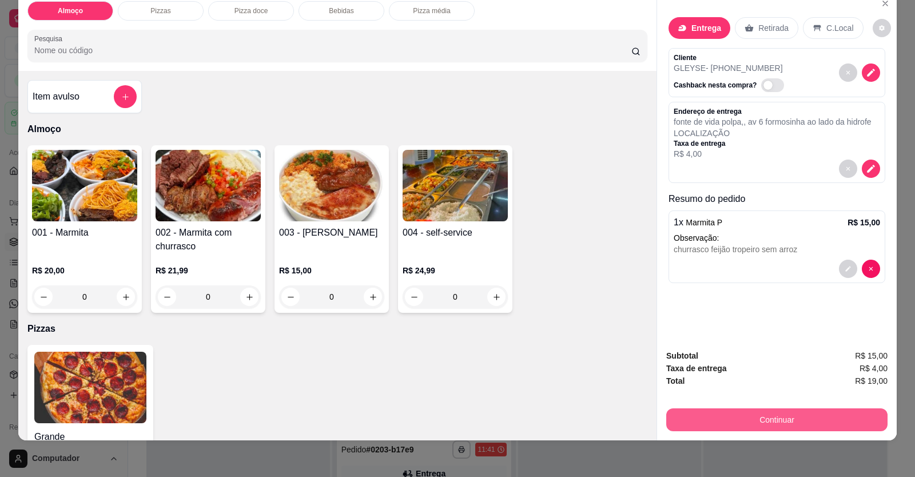
click at [704, 429] on button "Continuar" at bounding box center [776, 419] width 221 height 23
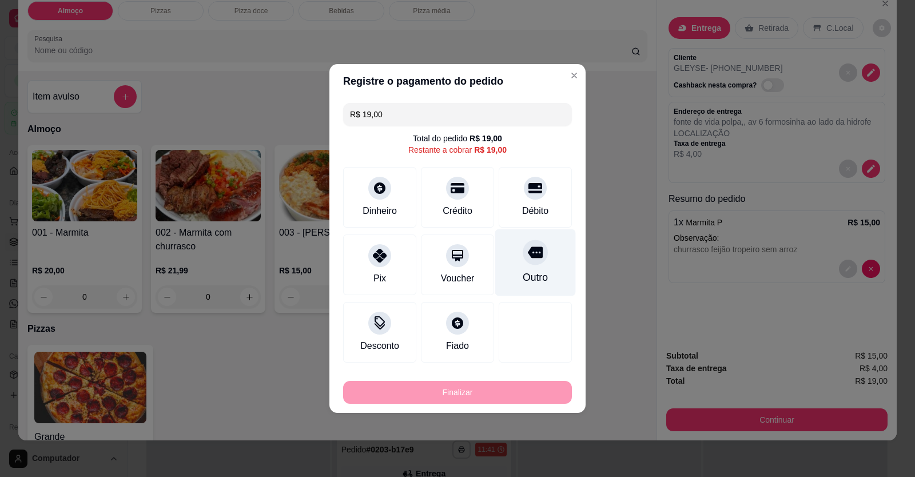
click at [532, 213] on div "Débito" at bounding box center [535, 211] width 26 height 14
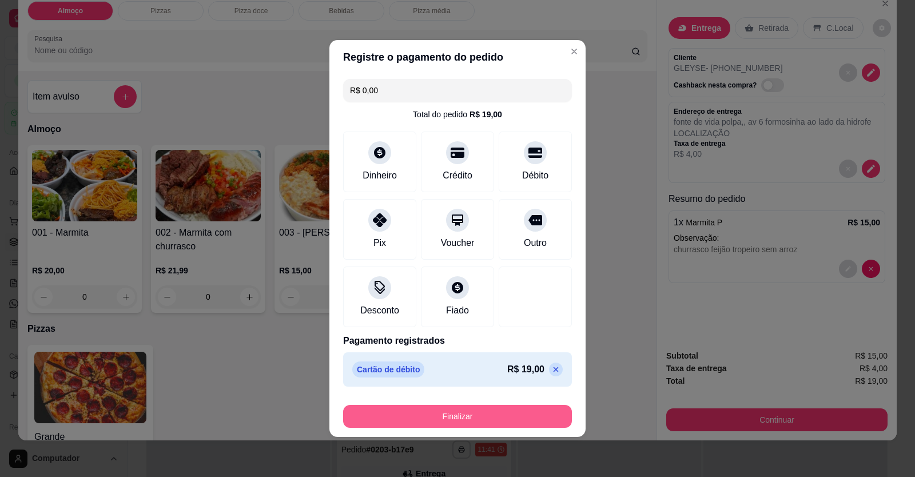
click at [540, 408] on button "Finalizar" at bounding box center [457, 416] width 229 height 23
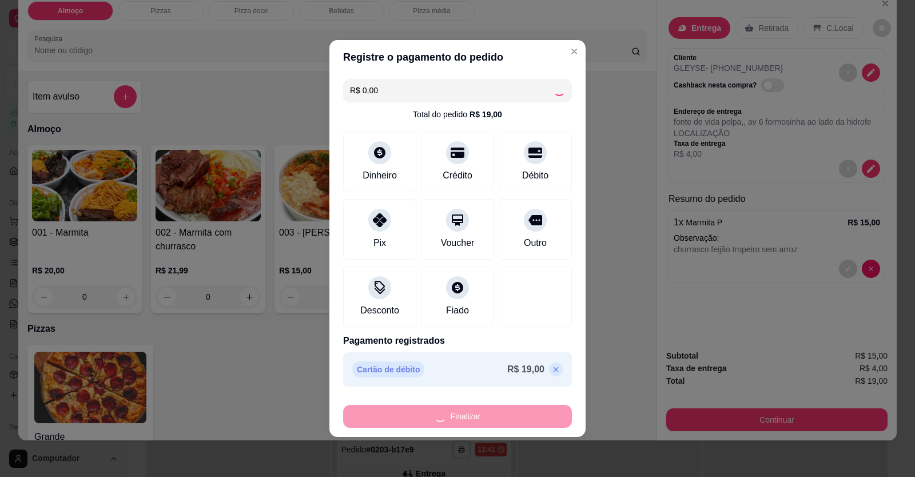
type input "-R$ 19,00"
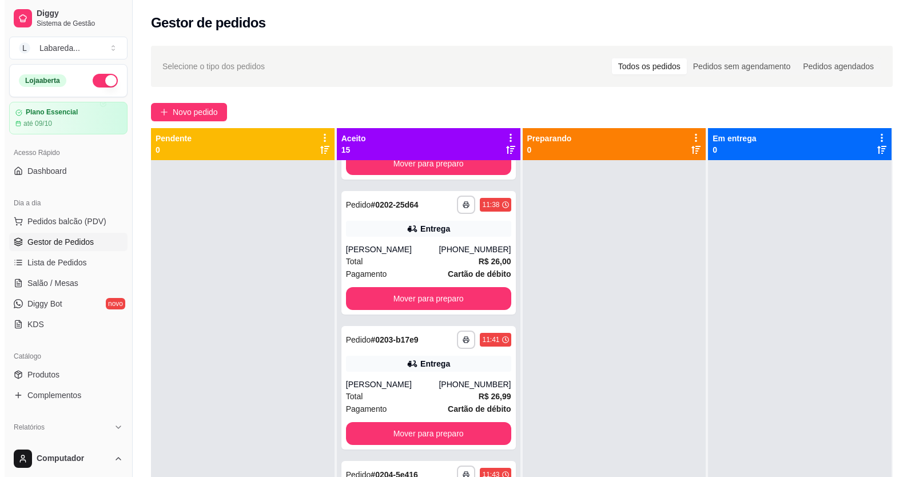
scroll to position [847, 0]
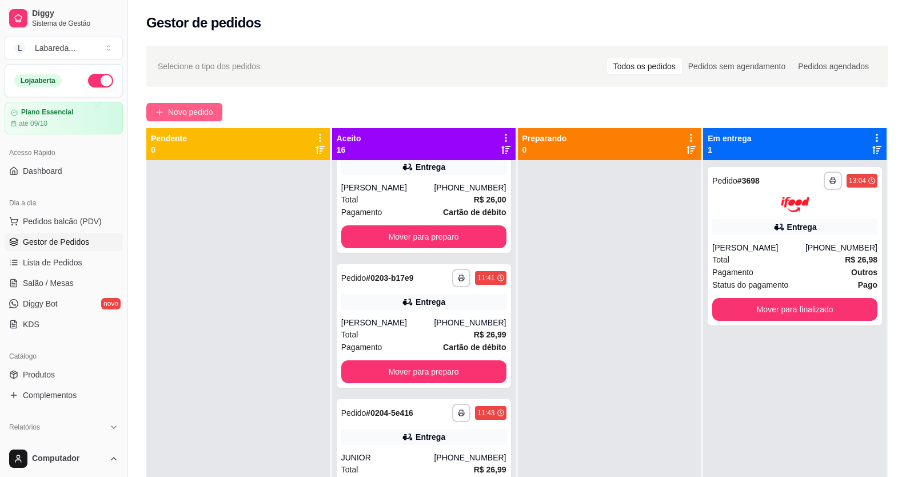
click at [205, 116] on span "Novo pedido" at bounding box center [190, 112] width 45 height 13
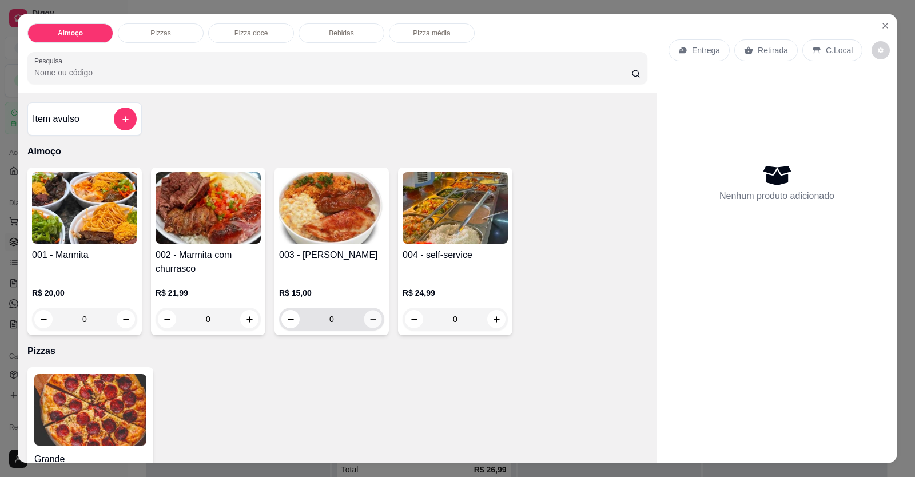
click at [369, 323] on icon "increase-product-quantity" at bounding box center [373, 319] width 9 height 9
type input "1"
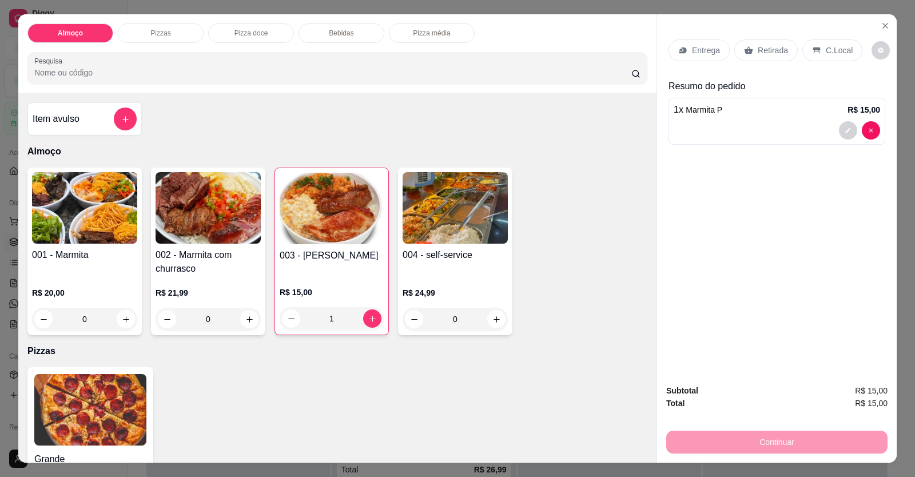
click at [694, 119] on div "1 x Marmita P R$ 15,00" at bounding box center [776, 121] width 217 height 47
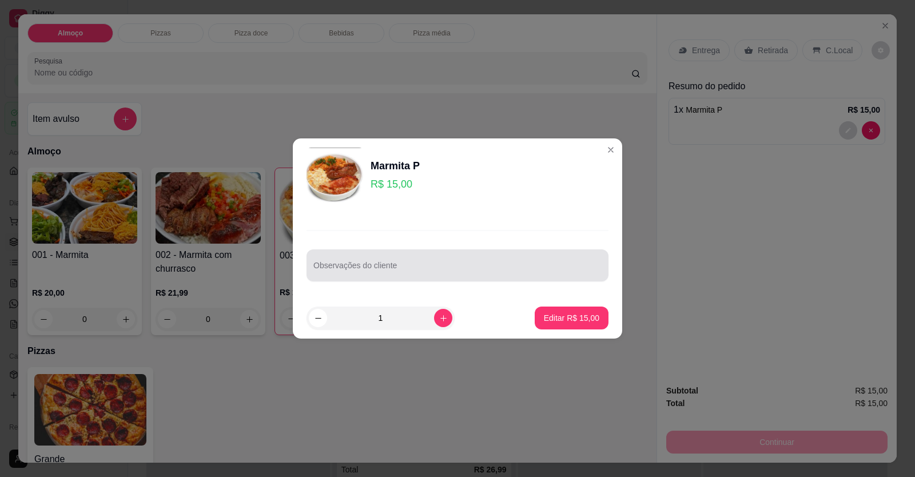
click at [539, 254] on div "Observações do cliente" at bounding box center [457, 265] width 302 height 32
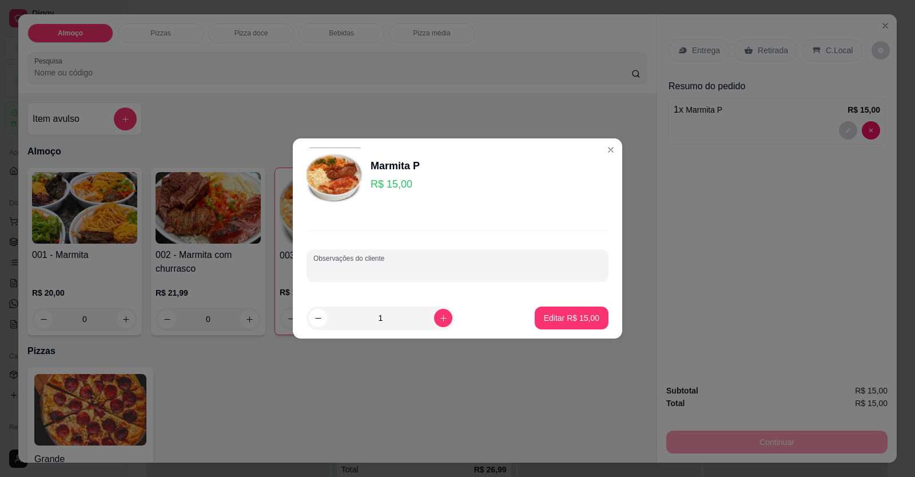
click at [382, 269] on input "Observações do cliente" at bounding box center [457, 269] width 288 height 11
paste input "ro arroz, feijão tropeiro, mandioca frita, churrasco"
type input "ro arroz, feijão tropeiro, mandioca frita, churrasco"
click at [583, 322] on p "Editar R$ 15,00" at bounding box center [571, 317] width 55 height 11
type input "0"
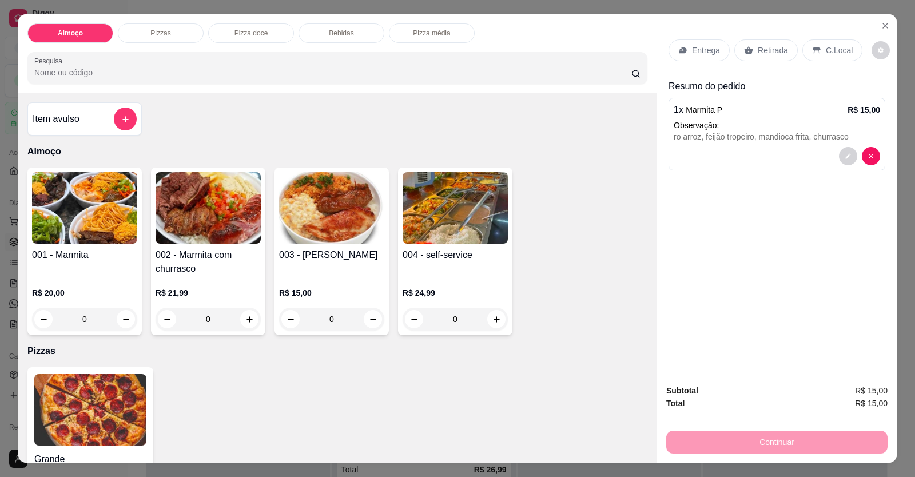
click at [707, 54] on p "Entrega" at bounding box center [706, 50] width 28 height 11
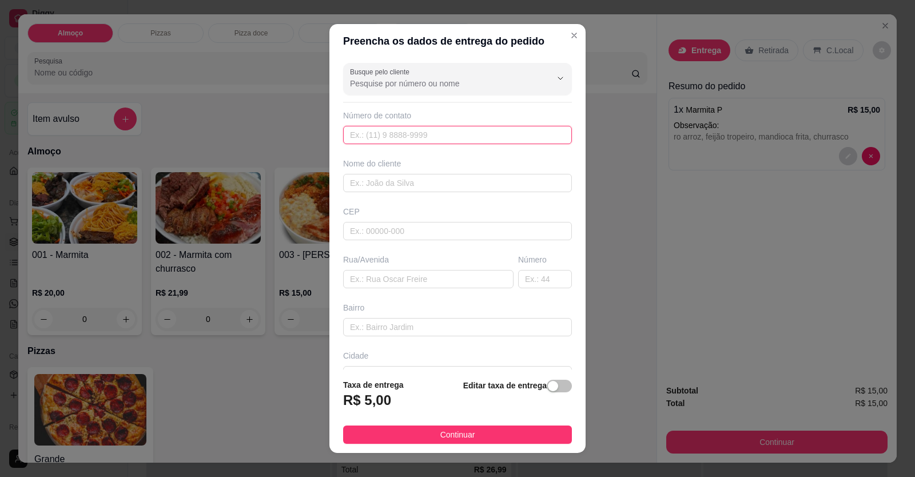
click at [493, 143] on input "text" at bounding box center [457, 135] width 229 height 18
type input "[PHONE_NUMBER]"
click at [406, 187] on input "text" at bounding box center [457, 183] width 229 height 18
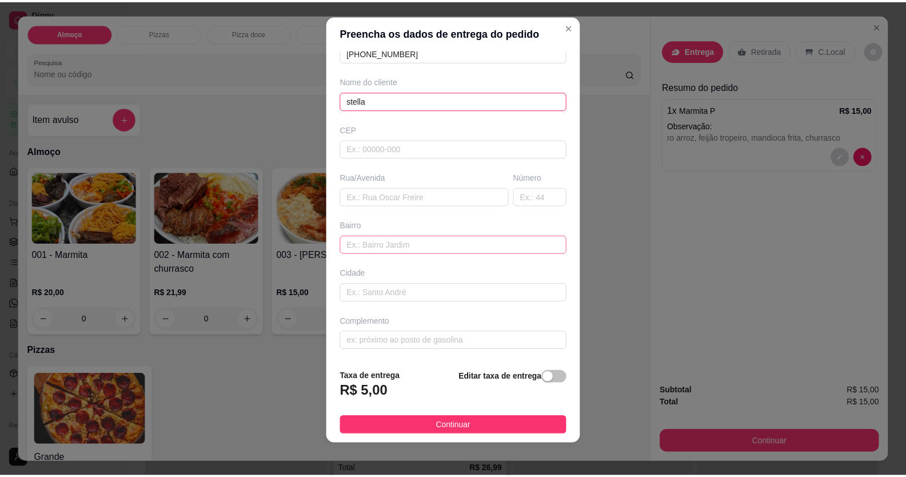
scroll to position [13, 0]
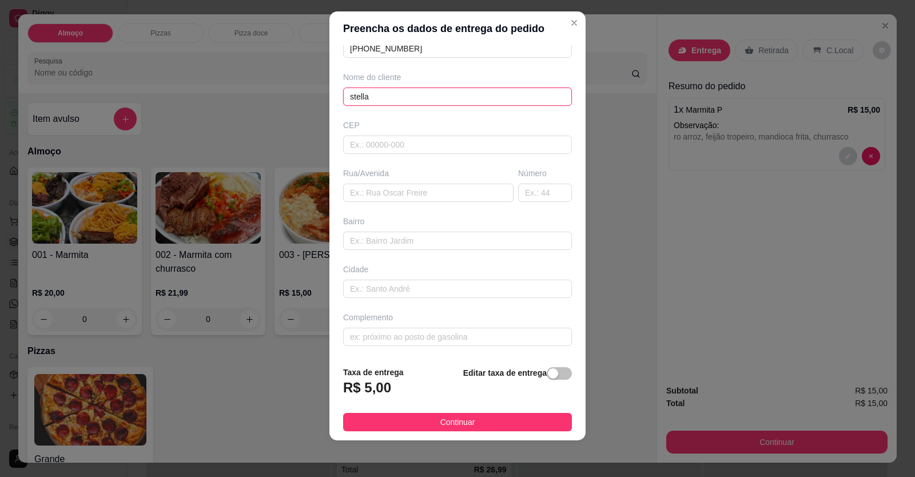
type input "stella"
click at [511, 346] on div "Busque pelo cliente Número de contato [PHONE_NUMBER] Nome do cliente stella CEP…" at bounding box center [457, 202] width 256 height 312
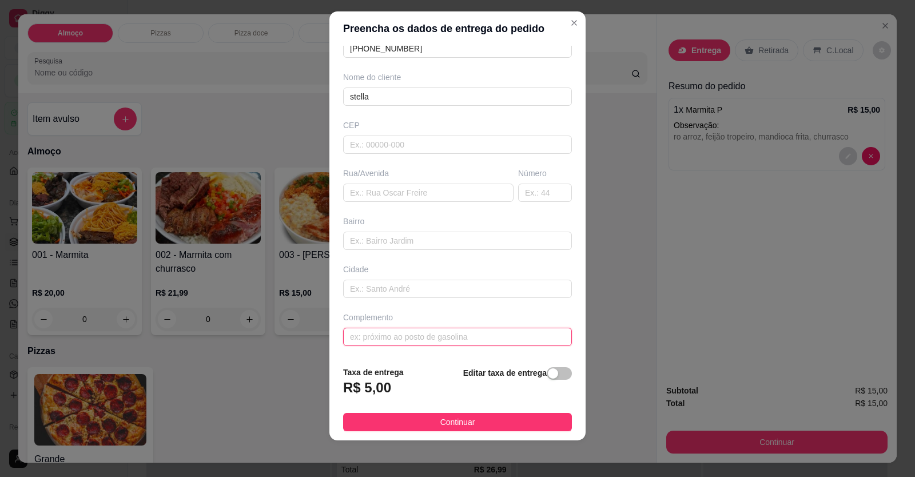
drag, startPoint x: 512, startPoint y: 340, endPoint x: 567, endPoint y: 324, distance: 57.2
click at [512, 340] on input "text" at bounding box center [457, 337] width 229 height 18
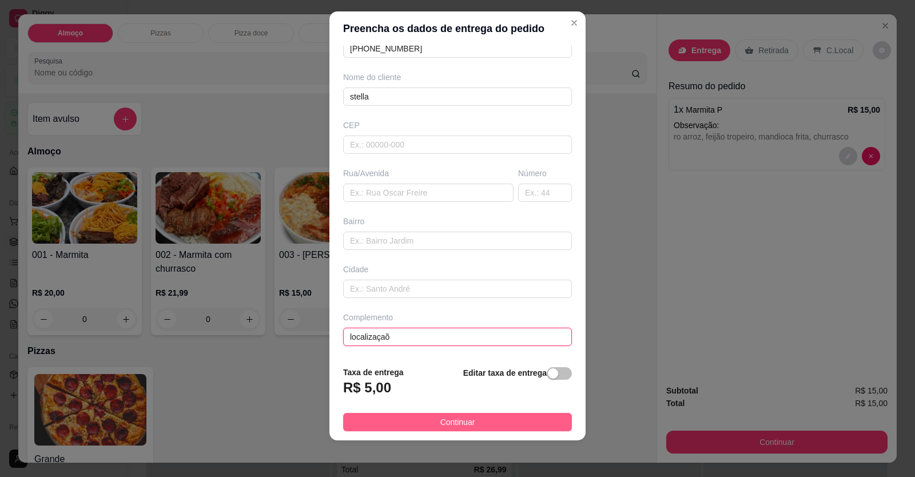
type input "localizaçaõ"
click at [504, 417] on button "Continuar" at bounding box center [457, 422] width 229 height 18
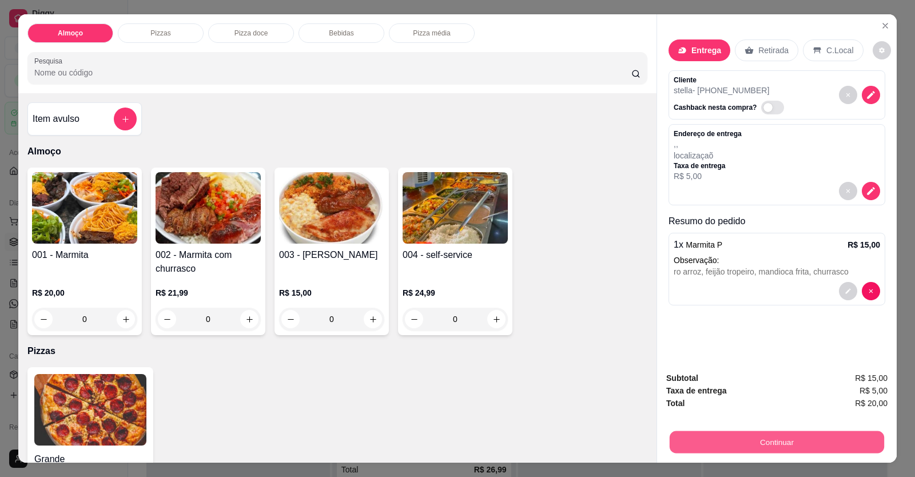
click at [700, 440] on button "Continuar" at bounding box center [777, 442] width 214 height 22
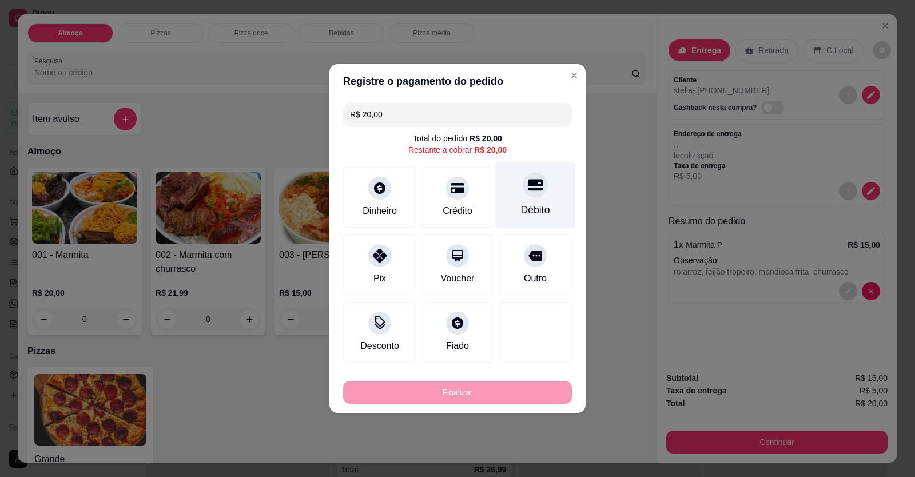
drag, startPoint x: 542, startPoint y: 206, endPoint x: 540, endPoint y: 243, distance: 37.2
click at [541, 206] on div "Débito" at bounding box center [535, 209] width 29 height 15
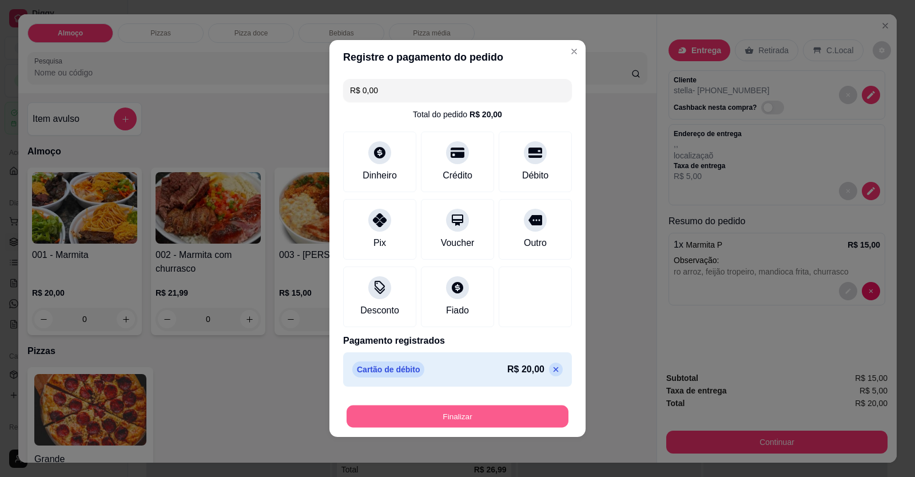
click at [509, 412] on button "Finalizar" at bounding box center [457, 416] width 222 height 22
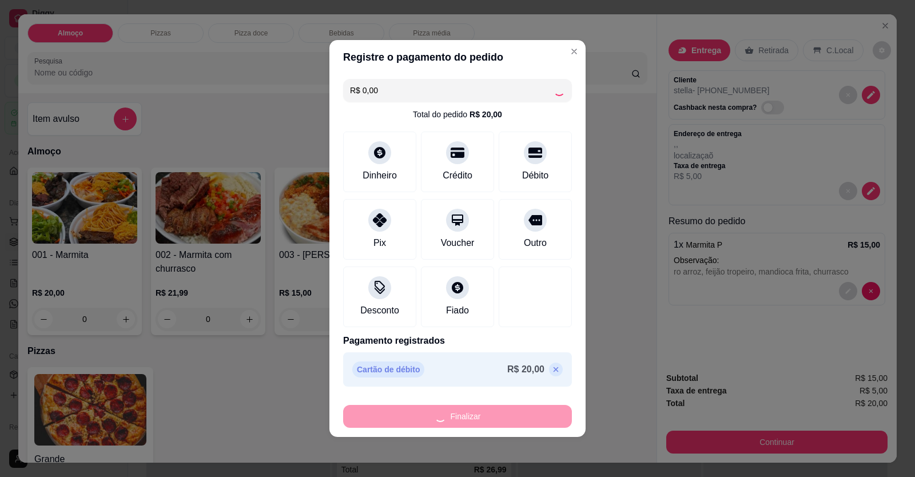
type input "-R$ 20,00"
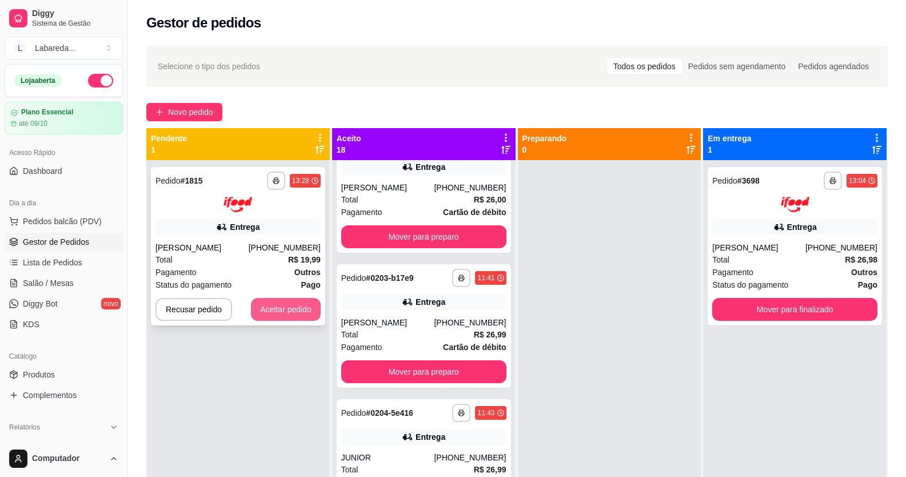
click at [277, 310] on button "Aceitar pedido" at bounding box center [286, 309] width 70 height 23
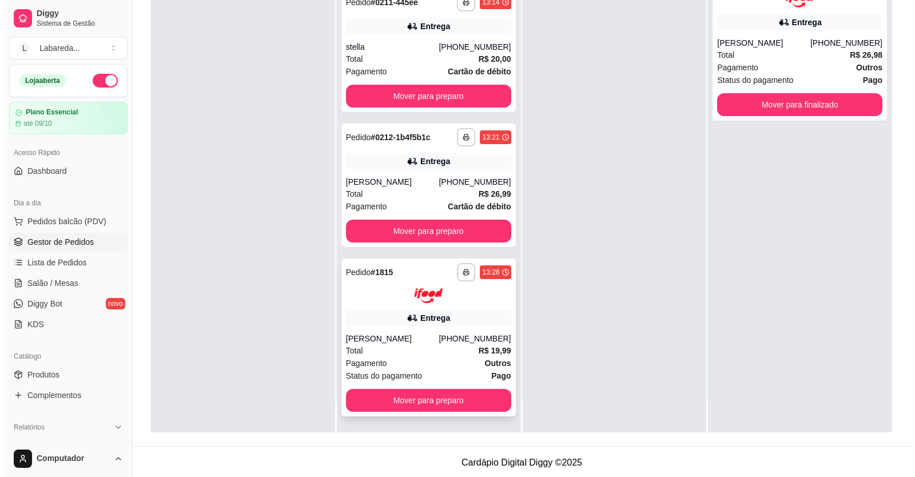
scroll to position [174, 0]
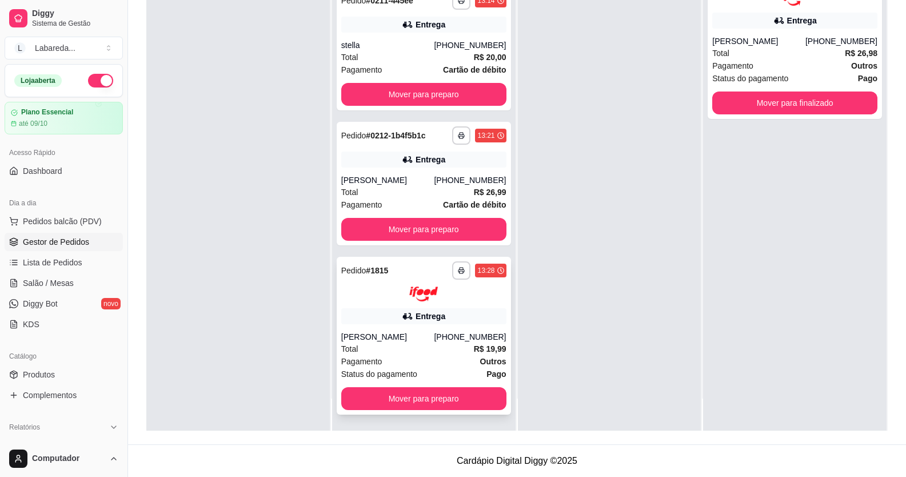
click at [474, 344] on strong "R$ 19,99" at bounding box center [490, 348] width 33 height 9
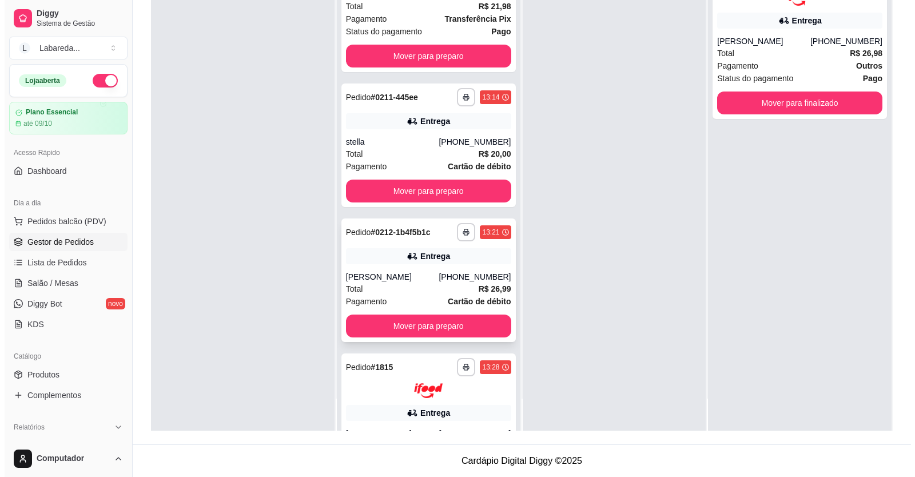
scroll to position [2053, 0]
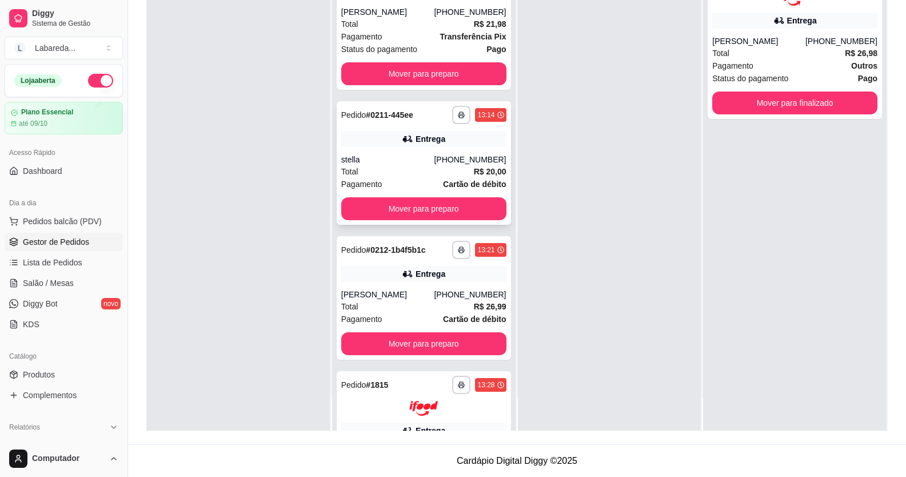
click at [399, 166] on div "Total R$ 20,00" at bounding box center [423, 171] width 165 height 13
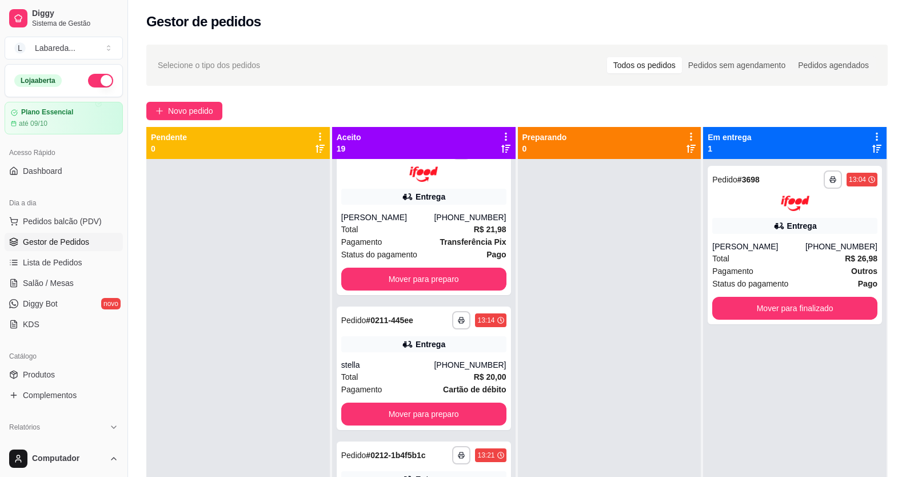
scroll to position [0, 0]
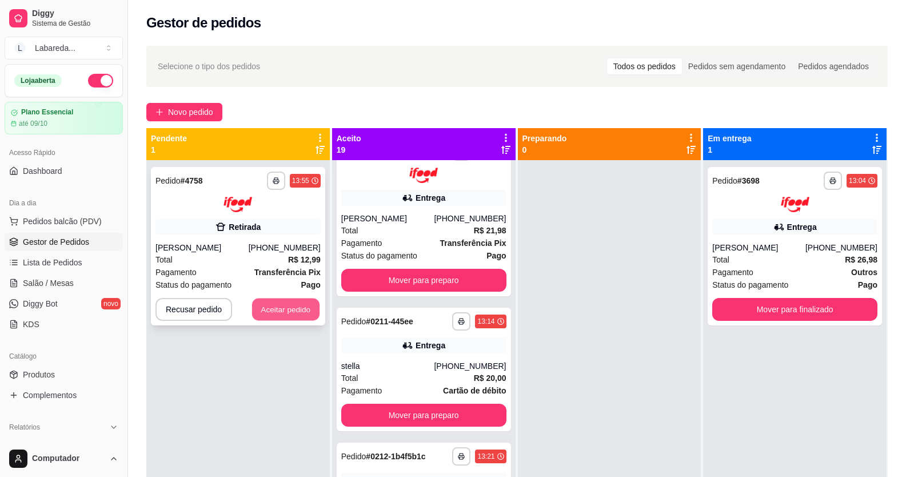
click at [276, 320] on button "Aceitar pedido" at bounding box center [285, 309] width 67 height 22
